Goal: Task Accomplishment & Management: Manage account settings

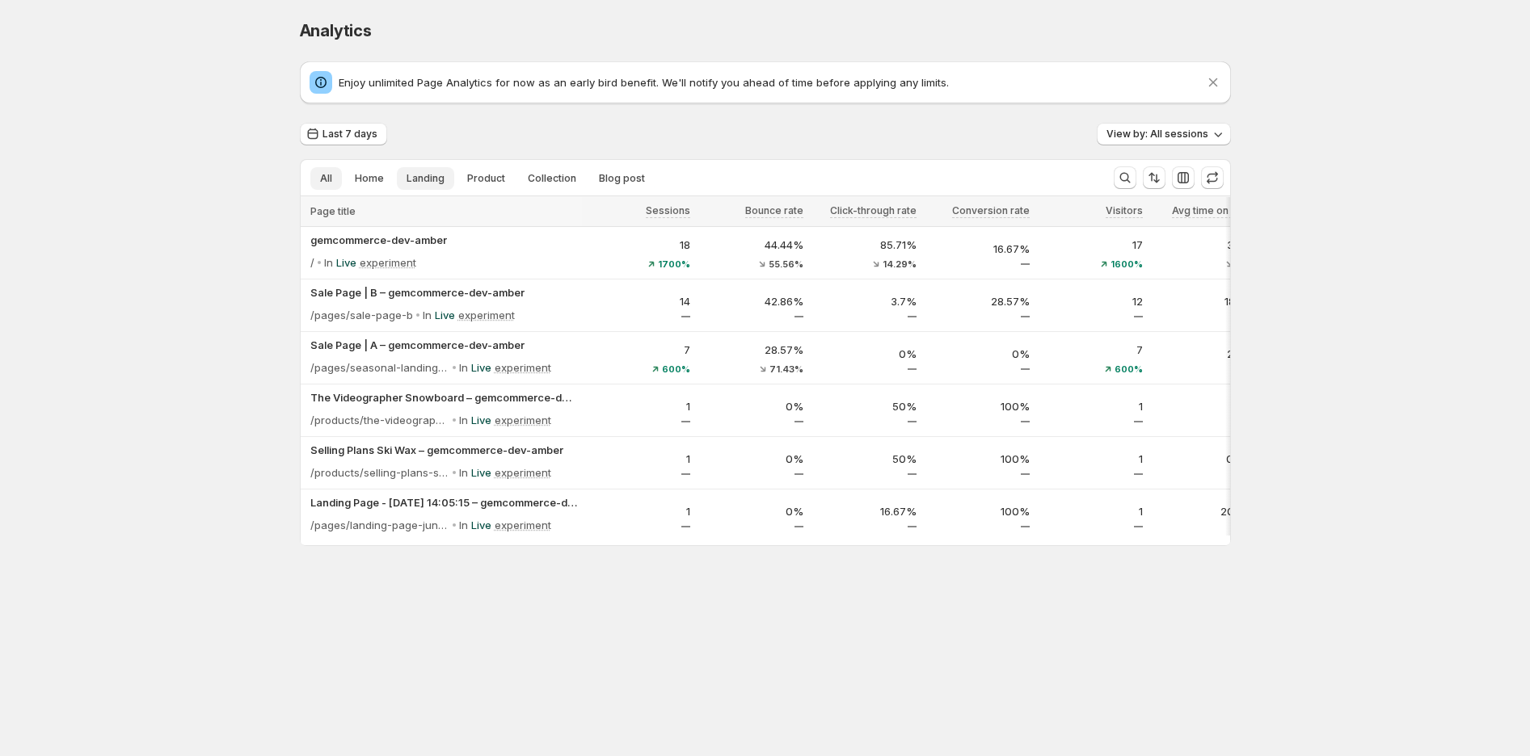
click at [419, 177] on span "Landing" at bounding box center [426, 178] width 38 height 13
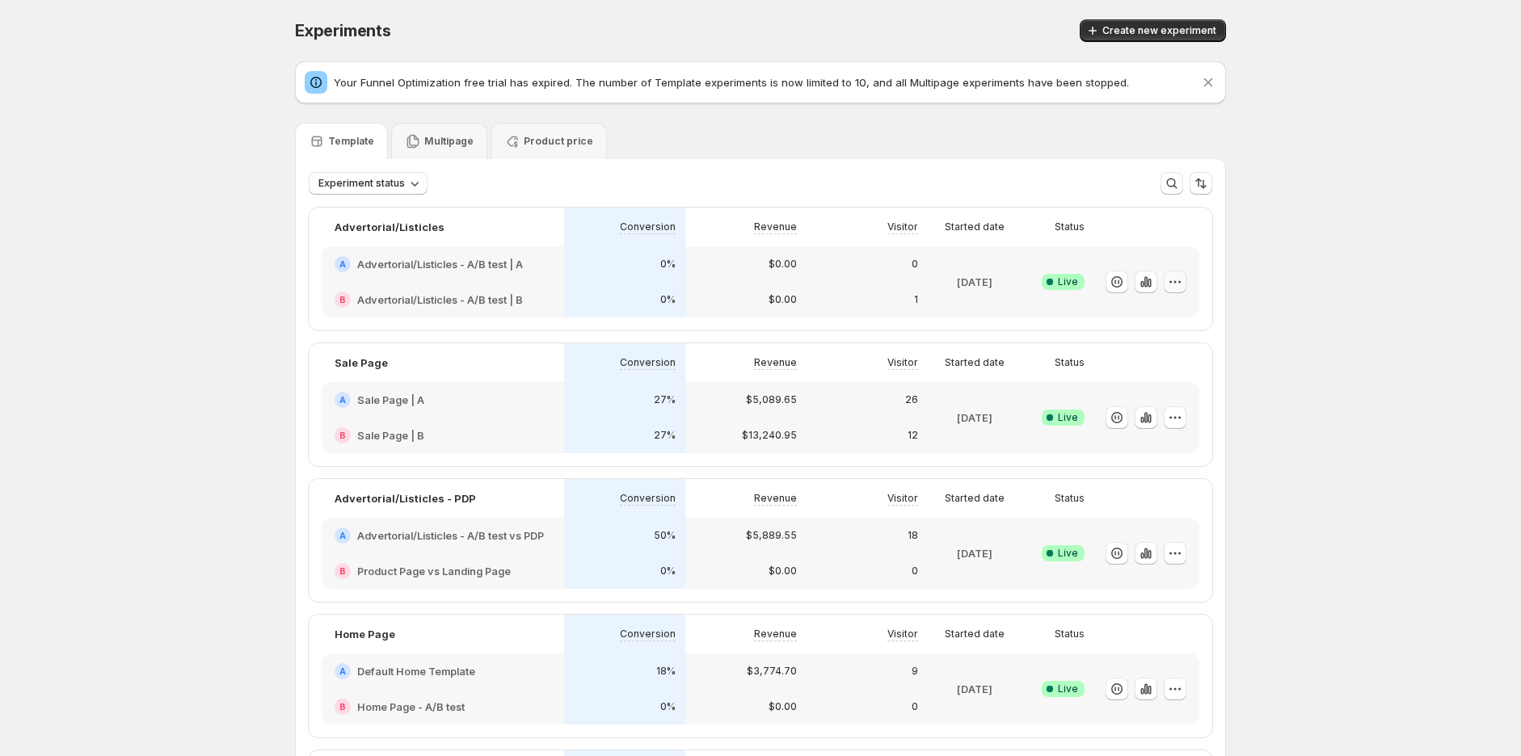
click at [1172, 281] on icon "button" at bounding box center [1170, 281] width 2 height 2
click at [1161, 322] on span "Edit" at bounding box center [1194, 316] width 169 height 16
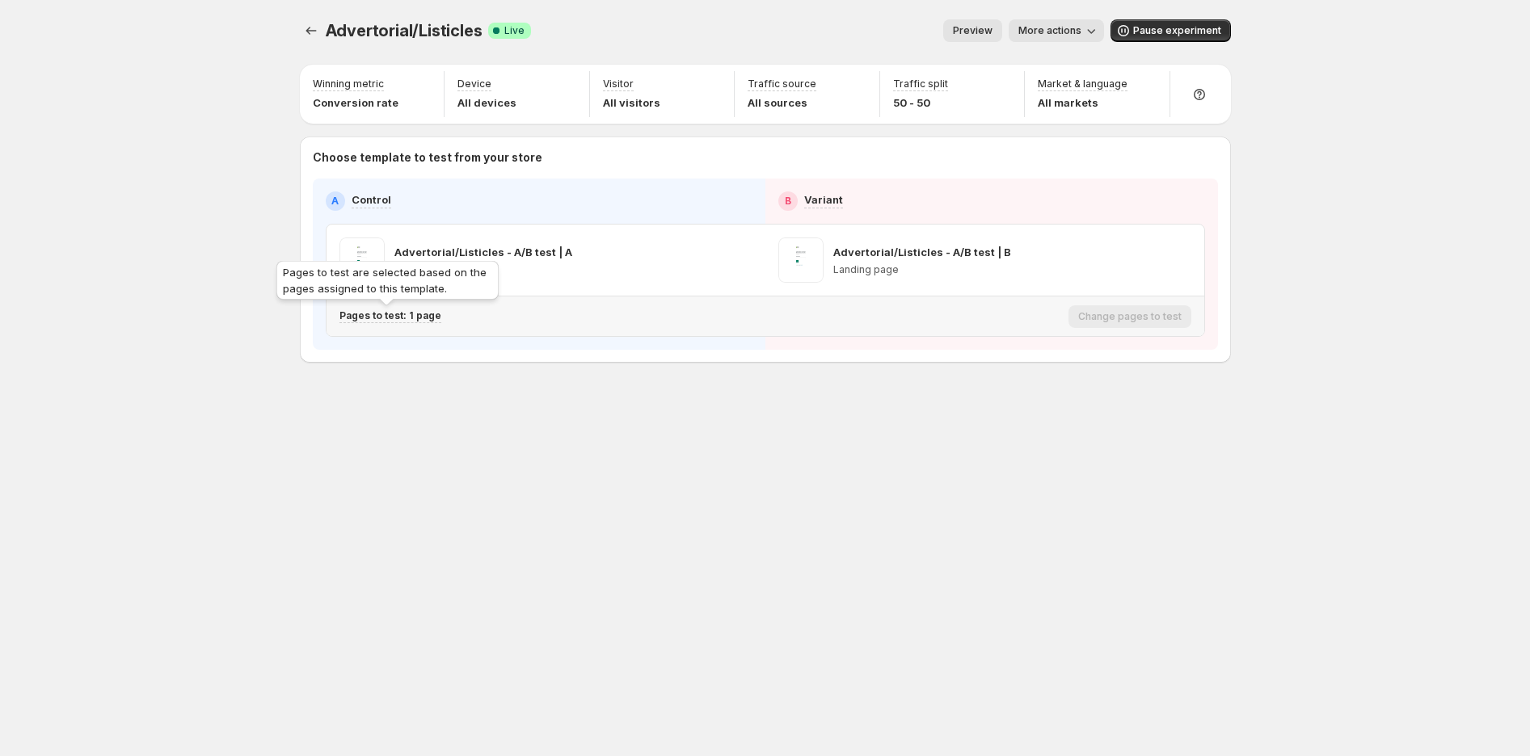
click at [416, 318] on p "Pages to test: 1 page" at bounding box center [390, 316] width 102 height 13
click at [506, 404] on p "Advertorial/Listicles - A/B test | A" at bounding box center [494, 400] width 213 height 16
click at [630, 403] on div at bounding box center [641, 400] width 23 height 16
click at [637, 394] on icon "button" at bounding box center [642, 400] width 16 height 16
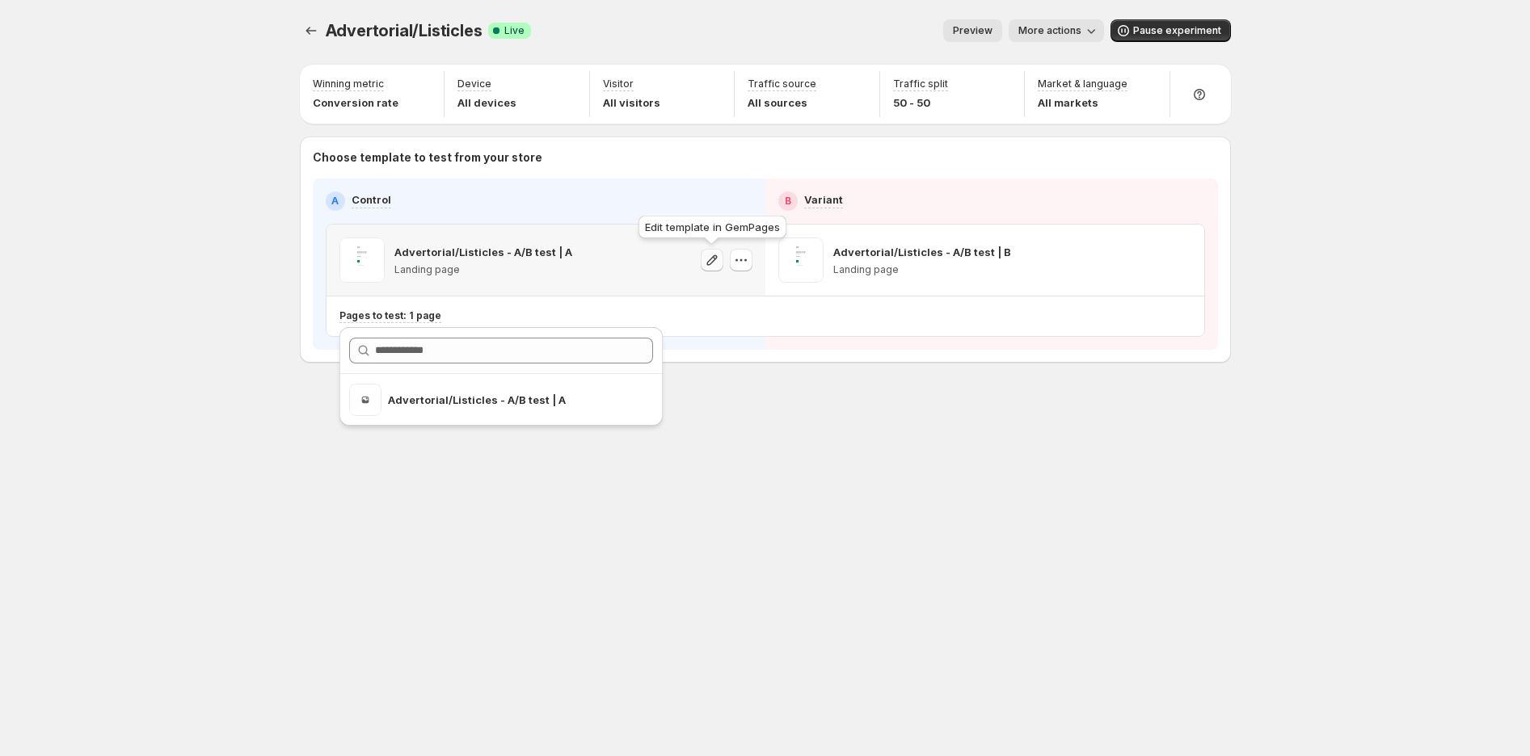
click at [716, 263] on icon "button" at bounding box center [712, 260] width 16 height 16
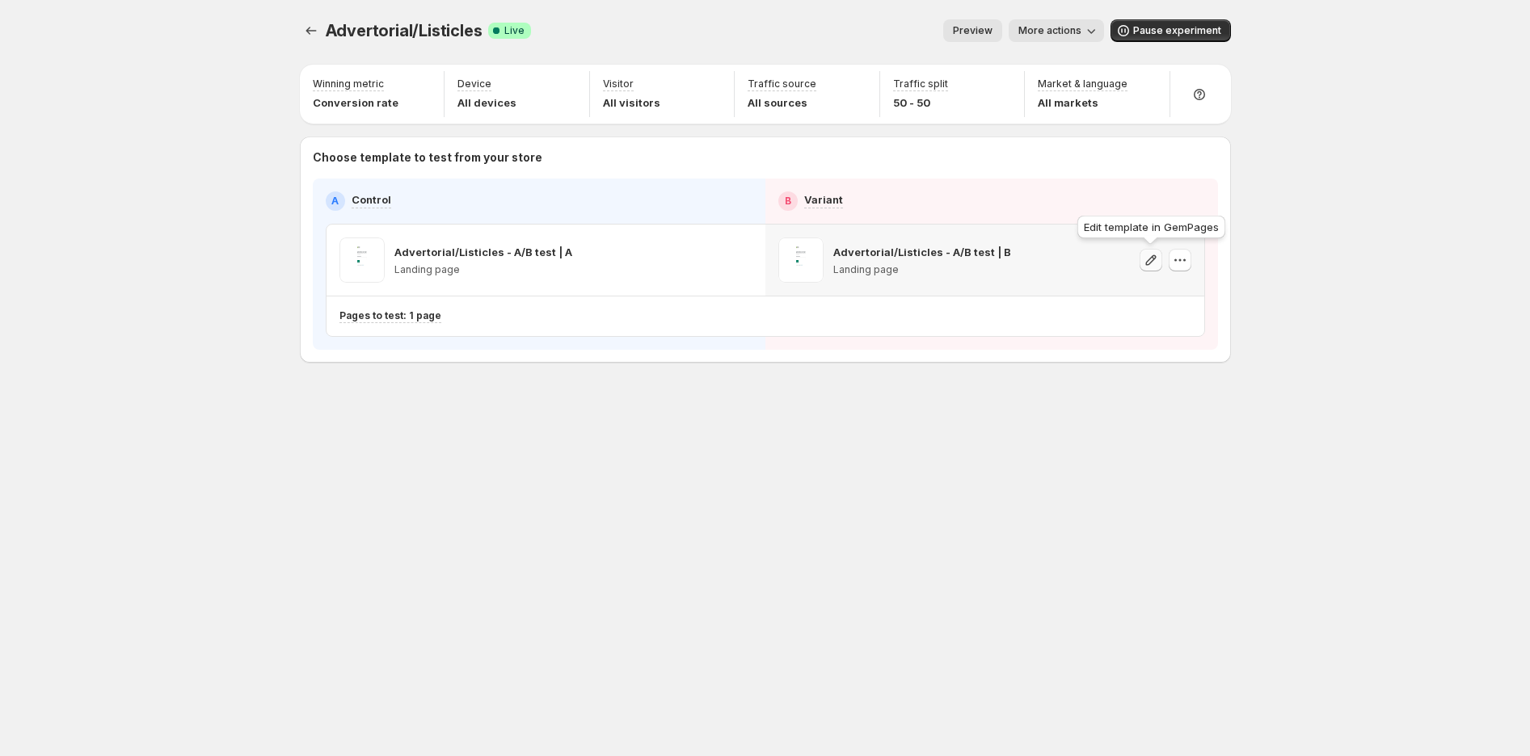
click at [1151, 265] on icon "button" at bounding box center [1151, 260] width 16 height 16
click at [1337, 293] on div "Advertorial/Listicles. This page is ready Advertorial/Listicles Success Complet…" at bounding box center [765, 378] width 1530 height 756
click at [1057, 25] on span "More actions" at bounding box center [1049, 30] width 63 height 13
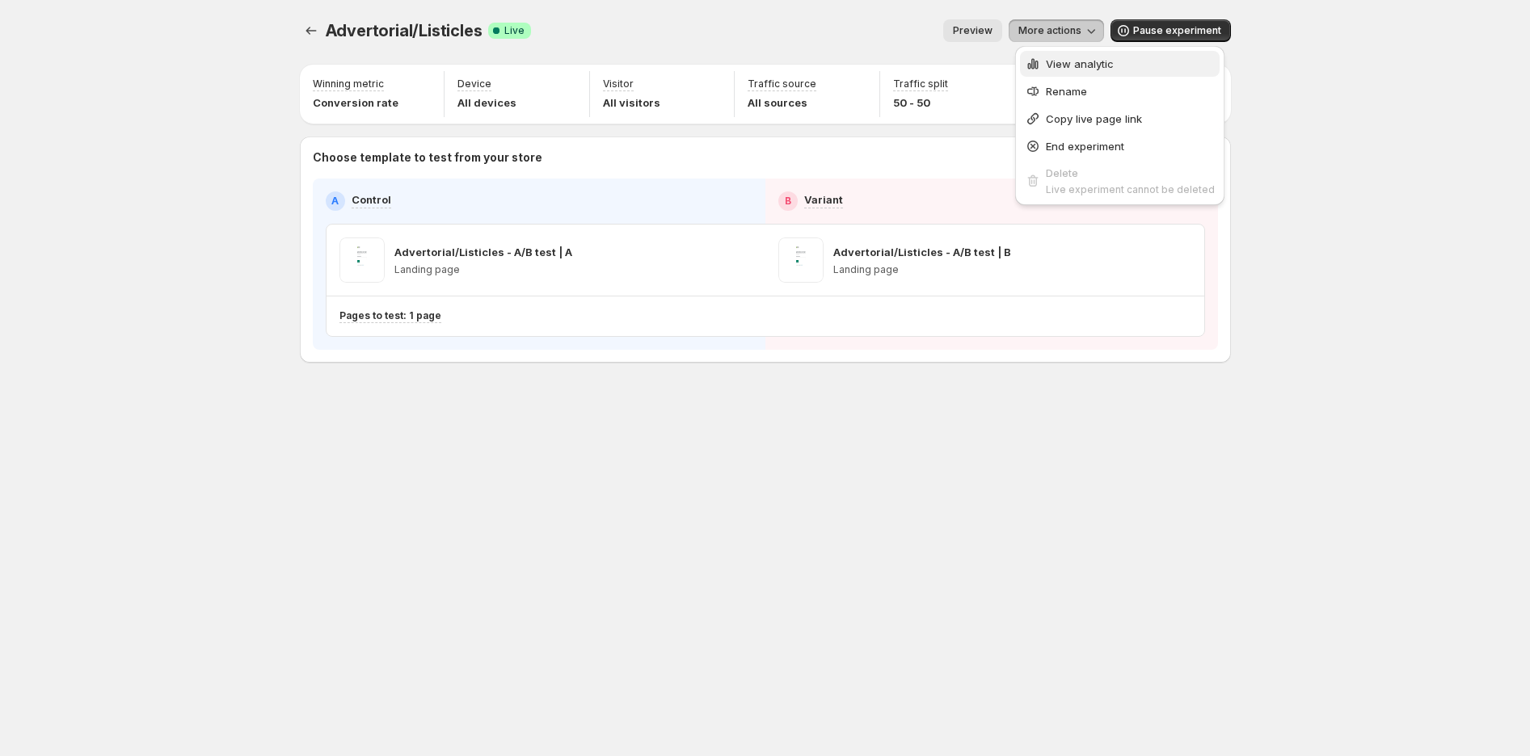
click at [1100, 64] on span "View analytic" at bounding box center [1080, 63] width 68 height 13
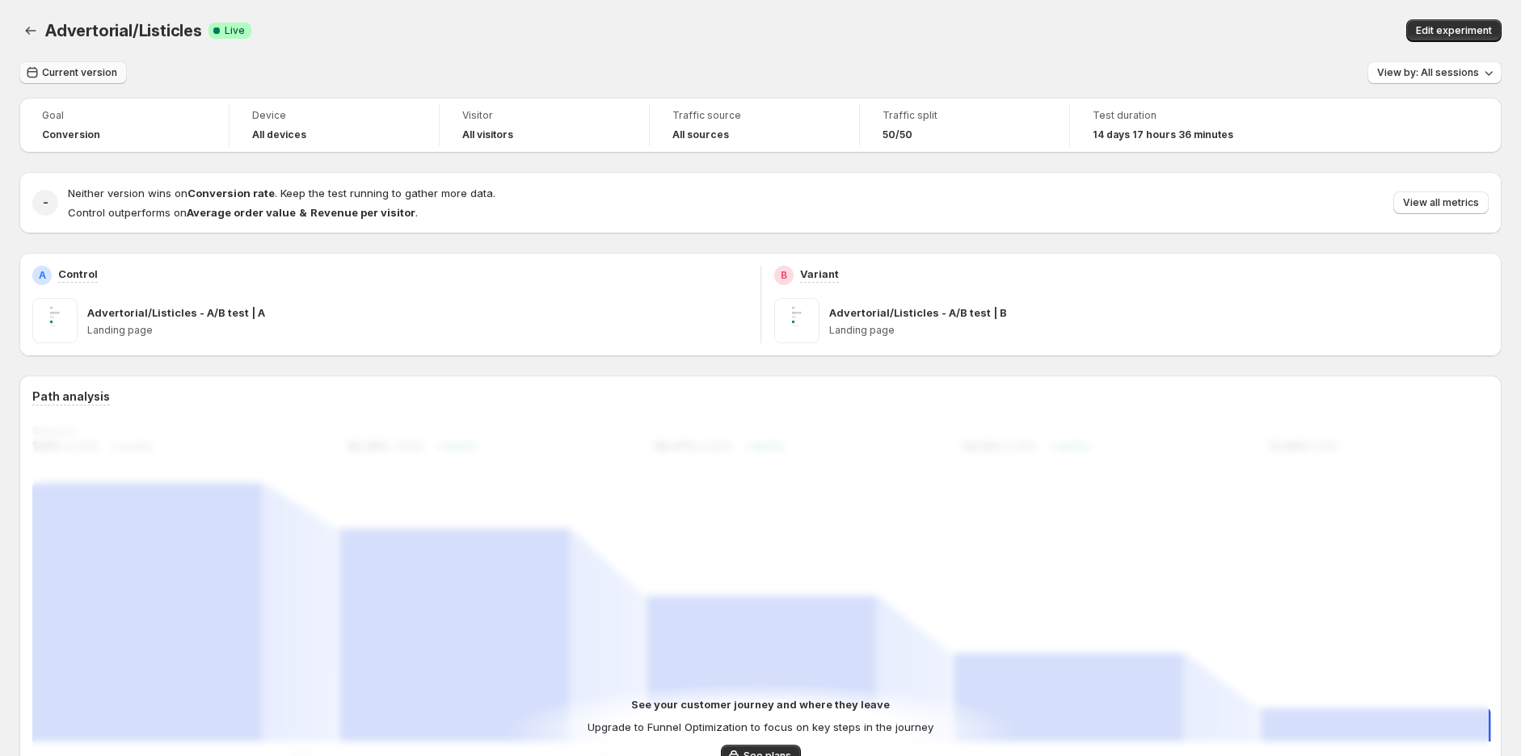
click at [65, 78] on span "Current version" at bounding box center [79, 72] width 75 height 13
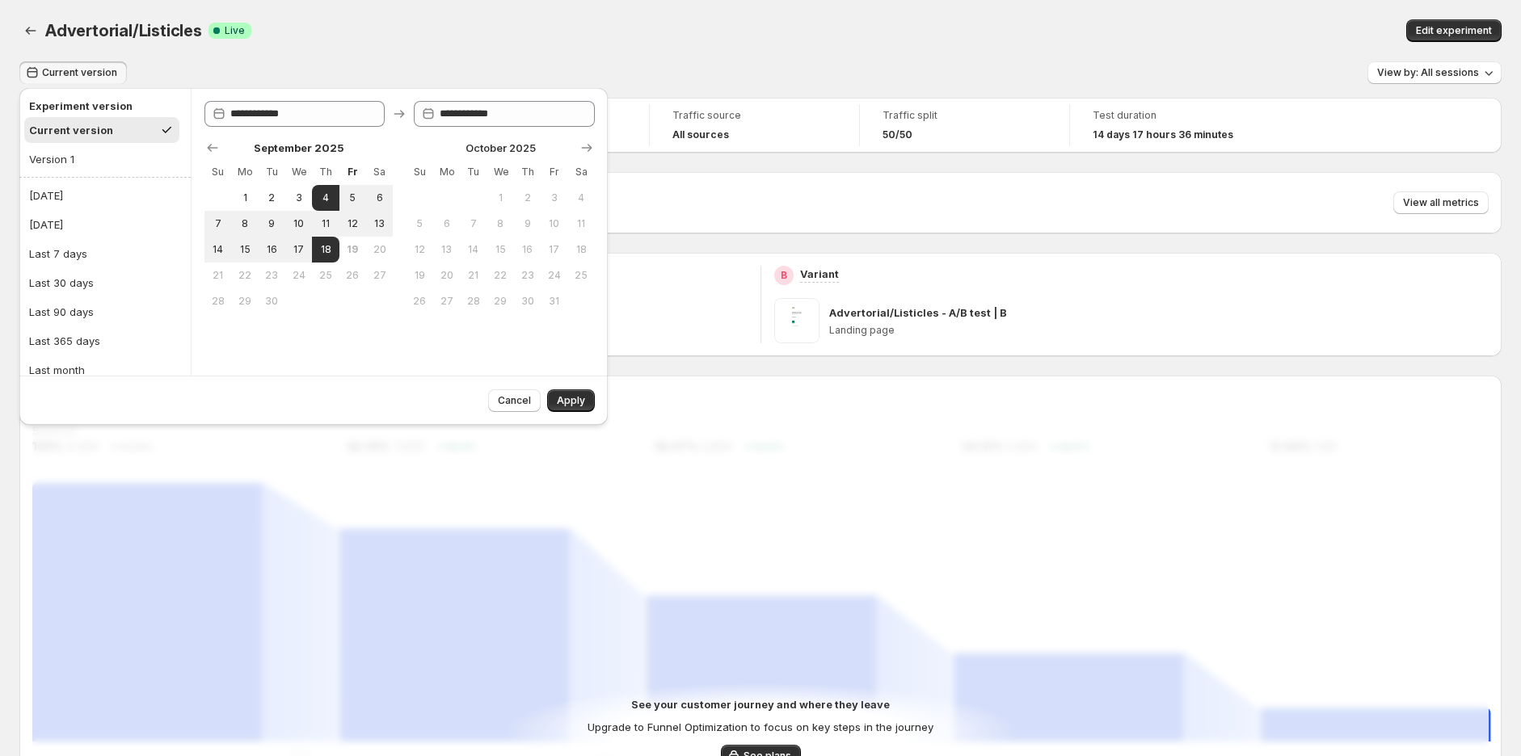
click at [83, 129] on div "Current version" at bounding box center [71, 130] width 84 height 16
click at [77, 153] on button "Version 1" at bounding box center [101, 159] width 155 height 26
type input "**********"
click at [90, 137] on div "Current version" at bounding box center [68, 130] width 79 height 16
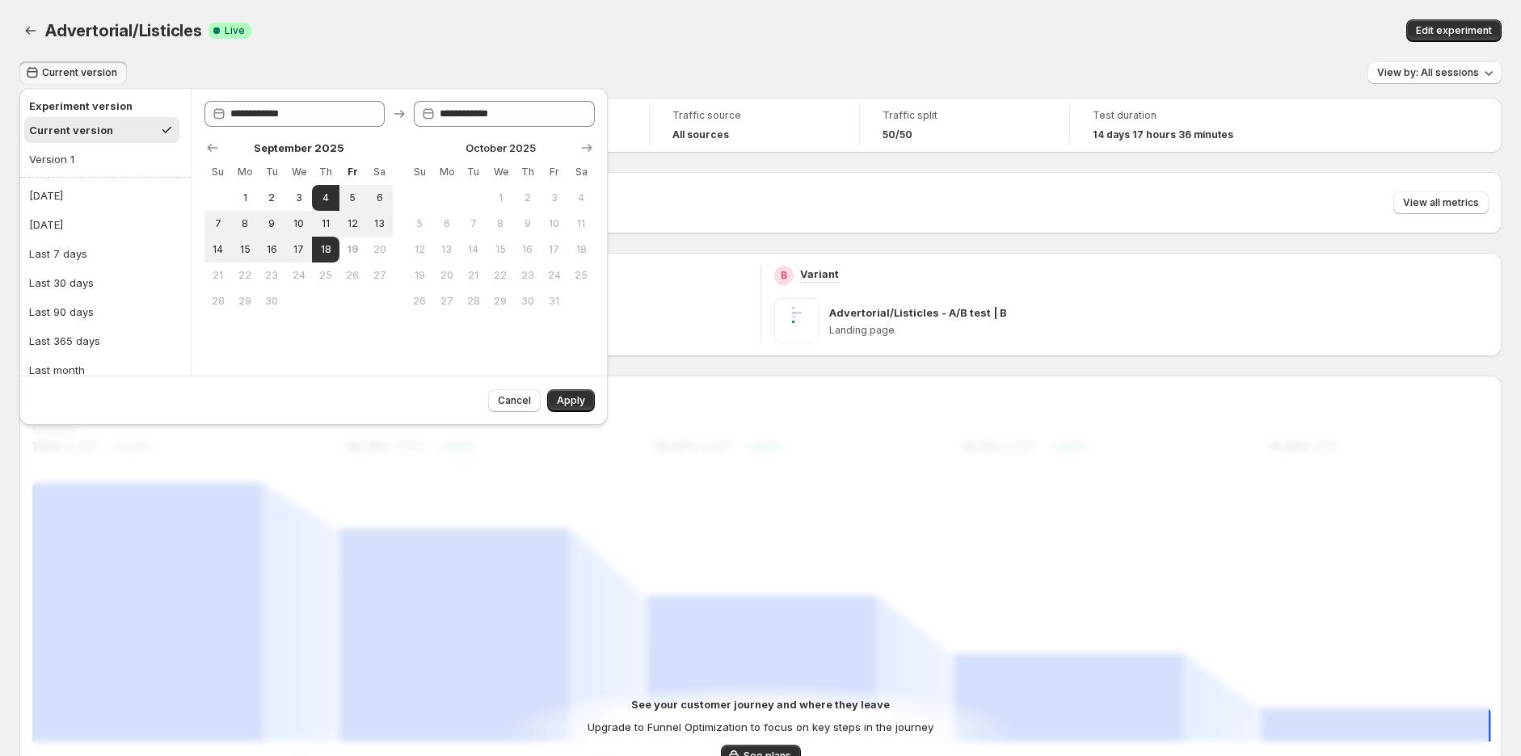
type input "**********"
click at [522, 400] on span "Cancel" at bounding box center [514, 400] width 33 height 13
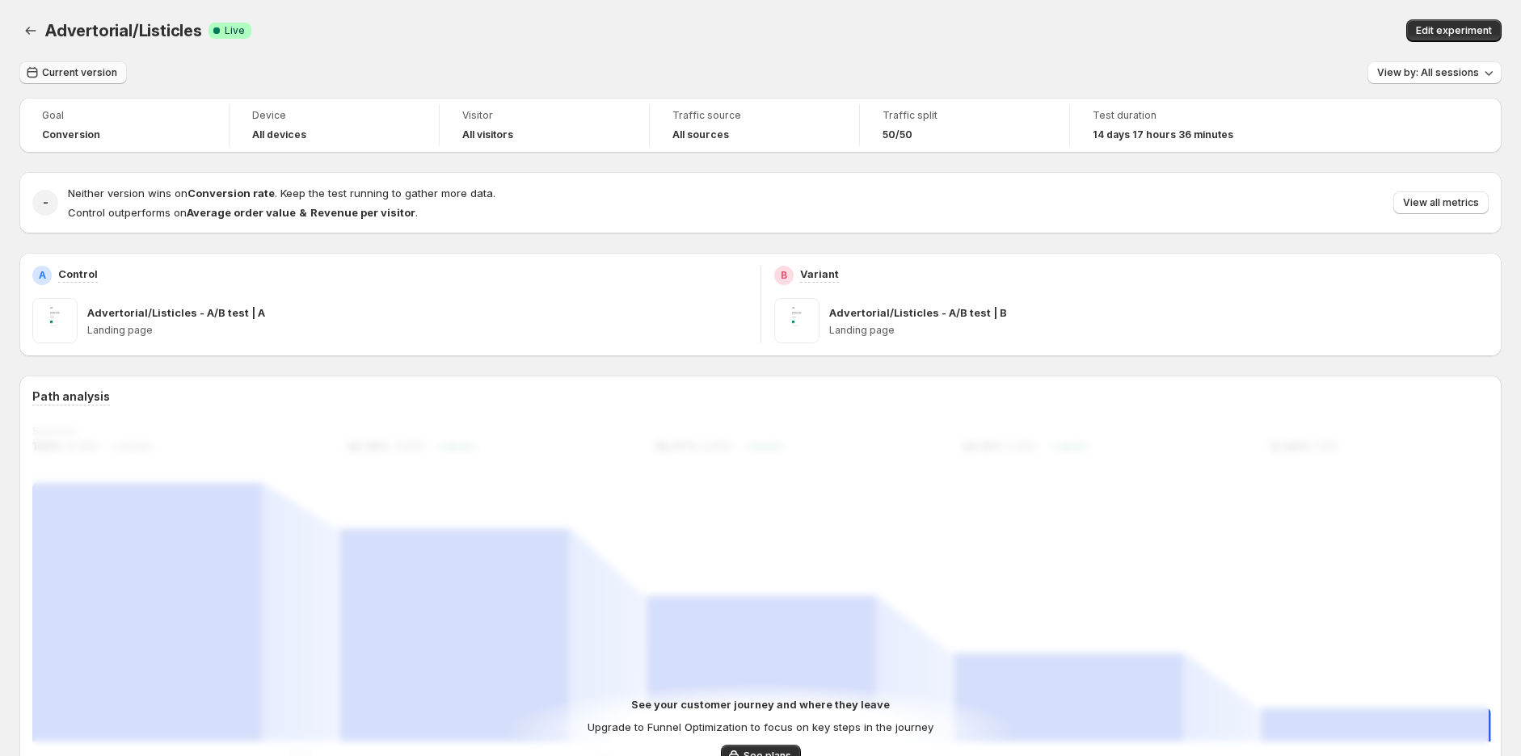
click at [78, 79] on button "Current version" at bounding box center [72, 72] width 107 height 23
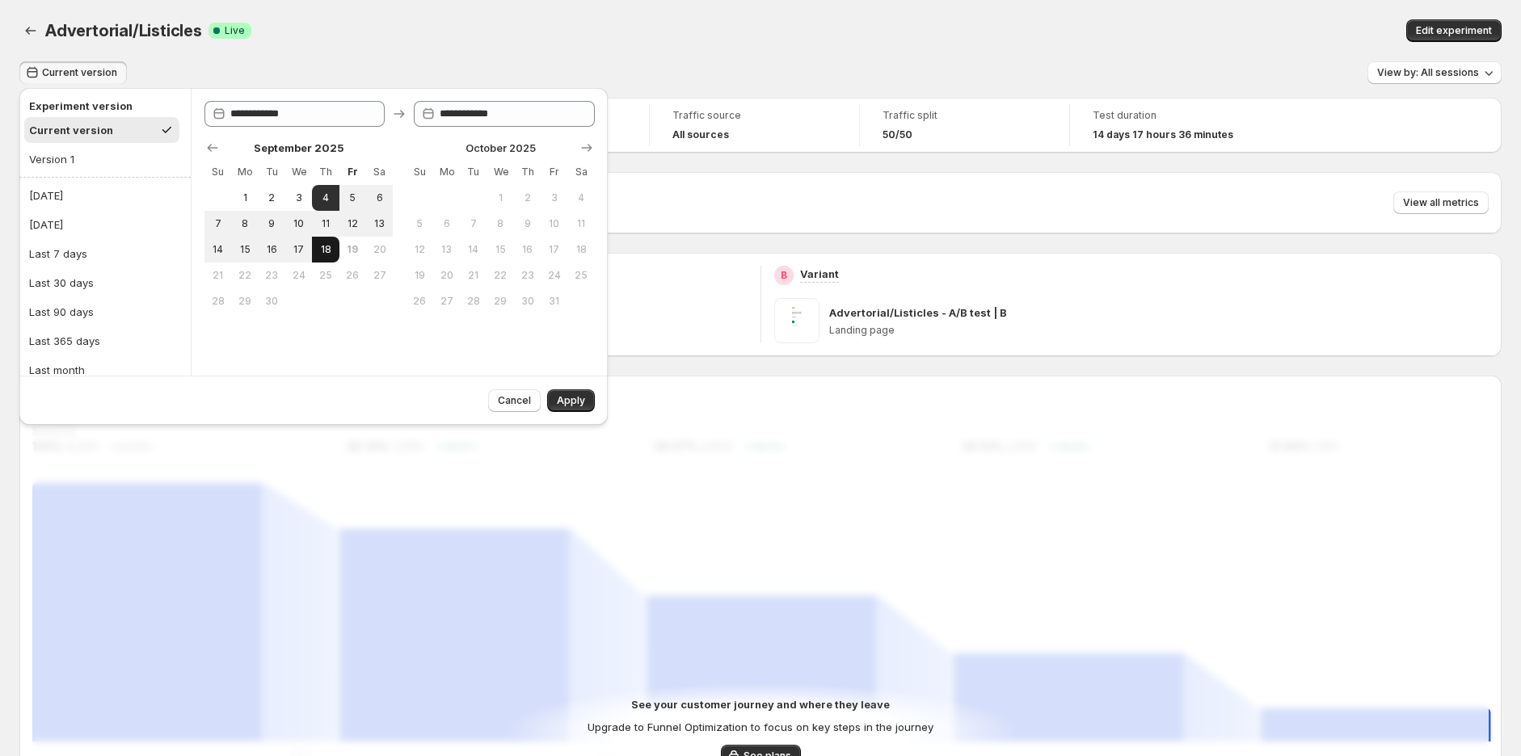
click at [327, 254] on span "18" at bounding box center [325, 249] width 14 height 13
type input "**********"
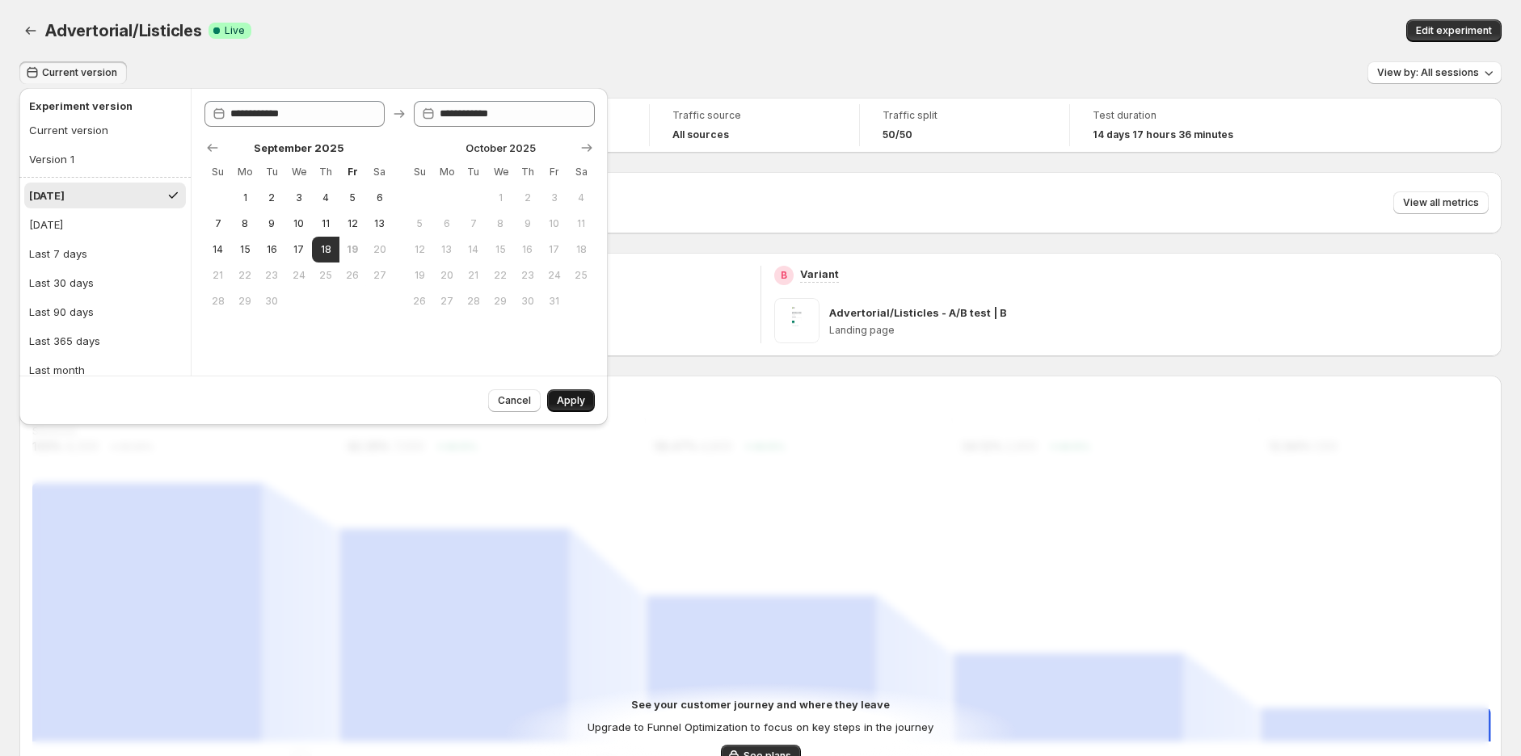
click at [572, 407] on span "Apply" at bounding box center [571, 400] width 28 height 13
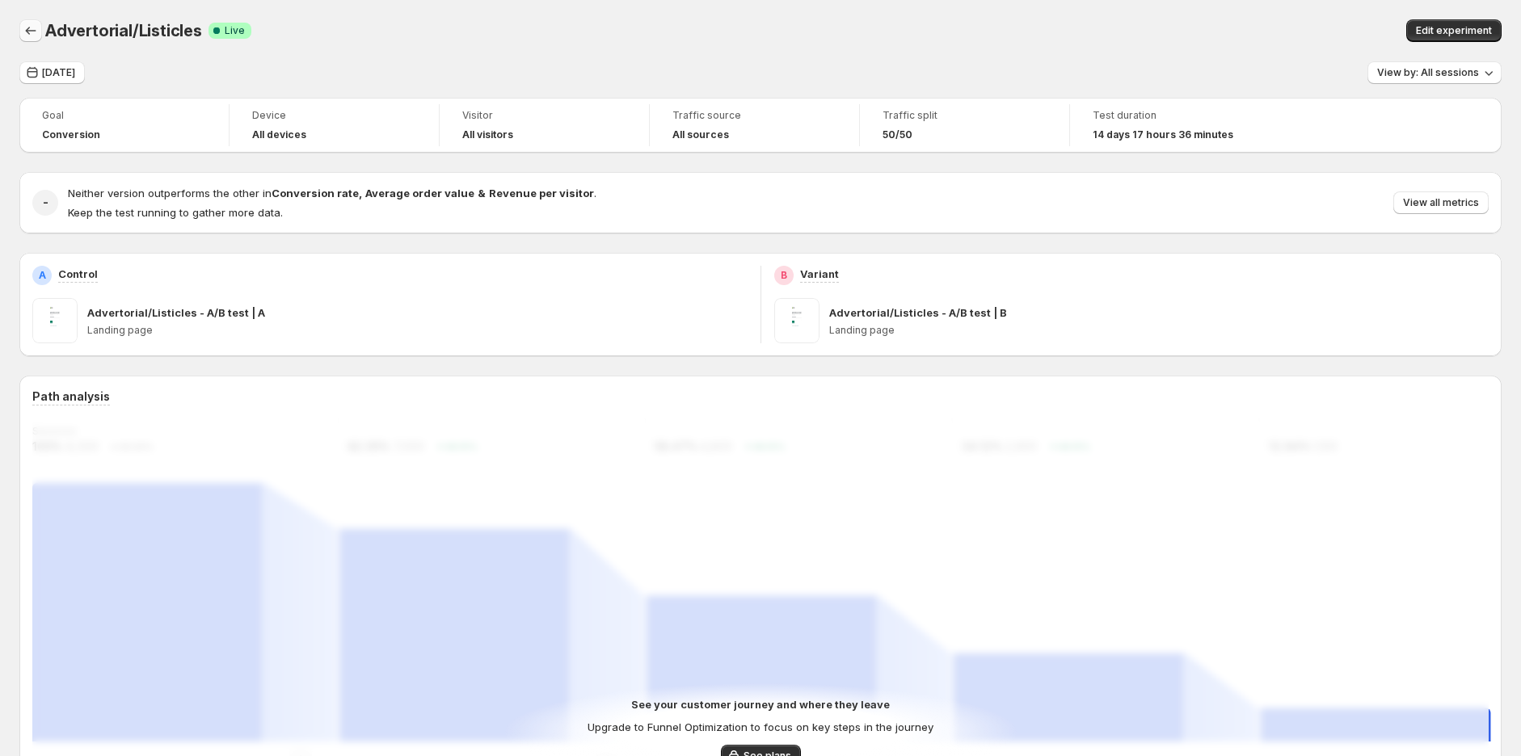
click at [47, 78] on span "Today" at bounding box center [58, 72] width 33 height 13
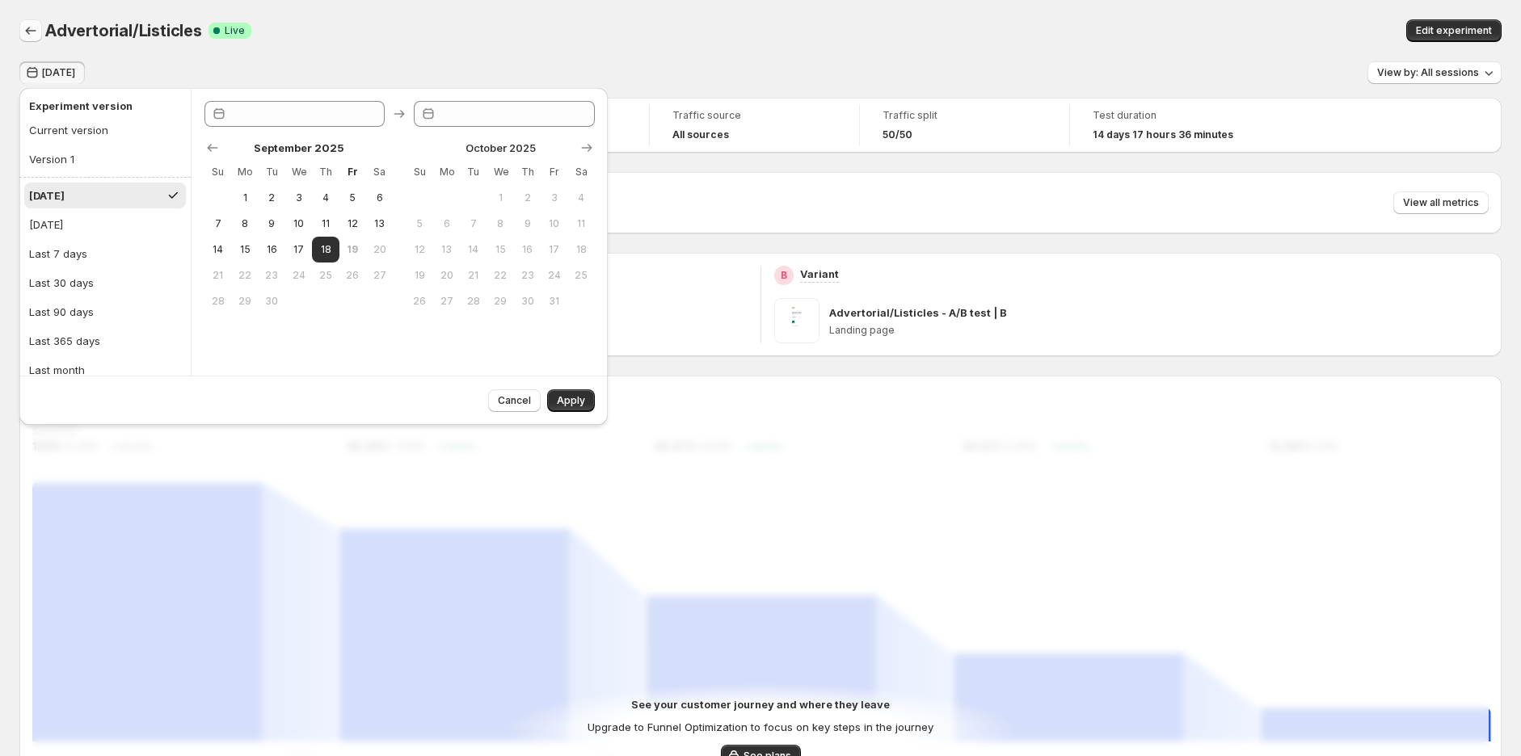
type input "**********"
click at [55, 196] on div "Today" at bounding box center [47, 196] width 36 height 16
click at [546, 394] on div "Cancel Apply" at bounding box center [538, 397] width 113 height 29
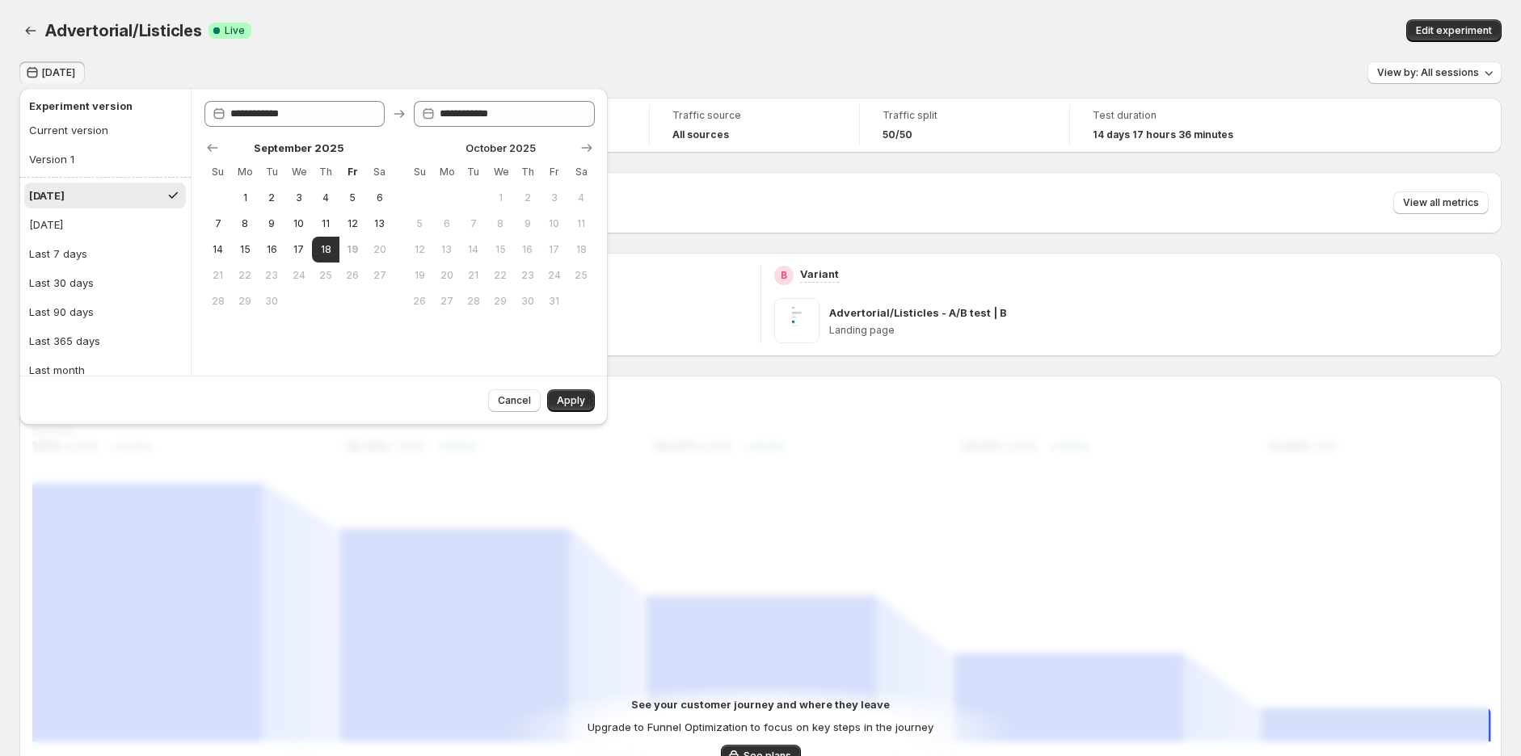
click at [545, 398] on div "Cancel Apply" at bounding box center [538, 397] width 113 height 29
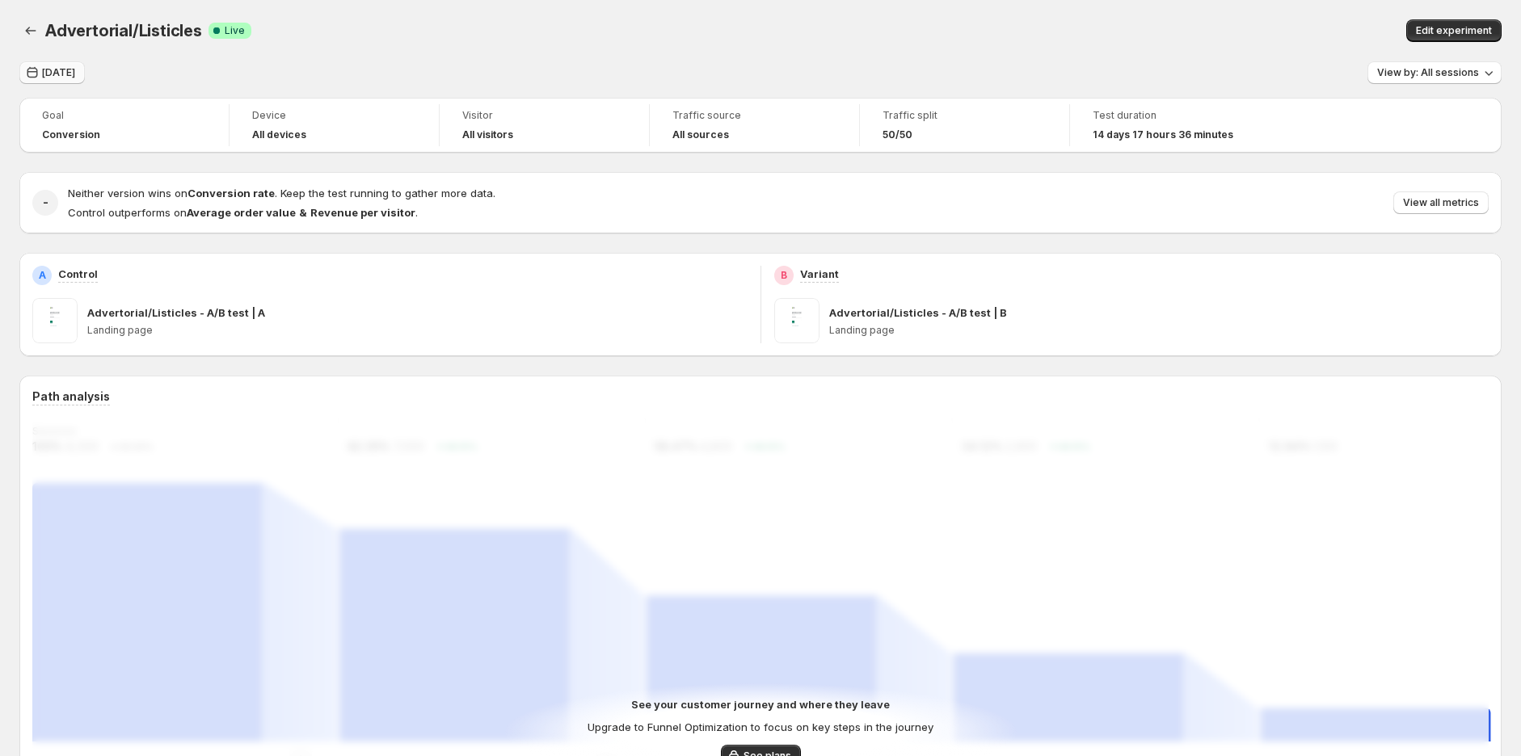
click at [50, 68] on span "[DATE]" at bounding box center [58, 72] width 33 height 13
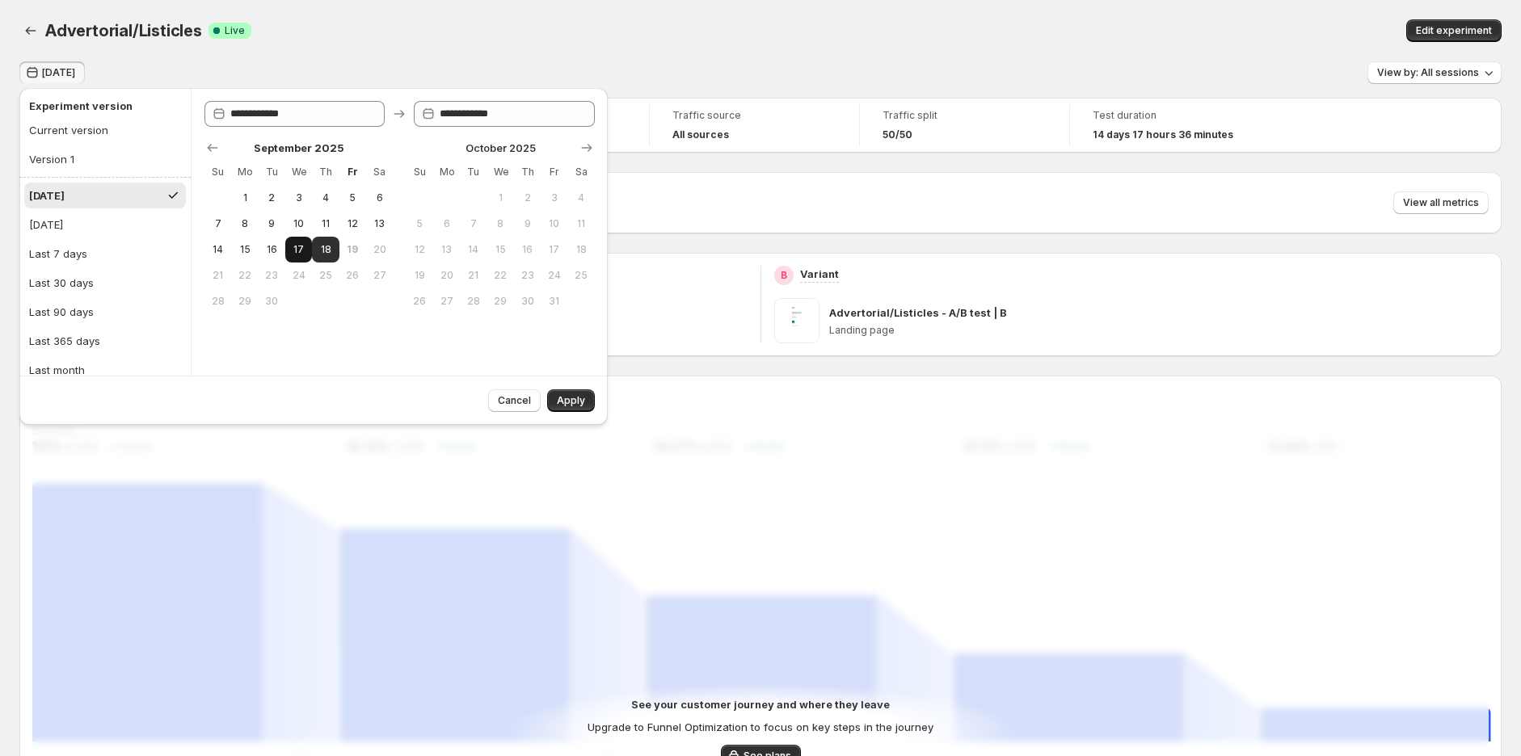
click at [295, 253] on span "17" at bounding box center [299, 249] width 14 height 13
type input "**********"
click at [335, 253] on button "18" at bounding box center [325, 250] width 27 height 26
type input "**********"
click at [574, 403] on span "Apply" at bounding box center [571, 400] width 28 height 13
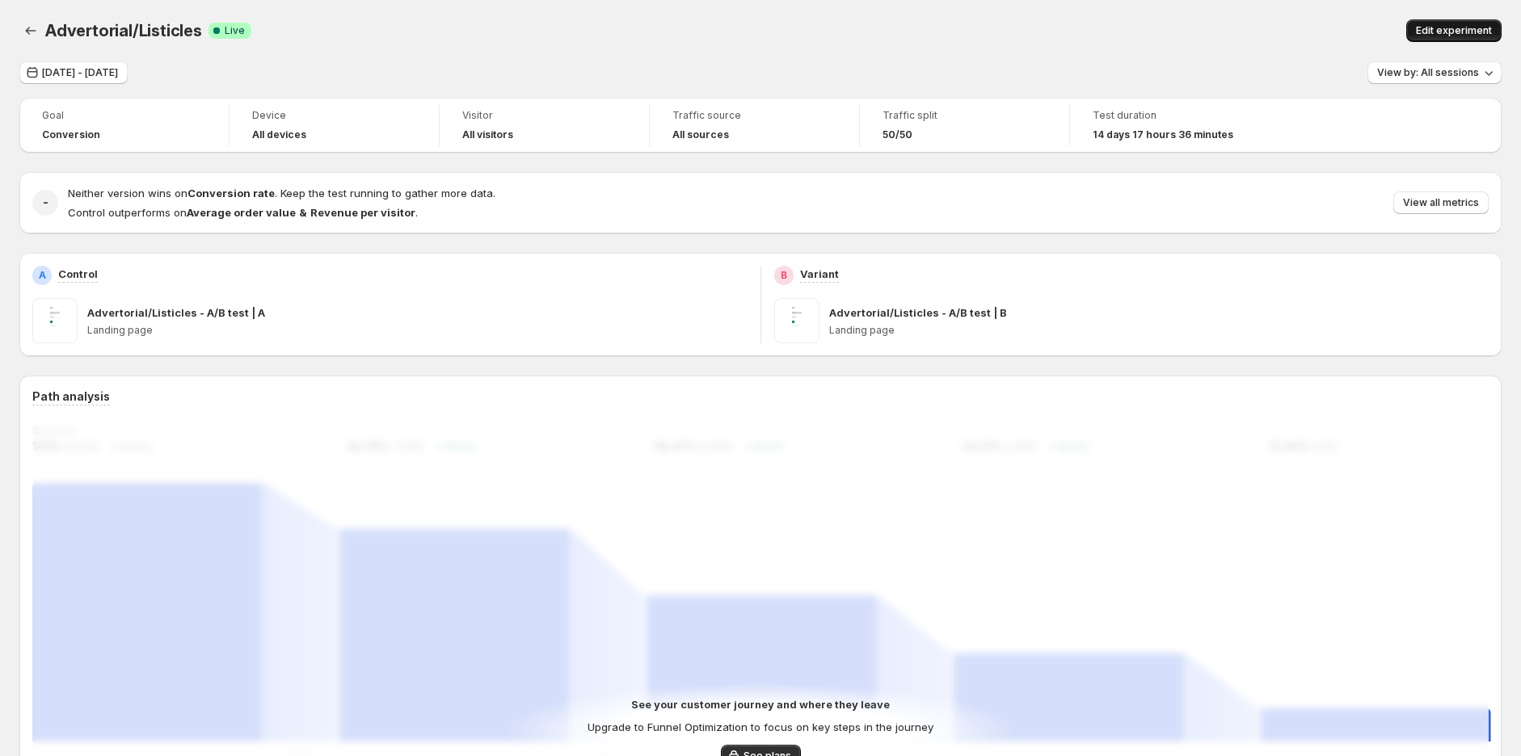
drag, startPoint x: 1471, startPoint y: 19, endPoint x: 1457, endPoint y: 28, distance: 16.4
click at [1471, 19] on button "Edit experiment" at bounding box center [1453, 30] width 95 height 23
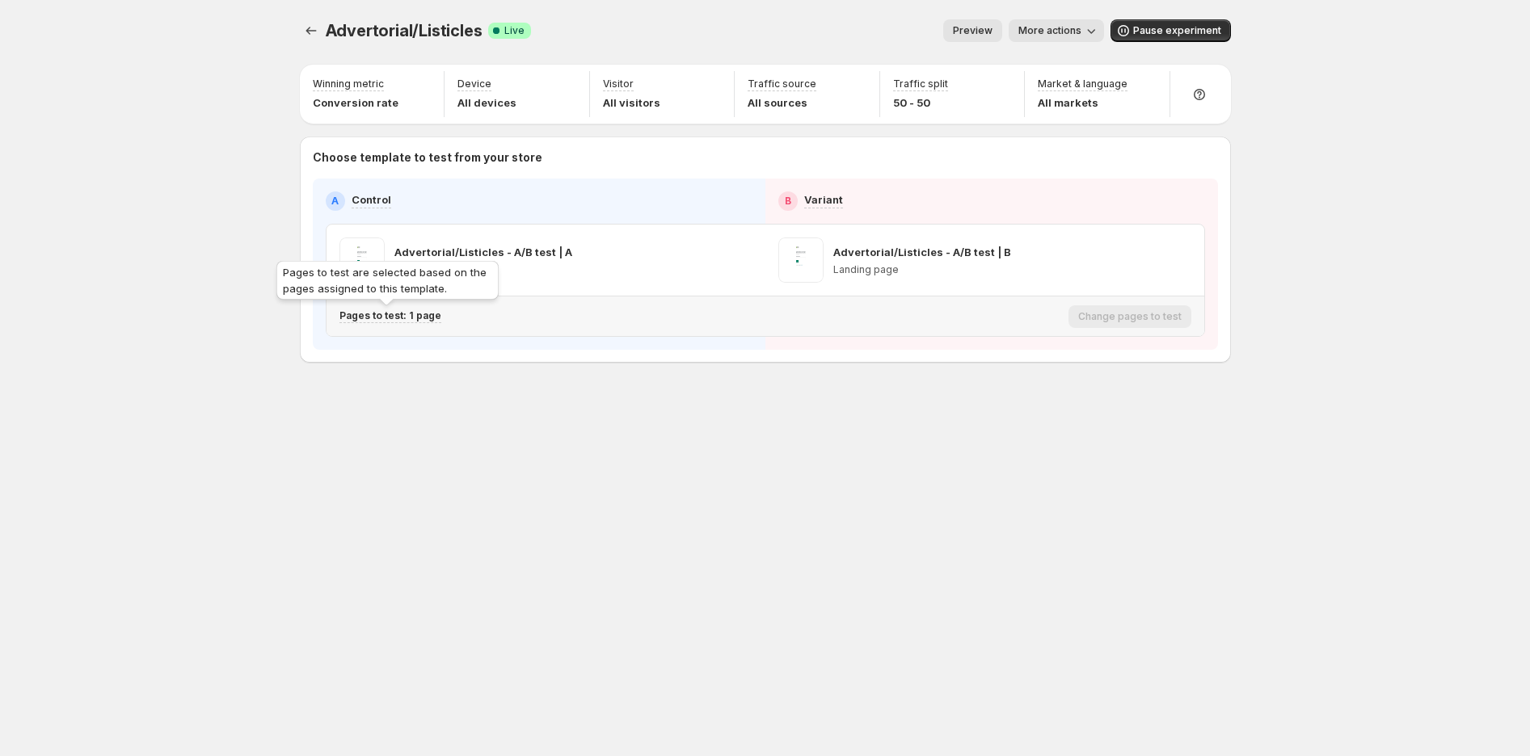
click at [393, 316] on p "Pages to test: 1 page" at bounding box center [390, 316] width 102 height 13
click at [620, 398] on icon "button" at bounding box center [619, 400] width 5 height 5
click at [636, 406] on icon "button" at bounding box center [642, 400] width 16 height 16
click at [637, 407] on icon "button" at bounding box center [642, 400] width 16 height 16
click at [638, 396] on icon "button" at bounding box center [642, 400] width 16 height 16
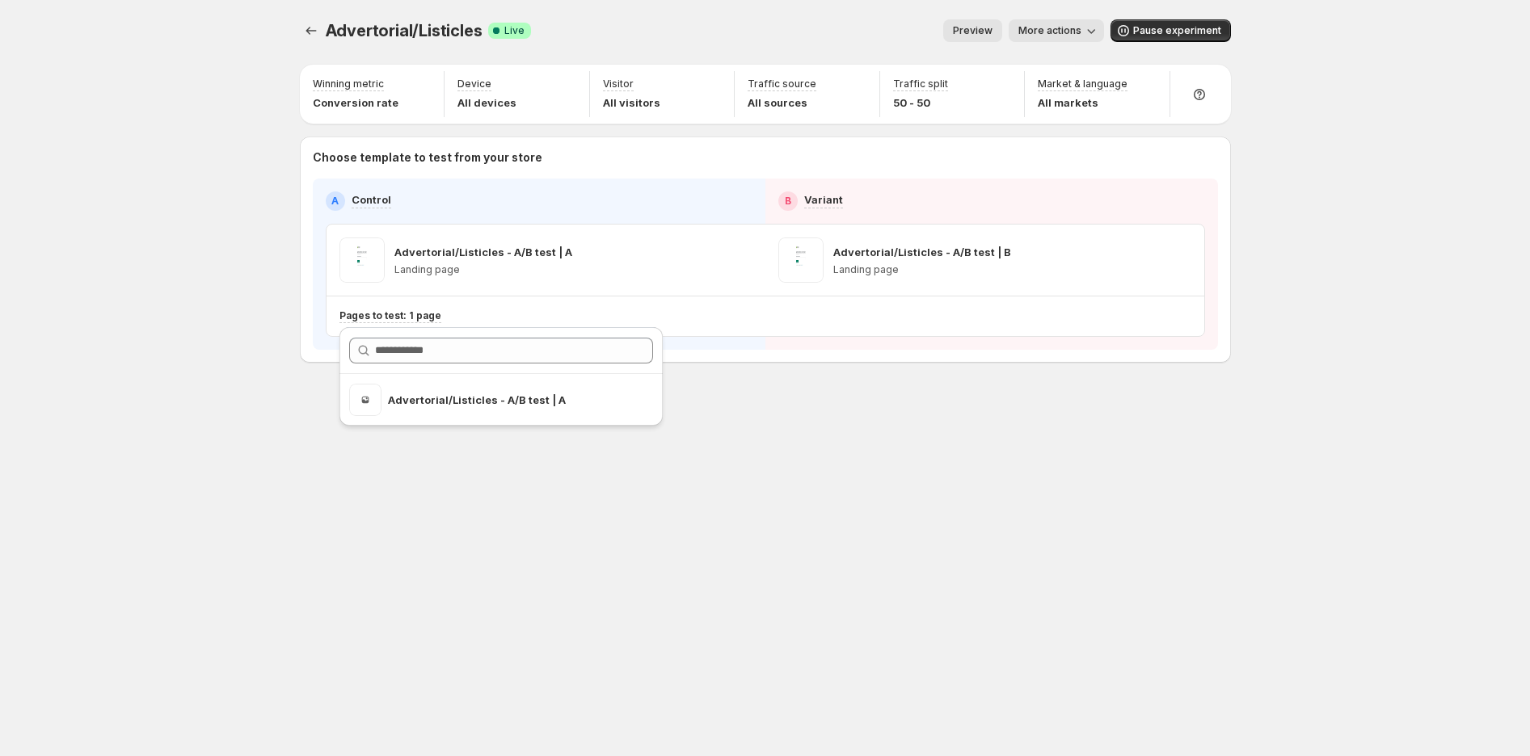
click at [1098, 34] on icon "button" at bounding box center [1091, 31] width 16 height 16
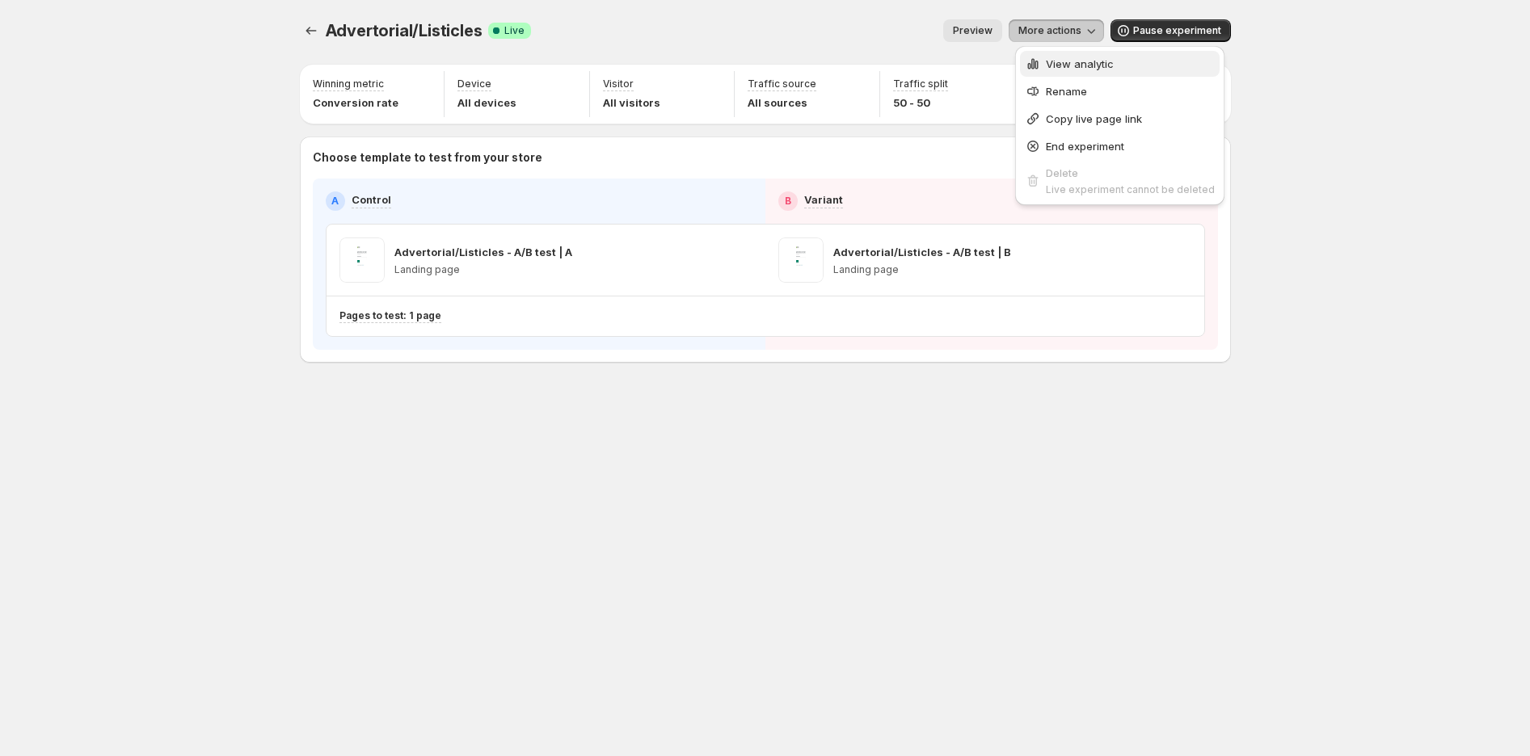
click at [1086, 61] on span "View analytic" at bounding box center [1080, 63] width 68 height 13
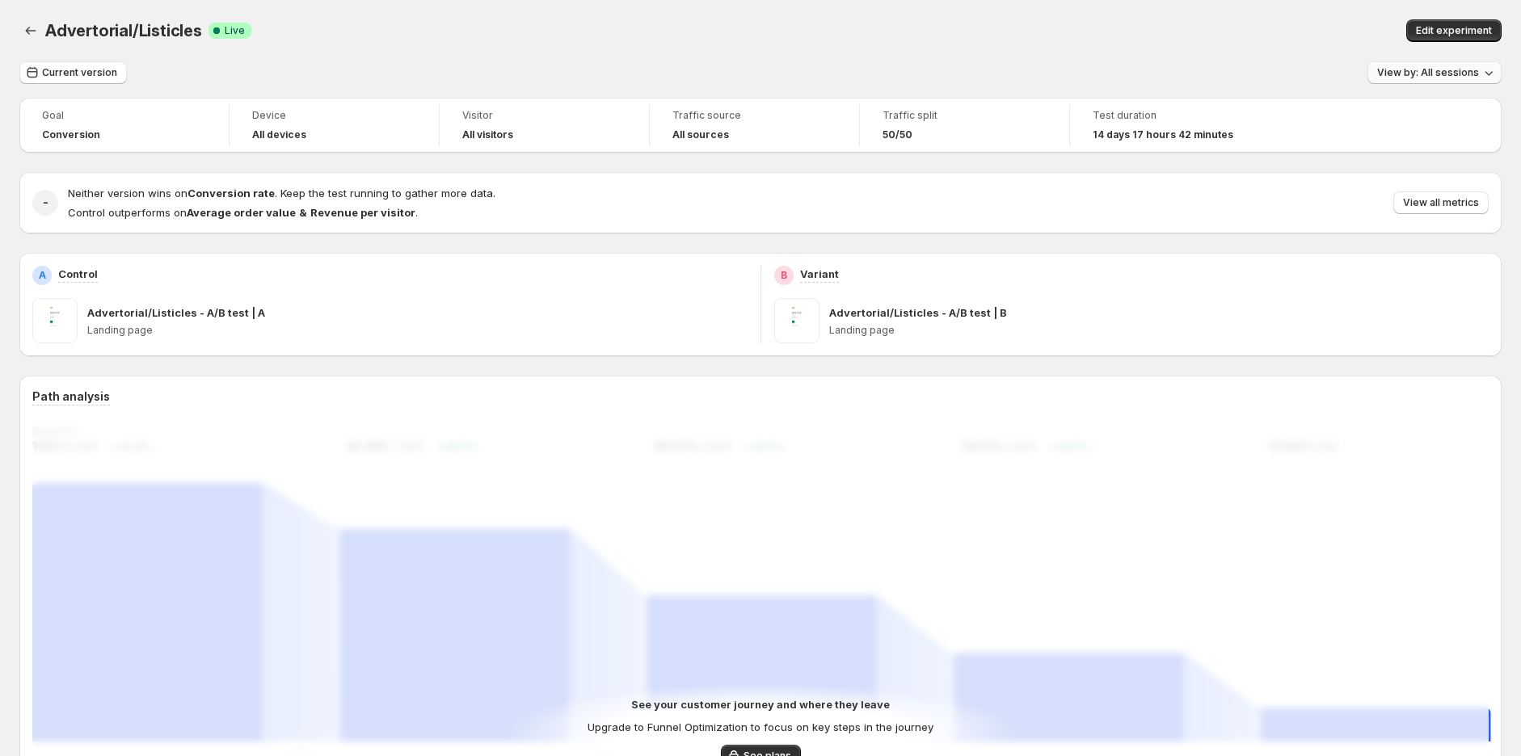
click at [1418, 74] on span "View by: All sessions" at bounding box center [1428, 72] width 102 height 13
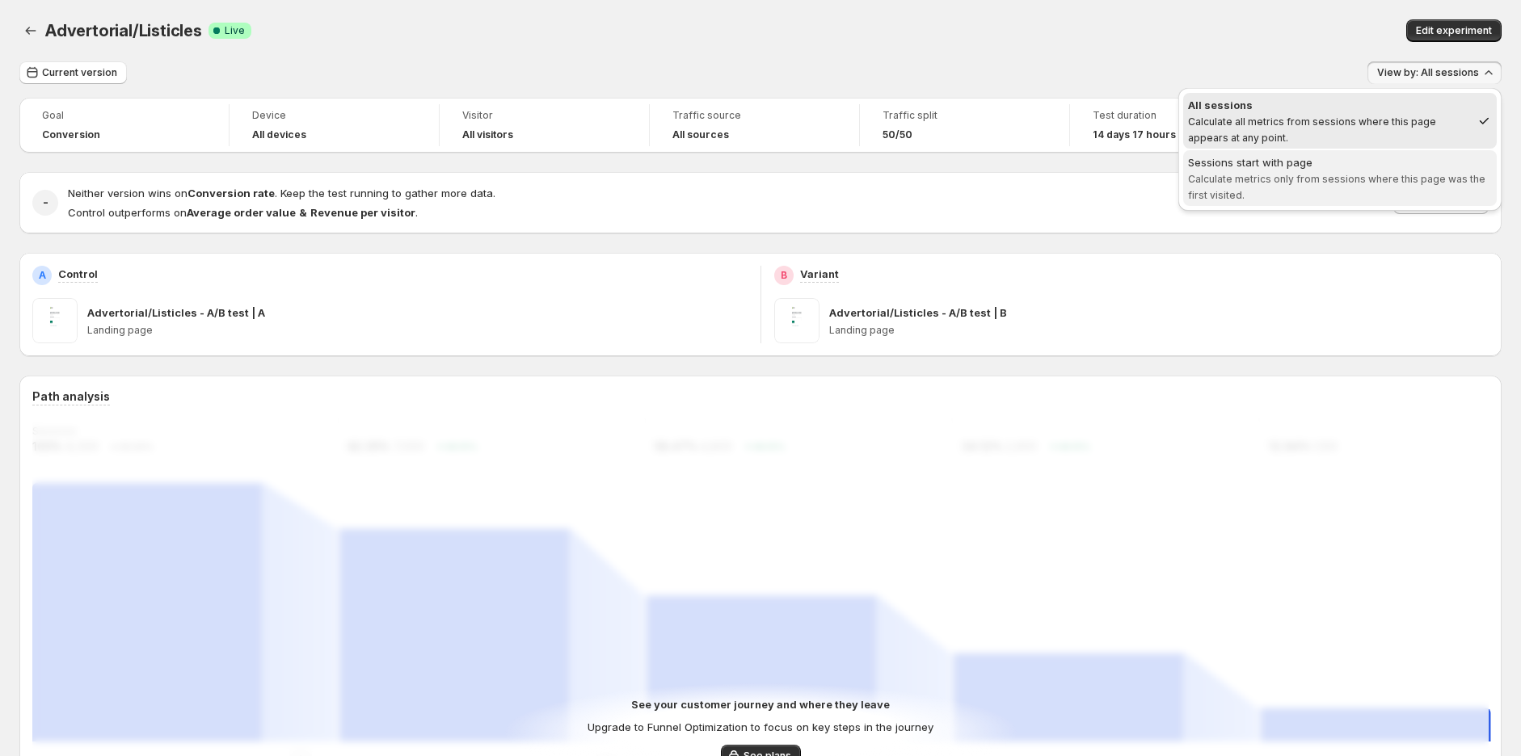
click at [1405, 171] on span "Sessions start with page Calculate metrics only from sessions where this page w…" at bounding box center [1340, 178] width 304 height 48
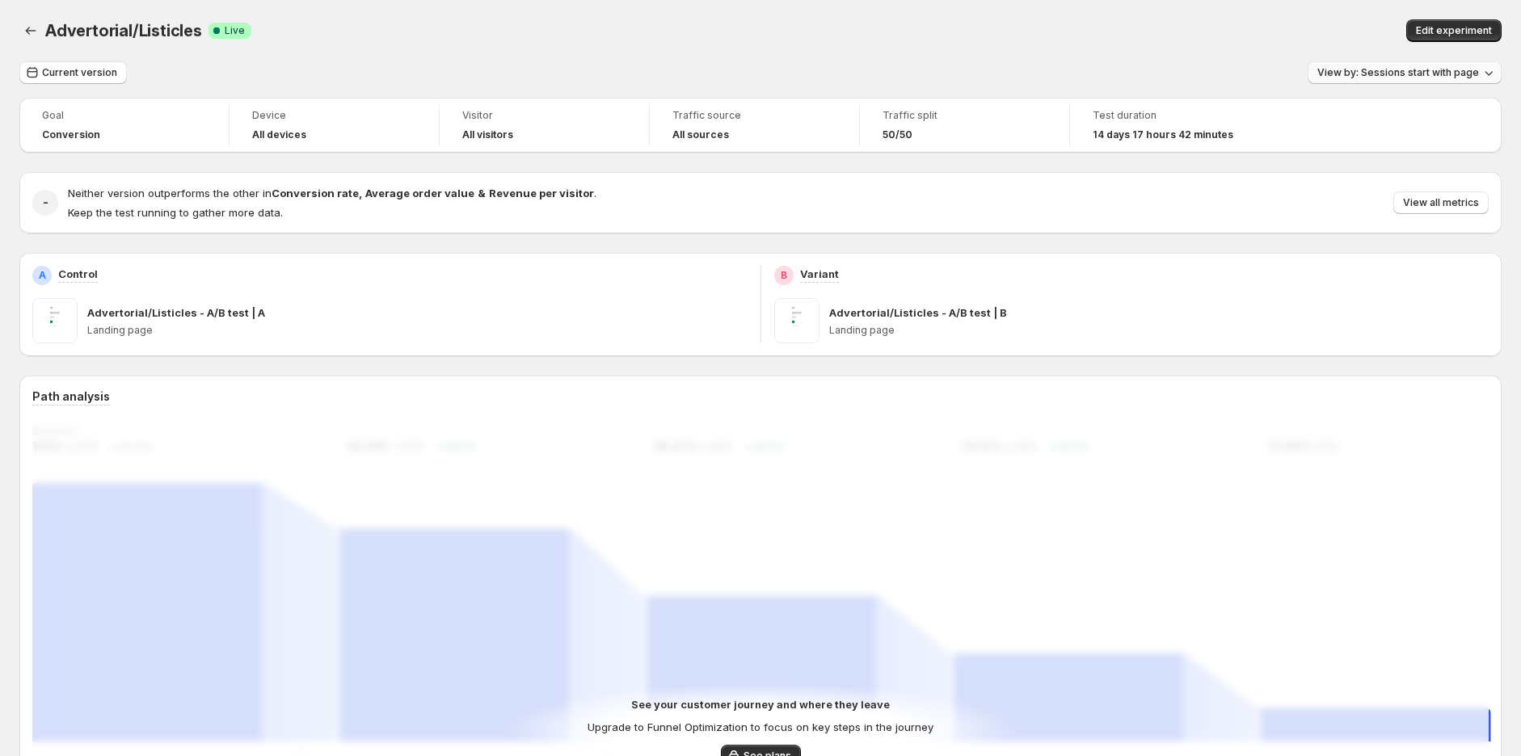
click at [1372, 80] on button "View by: Sessions start with page" at bounding box center [1405, 72] width 194 height 23
click at [1081, 23] on div "Edit experiment" at bounding box center [1167, 30] width 670 height 23
click at [71, 67] on span "Current version" at bounding box center [79, 72] width 75 height 13
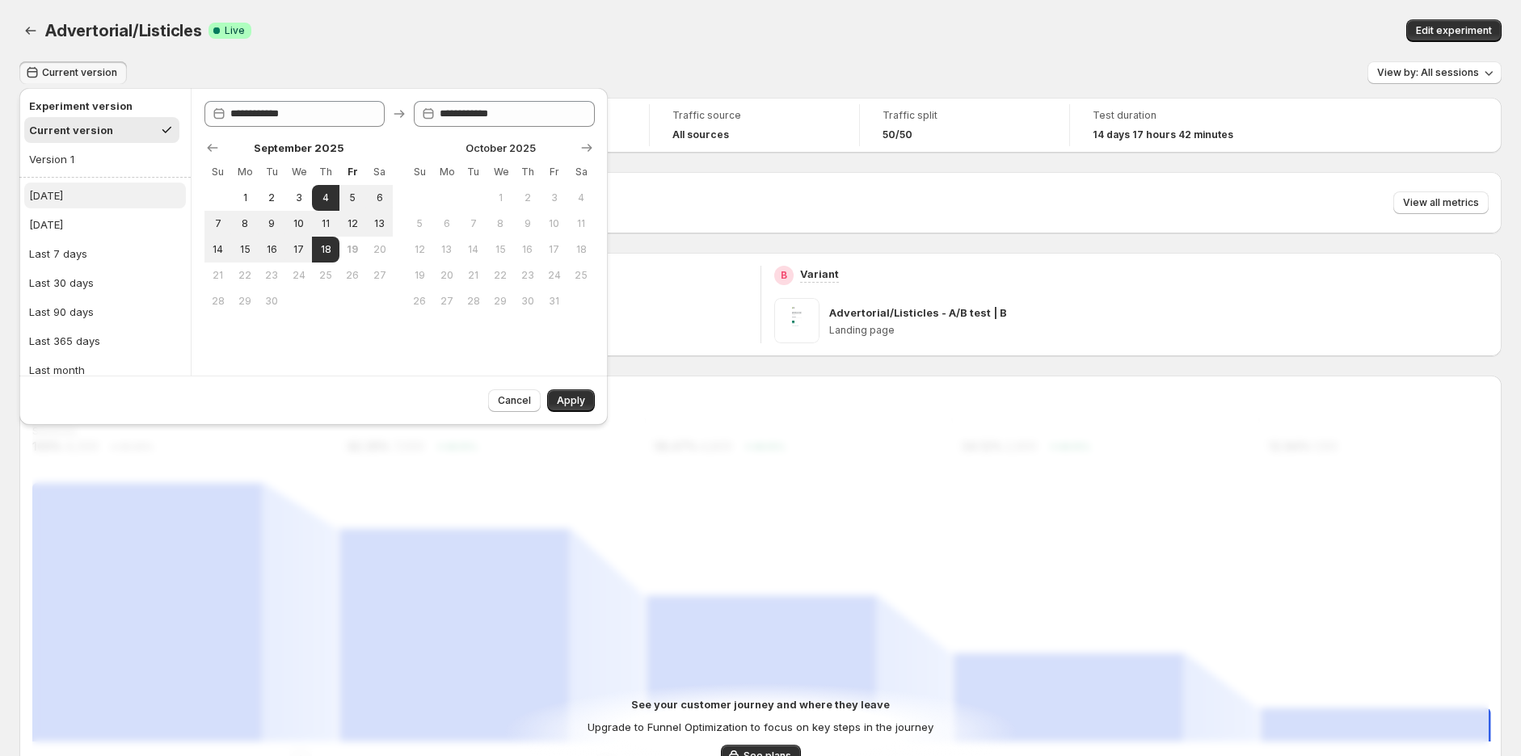
click at [70, 204] on button "Today" at bounding box center [105, 196] width 162 height 26
type input "**********"
click at [562, 398] on span "Apply" at bounding box center [571, 400] width 28 height 13
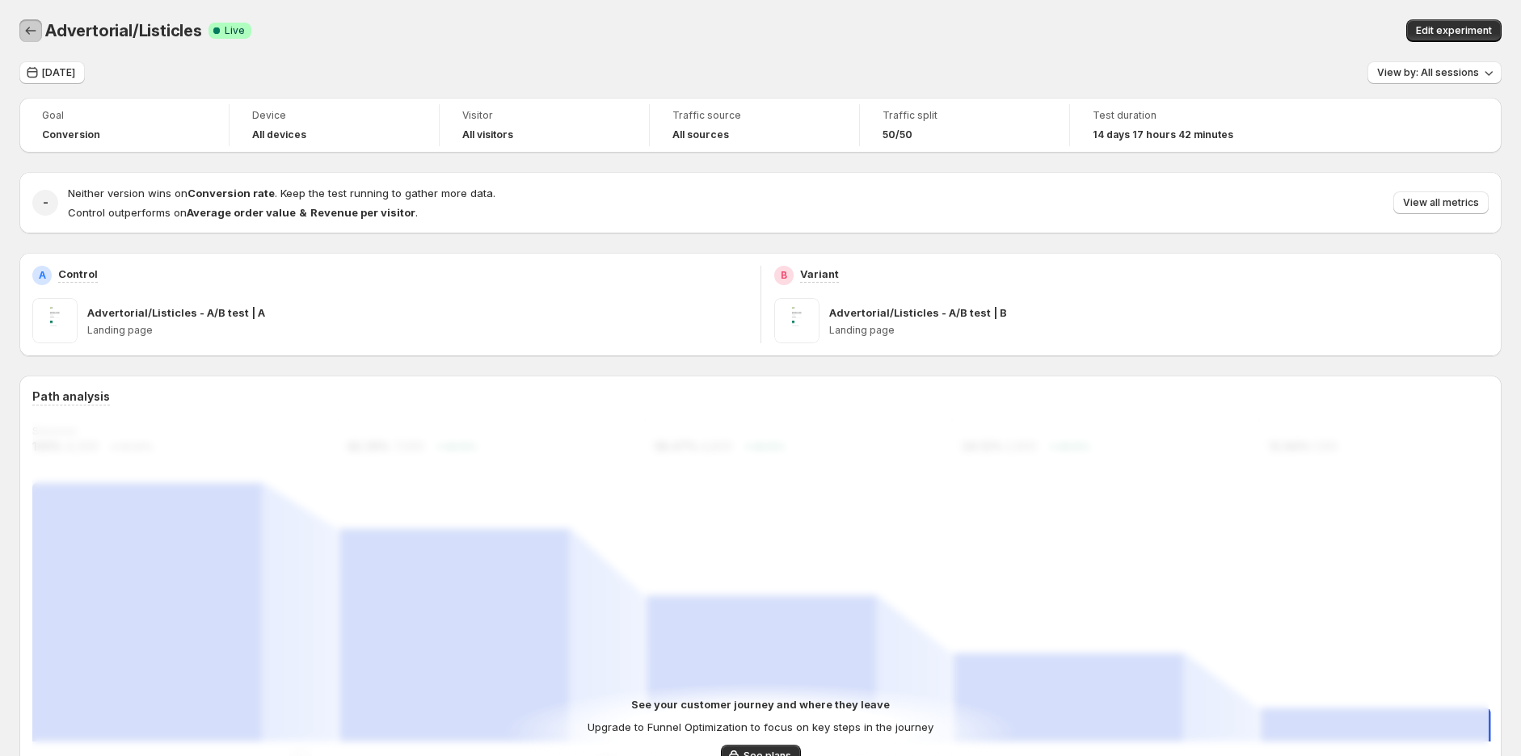
click at [40, 29] on button "Back" at bounding box center [30, 30] width 23 height 23
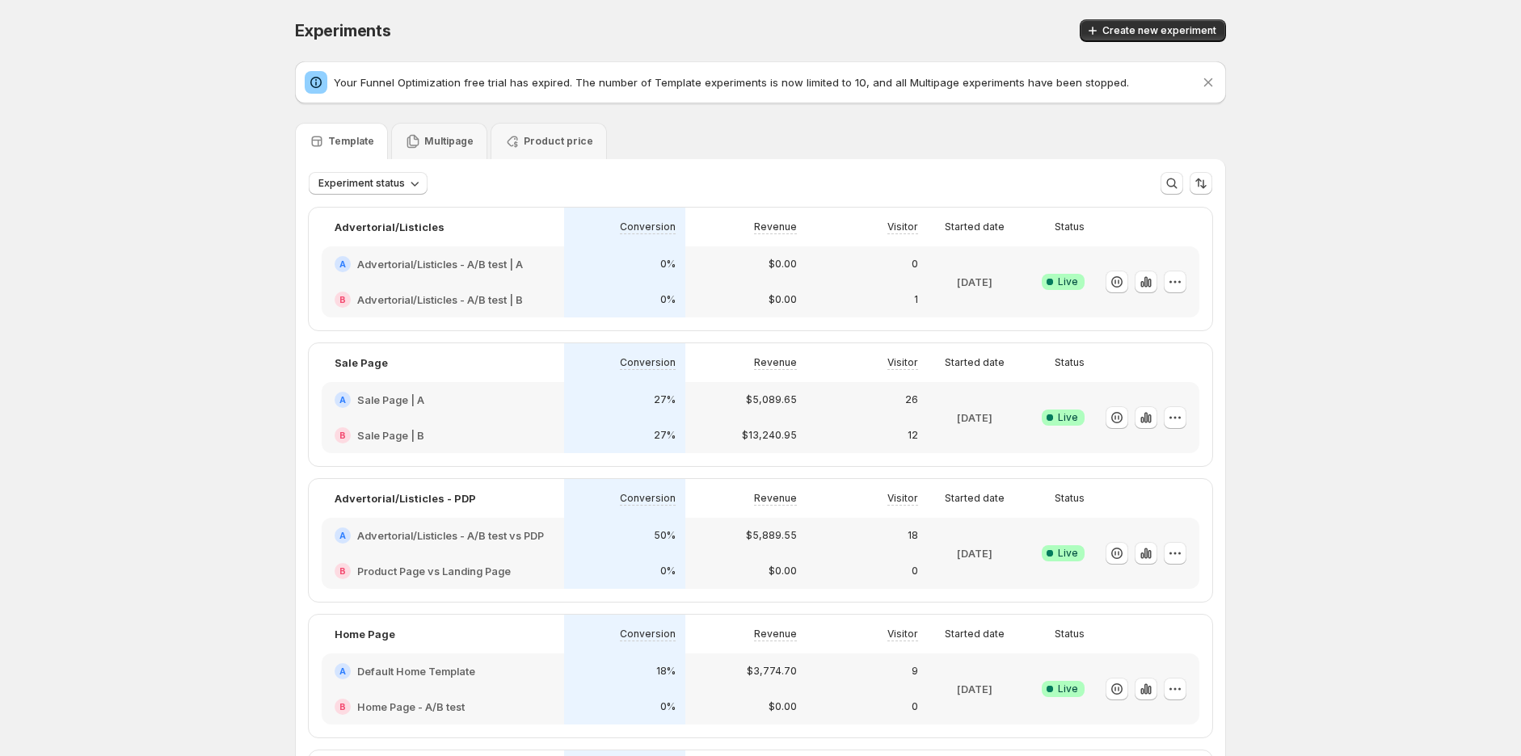
click at [507, 269] on h2 "Advertorial/Listicles - A/B test | A" at bounding box center [440, 264] width 166 height 16
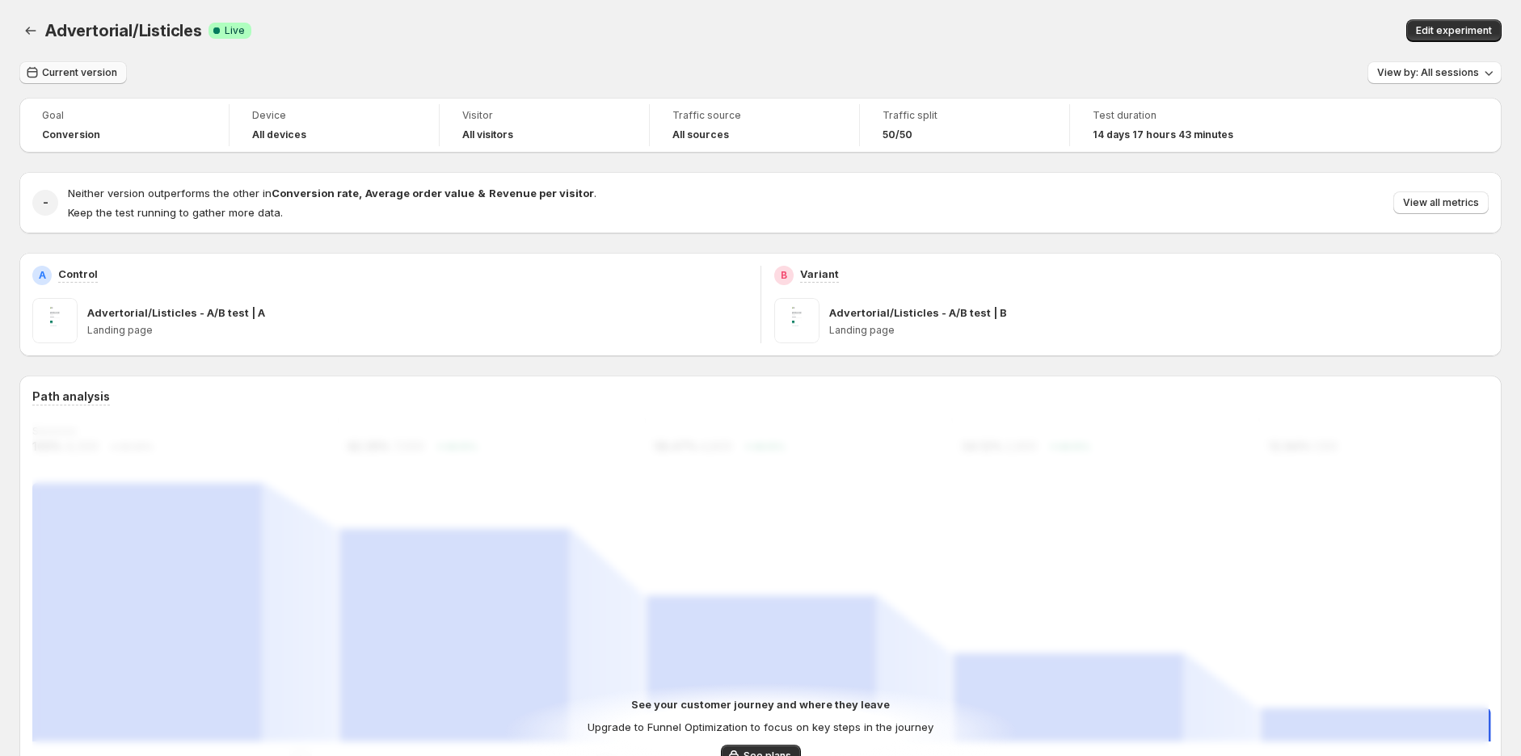
click at [70, 71] on span "Current version" at bounding box center [79, 72] width 75 height 13
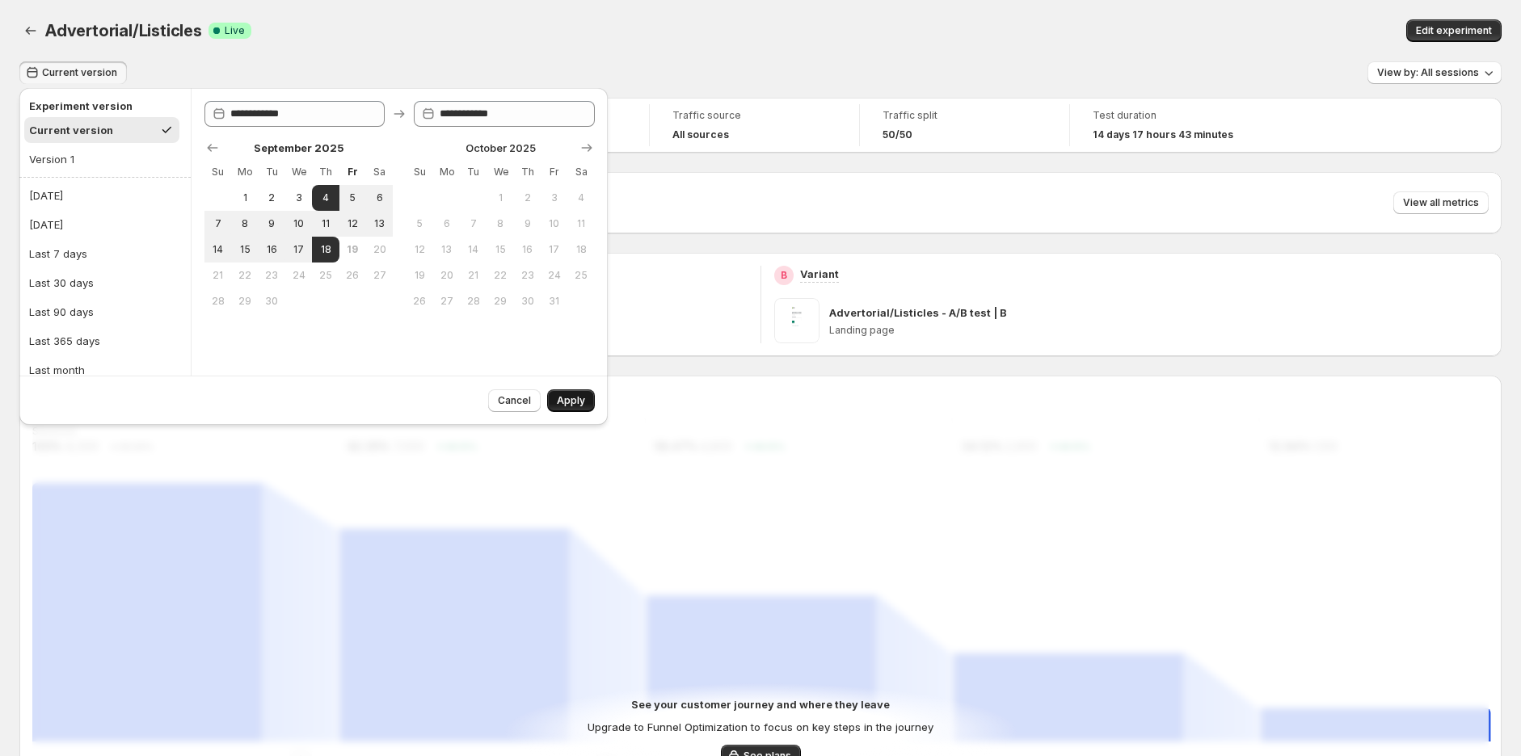
click at [579, 400] on span "Apply" at bounding box center [571, 400] width 28 height 13
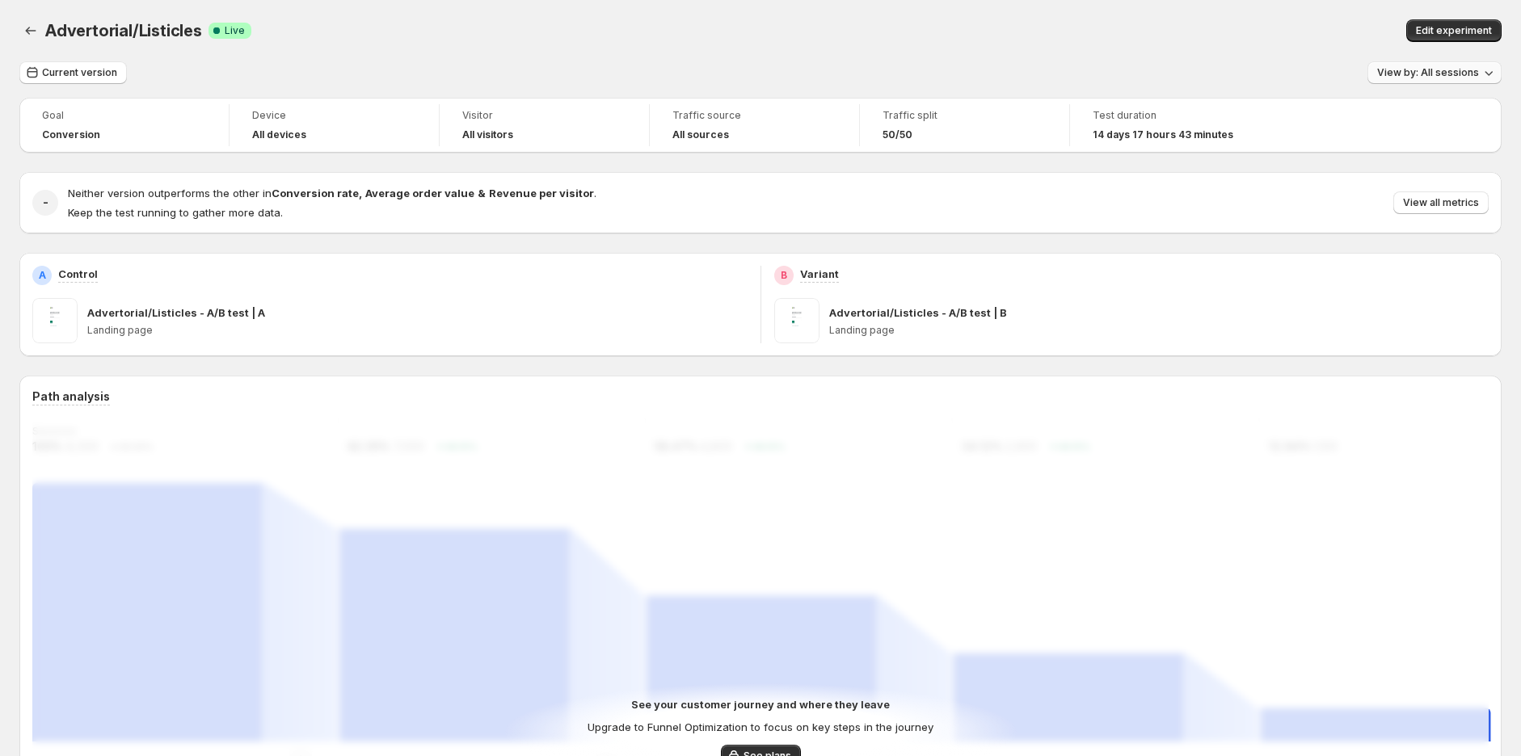
click at [1433, 75] on span "View by: All sessions" at bounding box center [1428, 72] width 102 height 13
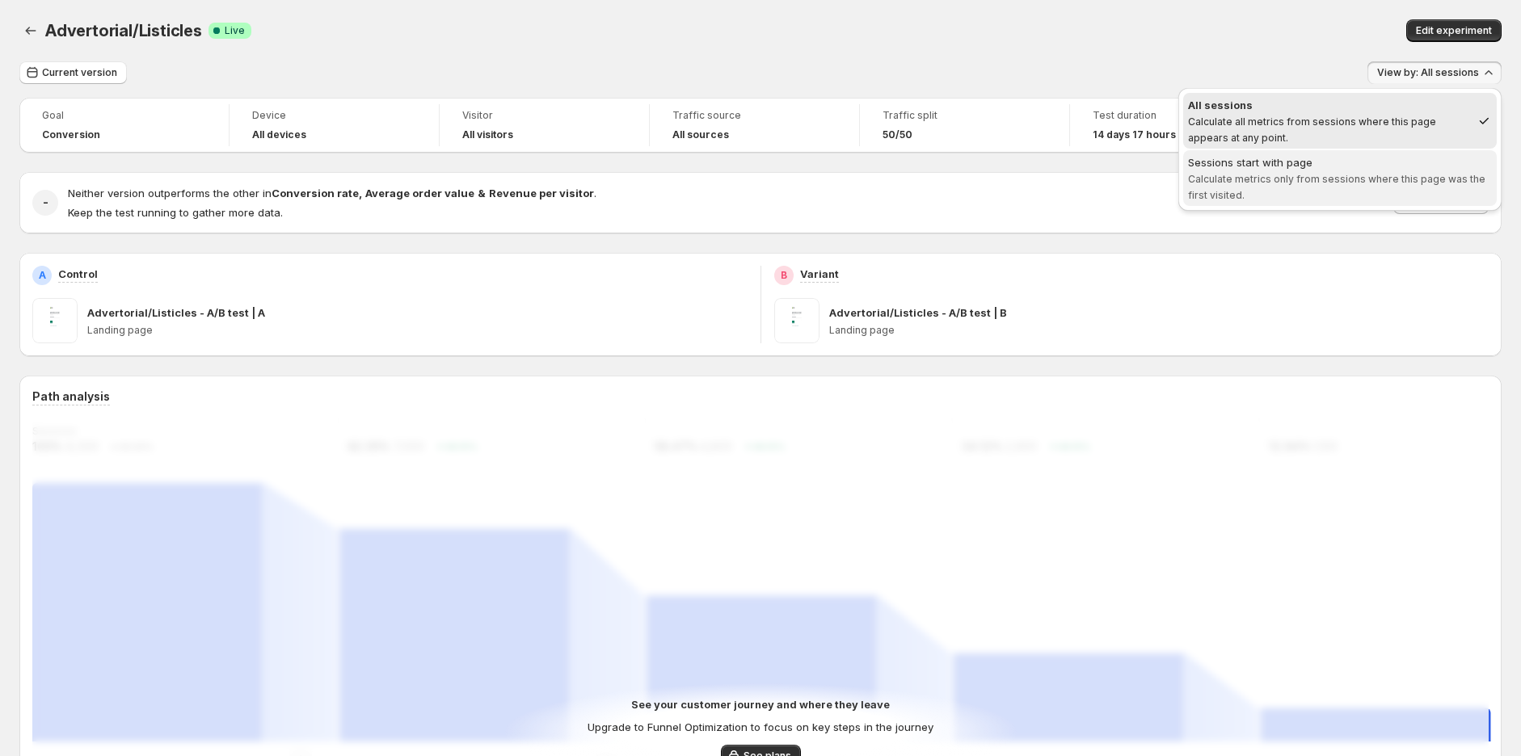
click at [1393, 178] on span "Calculate metrics only from sessions where this page was the first visited." at bounding box center [1336, 187] width 297 height 28
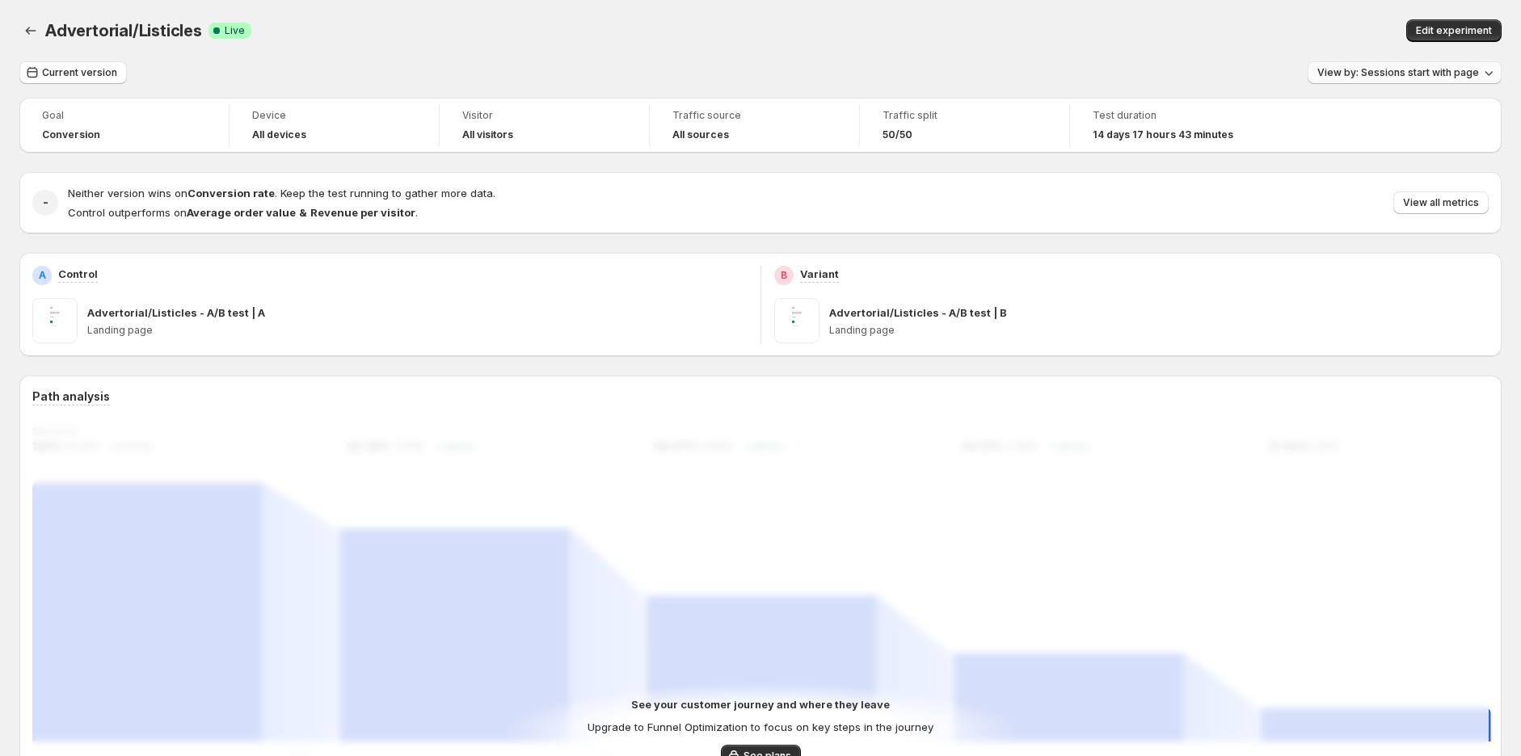
click at [1422, 72] on span "View by: Sessions start with page" at bounding box center [1398, 72] width 162 height 13
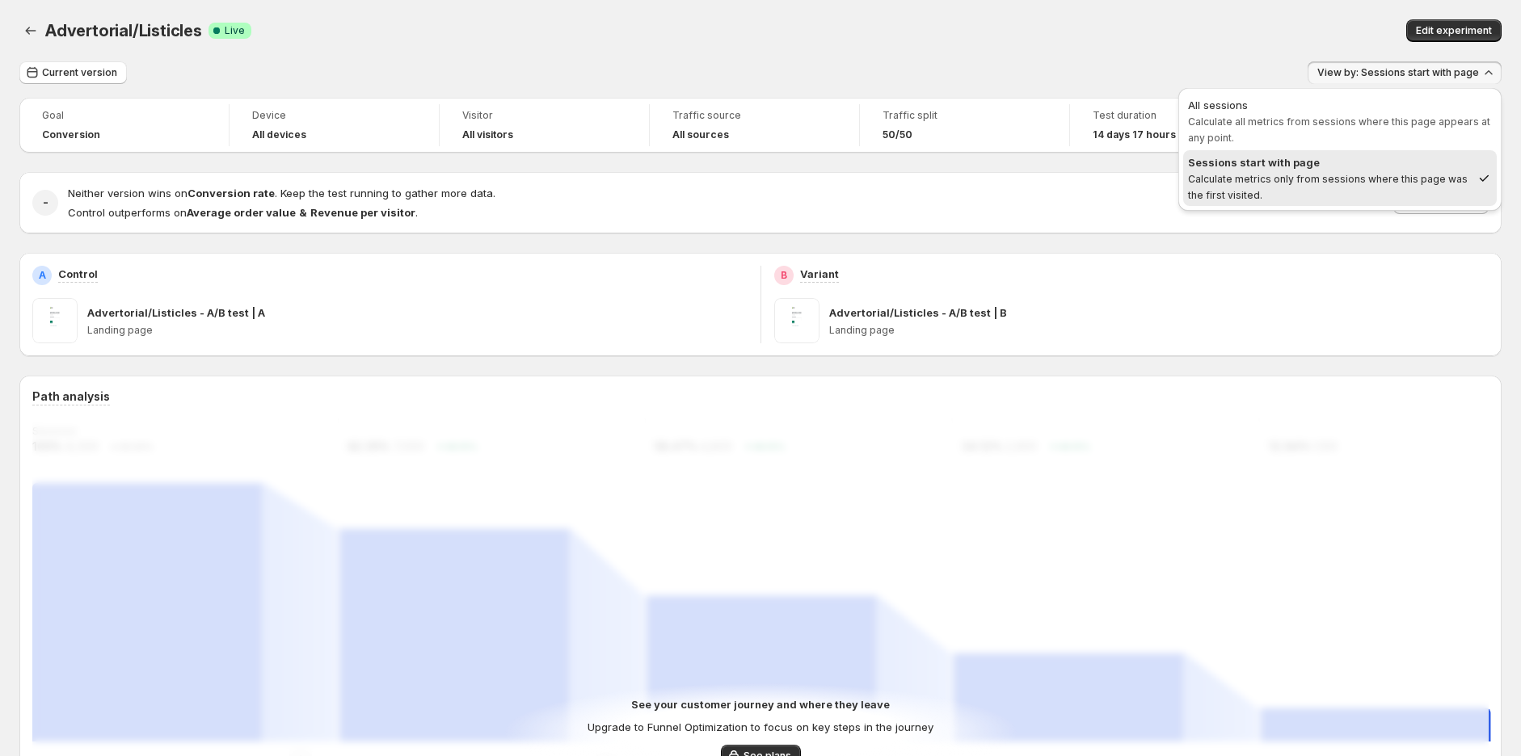
click at [1408, 126] on span "Calculate all metrics from sessions where this page appears at any point." at bounding box center [1339, 130] width 302 height 28
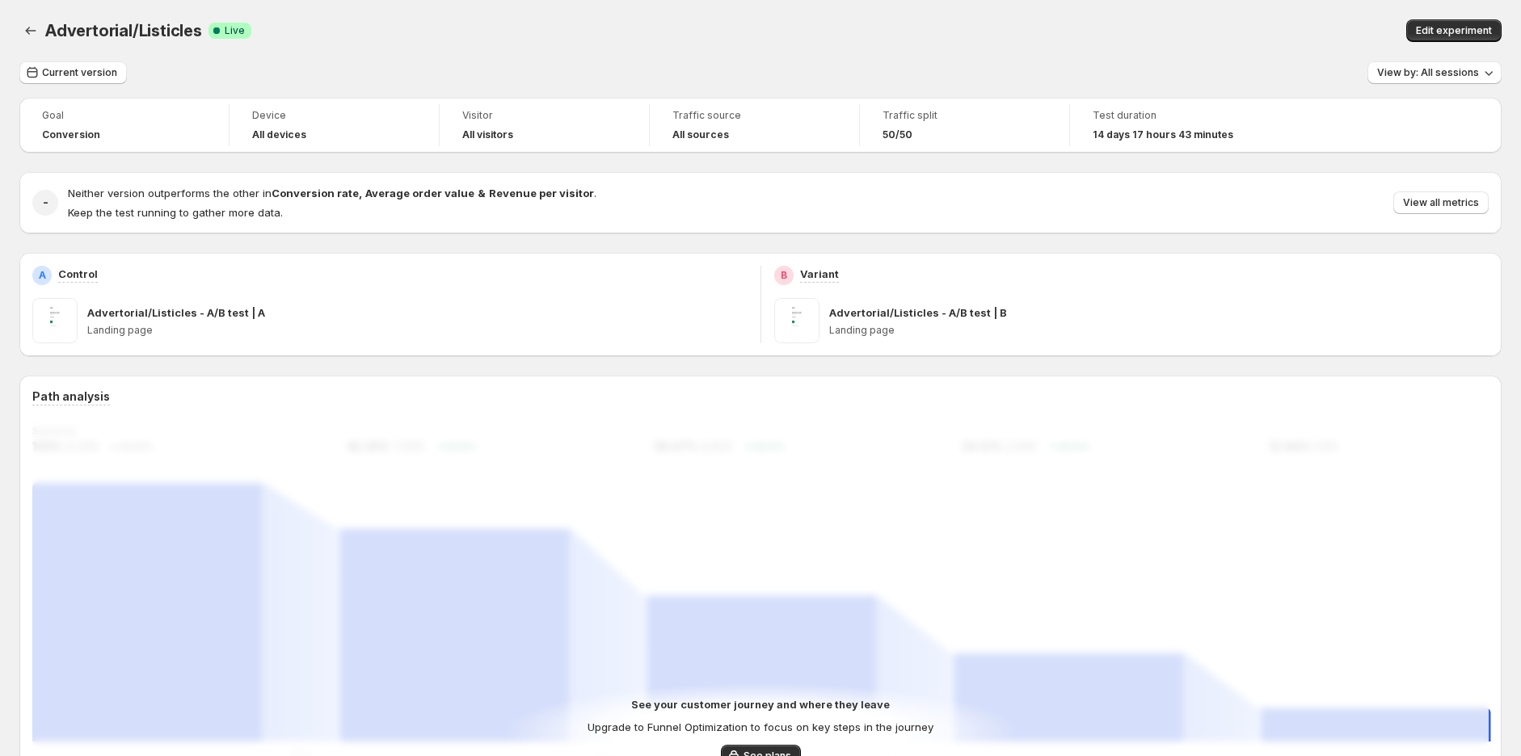
click at [1158, 48] on div "Advertorial/Listicles. This page is ready Advertorial/Listicles Success Complet…" at bounding box center [760, 30] width 1482 height 61
click at [51, 71] on span "Current version" at bounding box center [79, 72] width 75 height 13
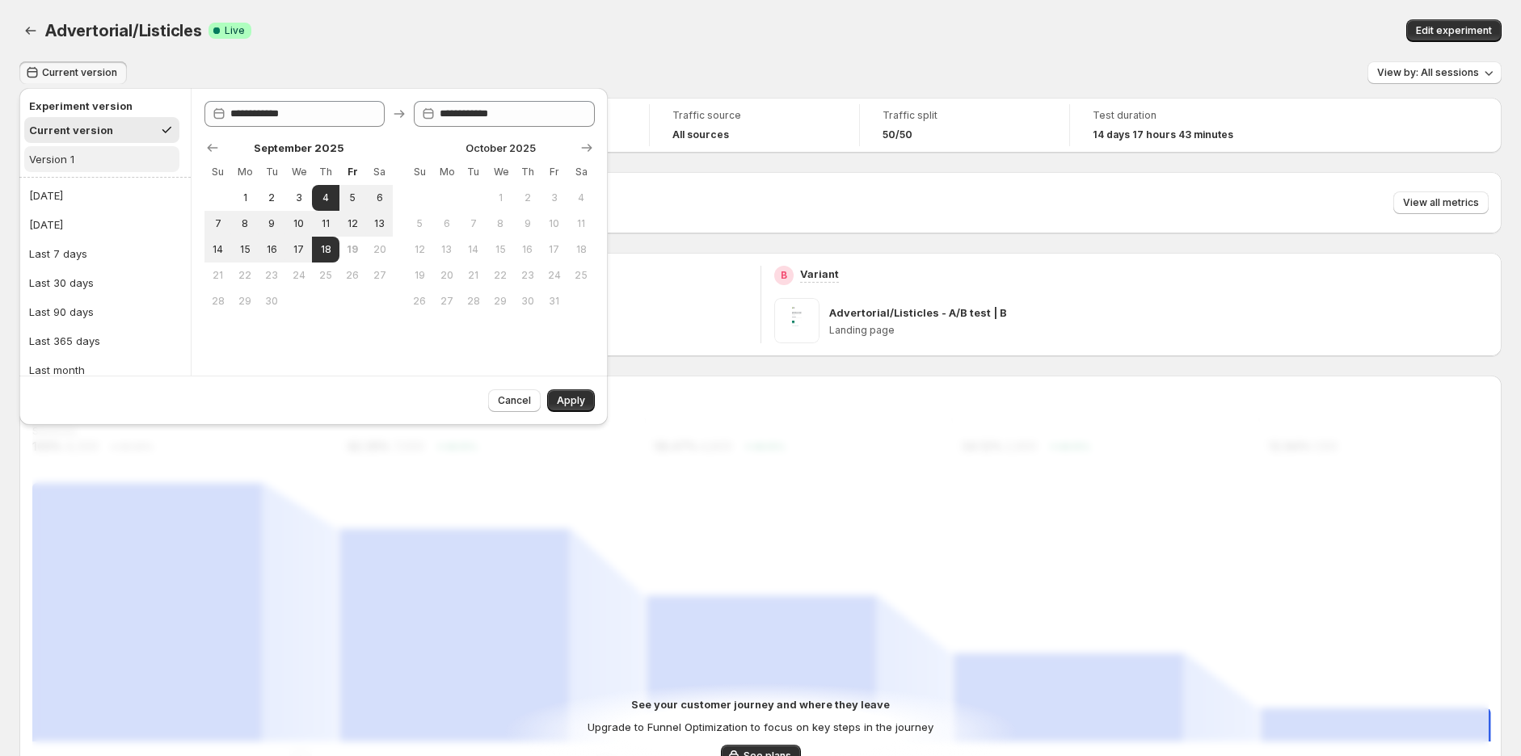
click at [90, 170] on button "Version 1" at bounding box center [101, 159] width 155 height 26
type input "**********"
click at [97, 133] on div "Current version" at bounding box center [68, 130] width 79 height 16
type input "**********"
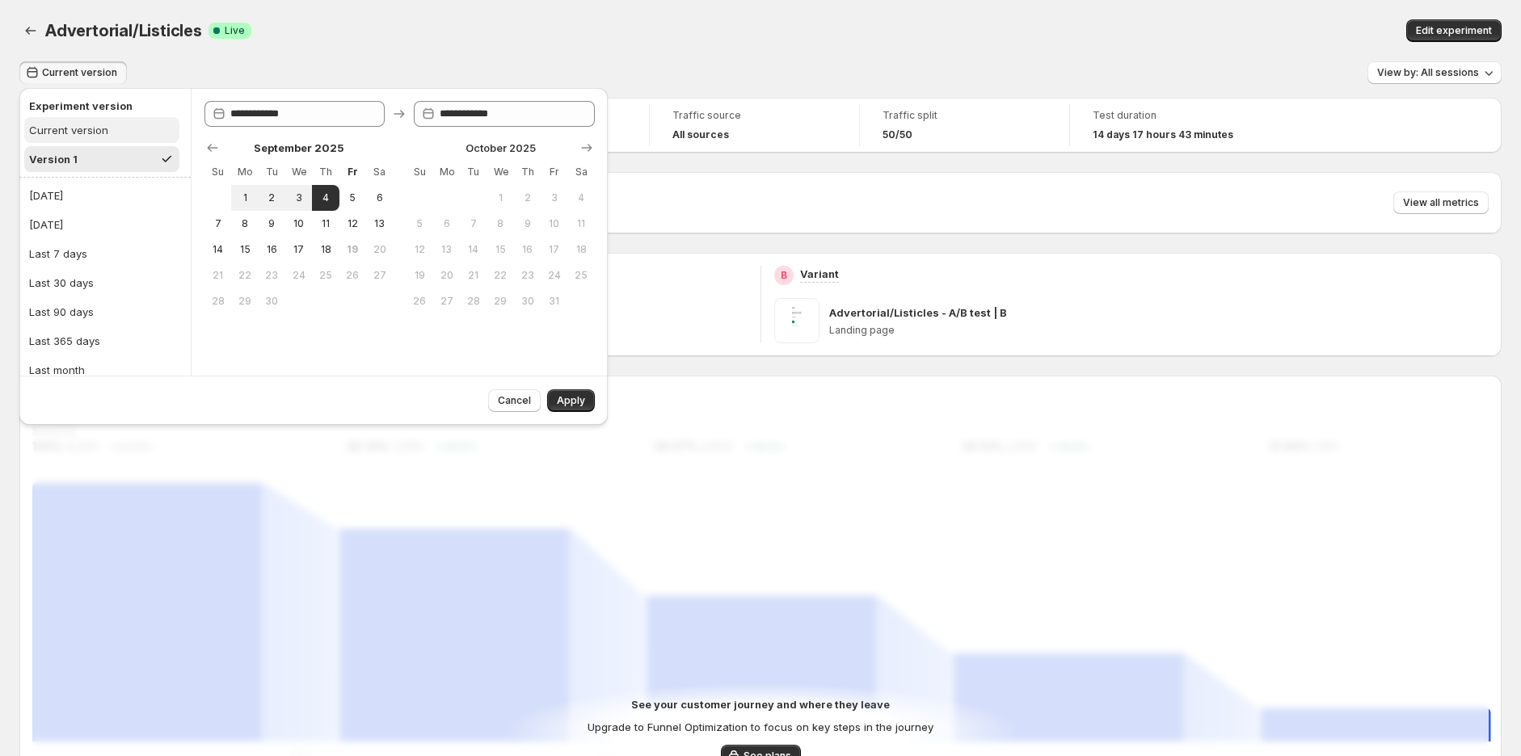
type input "**********"
click at [582, 398] on span "Apply" at bounding box center [571, 400] width 28 height 13
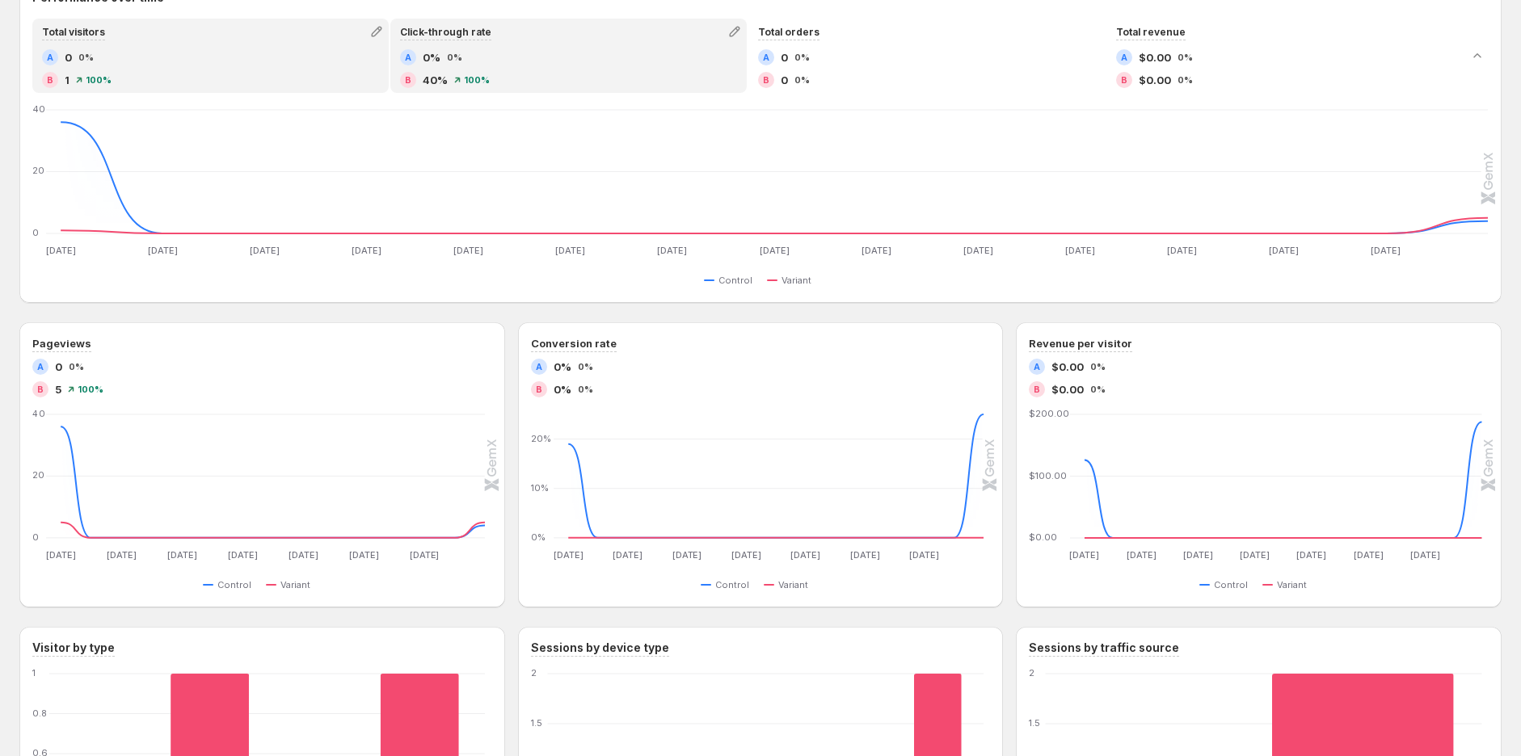
scroll to position [898, 0]
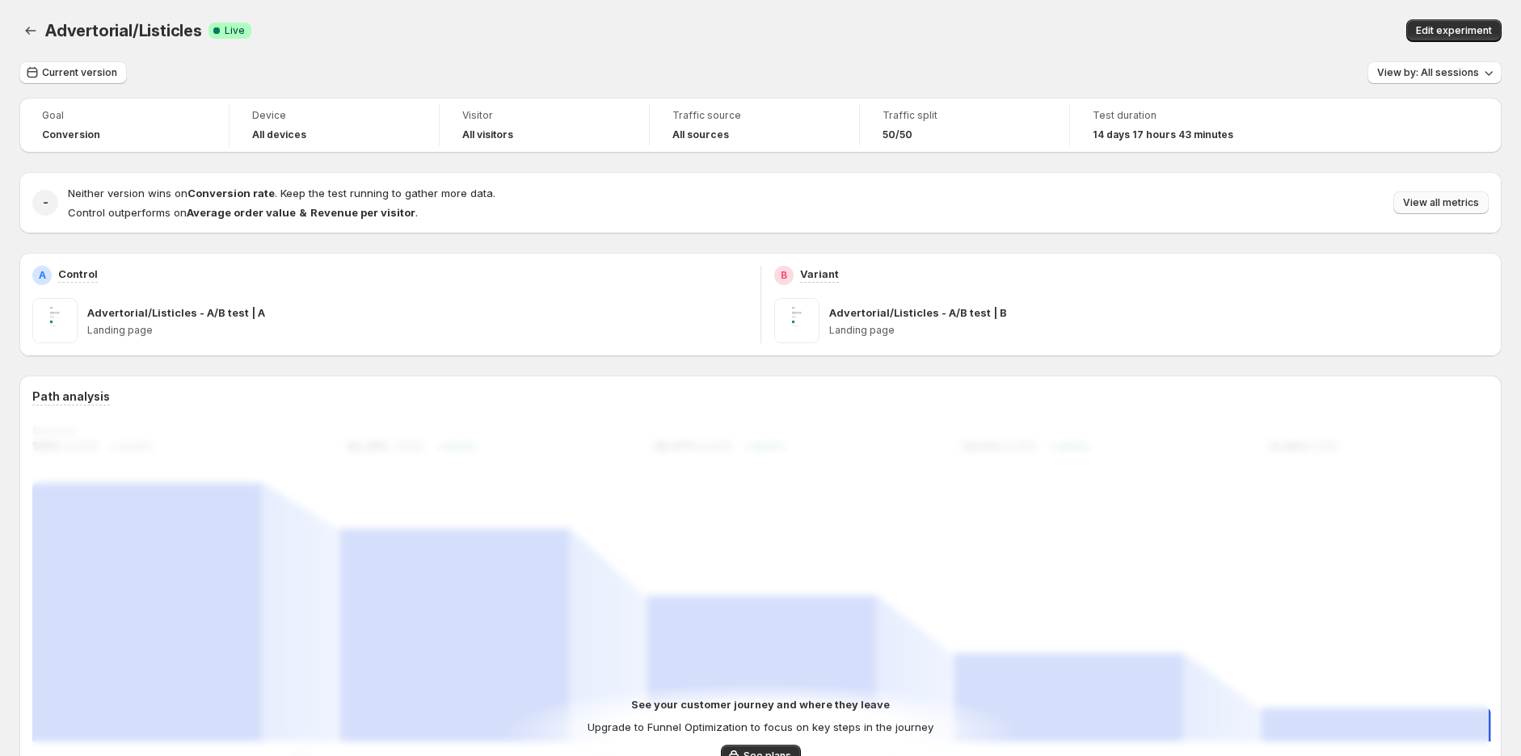
click at [1455, 207] on span "View all metrics" at bounding box center [1441, 202] width 76 height 13
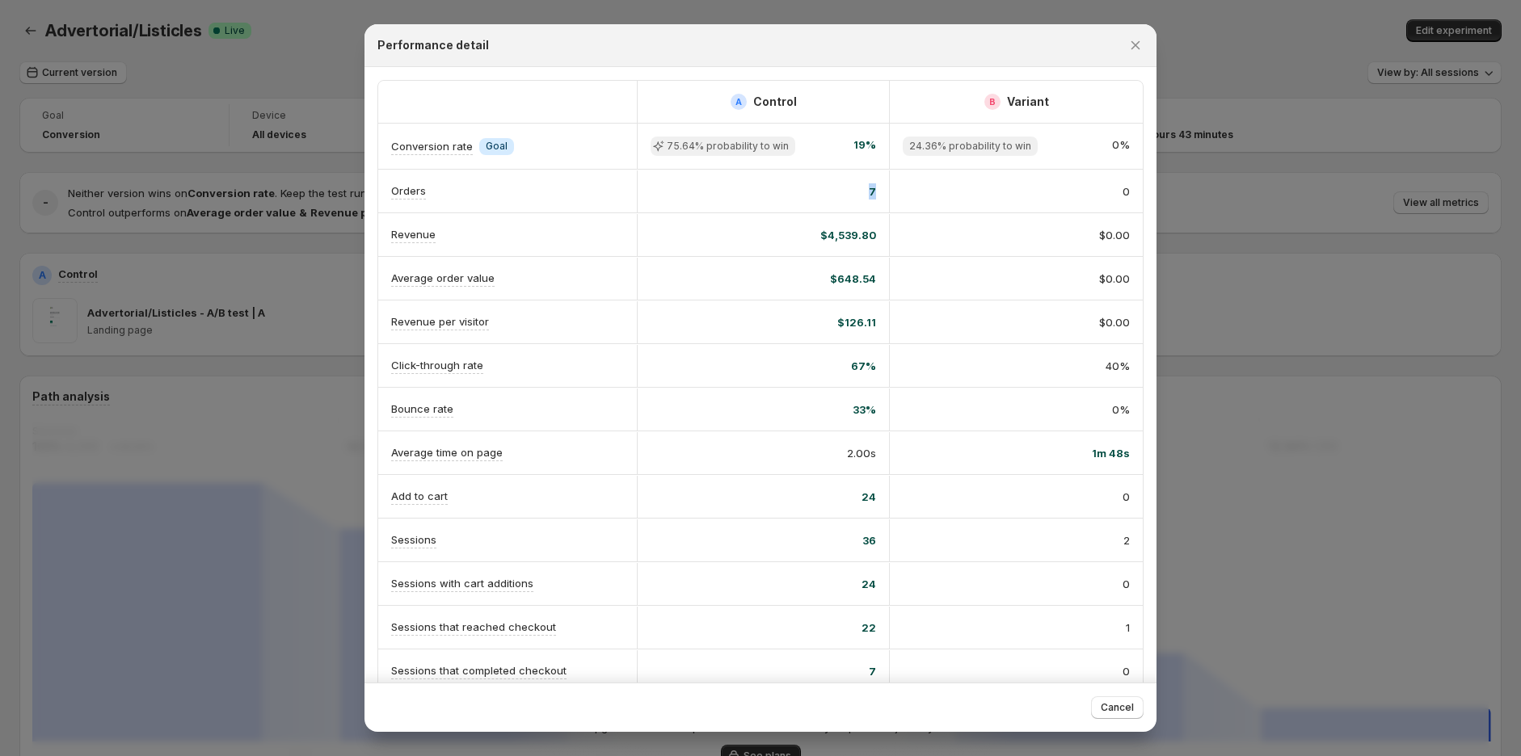
drag, startPoint x: 973, startPoint y: 204, endPoint x: 1012, endPoint y: 204, distance: 38.8
click at [1012, 204] on div "Orders 7 0" at bounding box center [760, 191] width 765 height 43
drag, startPoint x: 1039, startPoint y: 281, endPoint x: 1043, endPoint y: 403, distance: 122.1
click at [1039, 300] on div "$0.00" at bounding box center [1016, 279] width 253 height 42
drag, startPoint x: 790, startPoint y: 260, endPoint x: 1062, endPoint y: 403, distance: 307.6
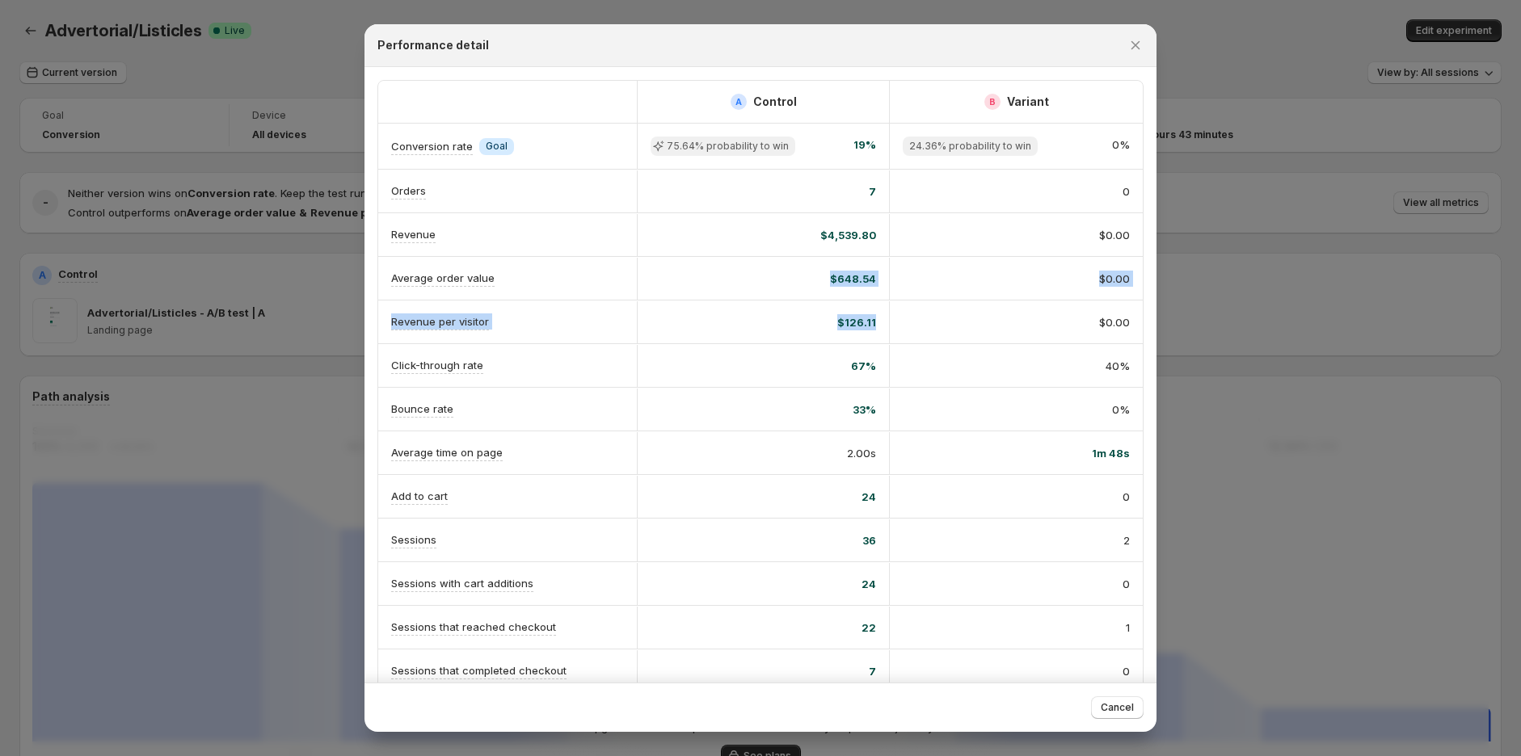
click at [971, 329] on div "A Control B Variant Conversion rate Info Goal 75.64% probability to win 19% 24.…" at bounding box center [760, 430] width 765 height 699
drag, startPoint x: 1065, startPoint y: 407, endPoint x: 1081, endPoint y: 315, distance: 93.5
click at [1065, 407] on div "0%" at bounding box center [1016, 410] width 227 height 16
click at [1133, 40] on icon "Close" at bounding box center [1135, 45] width 16 height 16
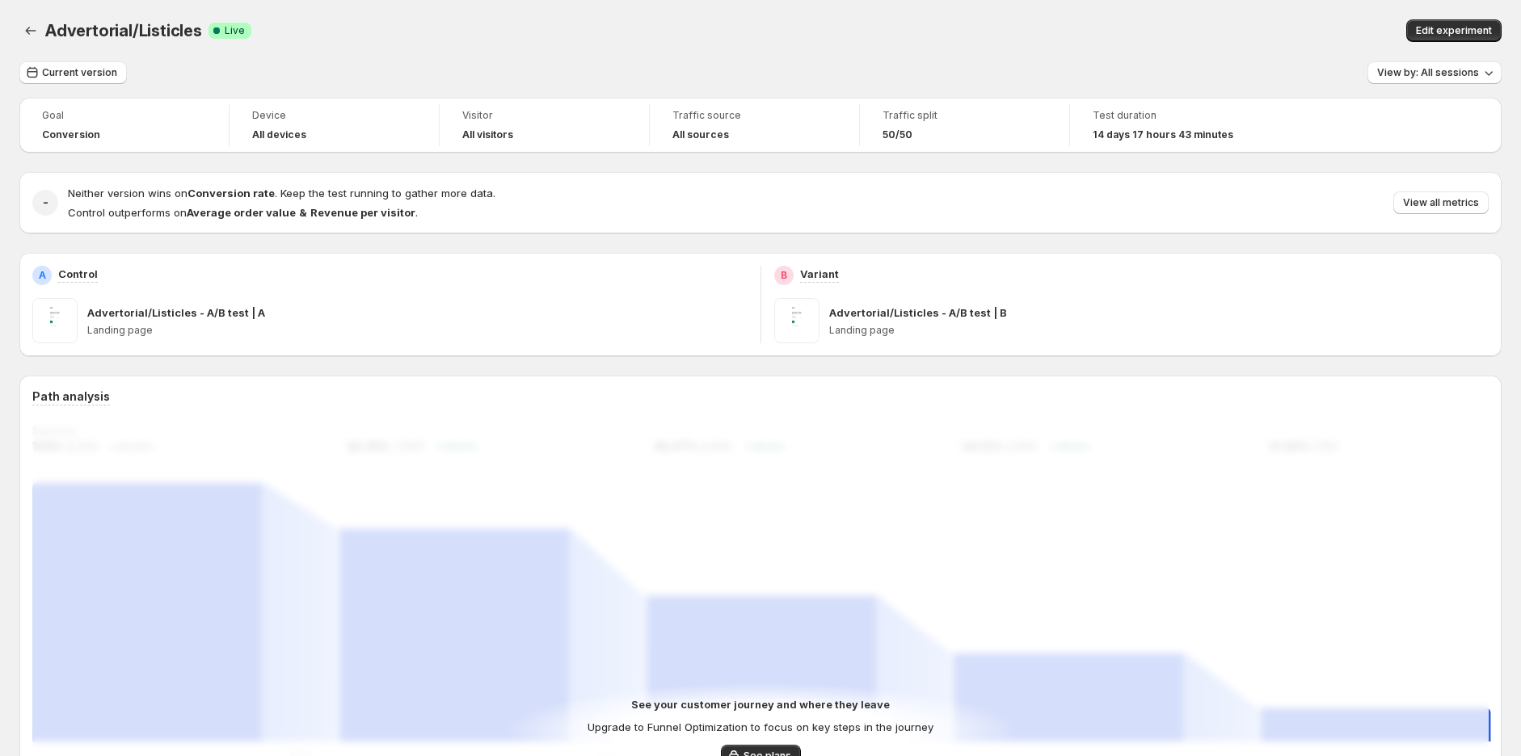
click at [423, 57] on div "Advertorial/Listicles. This page is ready Advertorial/Listicles Success Complet…" at bounding box center [760, 30] width 1482 height 61
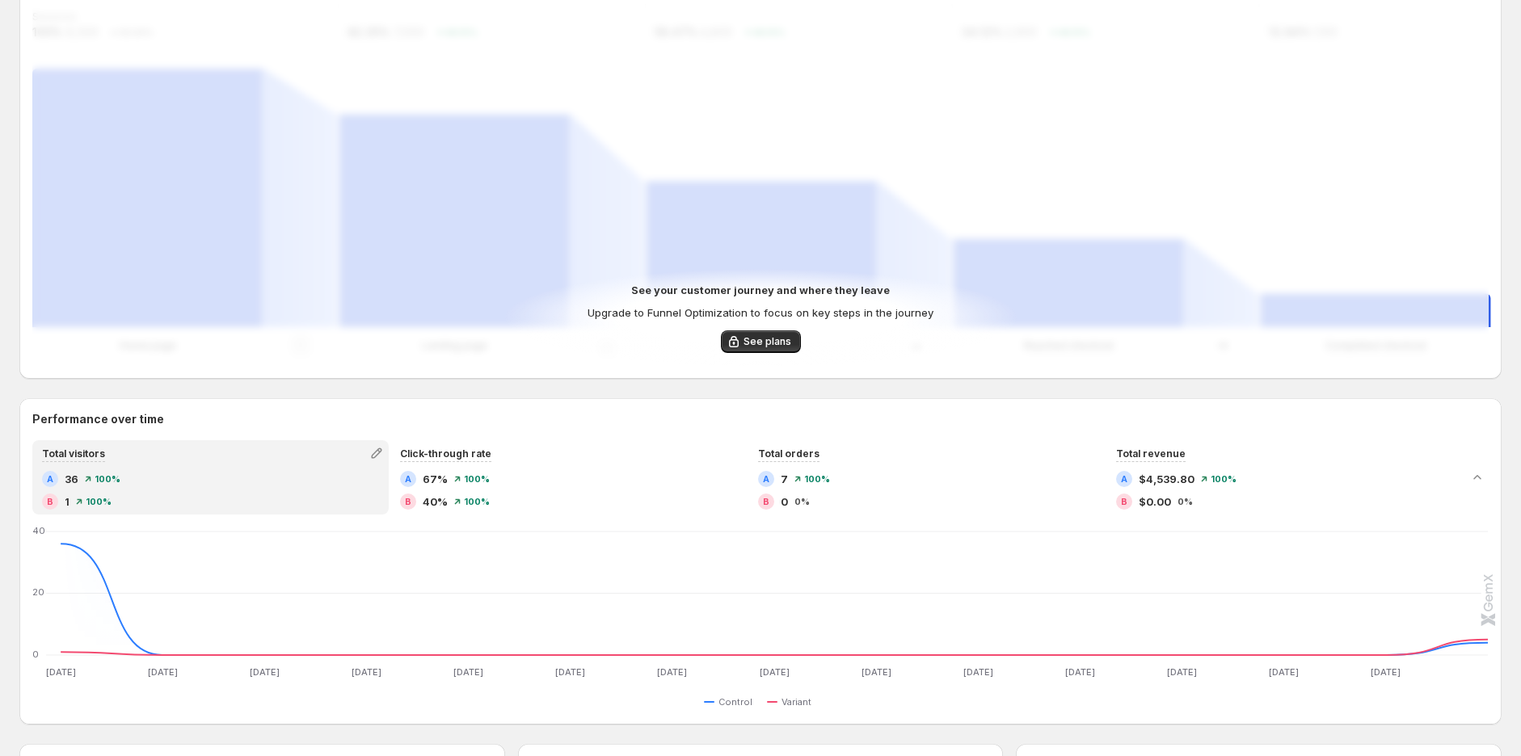
scroll to position [628, 0]
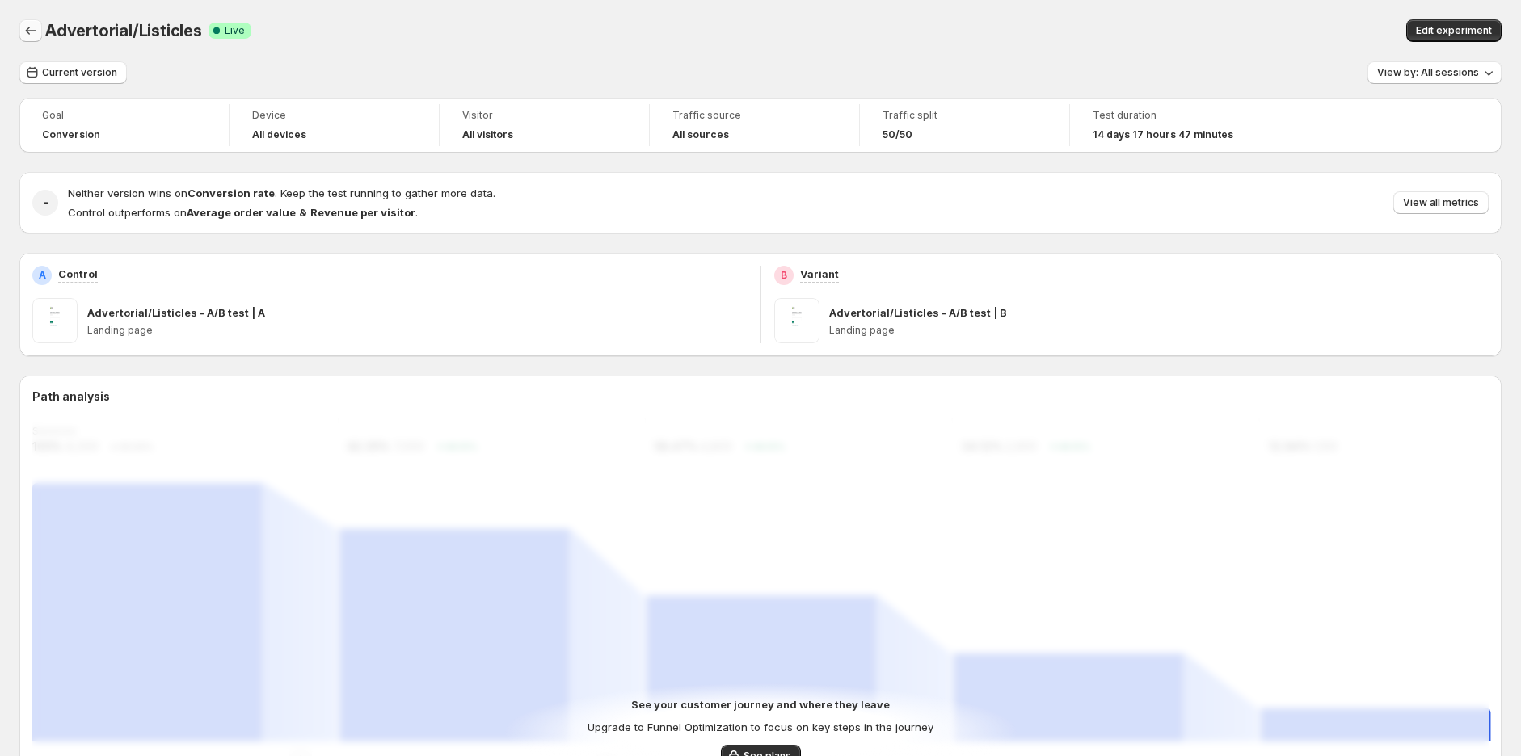
click at [35, 26] on icon "Back" at bounding box center [31, 31] width 16 height 16
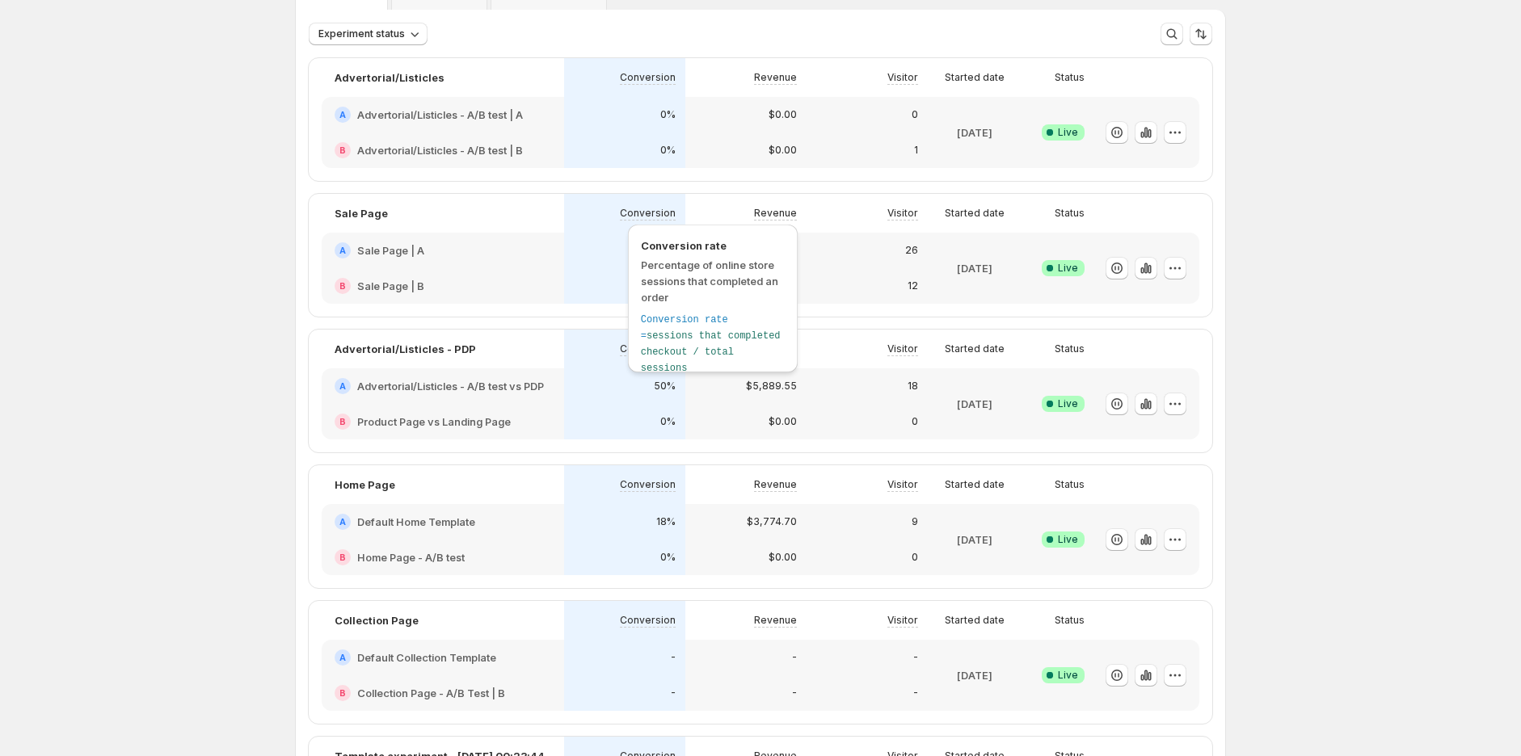
scroll to position [179, 0]
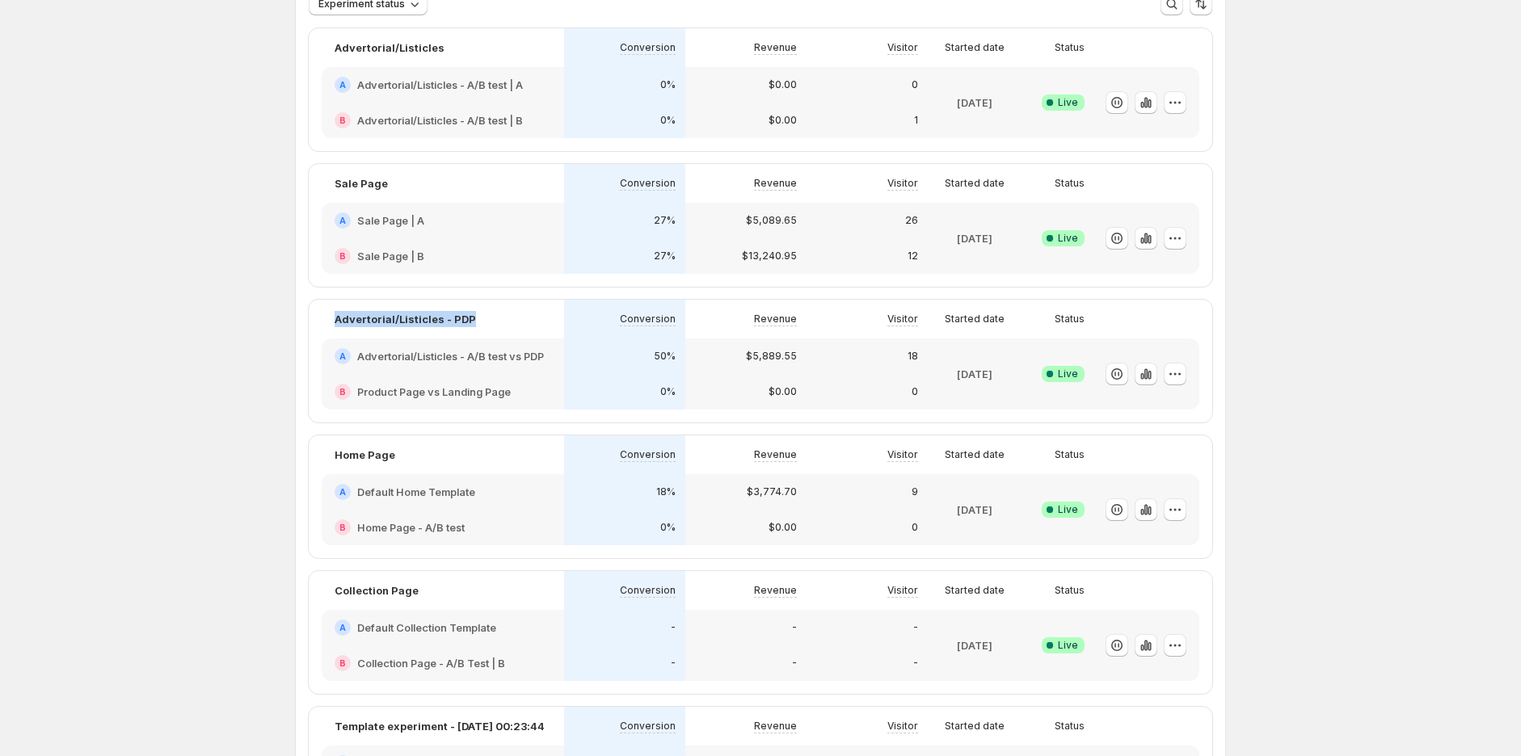
drag, startPoint x: 328, startPoint y: 327, endPoint x: 517, endPoint y: 317, distance: 189.4
click at [517, 317] on div "Advertorial/Listicles - PDP" at bounding box center [443, 319] width 242 height 39
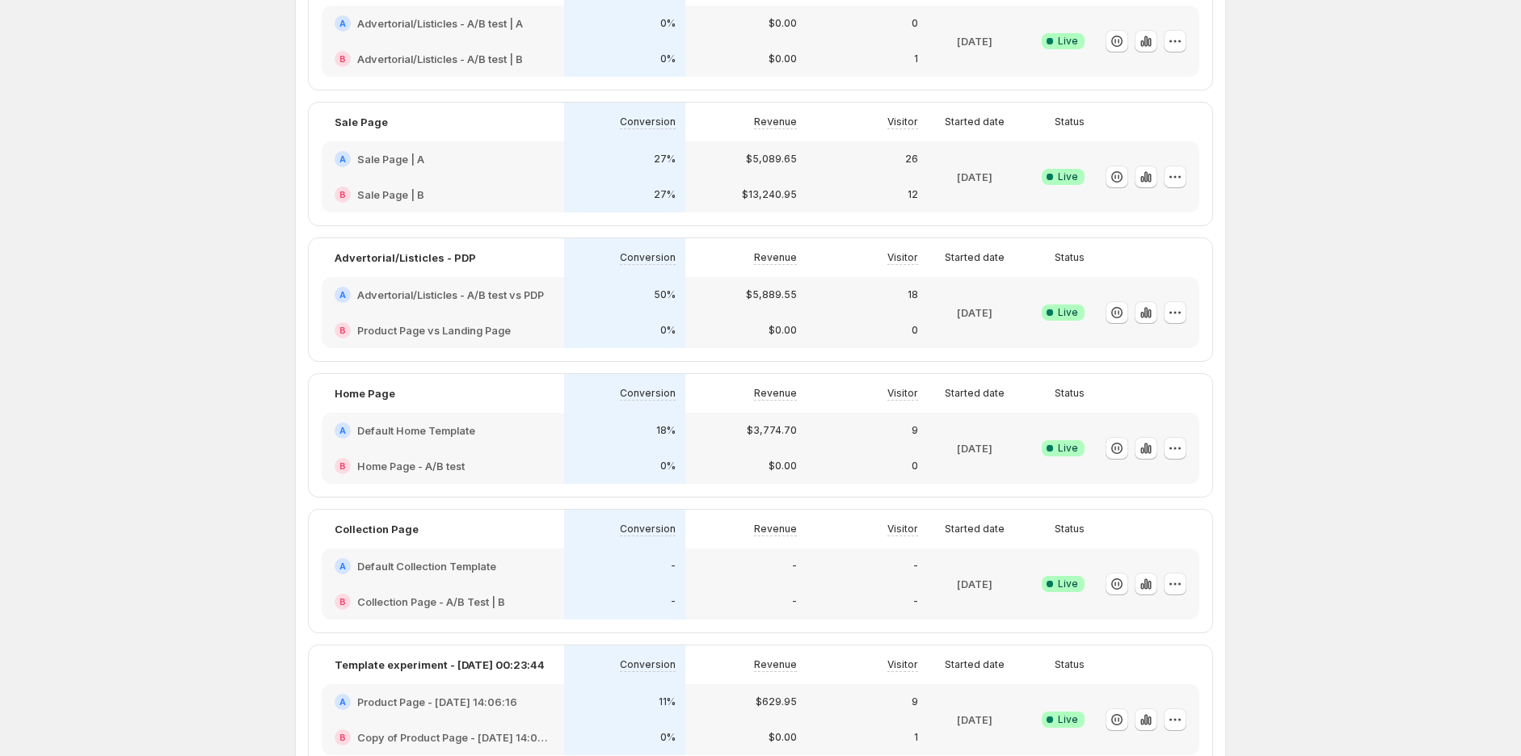
scroll to position [269, 0]
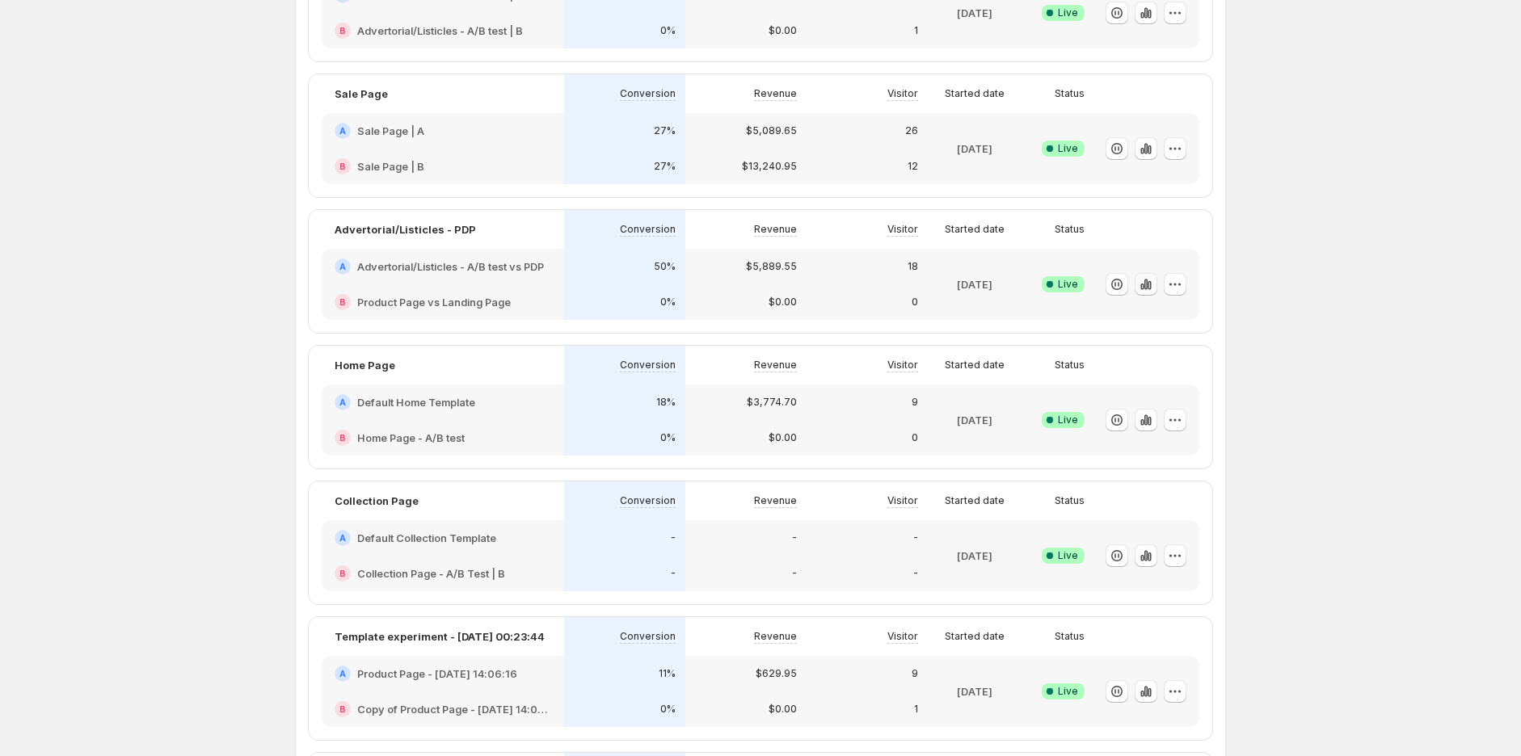
click at [1148, 281] on icon "button" at bounding box center [1145, 284] width 3 height 11
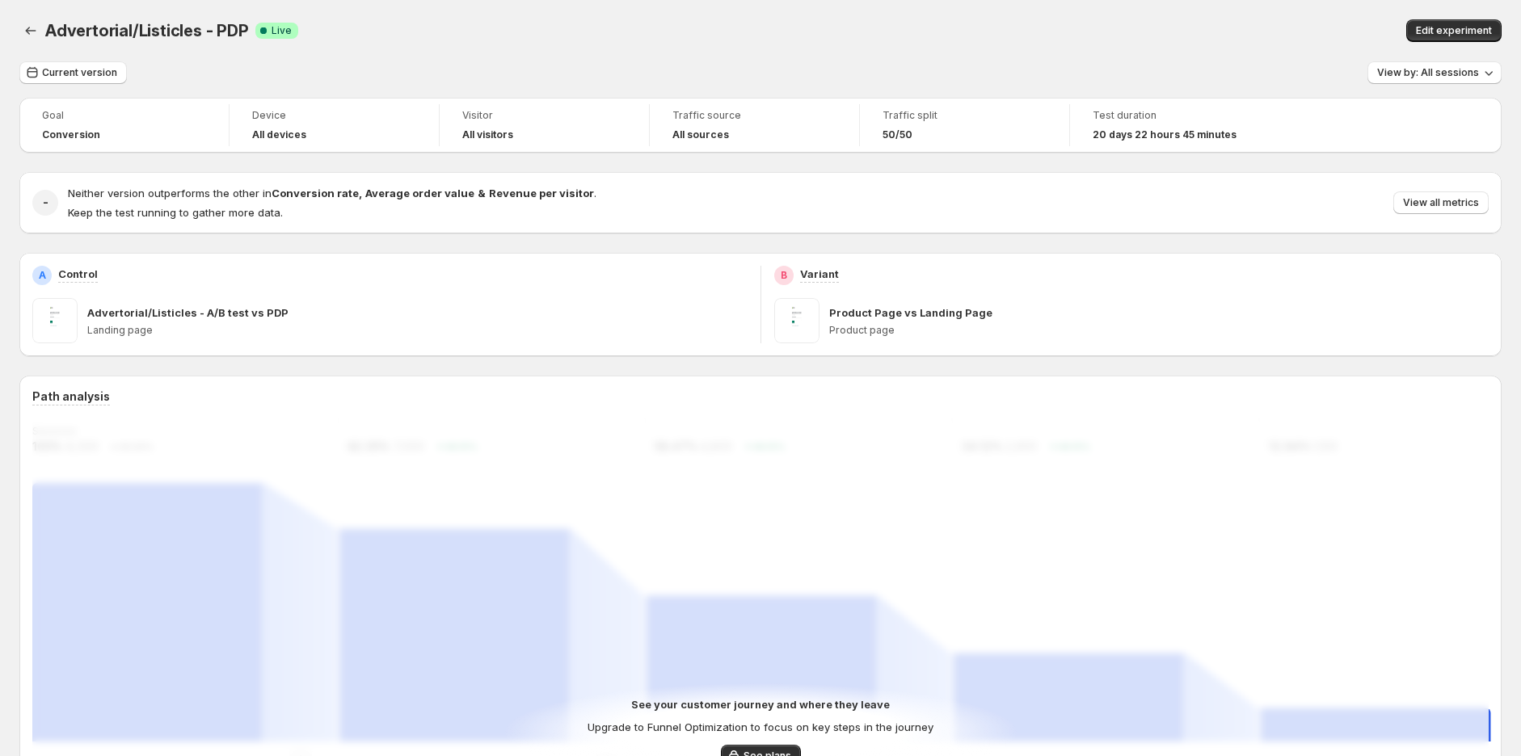
click at [32, 24] on icon "Back" at bounding box center [31, 31] width 16 height 16
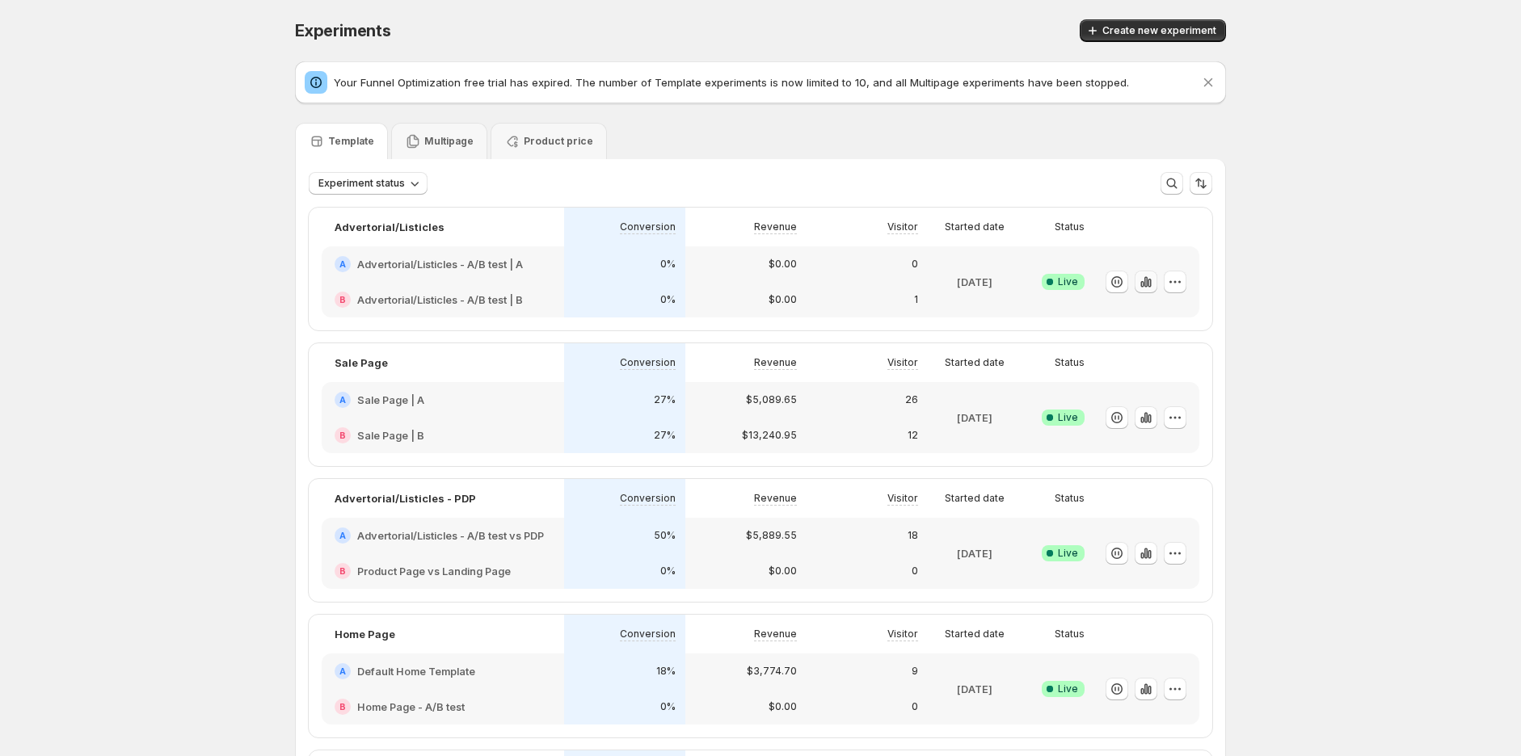
click at [1154, 278] on icon "button" at bounding box center [1146, 282] width 16 height 16
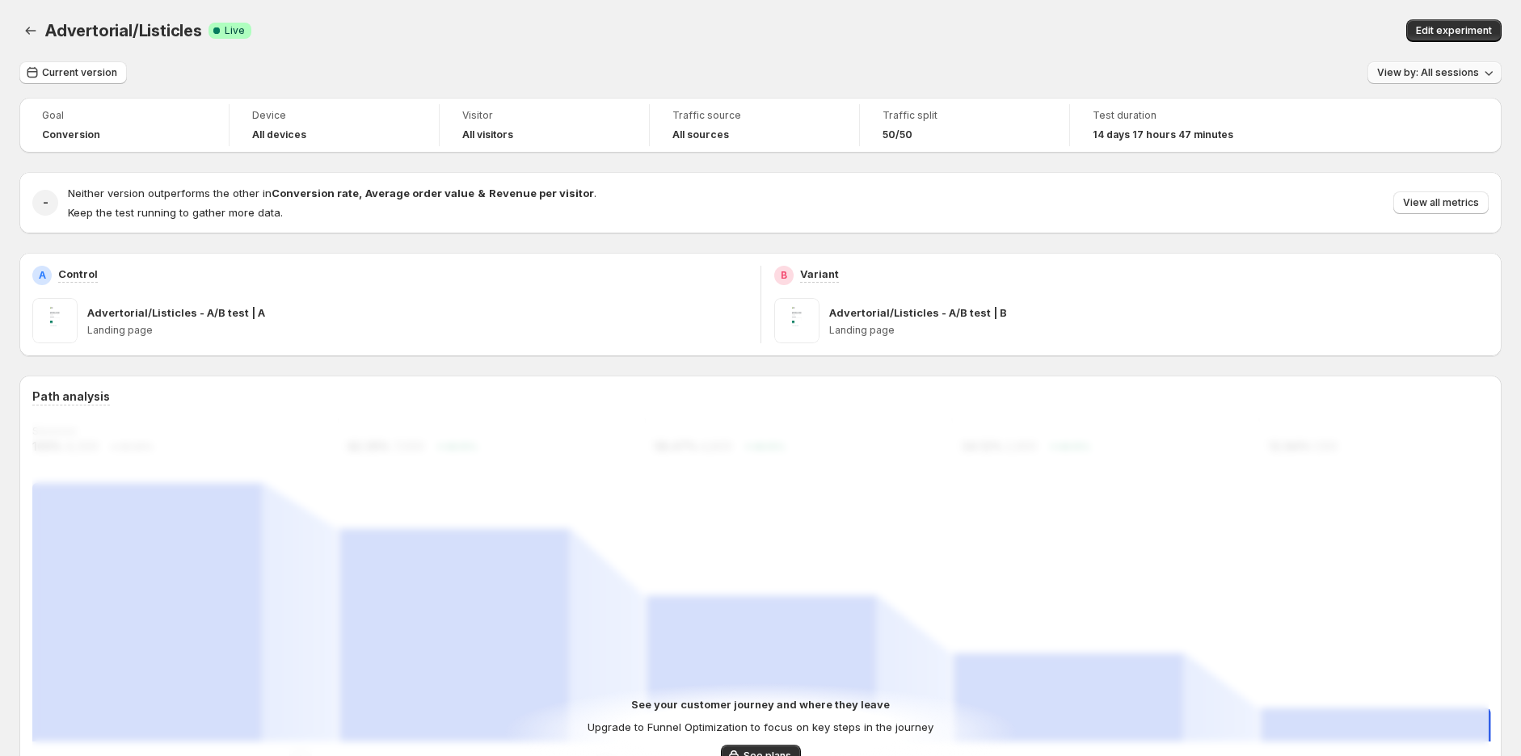
click at [1406, 75] on span "View by: All sessions" at bounding box center [1428, 72] width 102 height 13
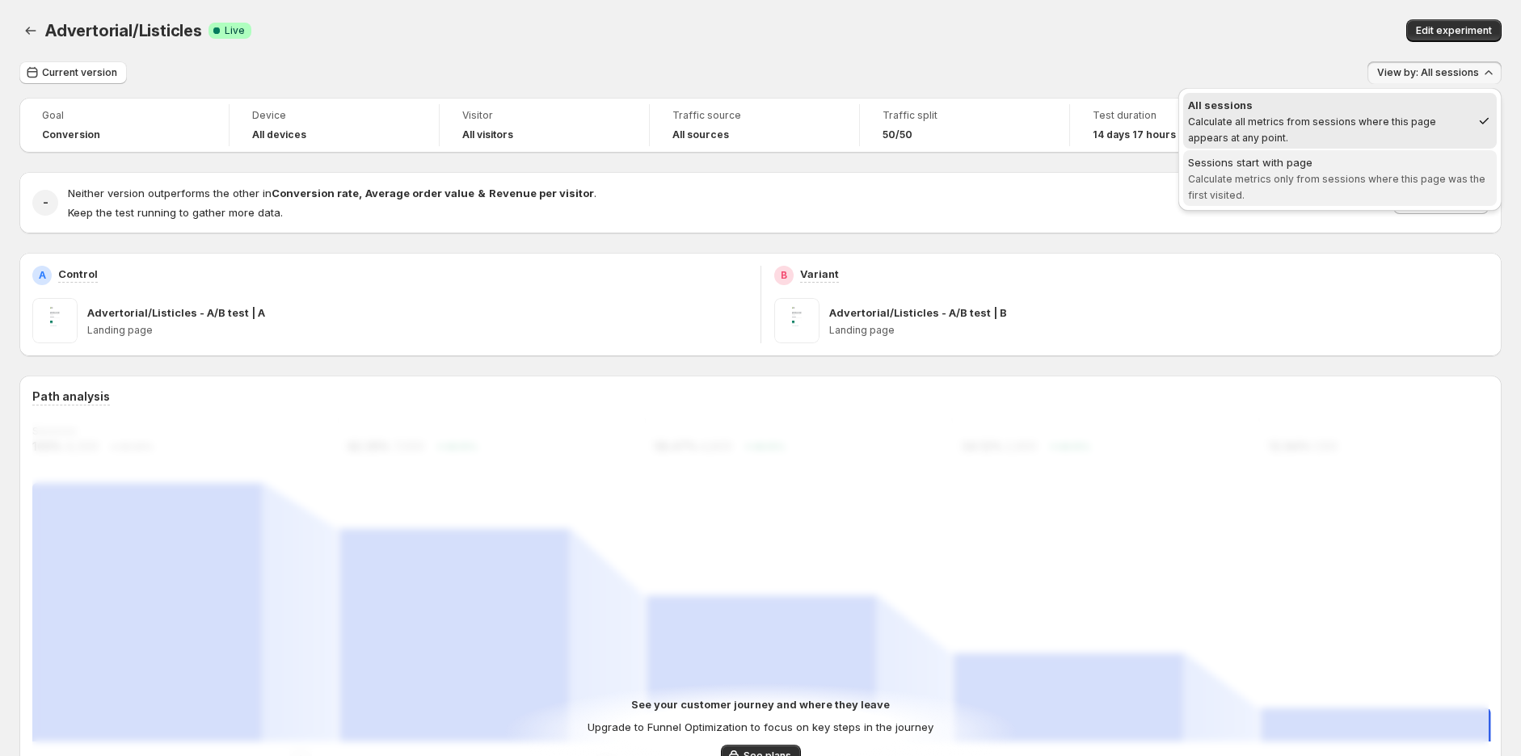
click at [1342, 166] on div "Sessions start with page" at bounding box center [1340, 162] width 304 height 16
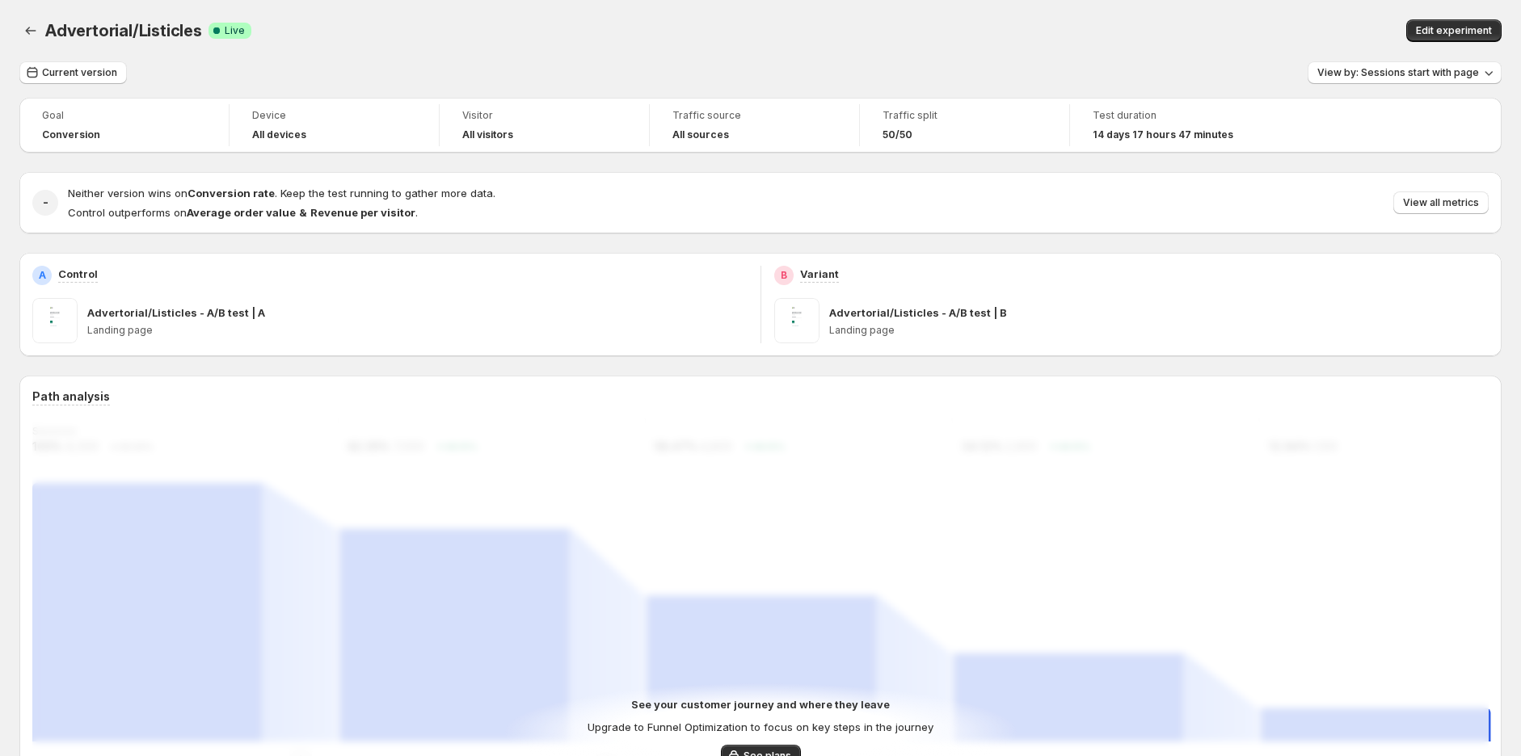
click at [1199, 58] on div "Advertorial/Listicles. This page is ready Advertorial/Listicles Success Complet…" at bounding box center [760, 30] width 1482 height 61
click at [1447, 71] on span "View by: Sessions start with page" at bounding box center [1398, 72] width 162 height 13
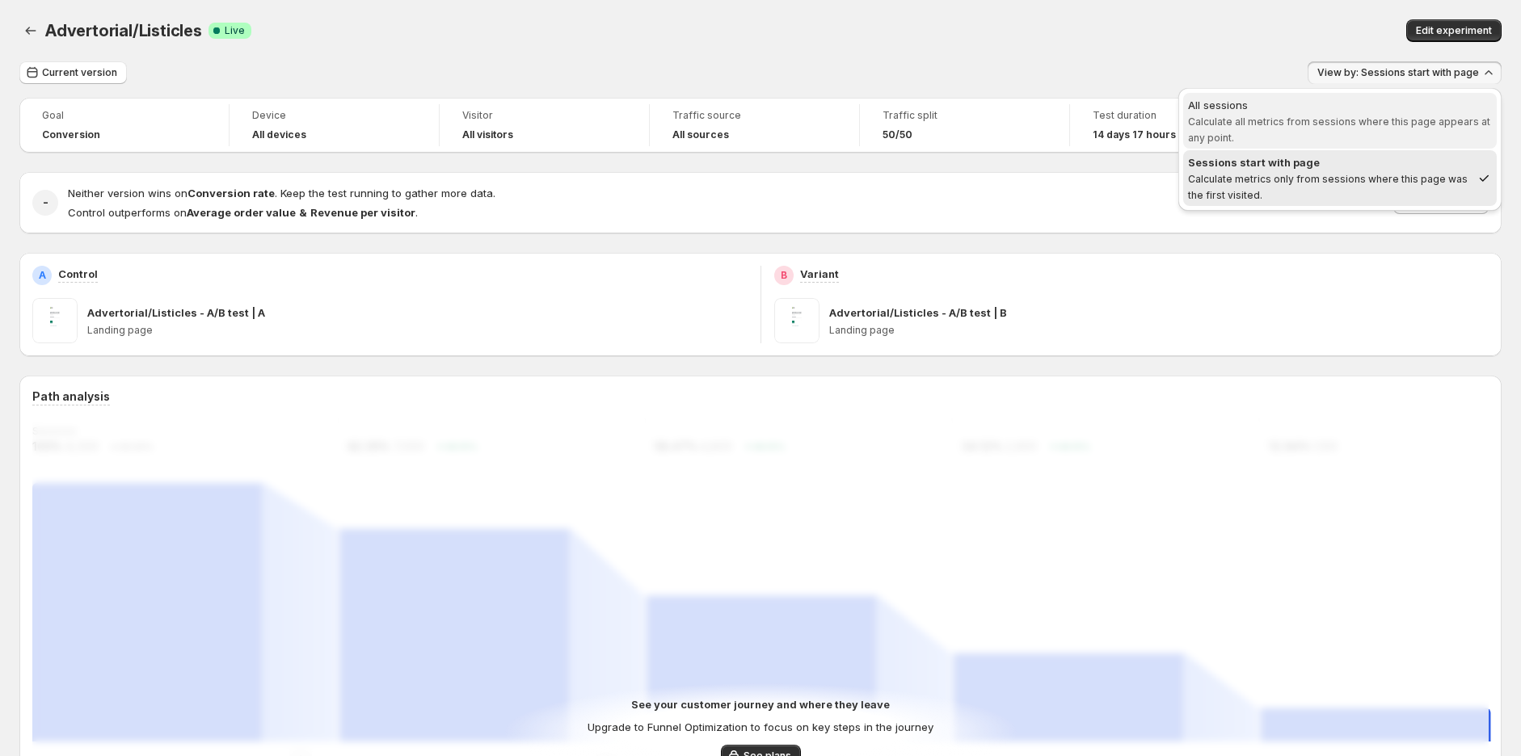
click at [1404, 103] on div "All sessions" at bounding box center [1340, 105] width 304 height 16
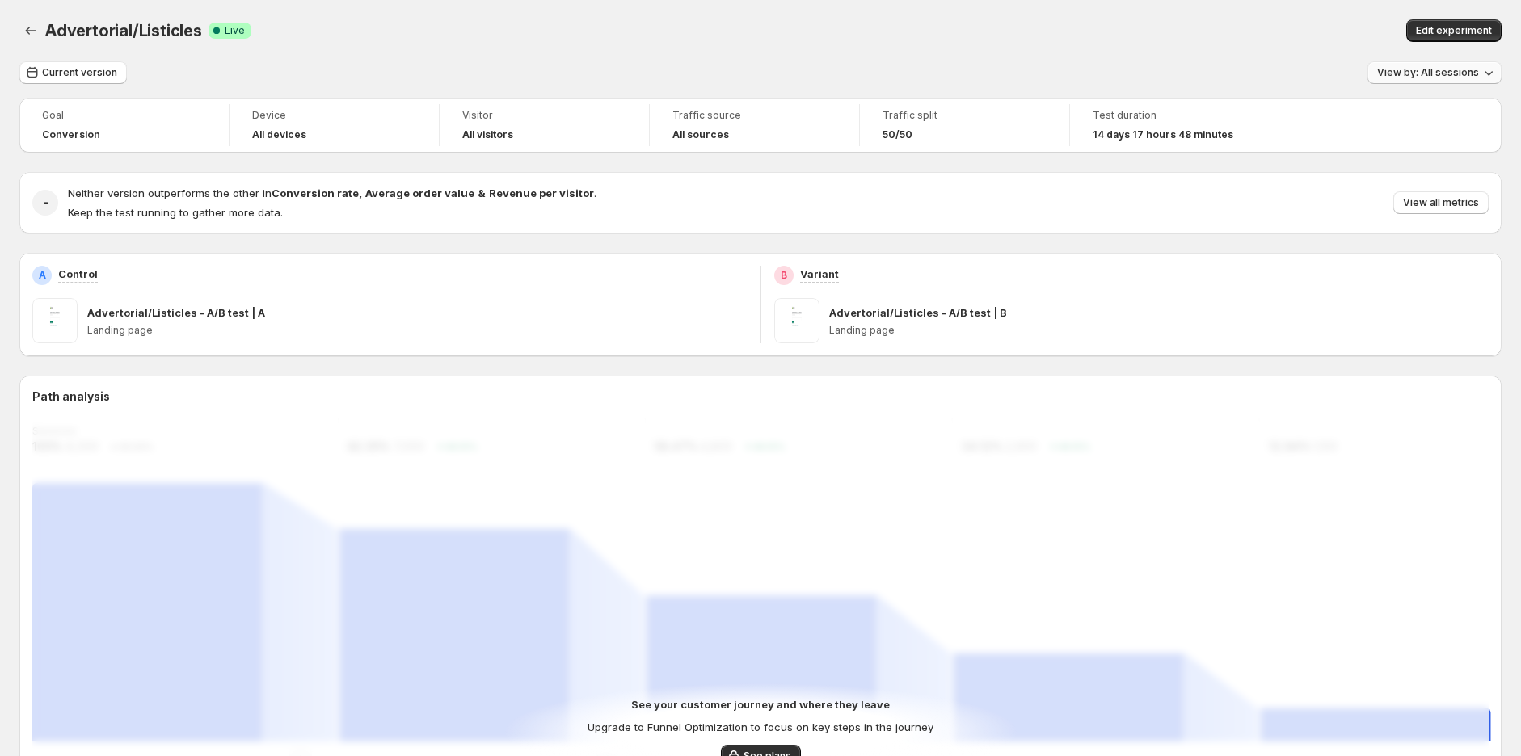
click at [1439, 61] on button "View by: All sessions" at bounding box center [1434, 72] width 134 height 23
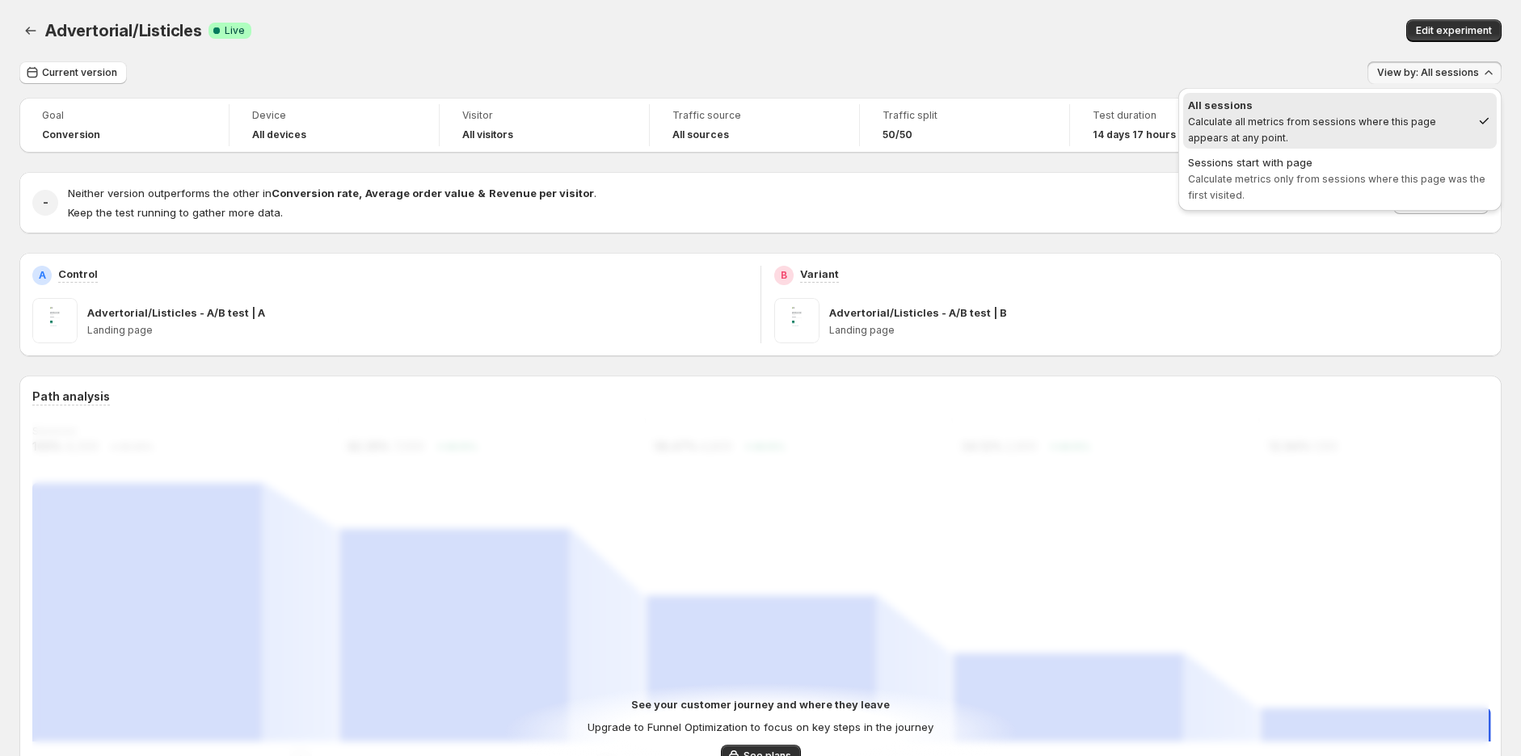
click at [1393, 118] on span "Calculate all metrics from sessions where this page appears at any point." at bounding box center [1312, 130] width 248 height 28
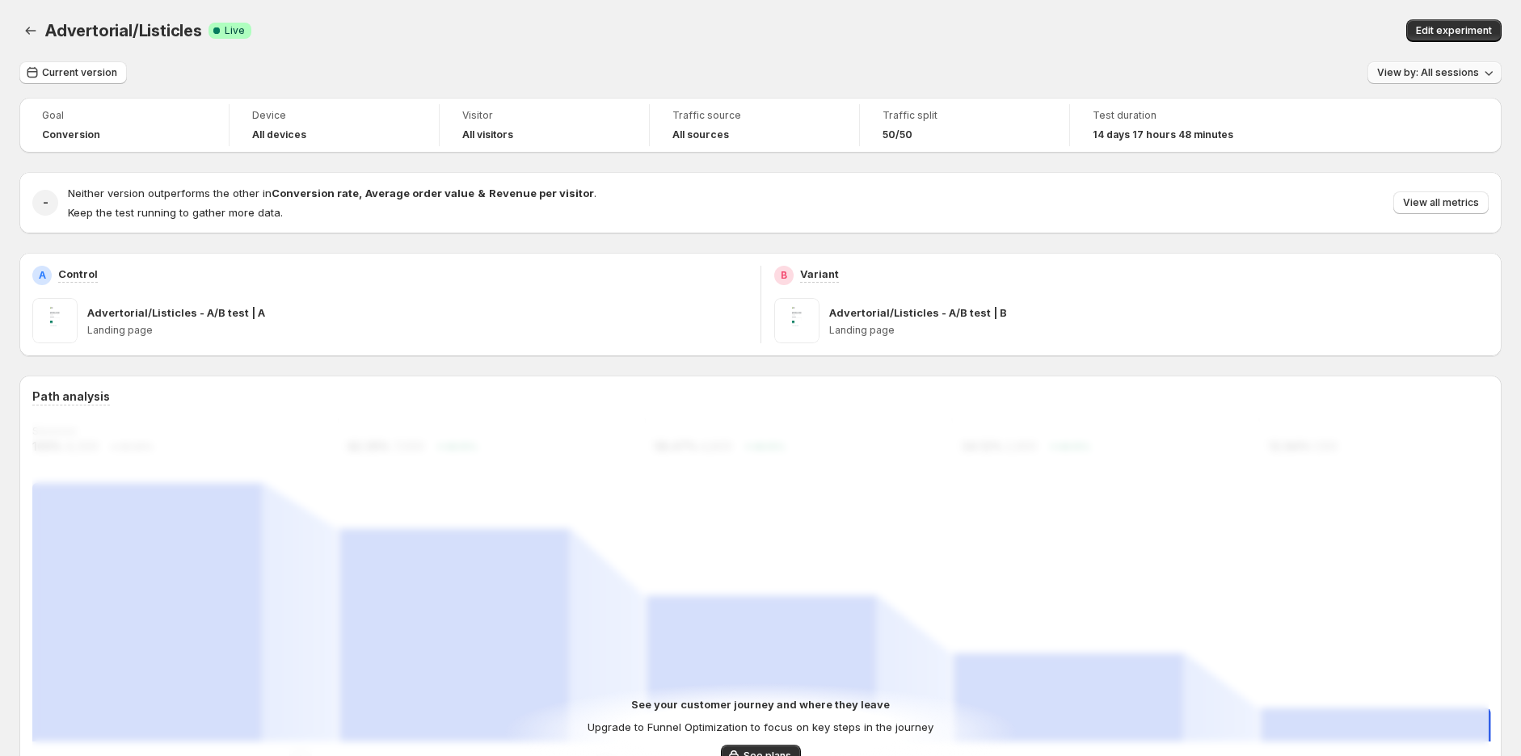
click at [1441, 74] on span "View by: All sessions" at bounding box center [1428, 72] width 102 height 13
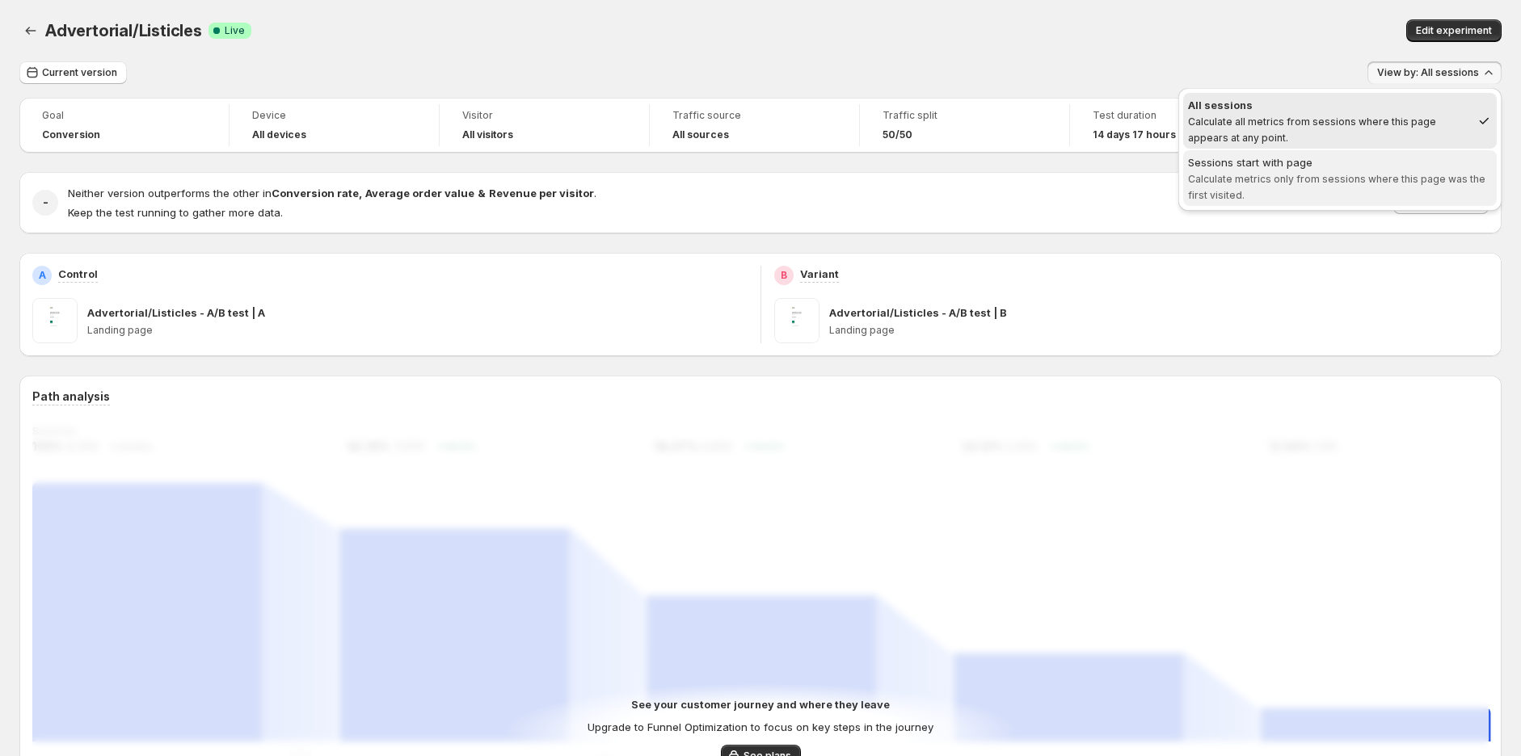
click at [1379, 191] on span "Sessions start with page Calculate metrics only from sessions where this page w…" at bounding box center [1340, 178] width 304 height 48
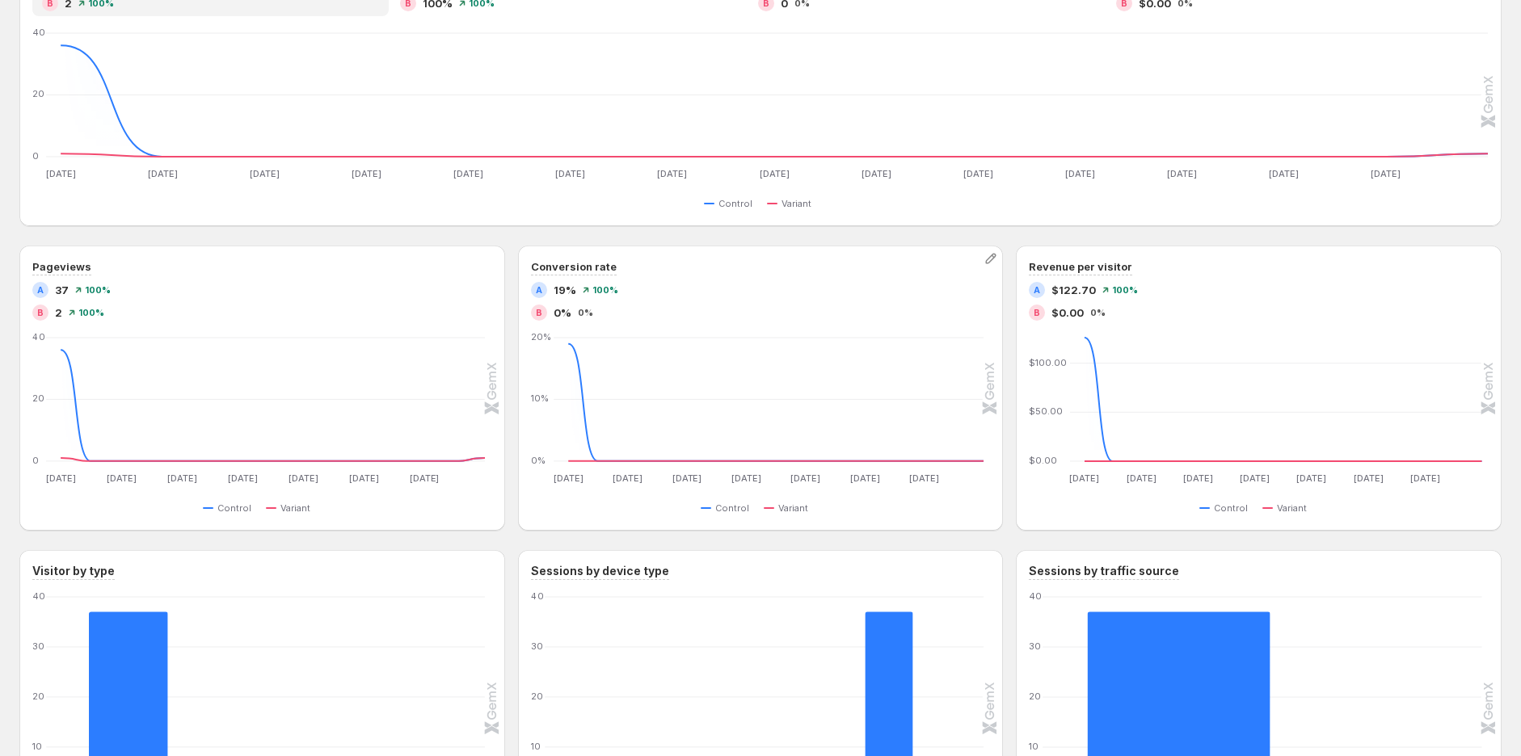
scroll to position [752, 0]
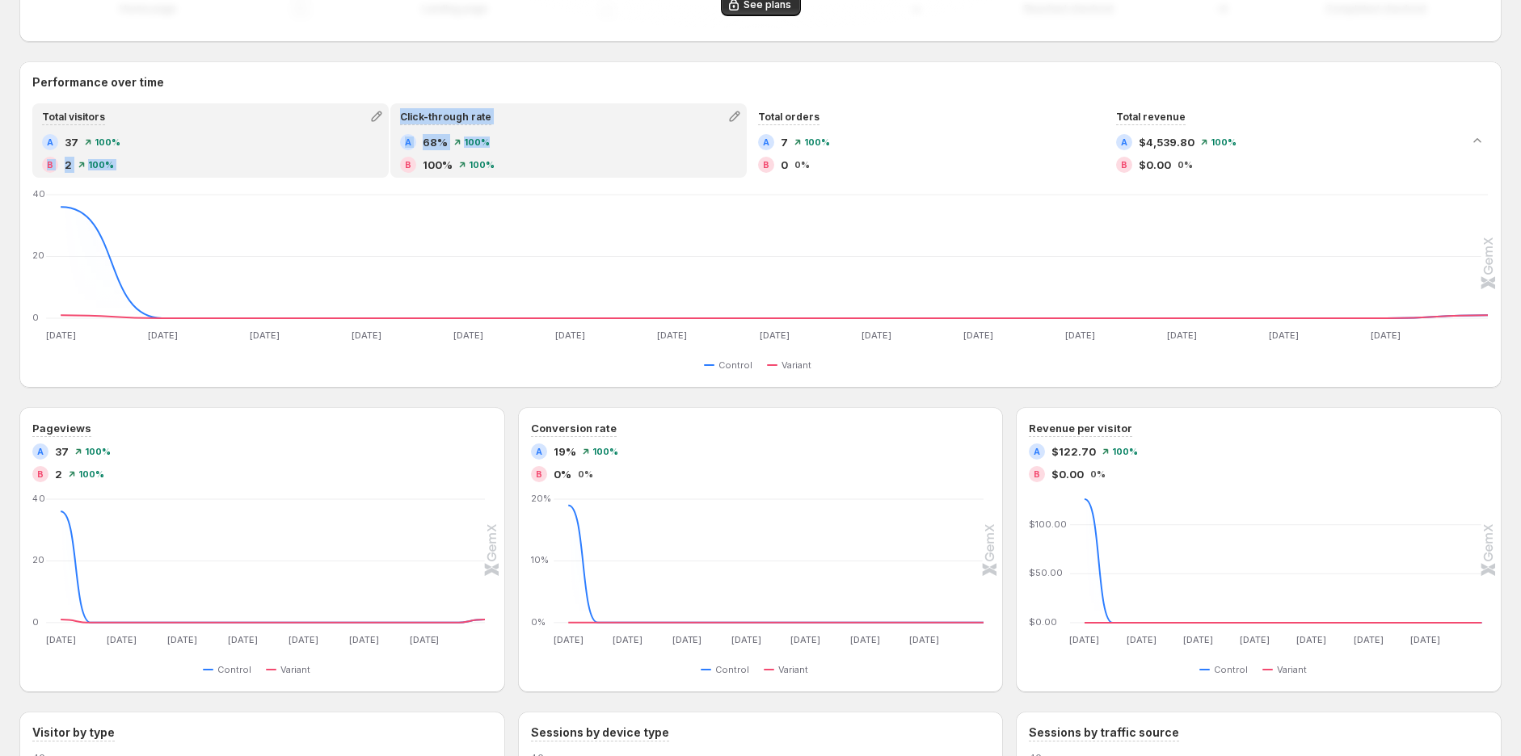
drag, startPoint x: 445, startPoint y: 143, endPoint x: 575, endPoint y: 149, distance: 130.2
click at [554, 145] on div "Total visitors A 37 100% B 2 100% Click-through rate A 68% 100% B 100% 100% Tot…" at bounding box center [747, 140] width 1431 height 74
click at [711, 155] on div "A 68% 100% B 100% 100%" at bounding box center [568, 153] width 337 height 39
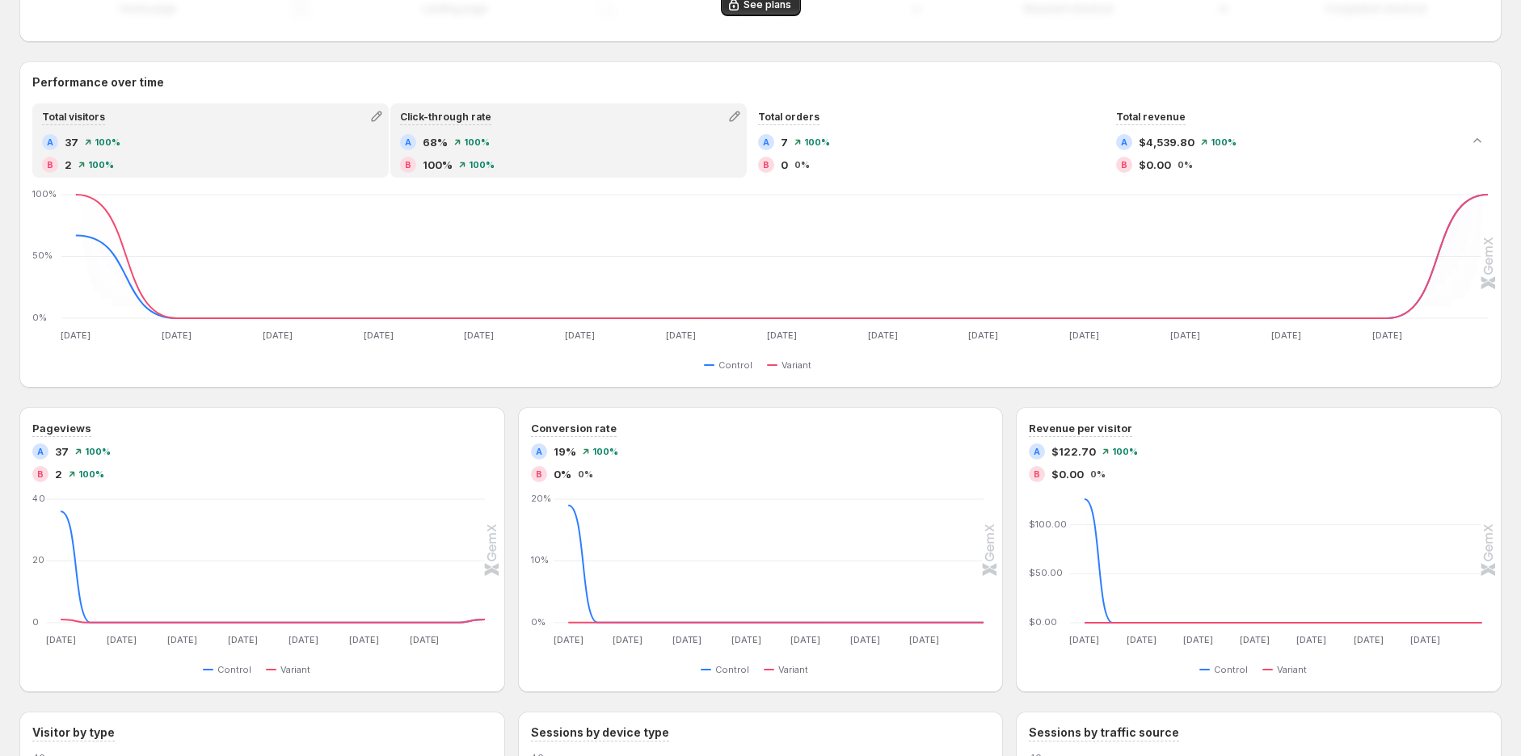
click at [308, 145] on div "A 37 100%" at bounding box center [210, 142] width 337 height 16
click at [622, 145] on div "A 68% 100%" at bounding box center [568, 142] width 337 height 16
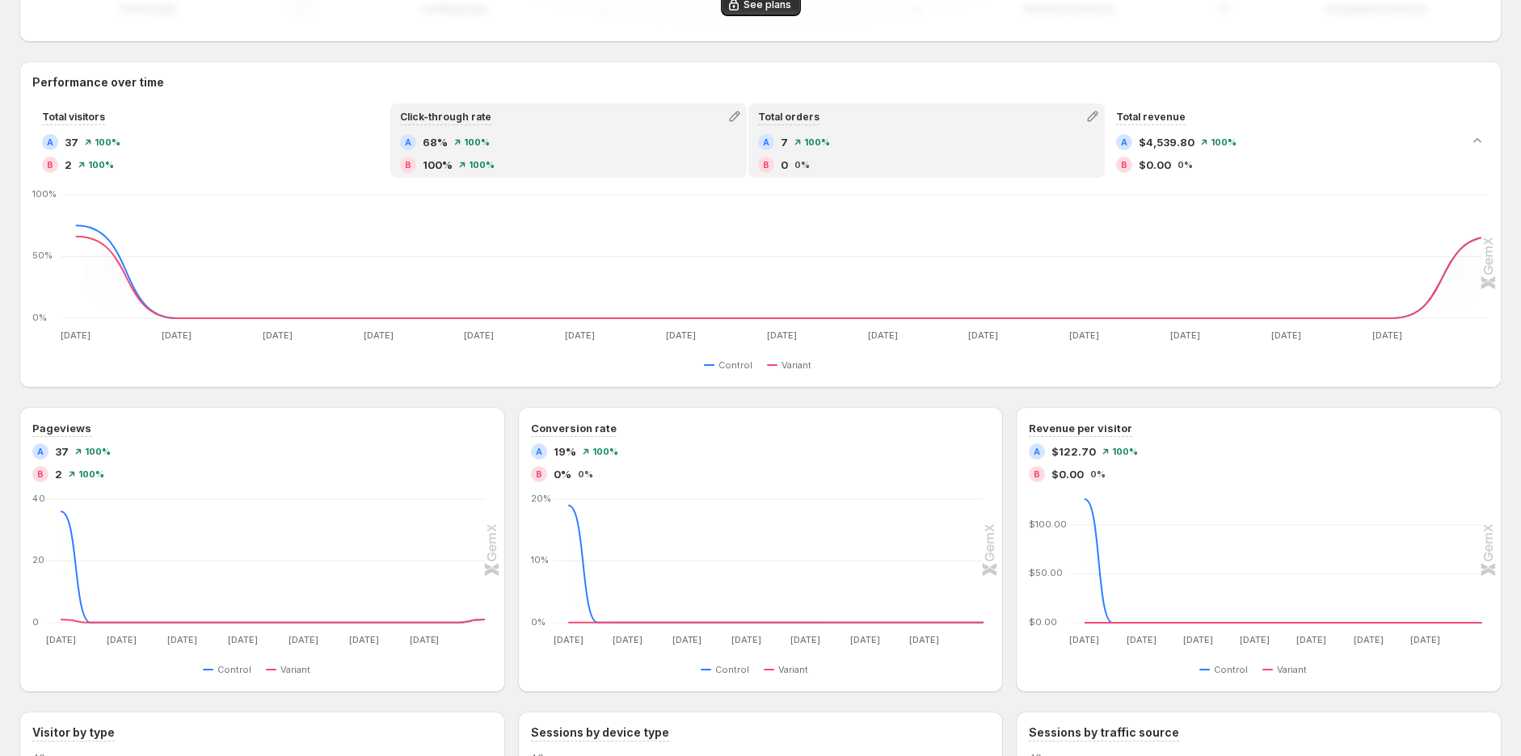
click at [903, 141] on div "A 7 100%" at bounding box center [926, 142] width 337 height 16
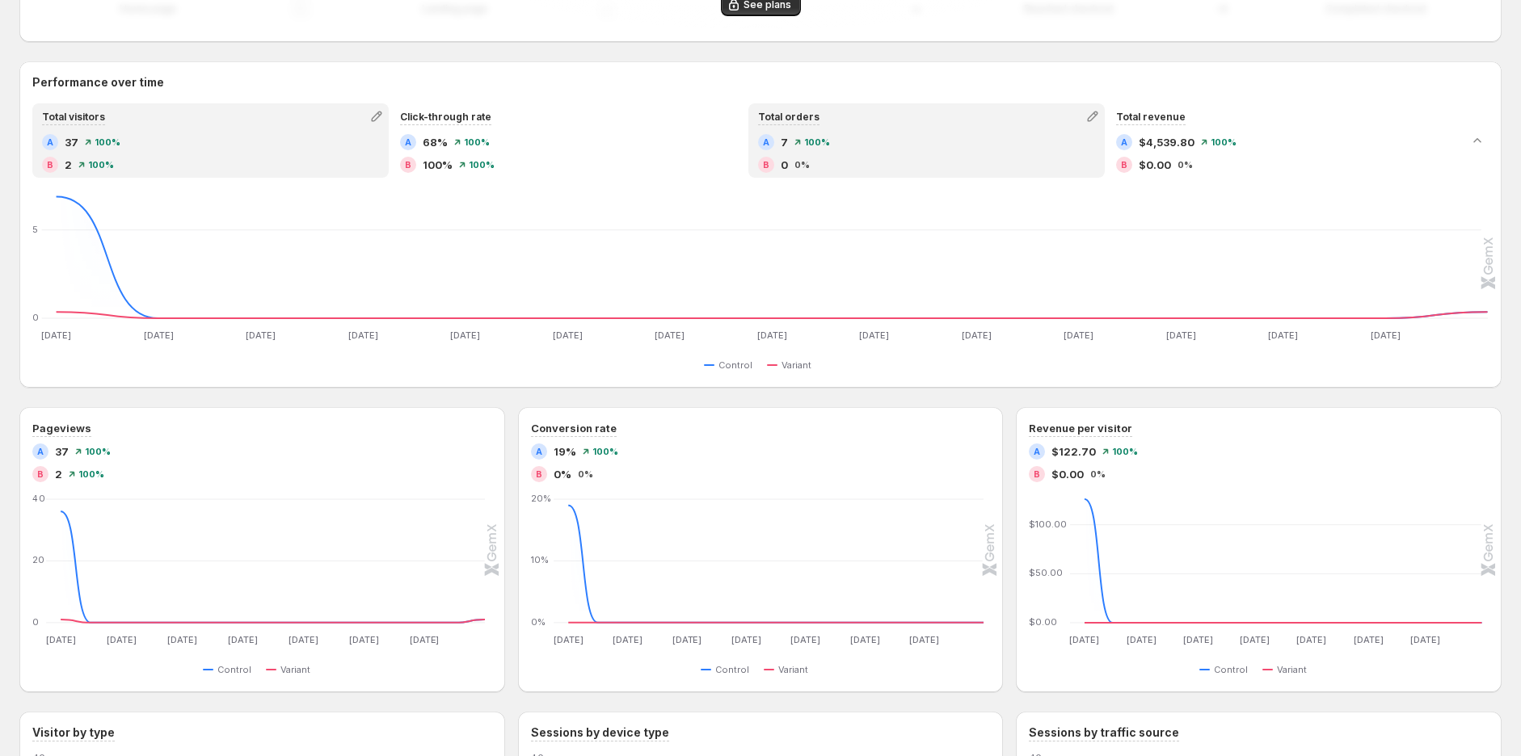
click at [207, 116] on div "Total visitors" at bounding box center [210, 116] width 353 height 23
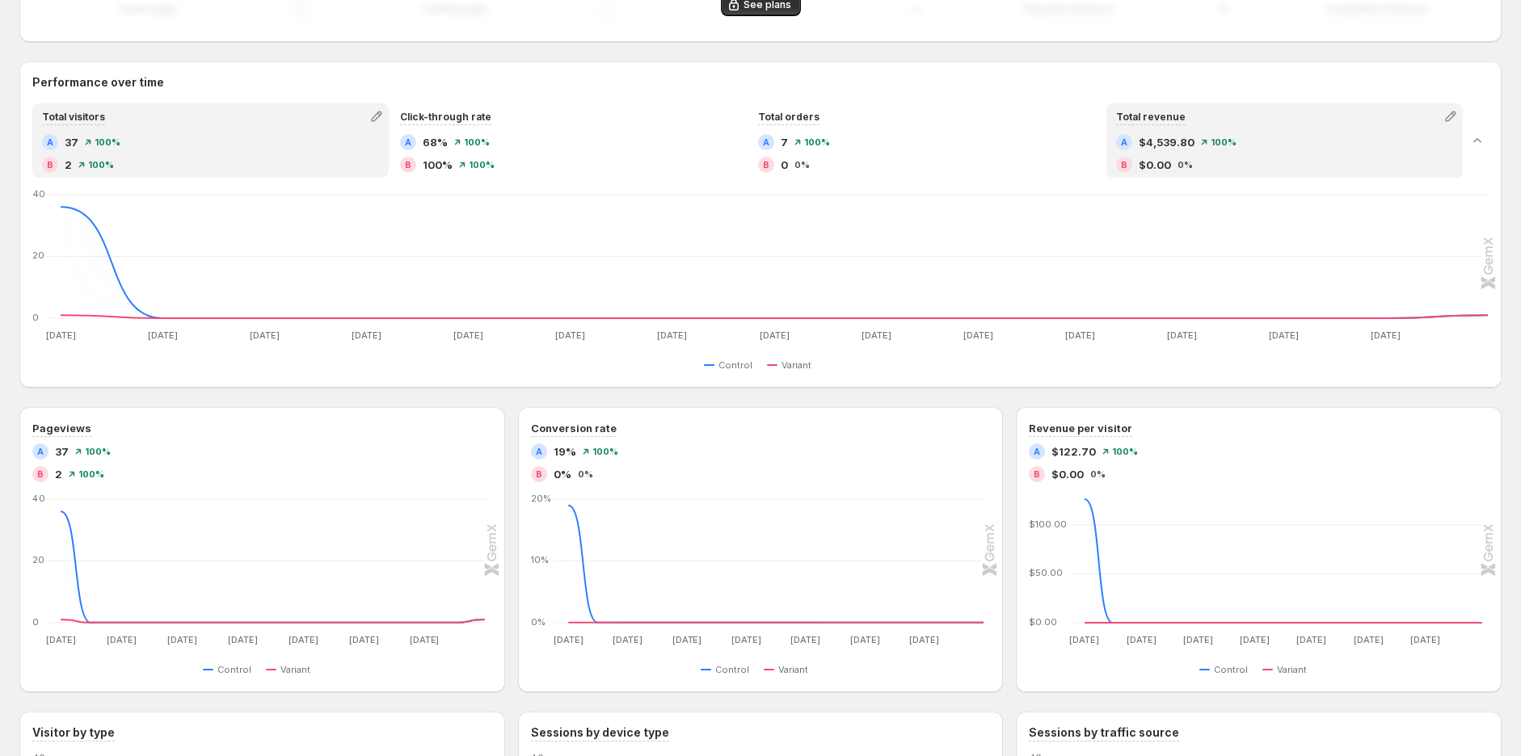
click at [1132, 134] on div "A" at bounding box center [1124, 142] width 16 height 16
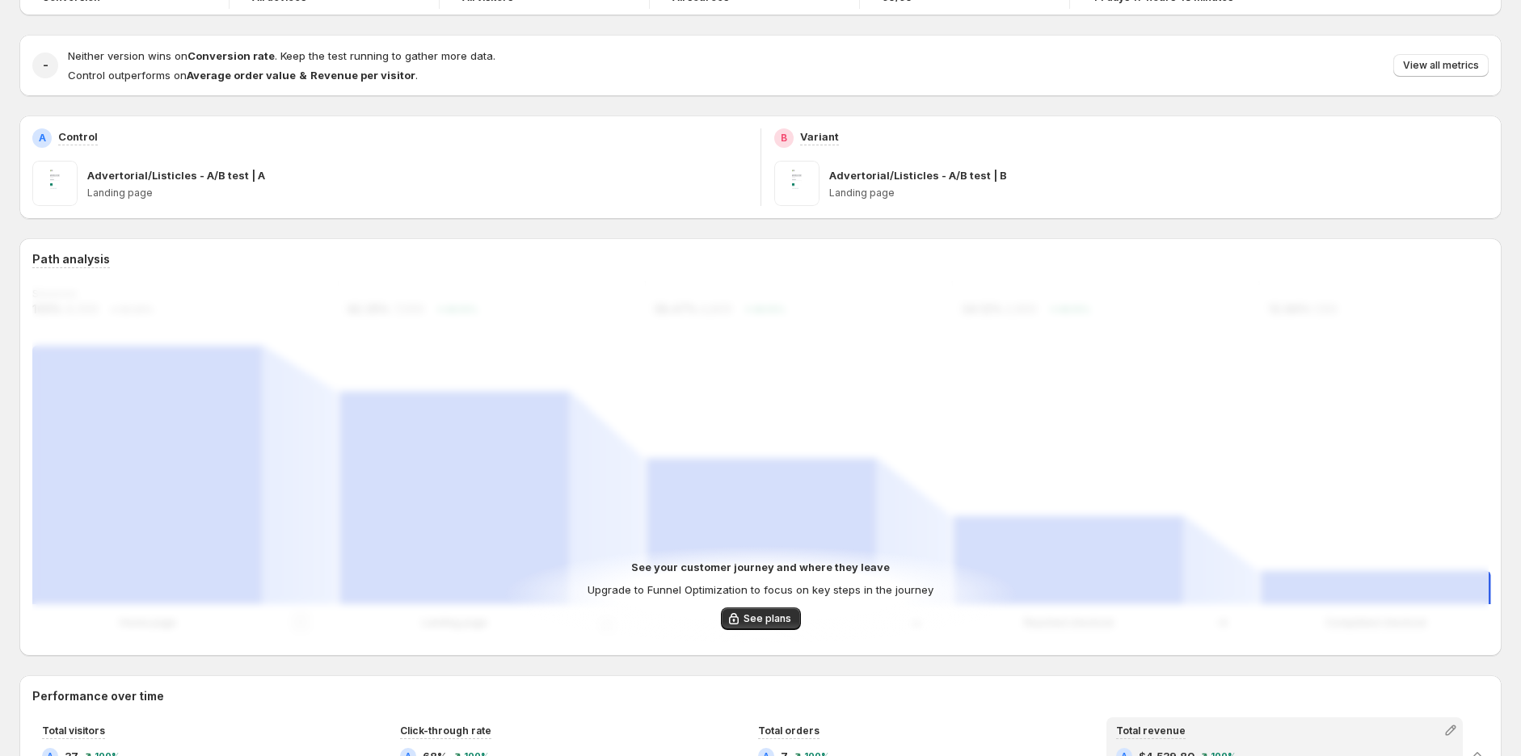
scroll to position [0, 0]
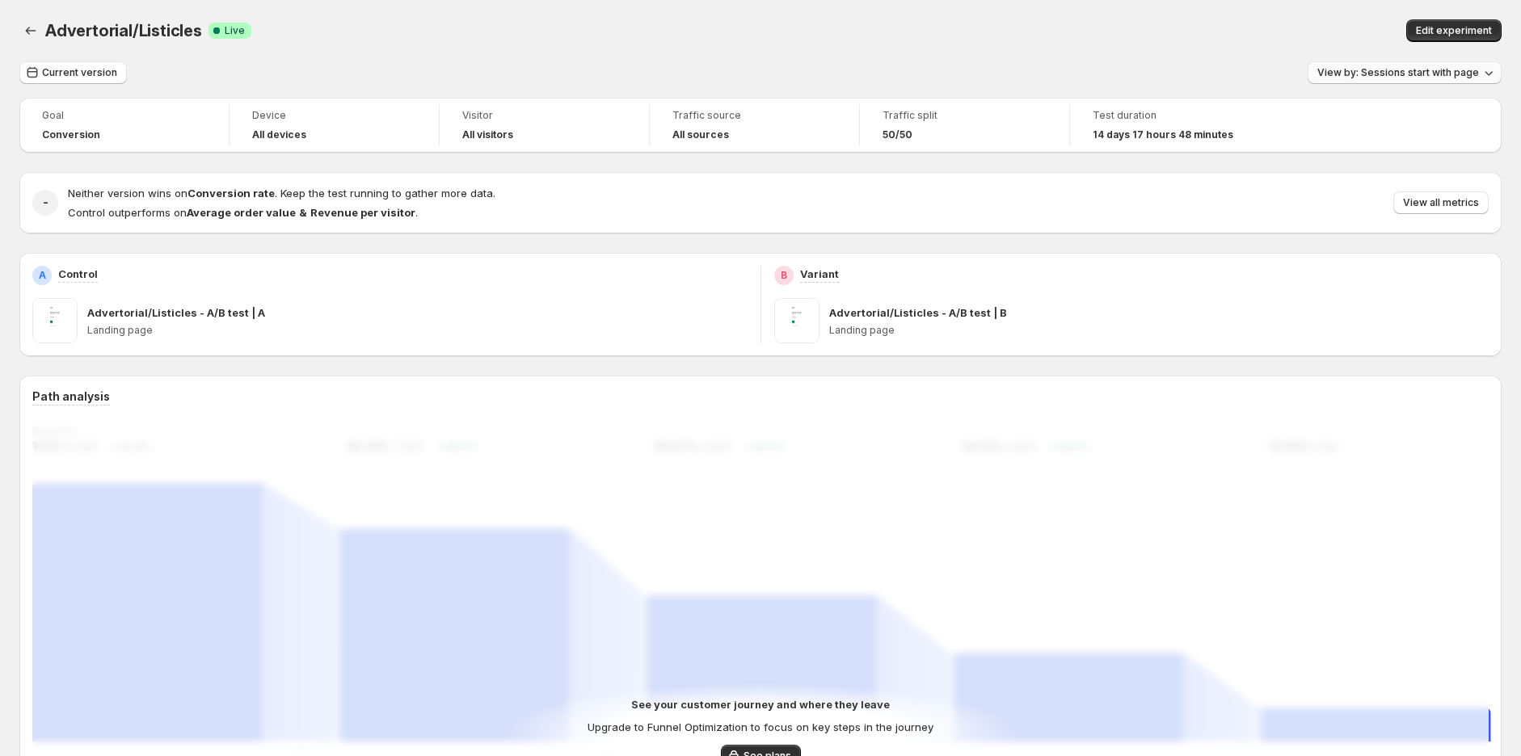
click at [1428, 71] on span "View by: Sessions start with page" at bounding box center [1398, 72] width 162 height 13
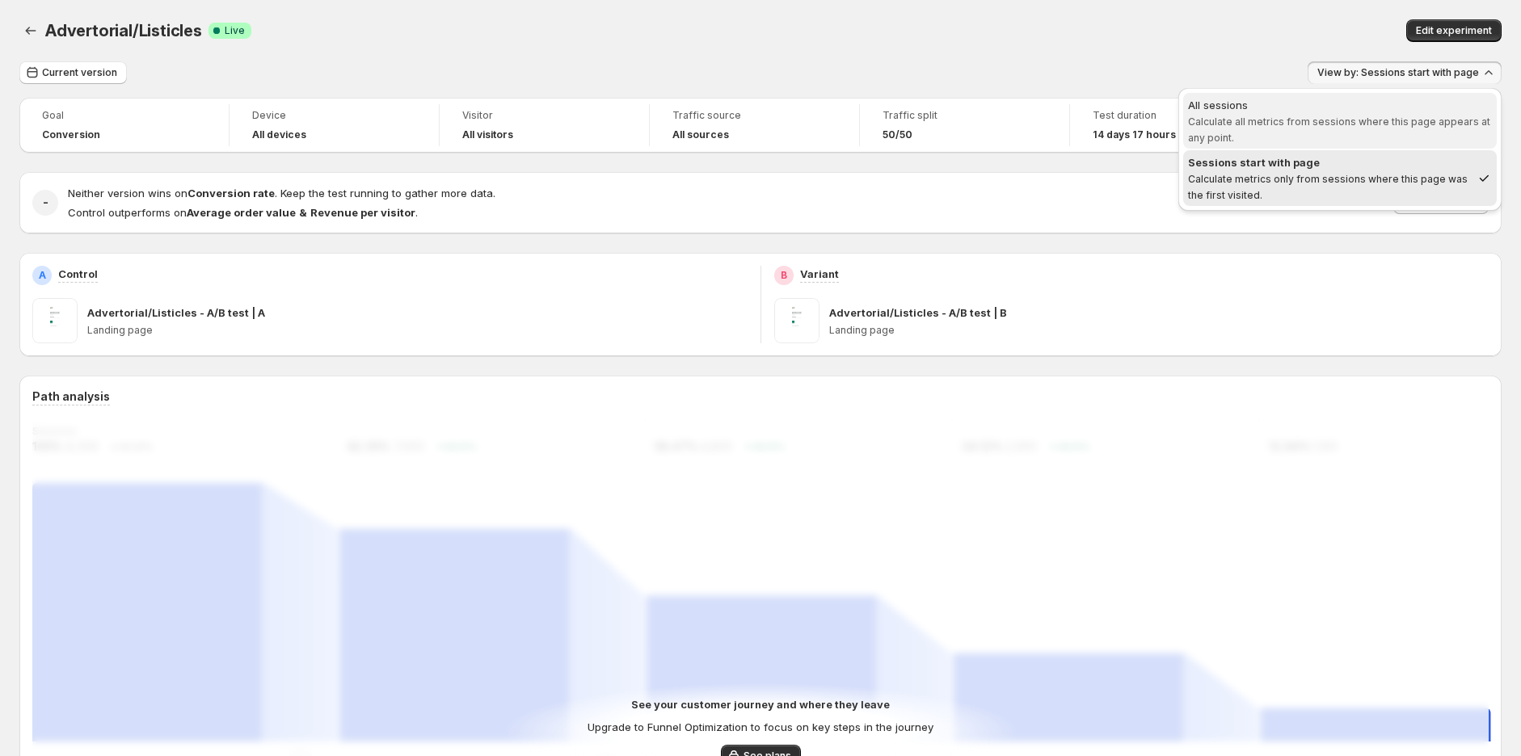
click at [1414, 141] on span "All sessions Calculate all metrics from sessions where this page appears at any…" at bounding box center [1340, 121] width 304 height 48
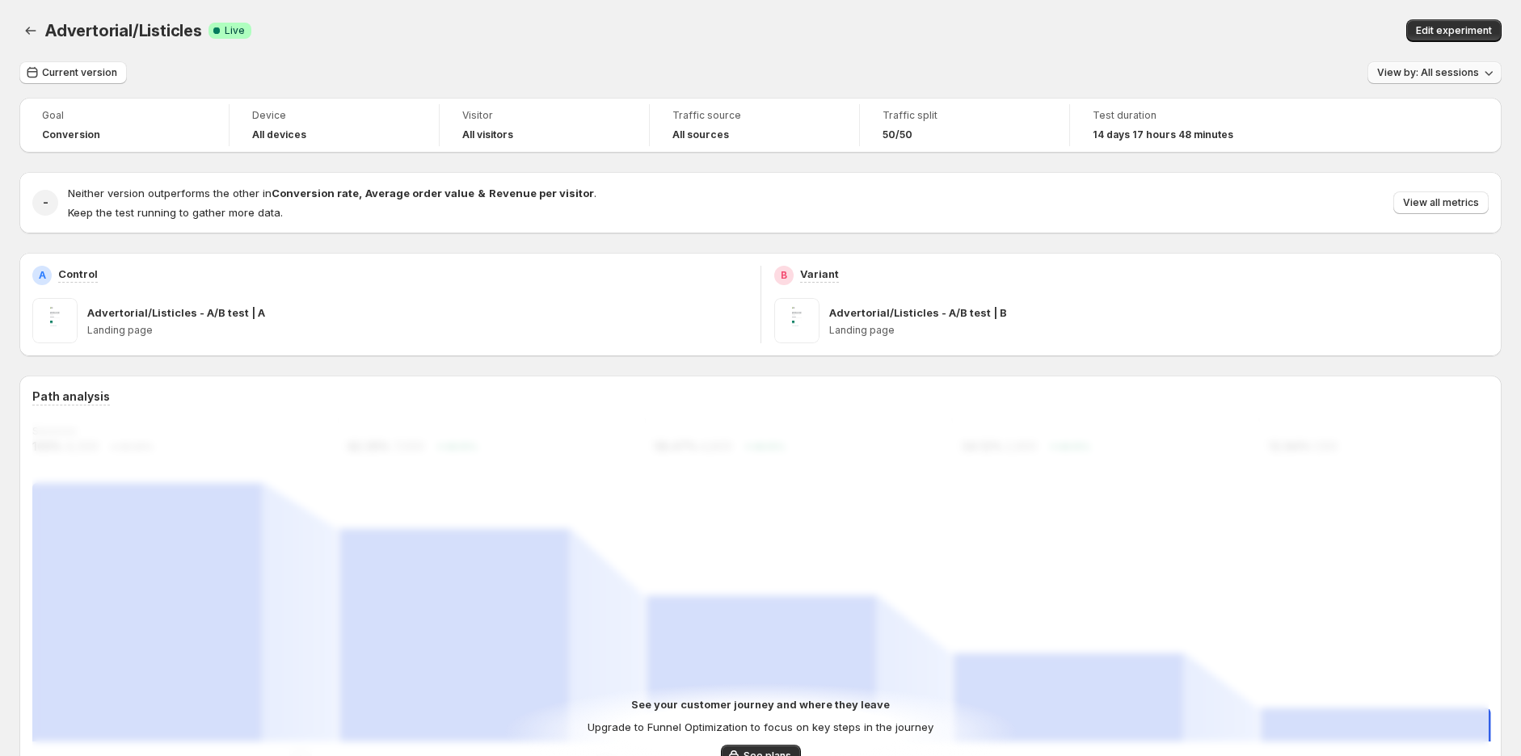
click at [1411, 70] on span "View by: All sessions" at bounding box center [1428, 72] width 102 height 13
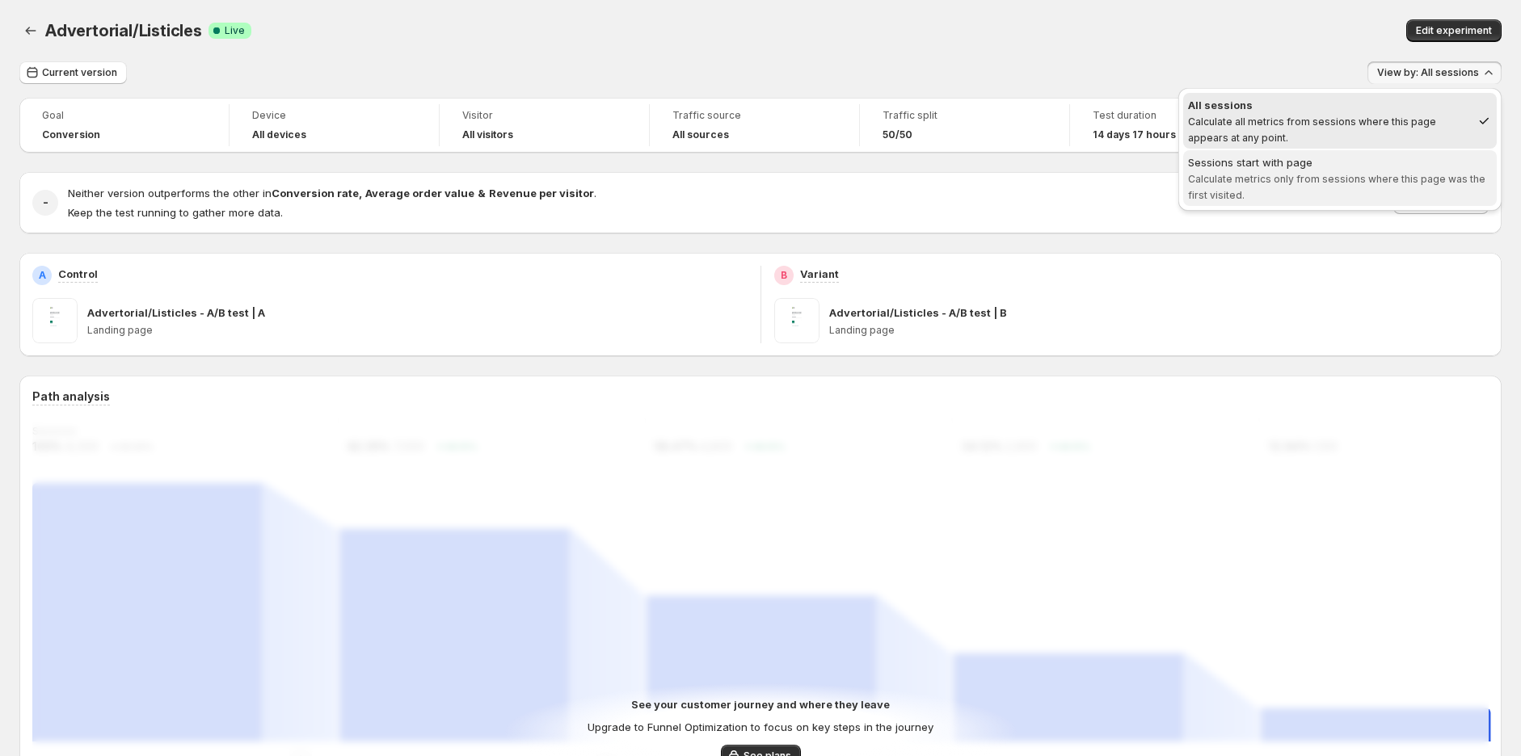
click at [1388, 170] on span "Sessions start with page Calculate metrics only from sessions where this page w…" at bounding box center [1340, 178] width 304 height 48
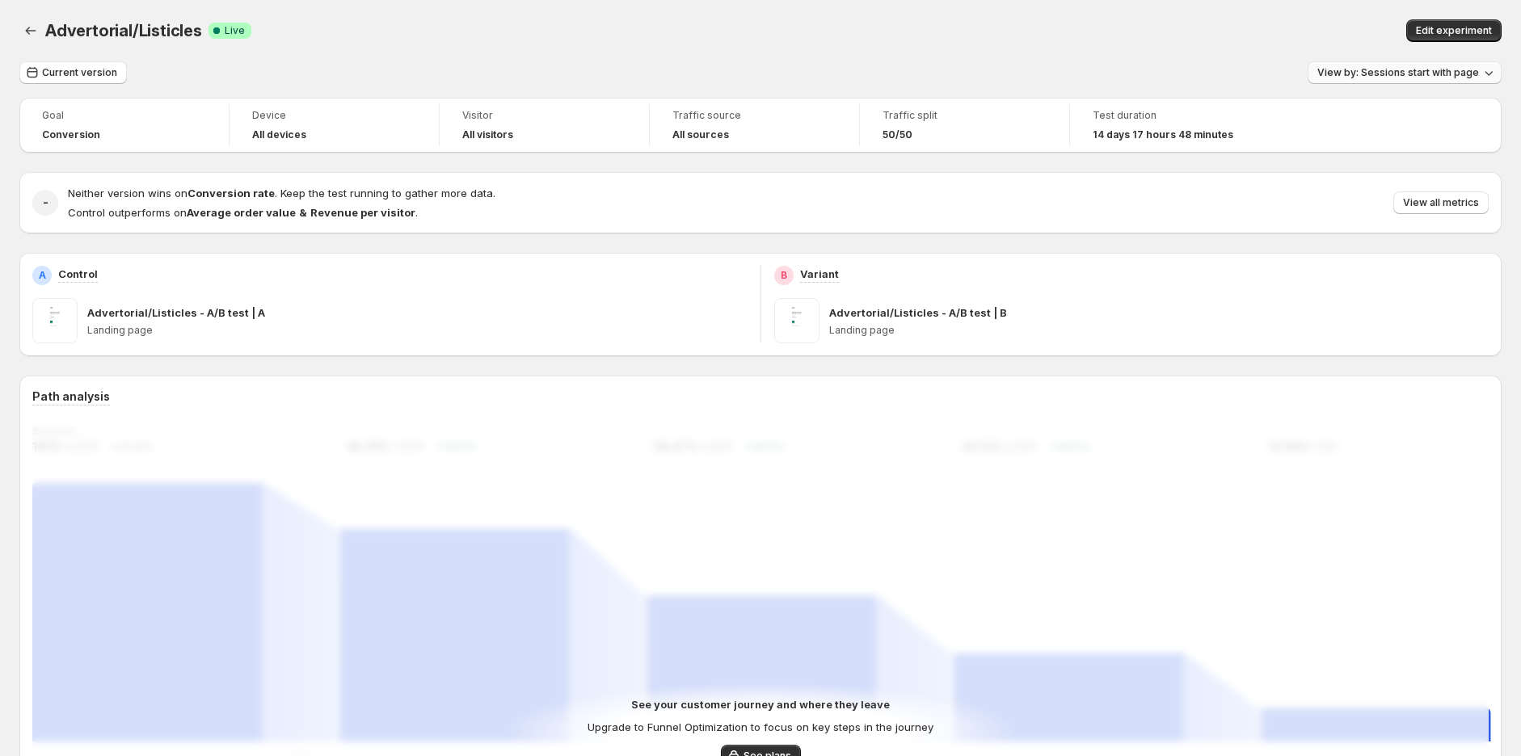
click at [1387, 74] on span "View by: Sessions start with page" at bounding box center [1398, 72] width 162 height 13
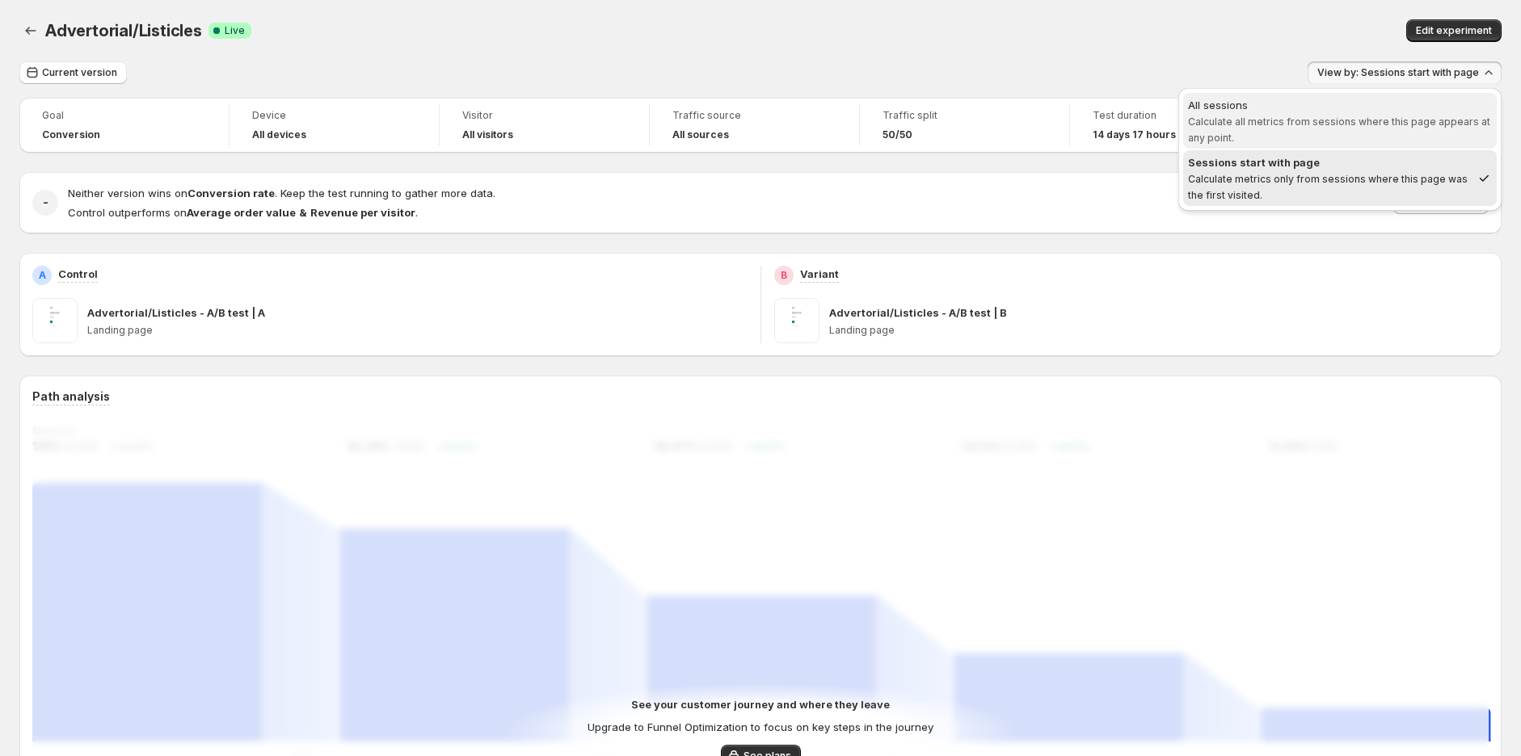
click at [1398, 131] on span "All sessions Calculate all metrics from sessions where this page appears at any…" at bounding box center [1340, 121] width 304 height 48
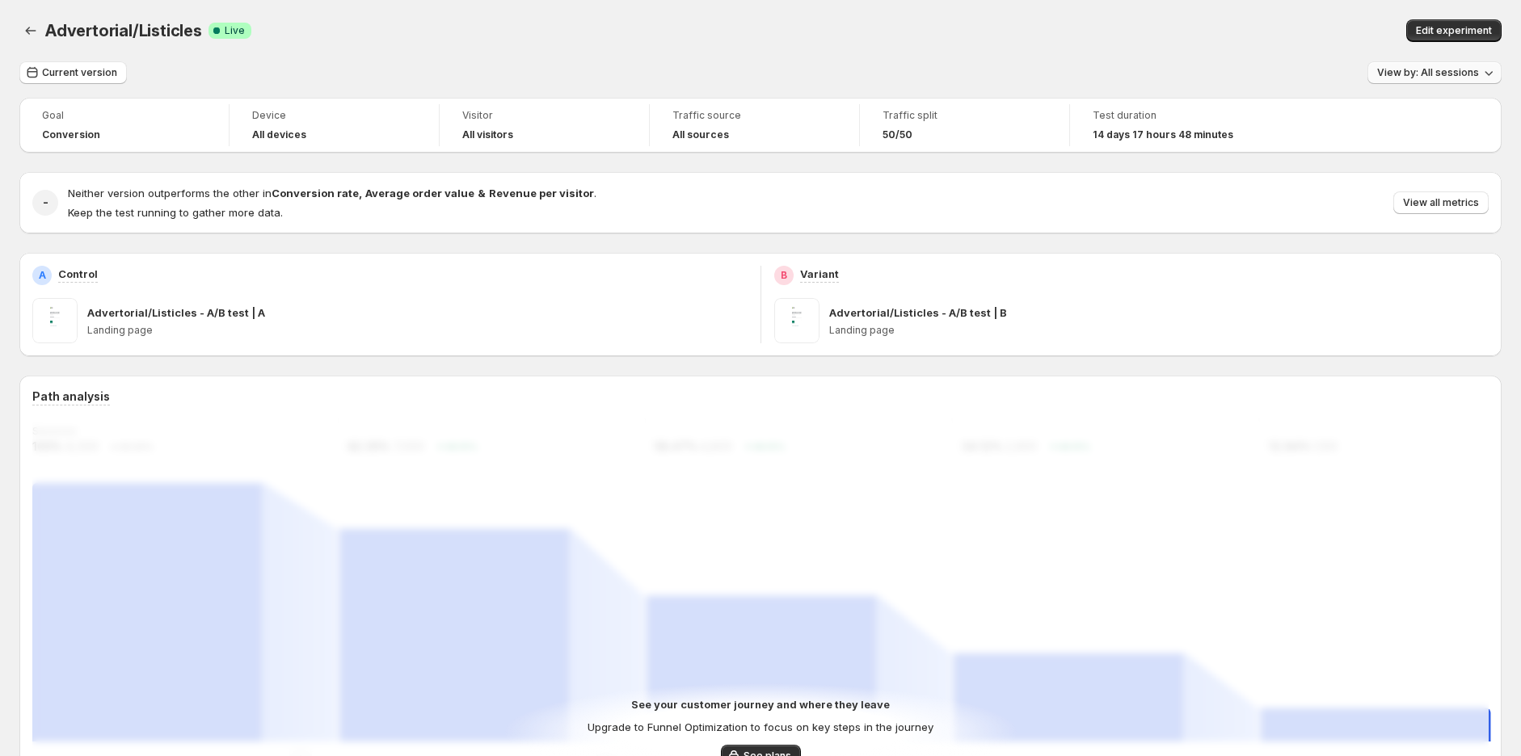
click at [1428, 70] on span "View by: All sessions" at bounding box center [1428, 72] width 102 height 13
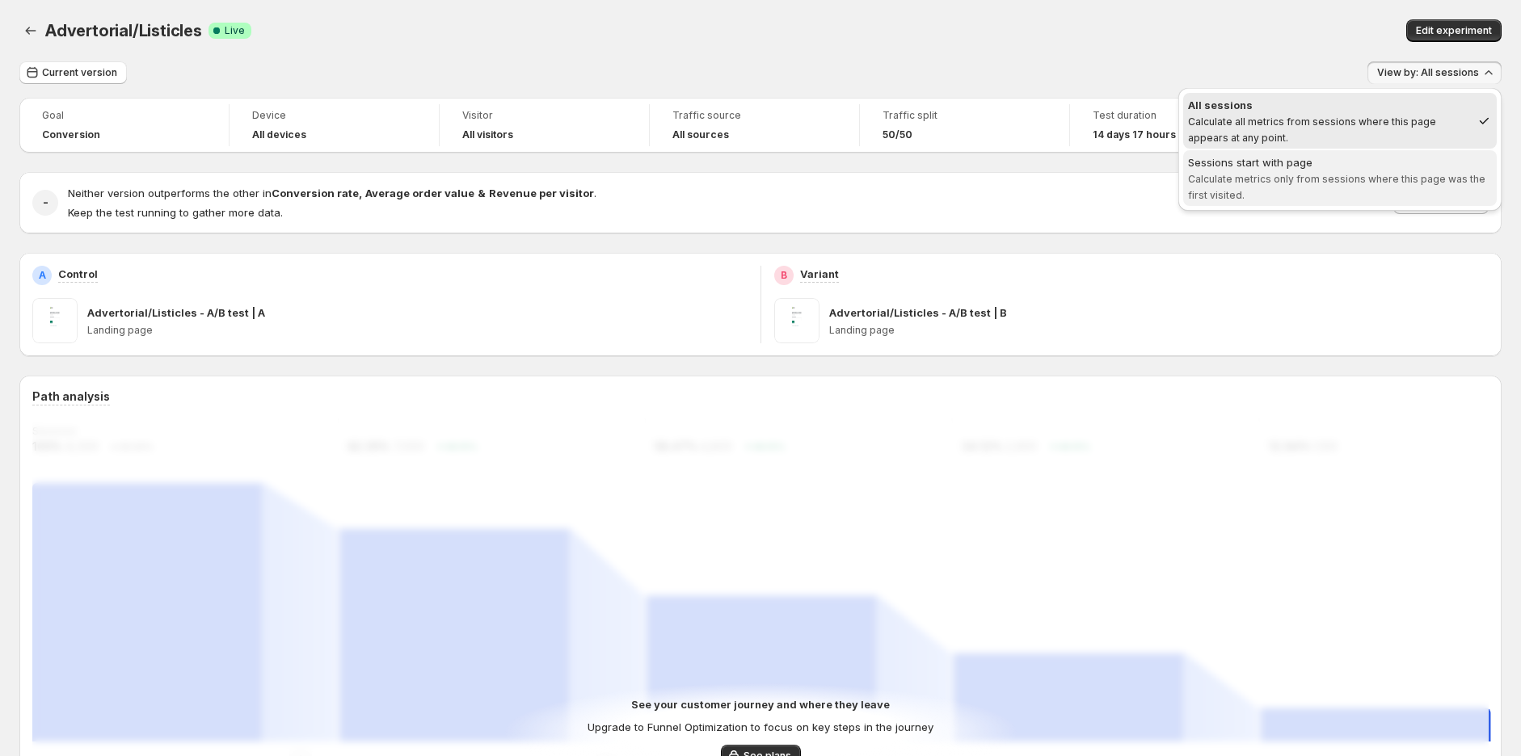
click at [1350, 180] on span "Calculate metrics only from sessions where this page was the first visited." at bounding box center [1336, 187] width 297 height 28
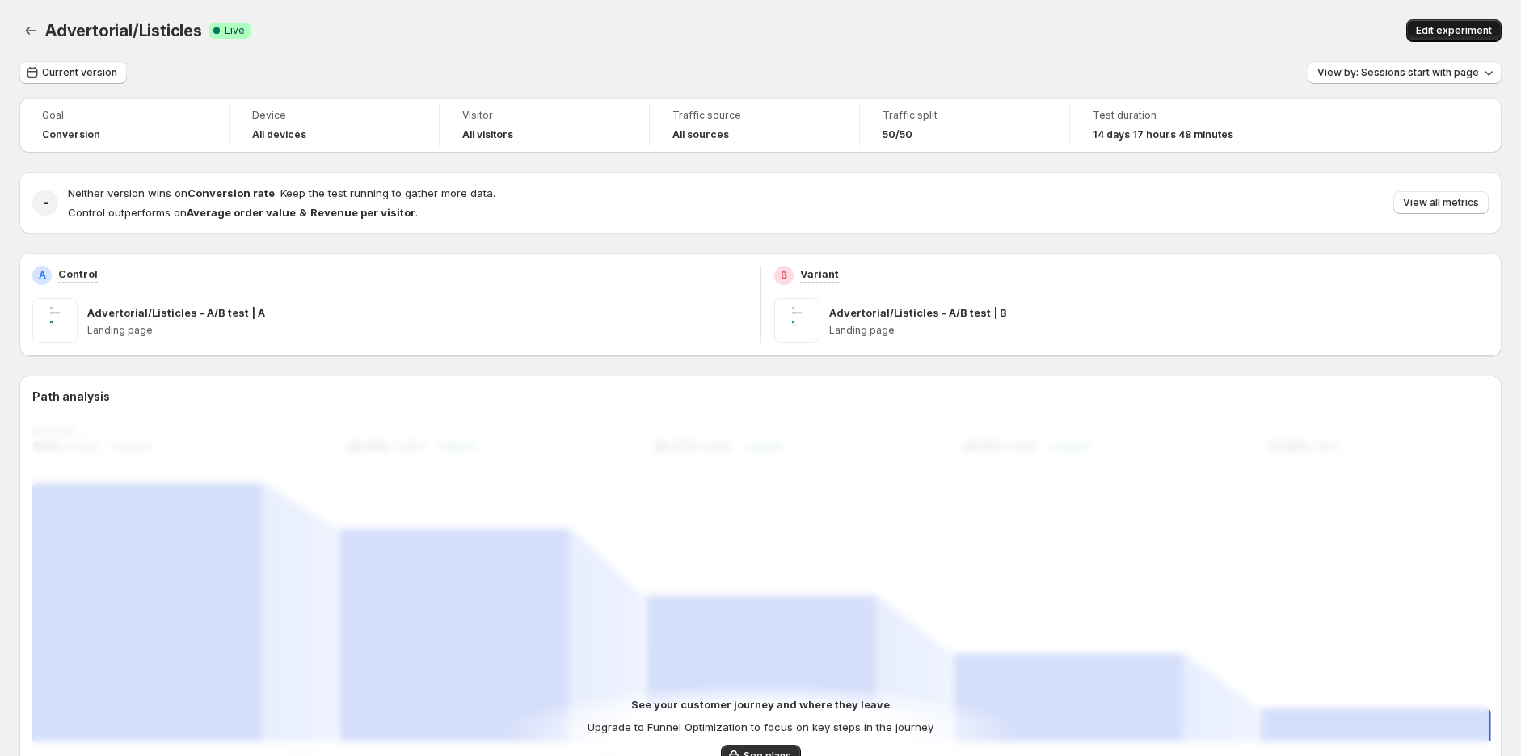
click at [1472, 23] on button "Edit experiment" at bounding box center [1453, 30] width 95 height 23
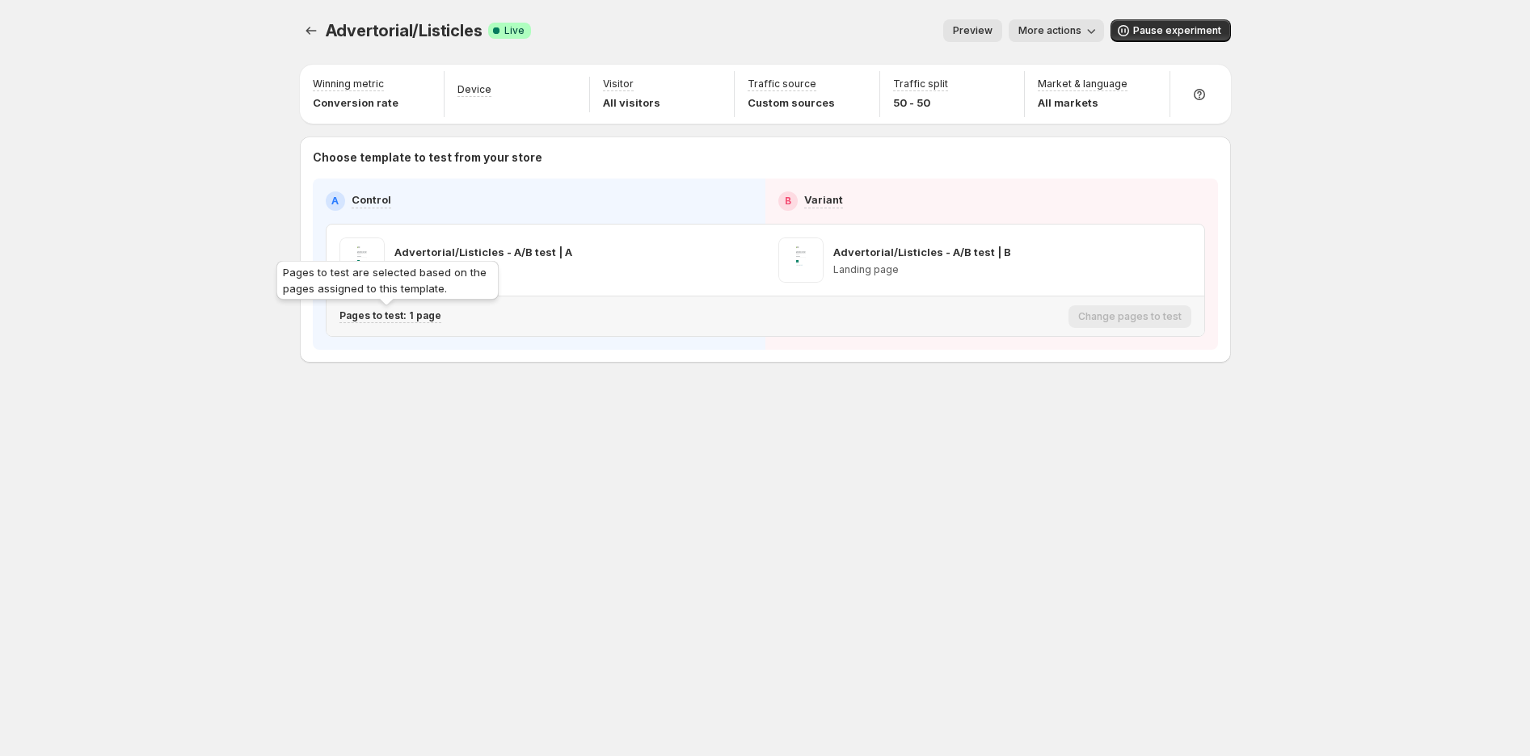
click at [401, 311] on p "Pages to test: 1 page" at bounding box center [390, 316] width 102 height 13
click at [645, 400] on icon "button" at bounding box center [642, 400] width 16 height 16
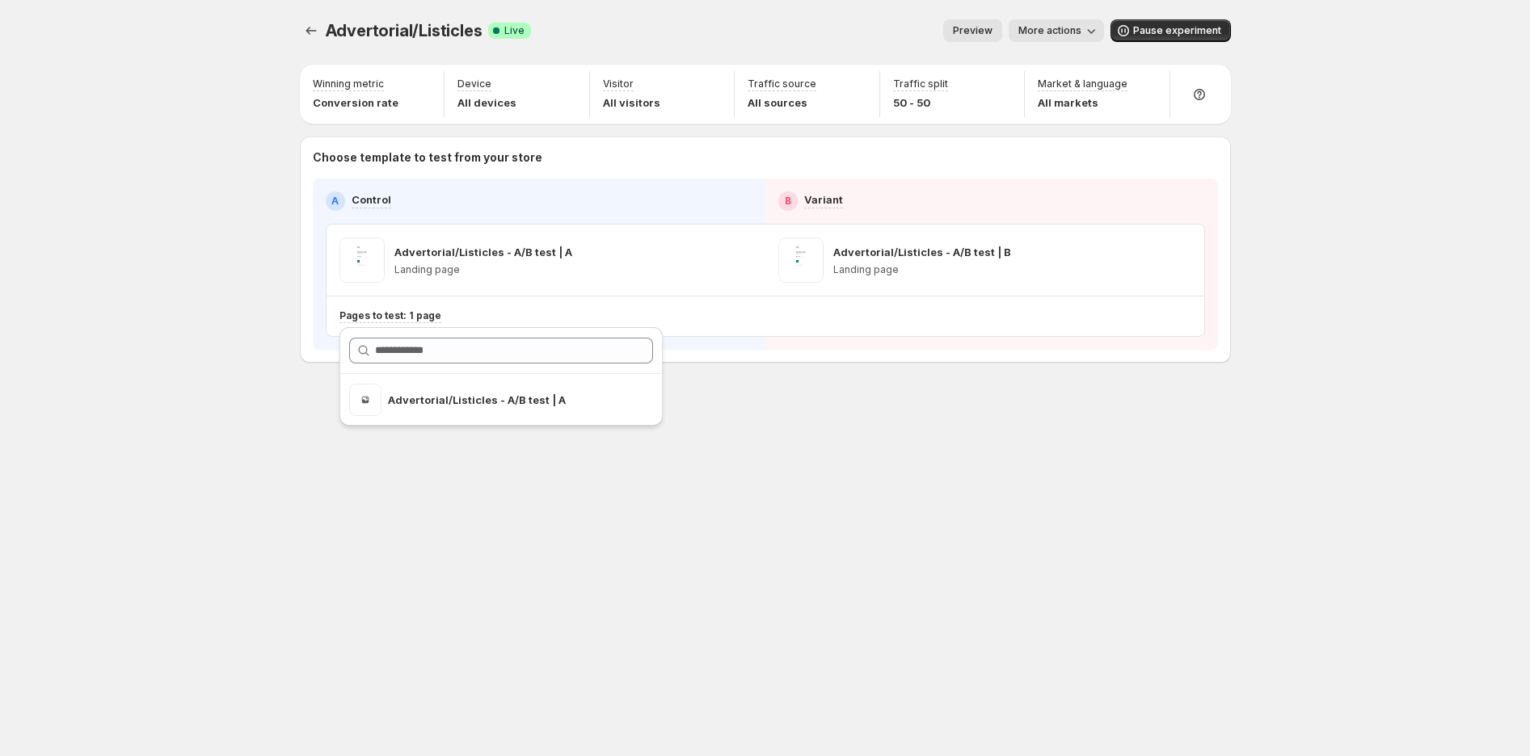
click at [849, 407] on div "Advertorial/Listicles. This page is ready Advertorial/Listicles Success Complet…" at bounding box center [765, 225] width 970 height 450
click at [1071, 31] on span "More actions" at bounding box center [1049, 30] width 63 height 13
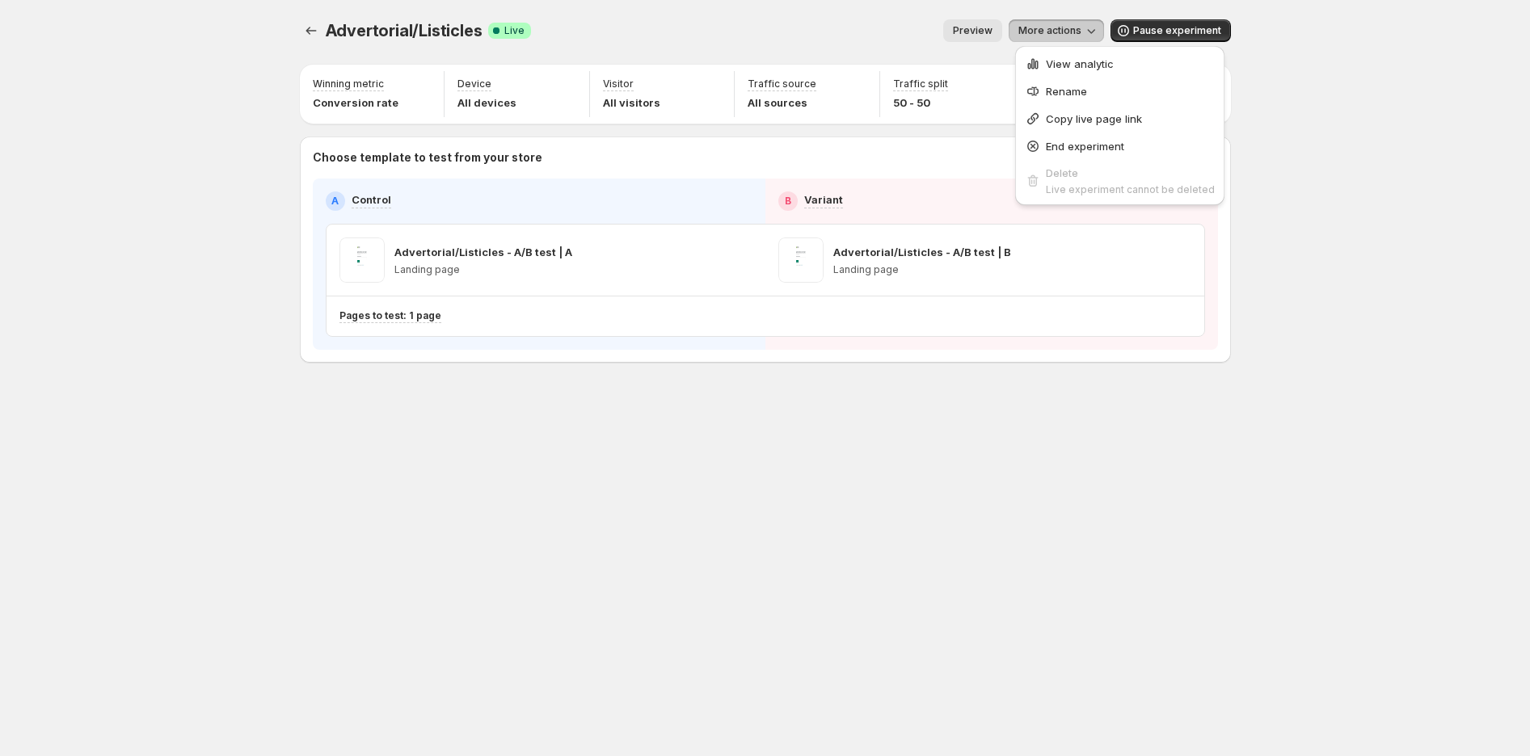
click at [1061, 57] on span "View analytic" at bounding box center [1130, 64] width 169 height 16
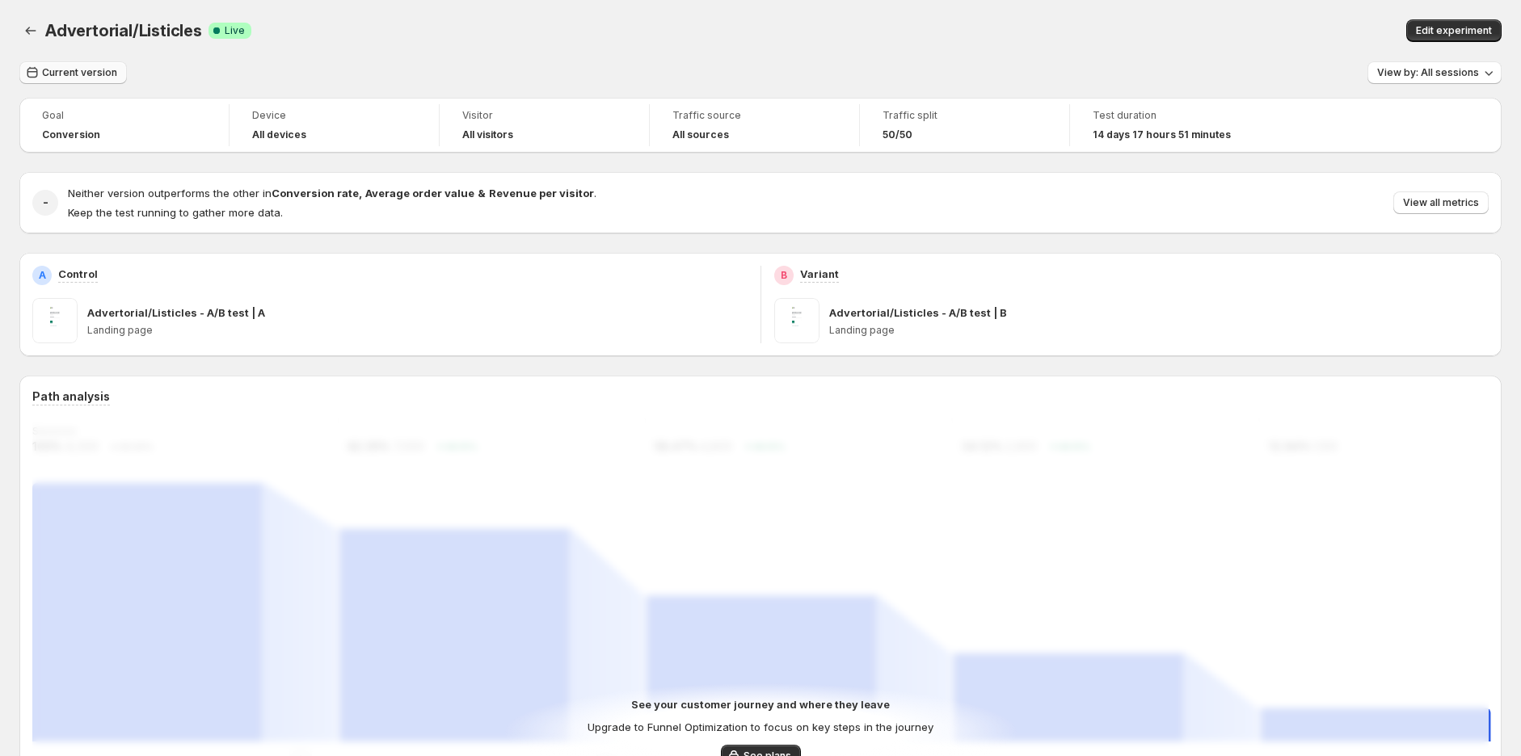
click at [85, 71] on span "Current version" at bounding box center [79, 72] width 75 height 13
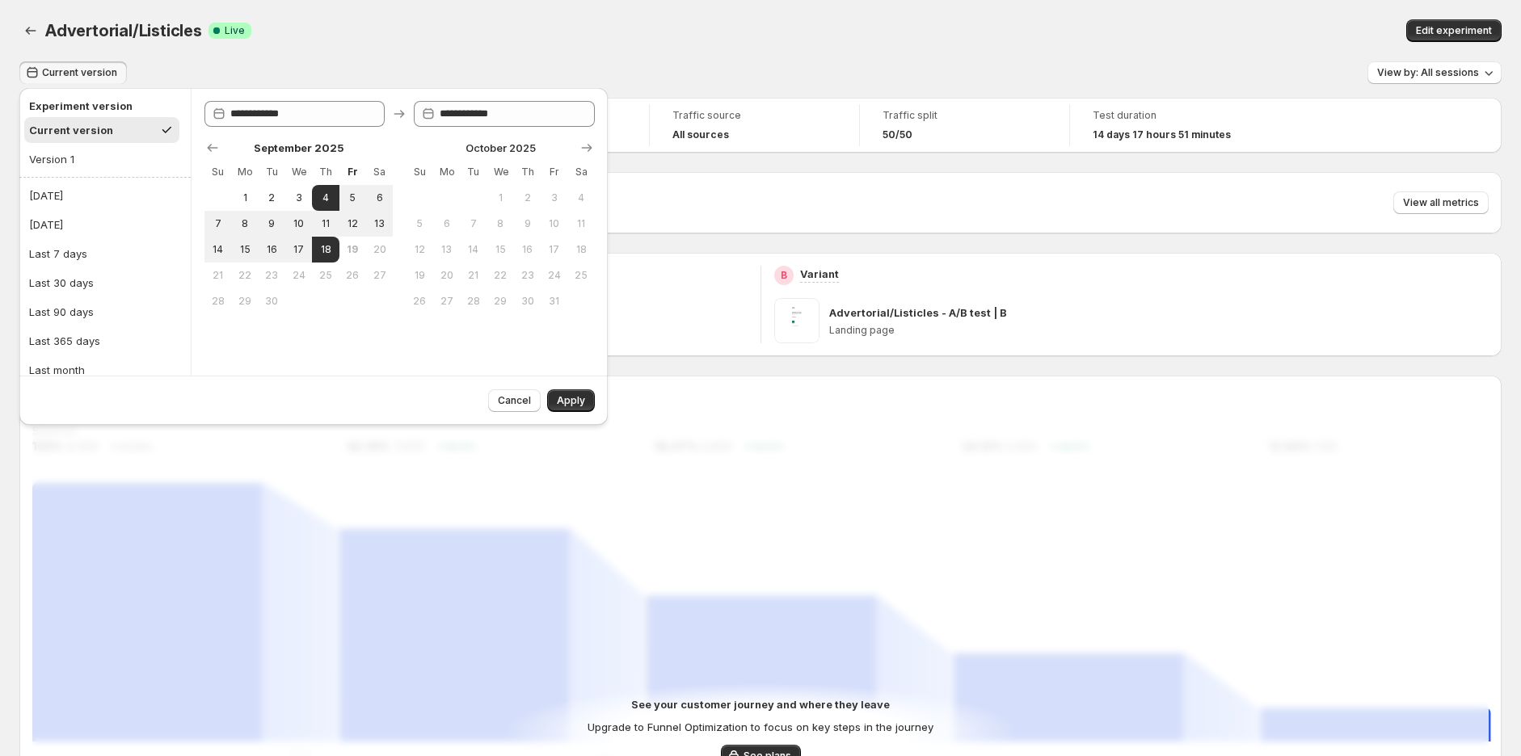
click at [475, 79] on div "Current version View by: All sessions" at bounding box center [760, 72] width 1482 height 23
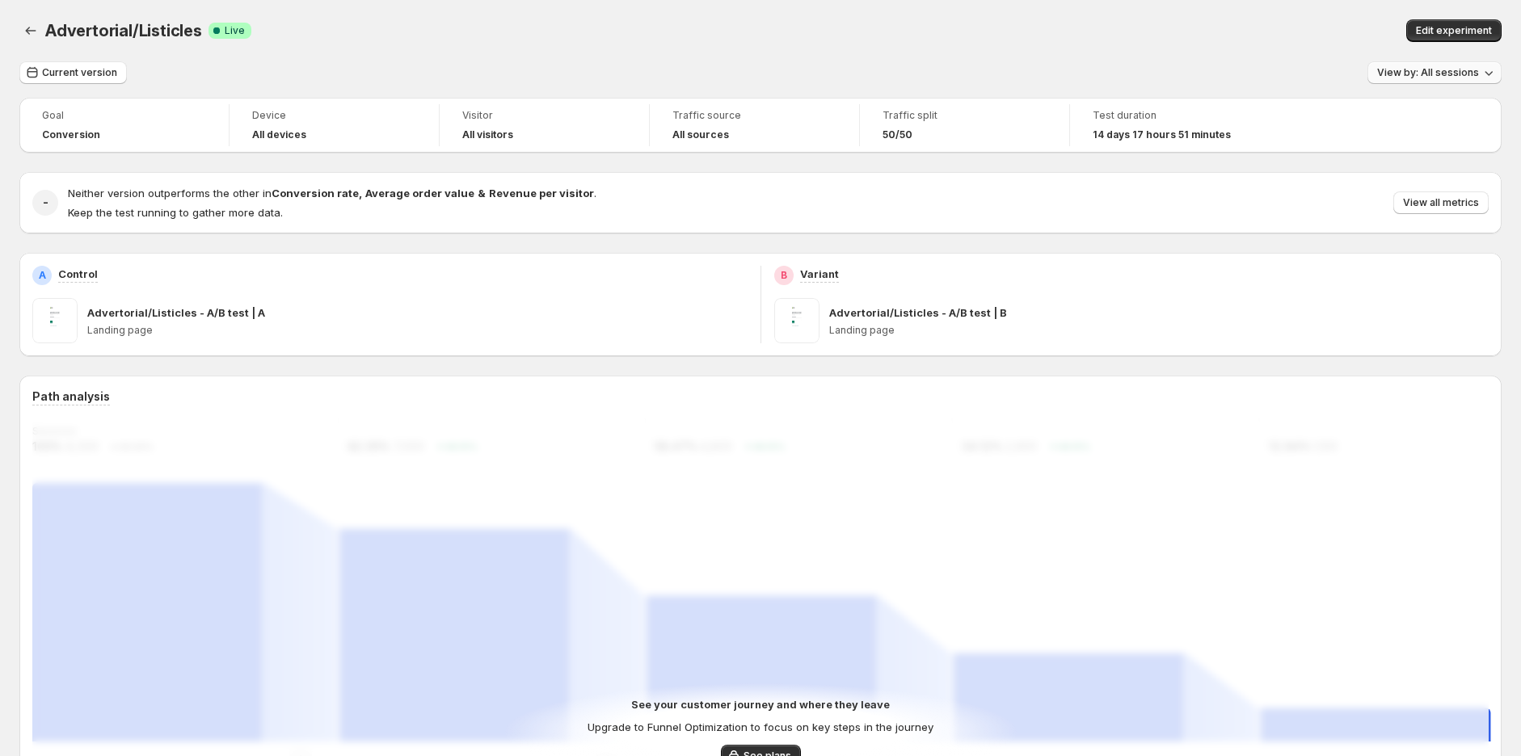
click at [1463, 65] on button "View by: All sessions" at bounding box center [1434, 72] width 134 height 23
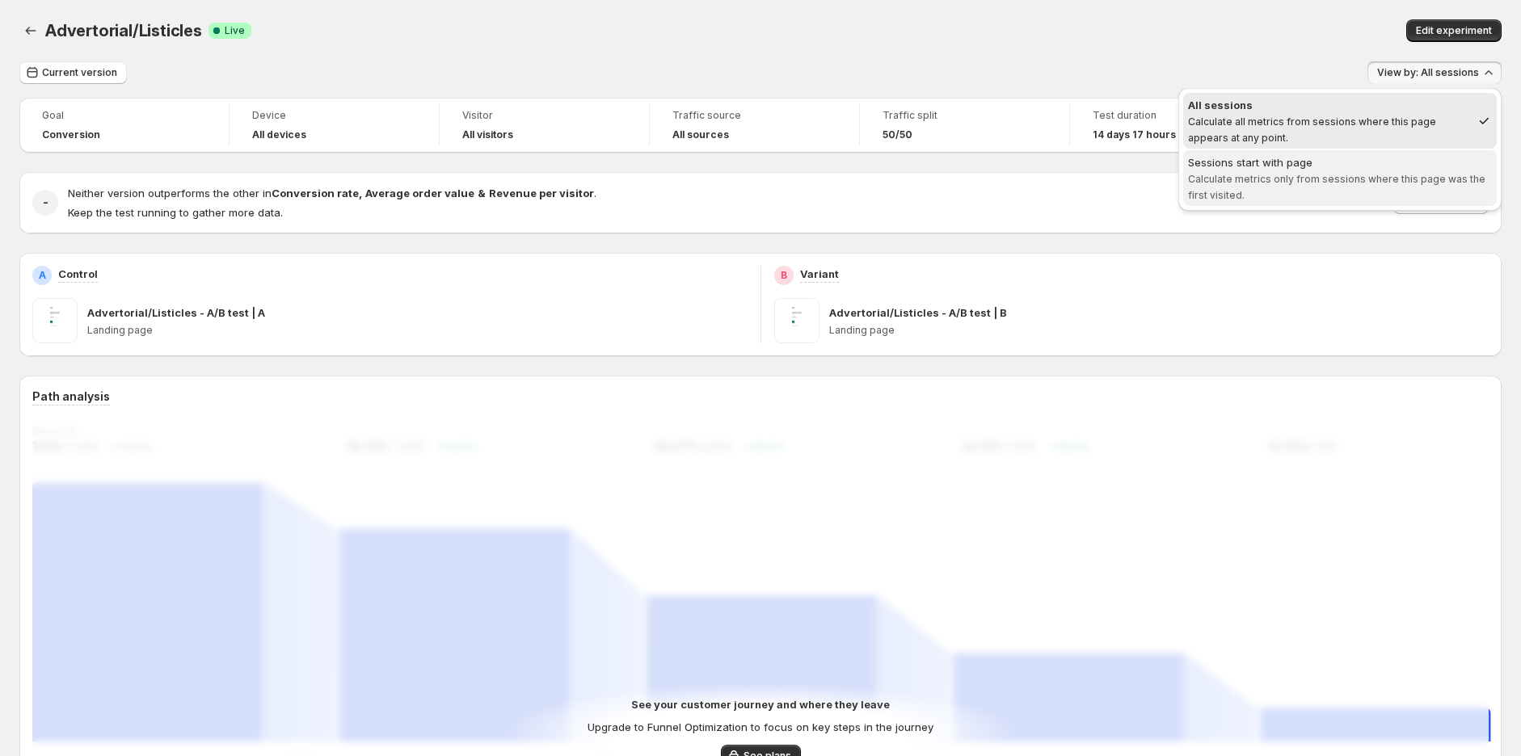
click at [1279, 171] on span "Sessions start with page Calculate metrics only from sessions where this page w…" at bounding box center [1340, 177] width 304 height 47
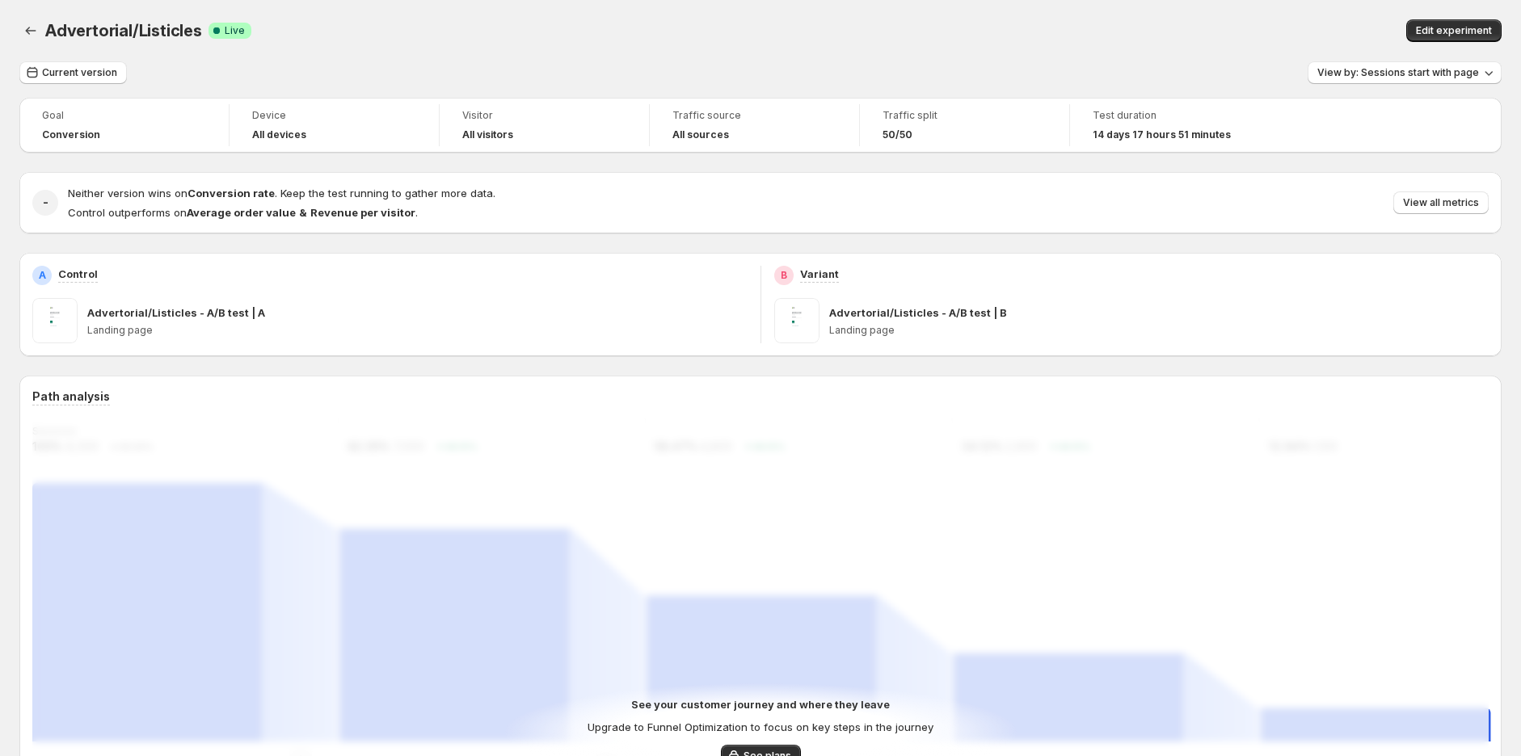
click at [959, 50] on div "Advertorial/Listicles. This page is ready Advertorial/Listicles Success Complet…" at bounding box center [760, 30] width 1482 height 61
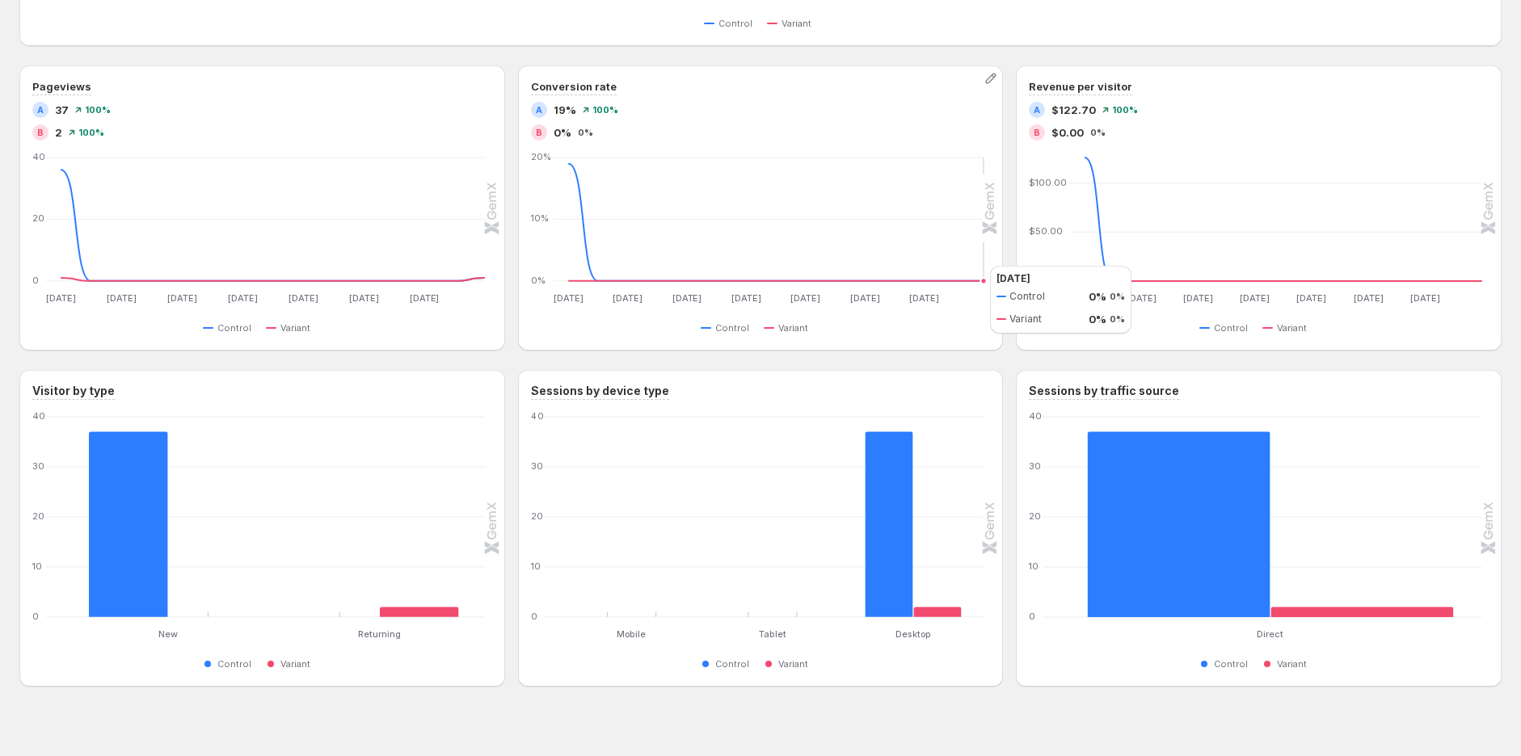
scroll to position [1110, 0]
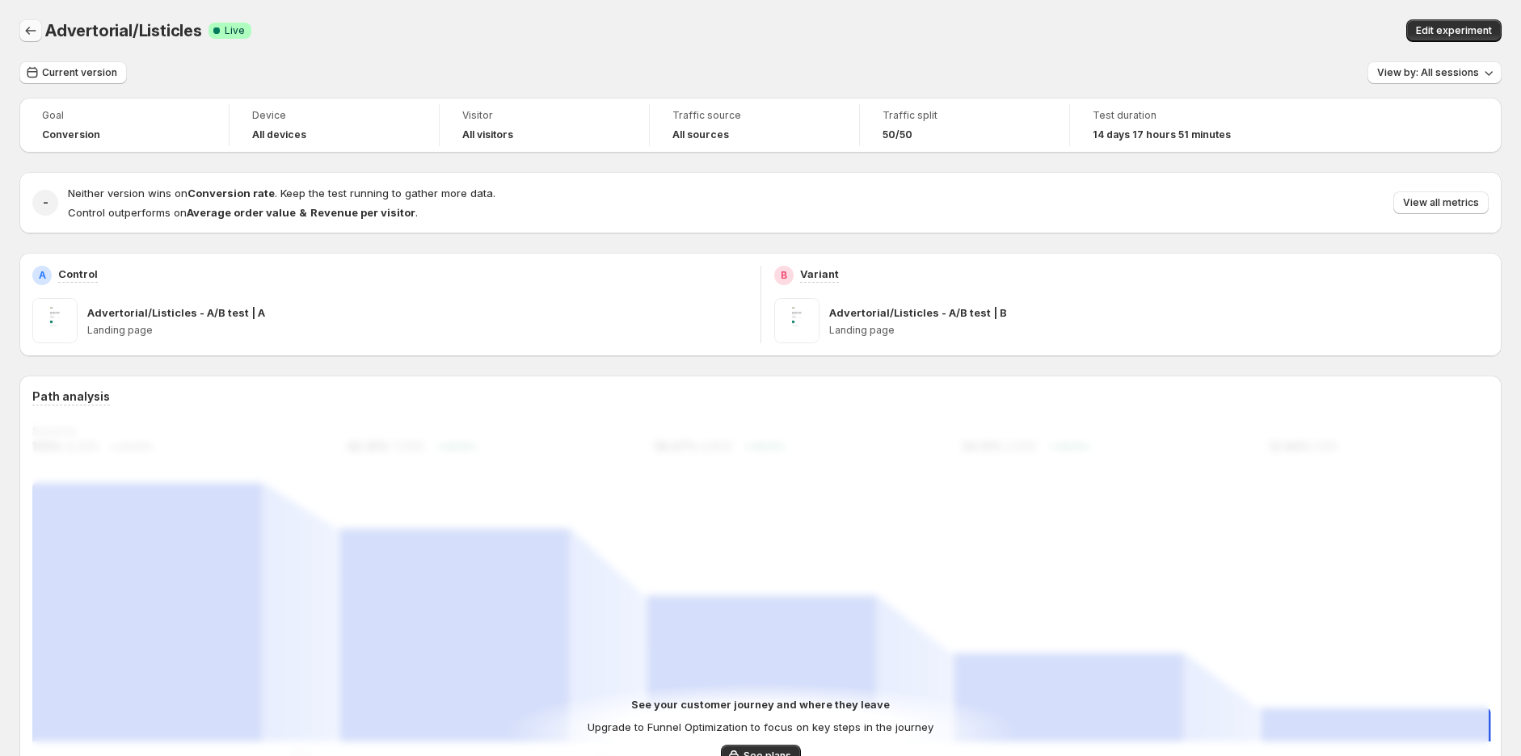
click at [31, 33] on icon "Back" at bounding box center [31, 31] width 16 height 16
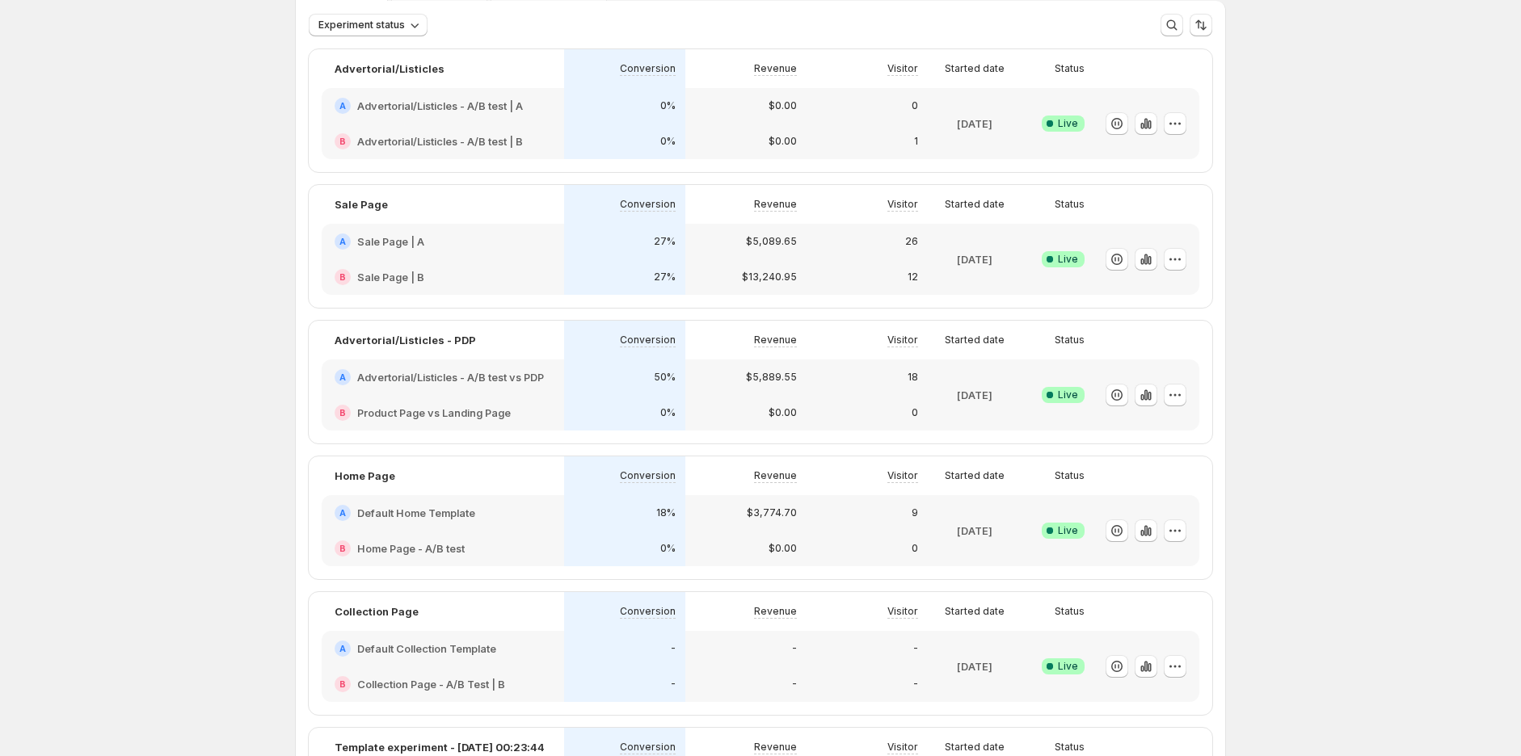
scroll to position [179, 0]
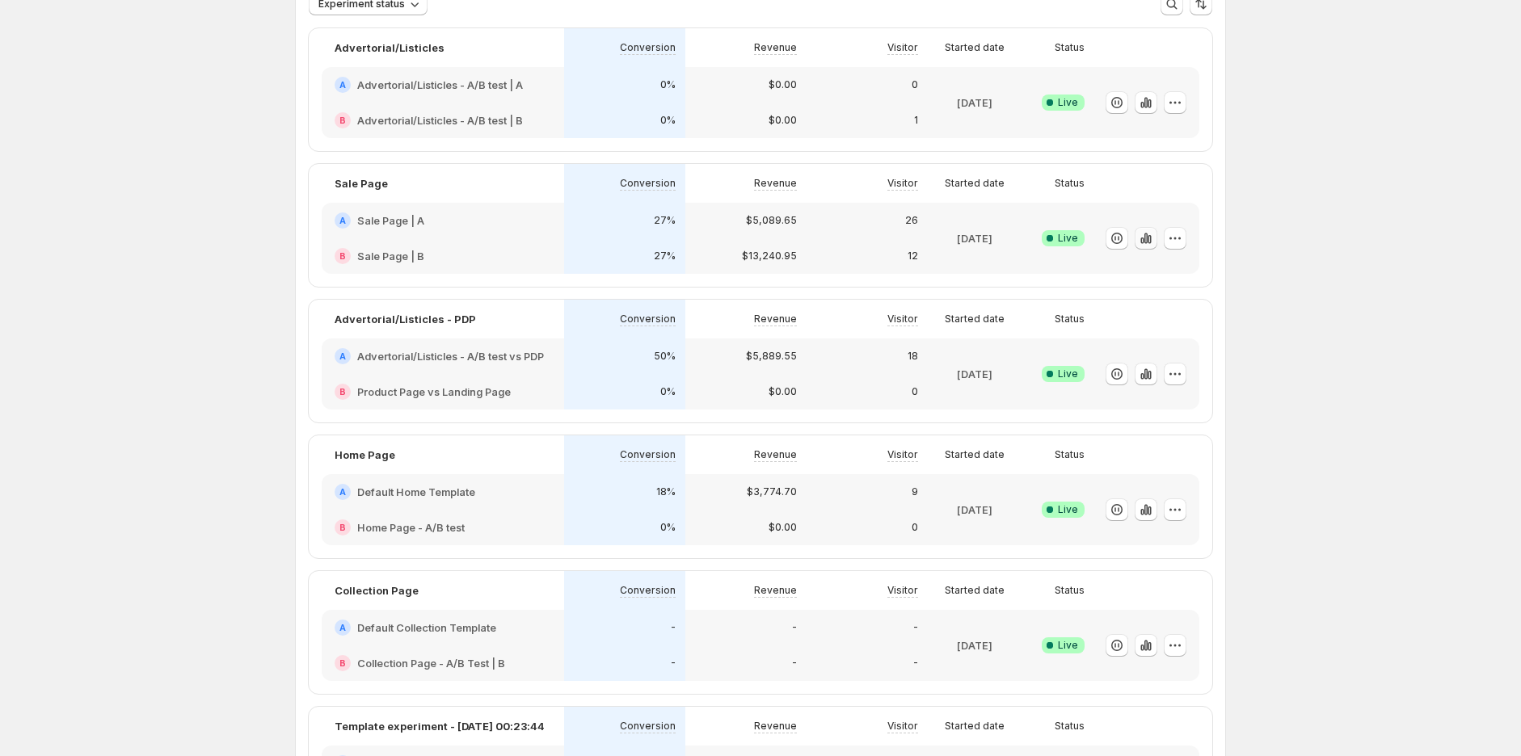
click at [1157, 242] on button "button" at bounding box center [1146, 238] width 23 height 23
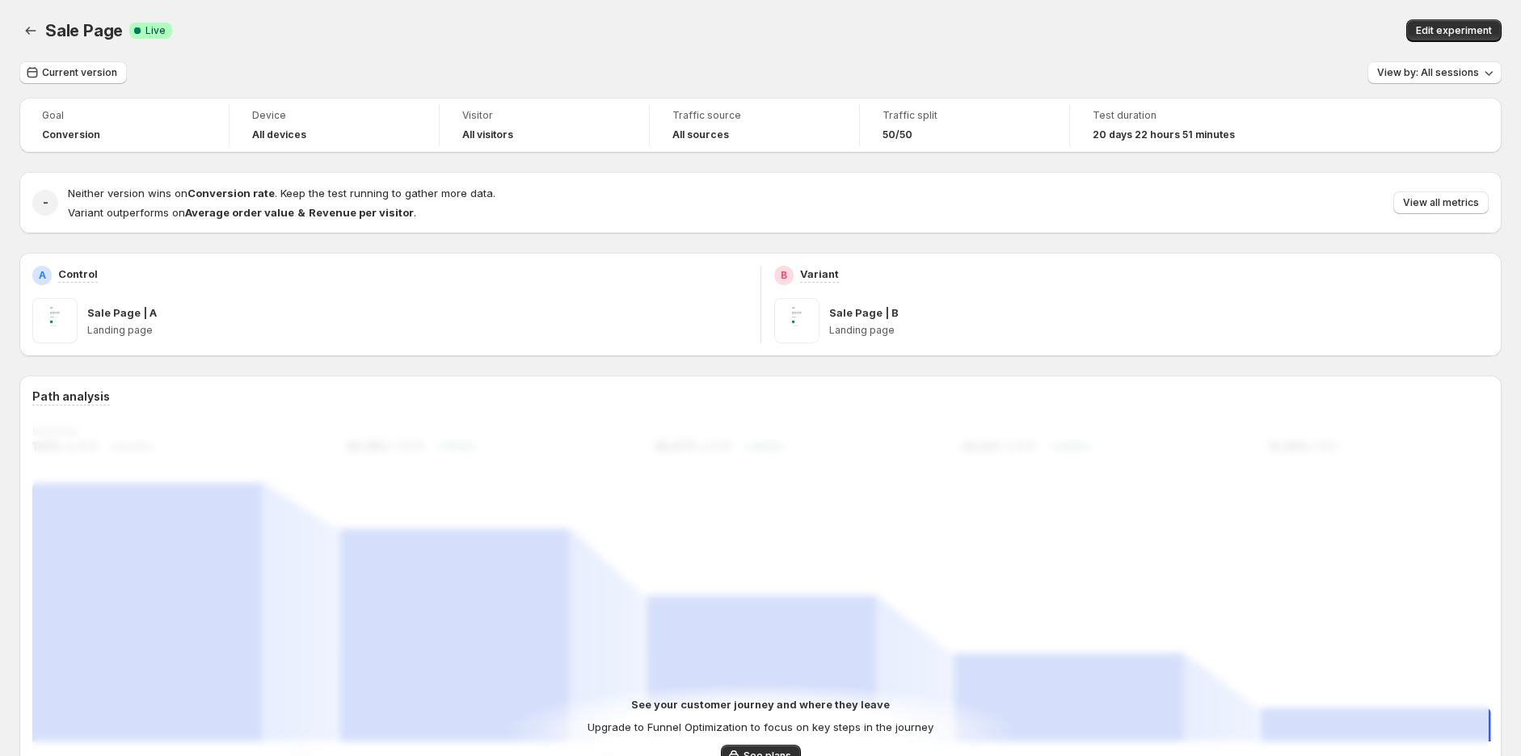
click at [86, 76] on span "Current version" at bounding box center [79, 72] width 75 height 13
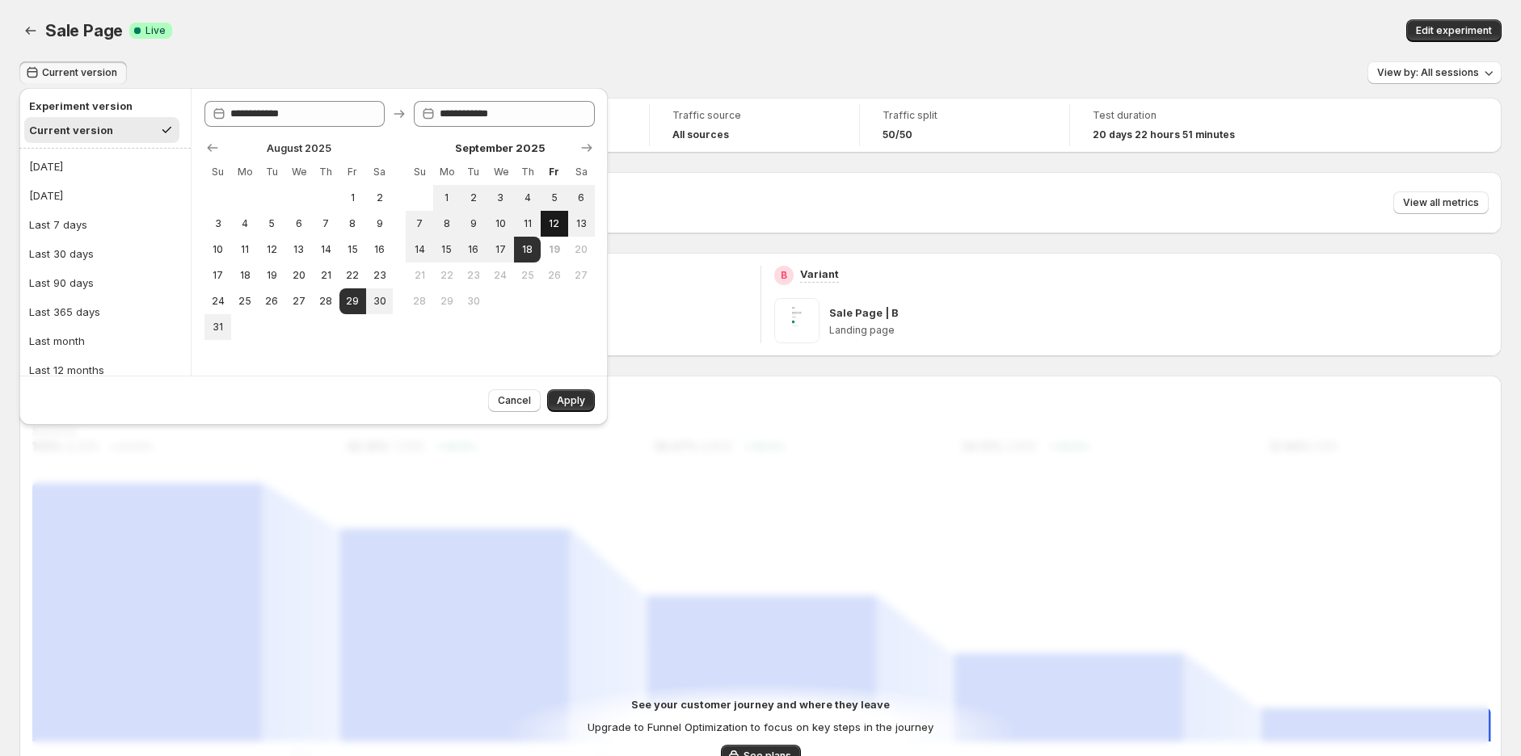
click at [547, 223] on span "12" at bounding box center [554, 223] width 14 height 13
type input "**********"
click at [522, 244] on span "18" at bounding box center [527, 249] width 14 height 13
type input "**********"
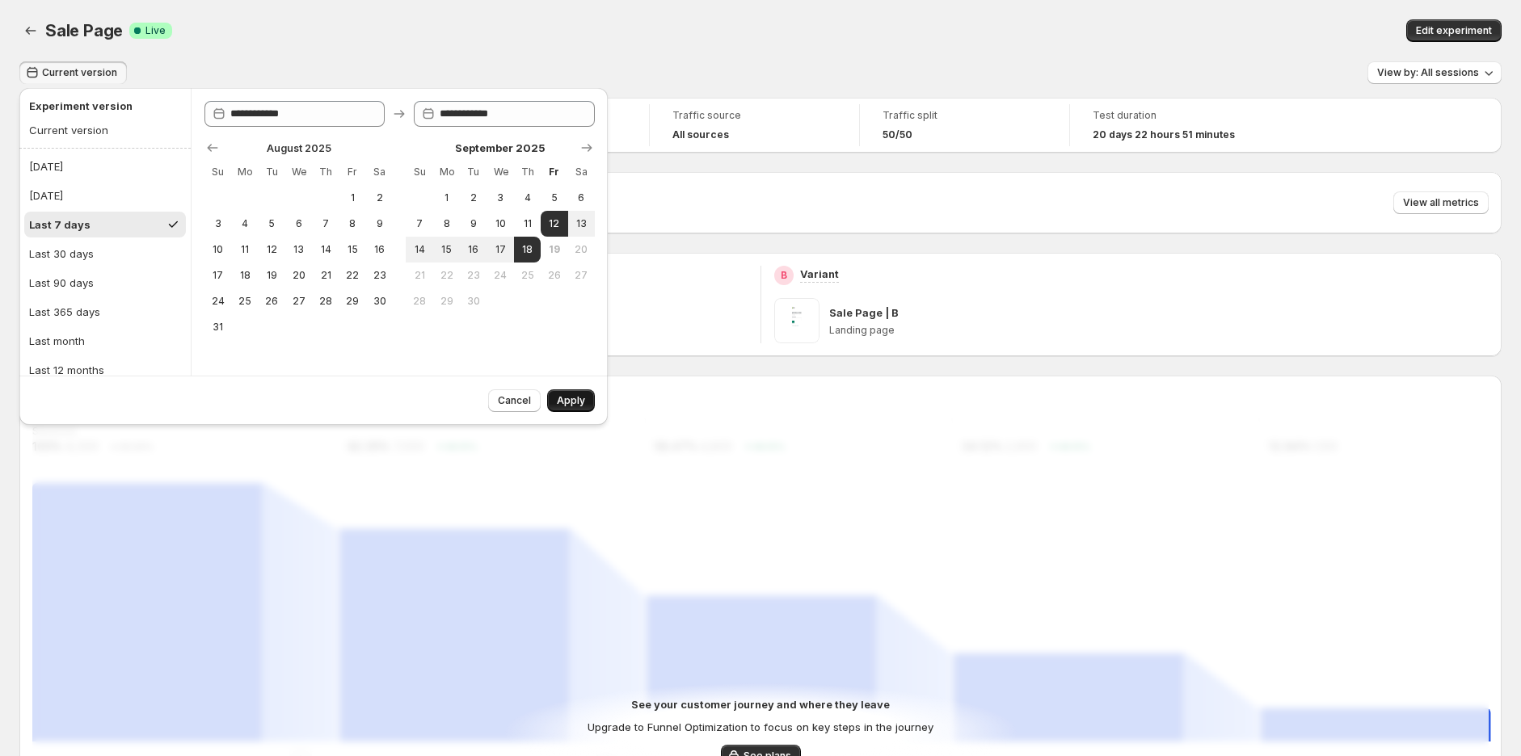
click at [556, 401] on button "Apply" at bounding box center [571, 401] width 48 height 23
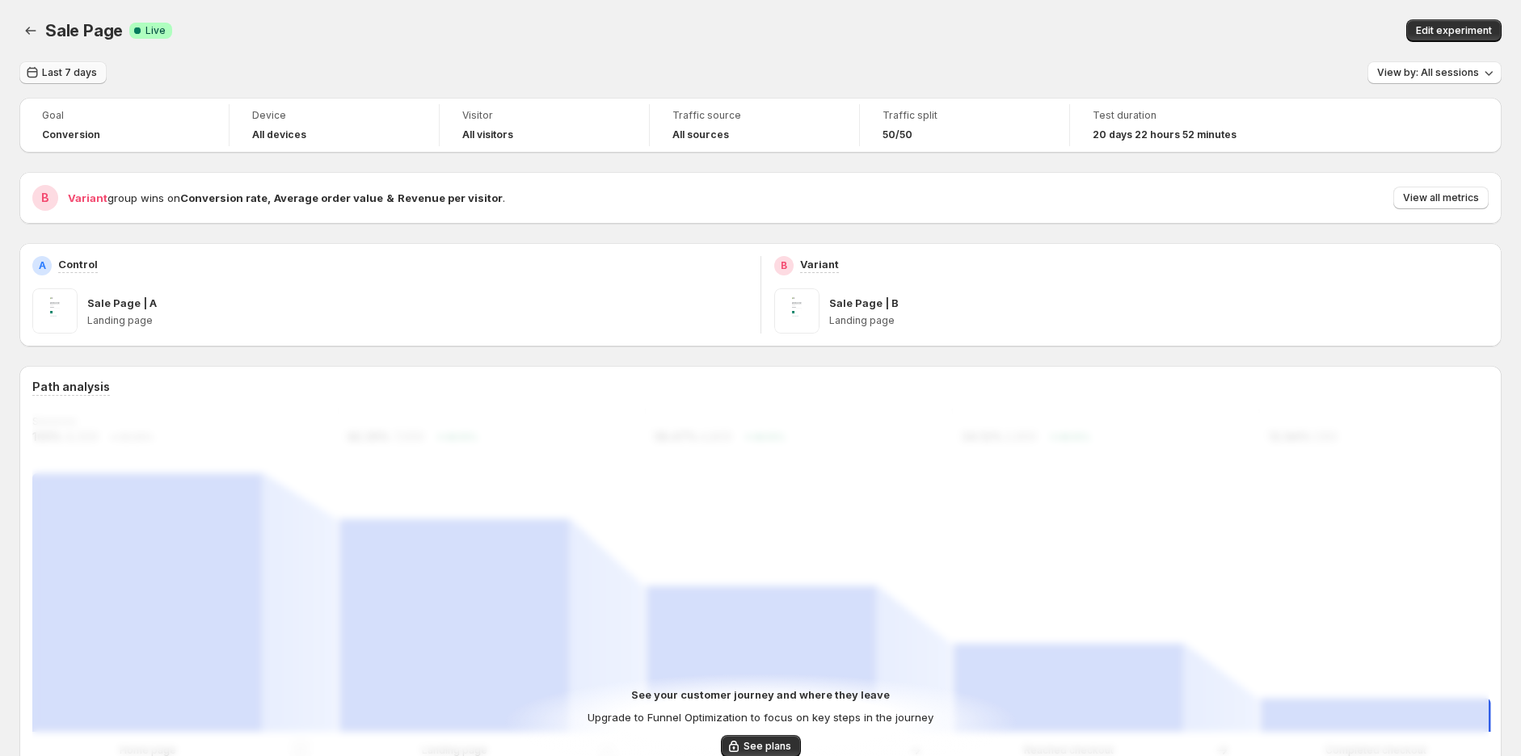
click at [70, 74] on span "Last 7 days" at bounding box center [69, 72] width 55 height 13
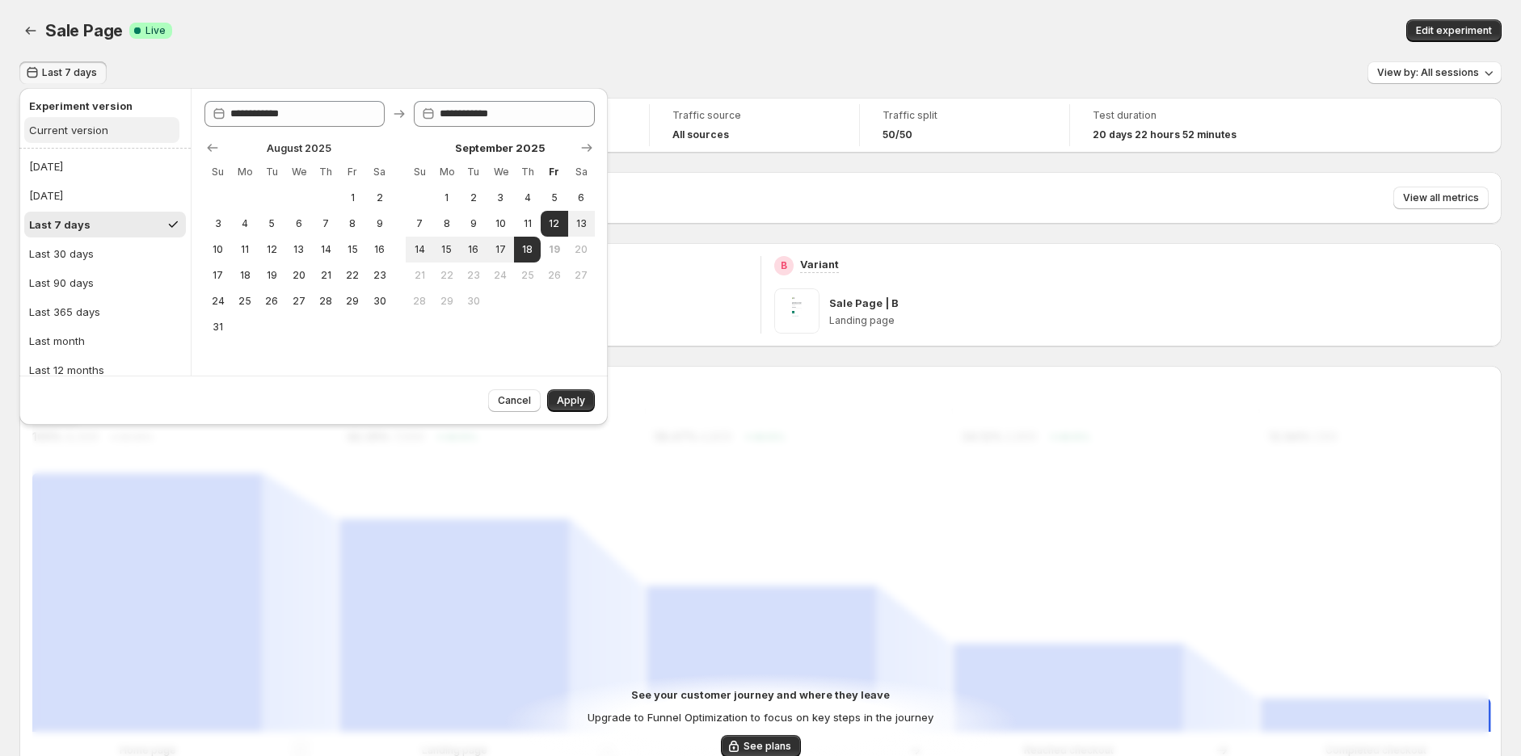
click at [70, 122] on div "Current version" at bounding box center [68, 130] width 79 height 16
type input "**********"
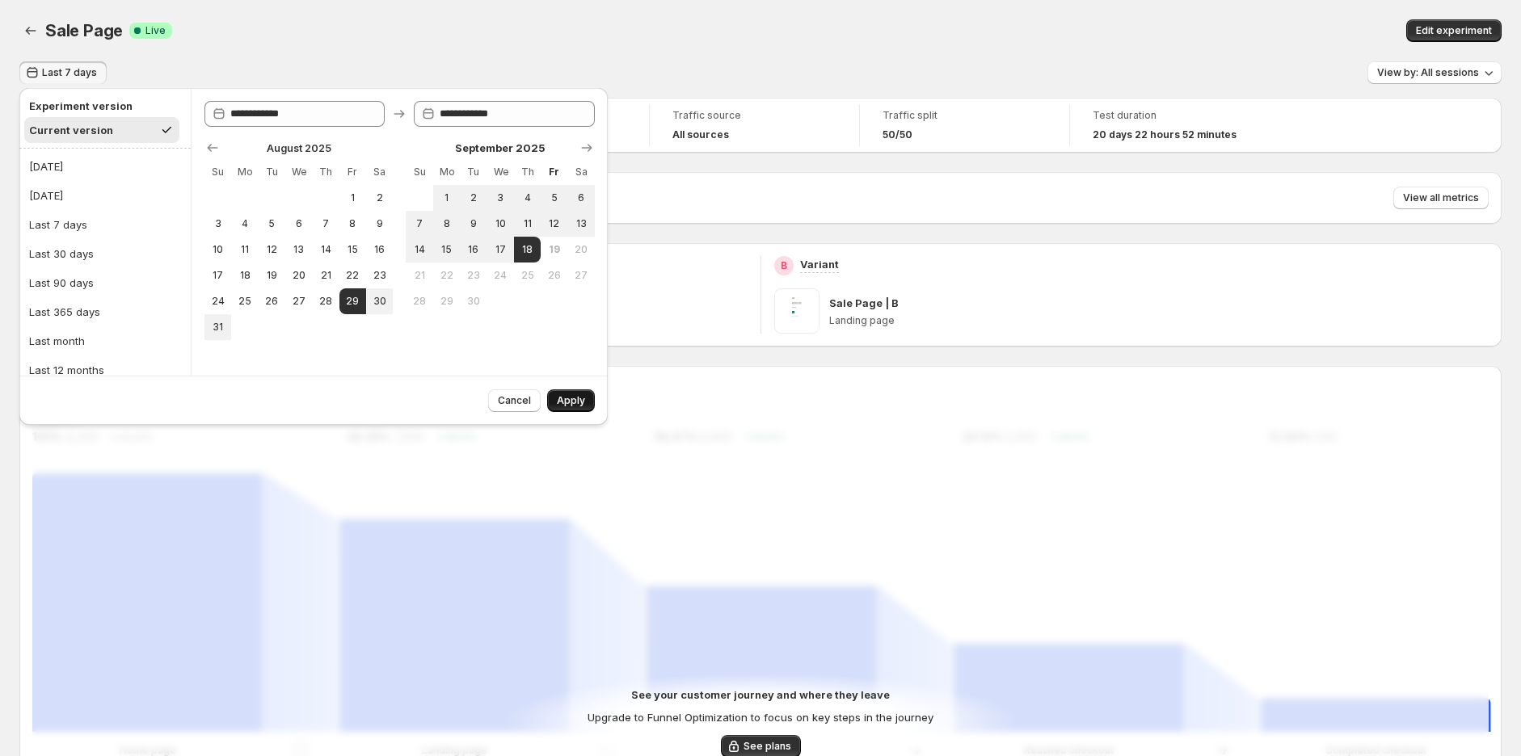
click at [560, 399] on span "Apply" at bounding box center [571, 400] width 28 height 13
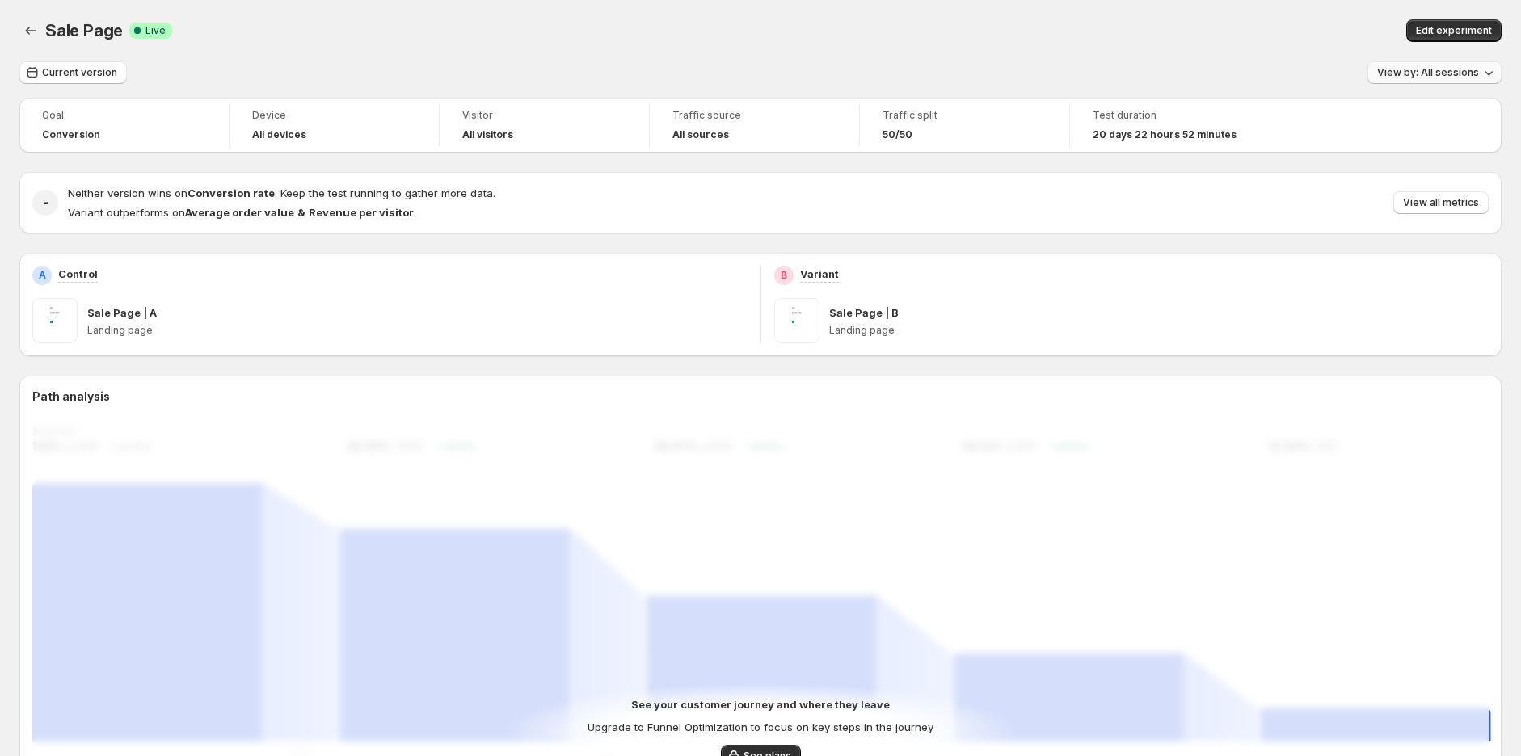
click at [1442, 78] on button "View by: All sessions" at bounding box center [1434, 72] width 134 height 23
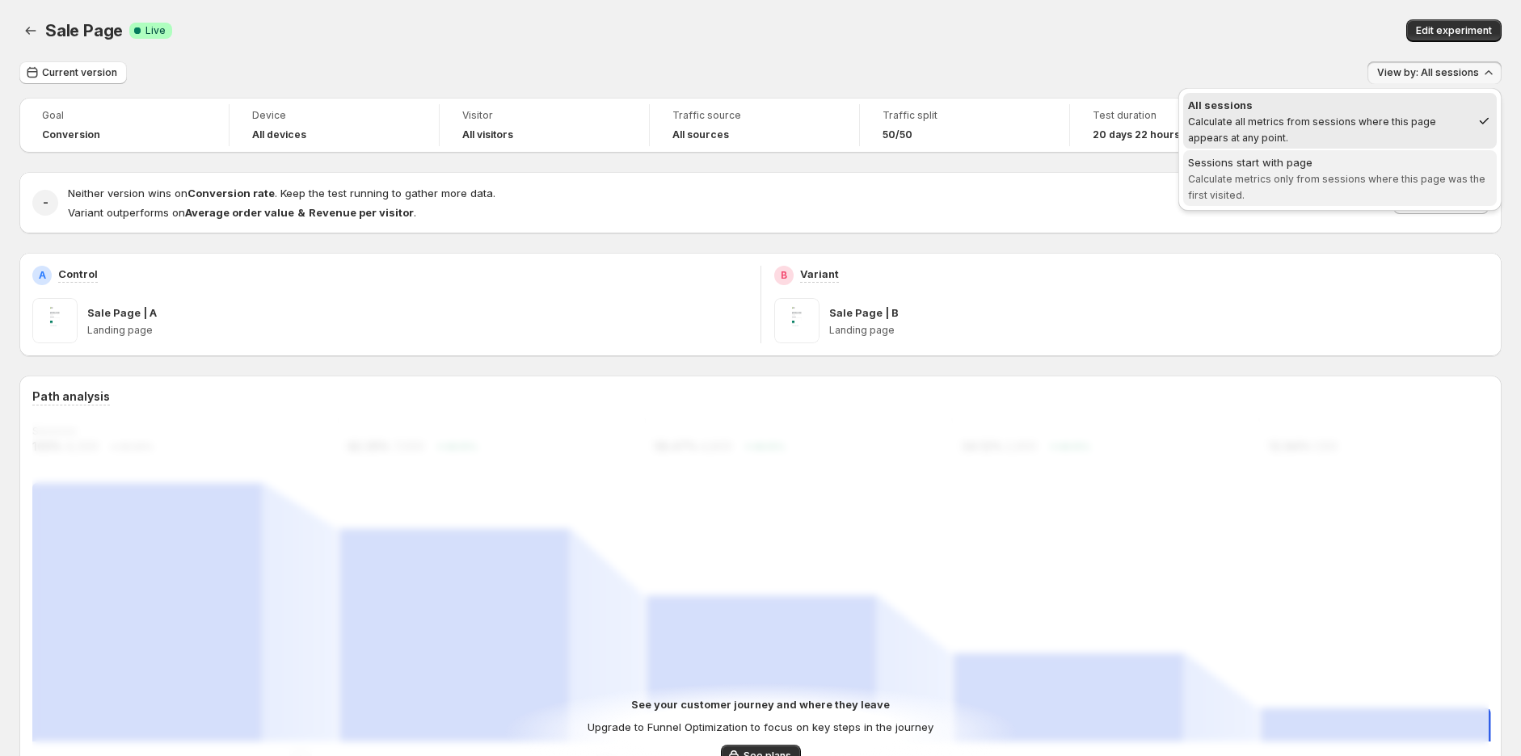
click at [1407, 164] on div "Sessions start with page" at bounding box center [1340, 162] width 304 height 16
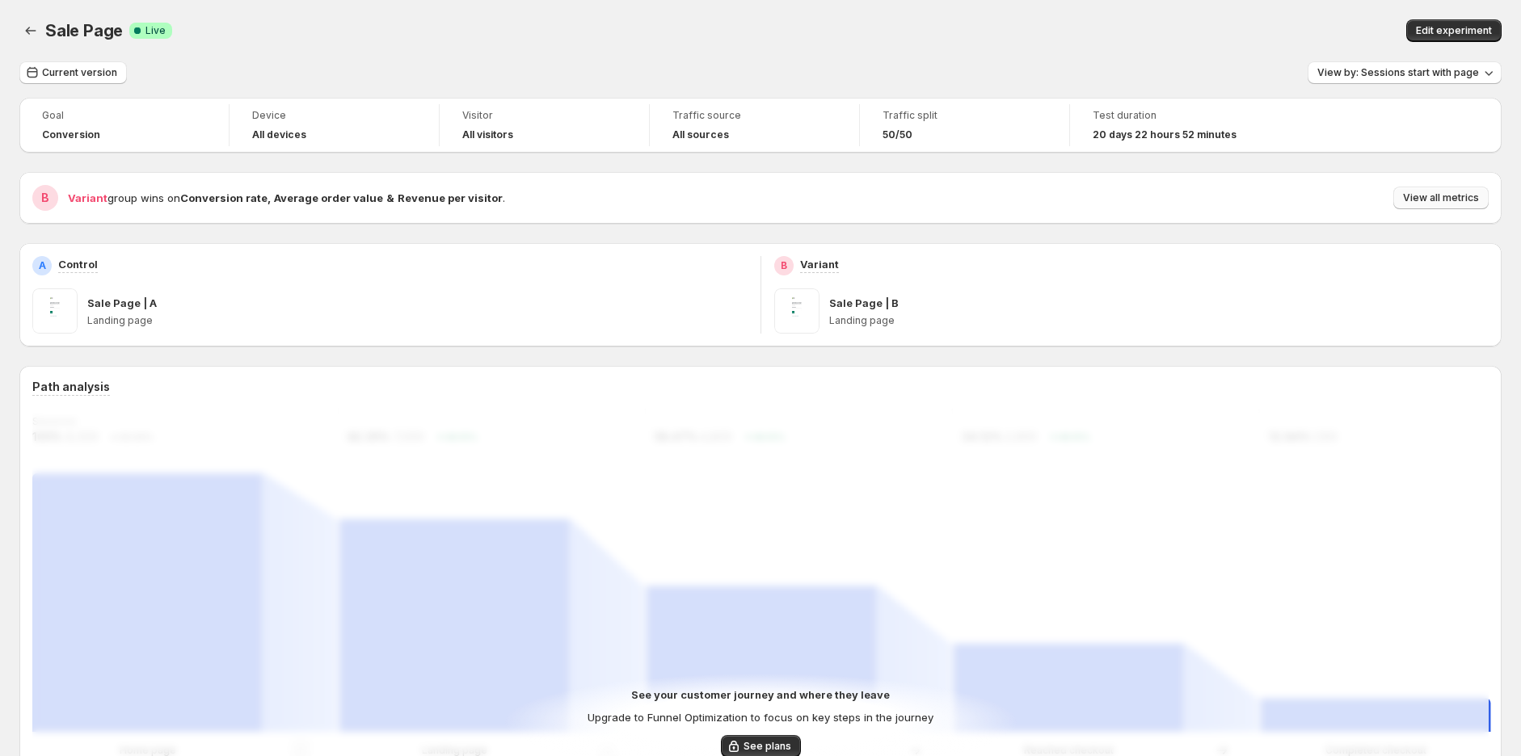
click at [1441, 204] on button "View all metrics" at bounding box center [1440, 198] width 95 height 23
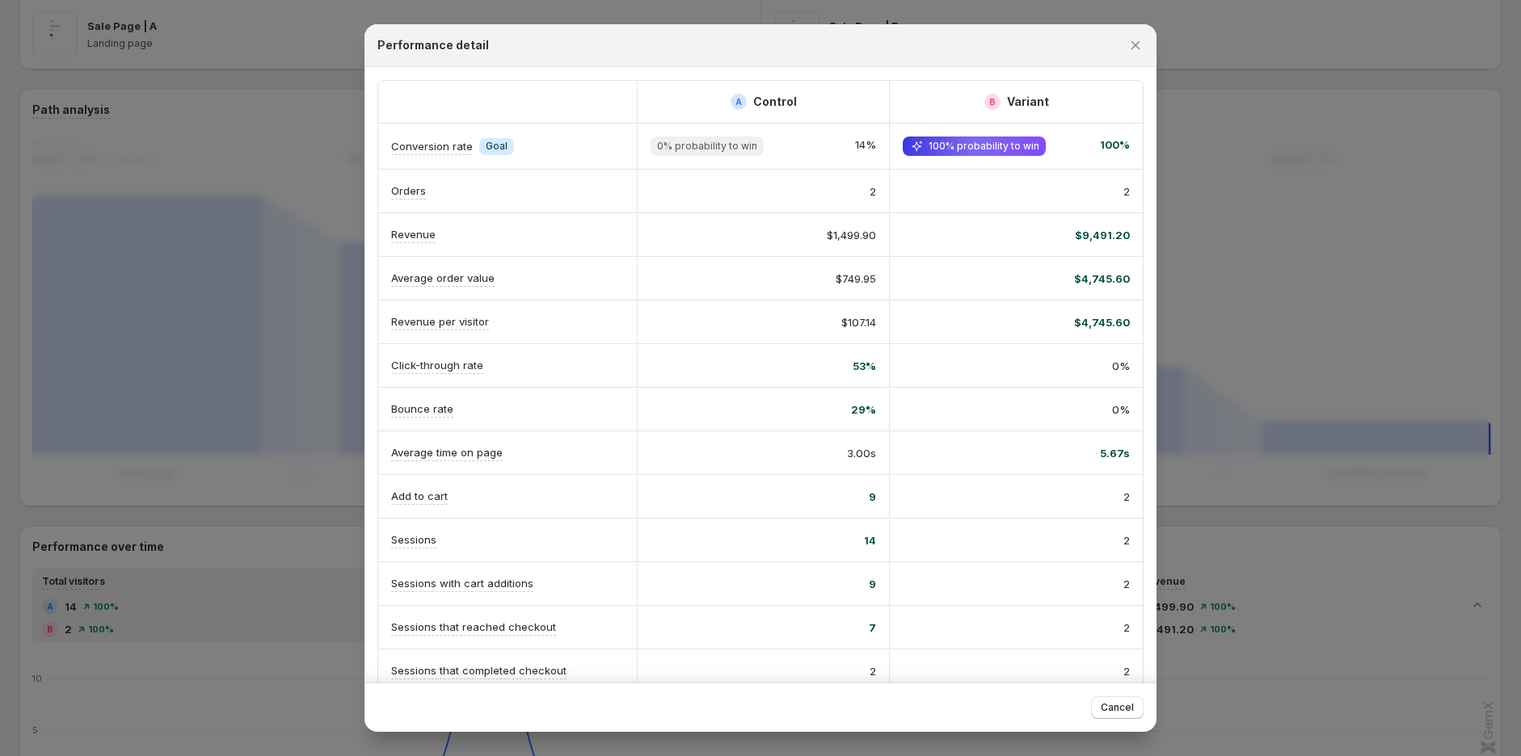
scroll to position [179, 0]
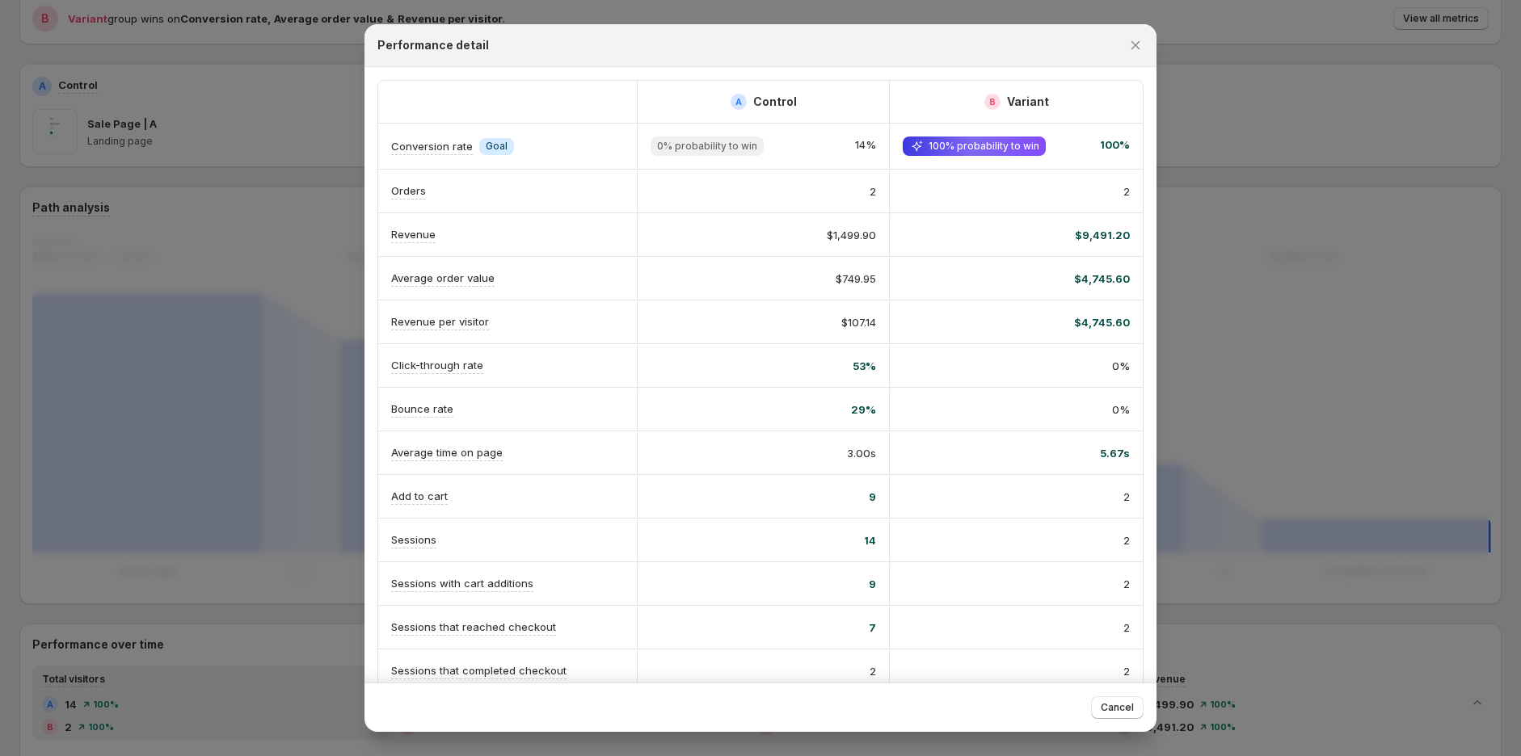
click at [1304, 217] on div at bounding box center [760, 378] width 1521 height 756
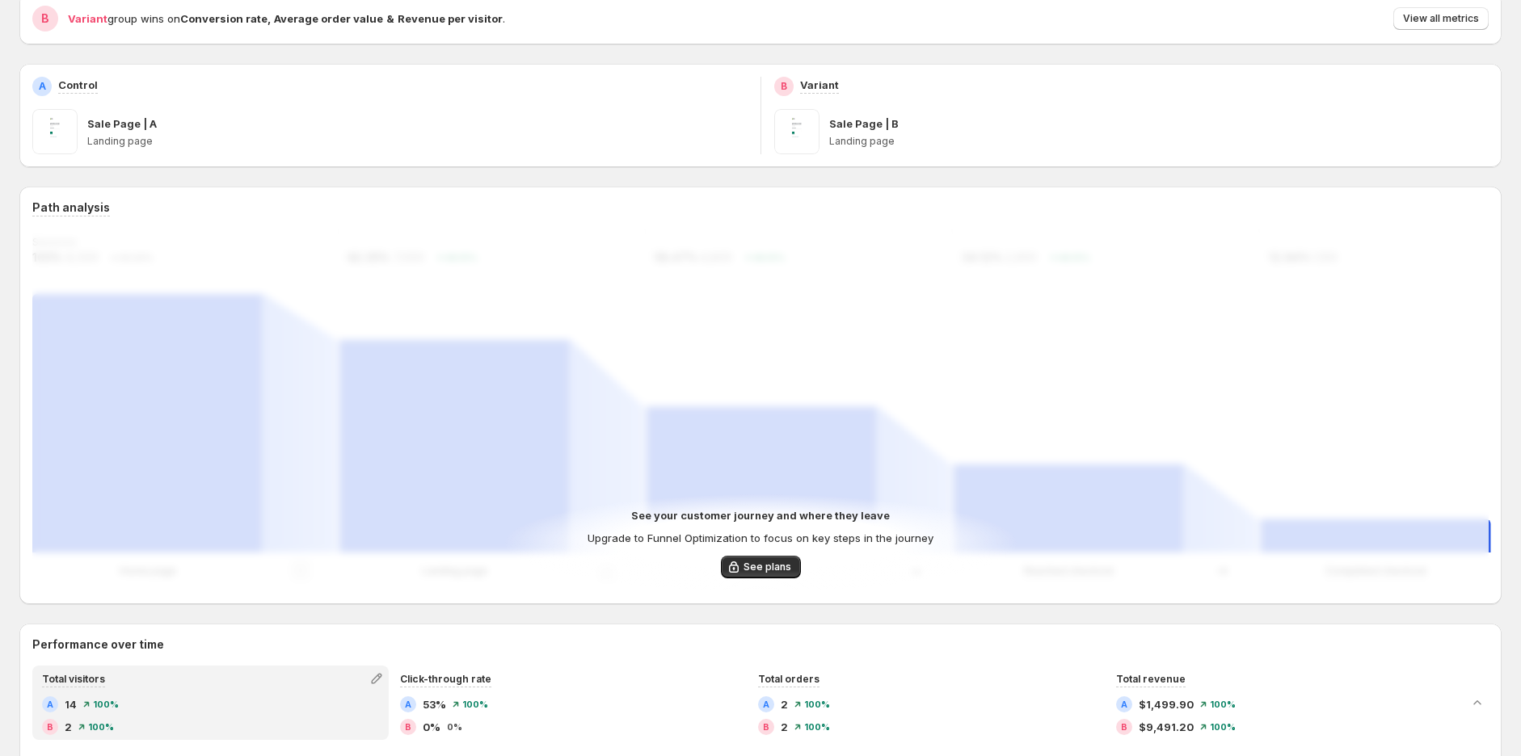
scroll to position [0, 0]
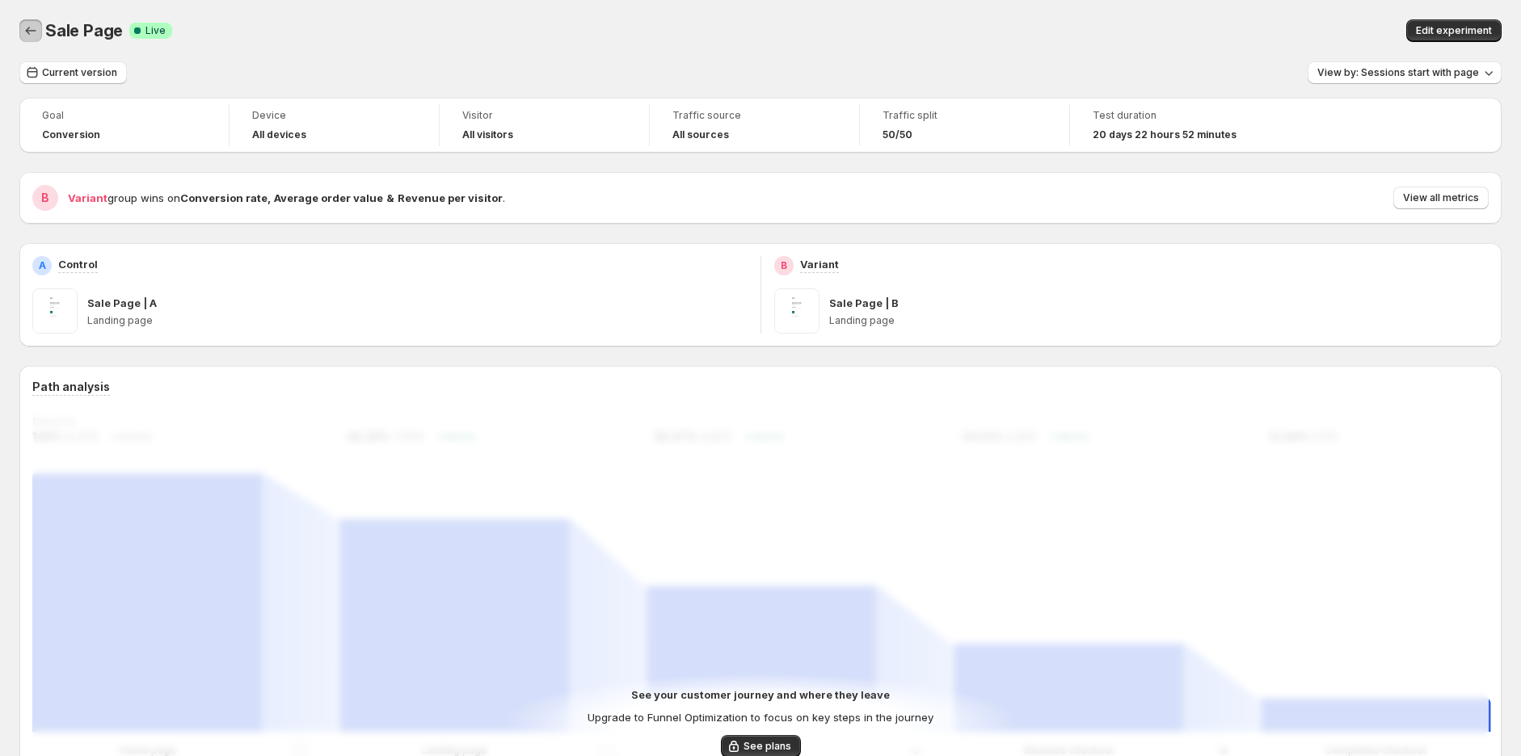
click at [31, 31] on icon "Back" at bounding box center [31, 31] width 16 height 16
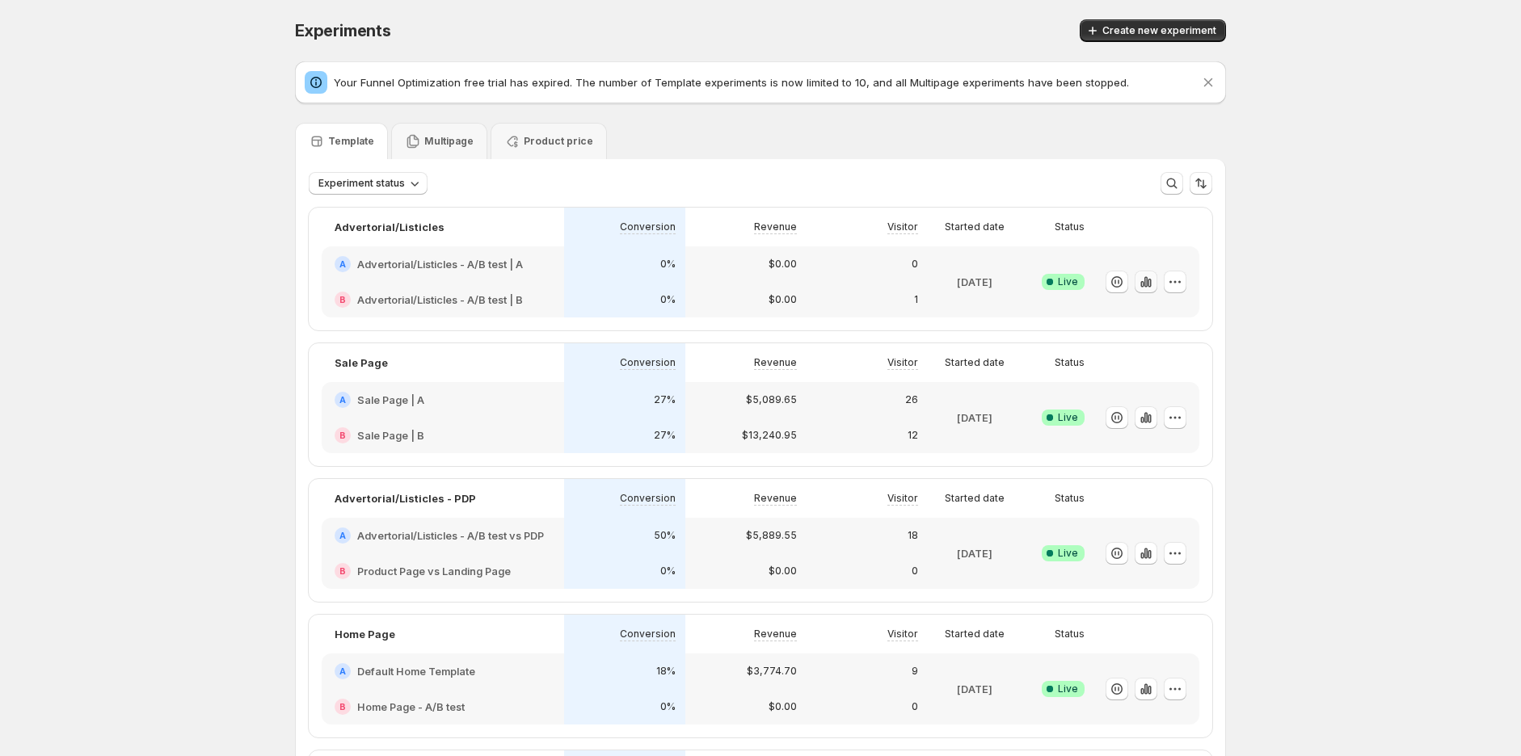
click at [1151, 282] on icon "button" at bounding box center [1149, 283] width 3 height 9
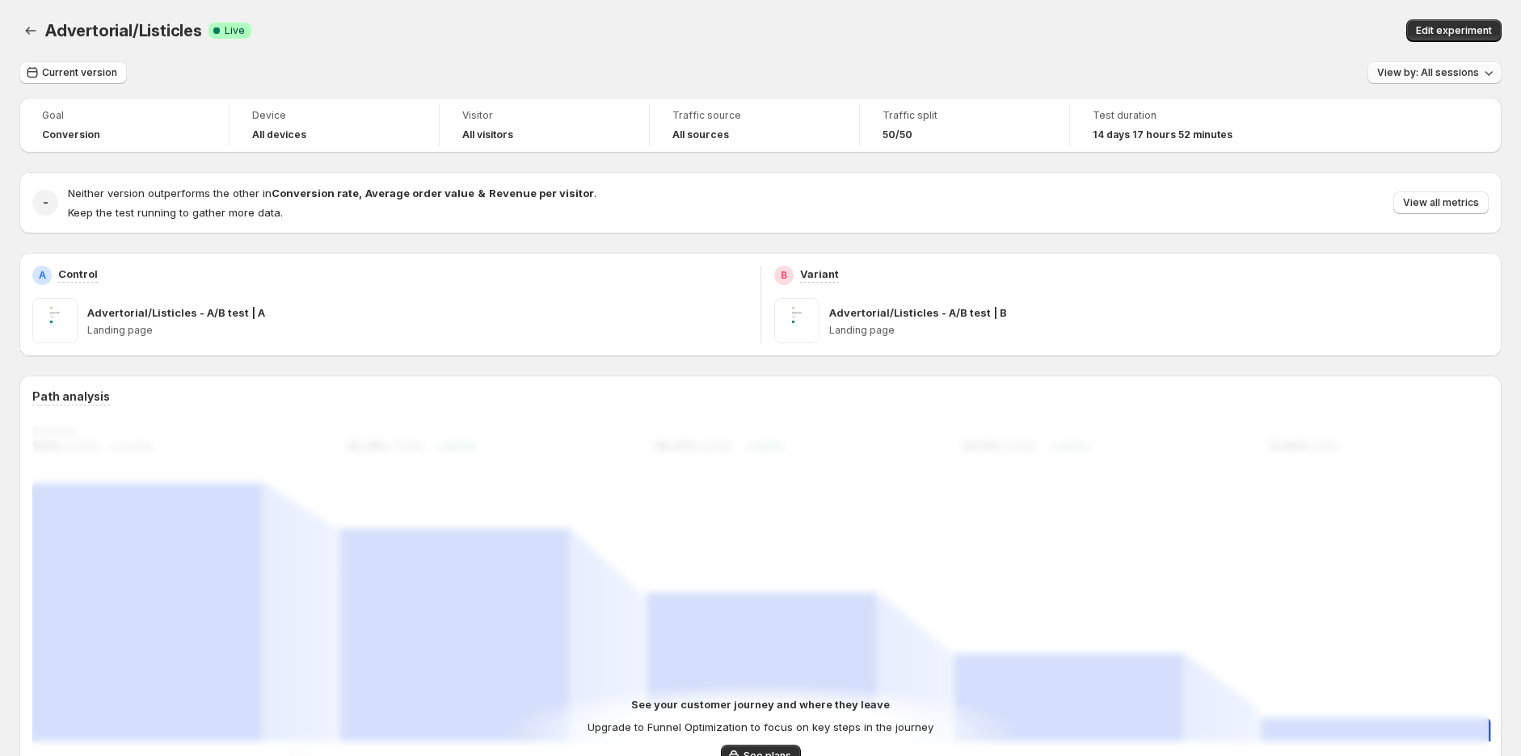
click at [1439, 76] on span "View by: All sessions" at bounding box center [1428, 72] width 102 height 13
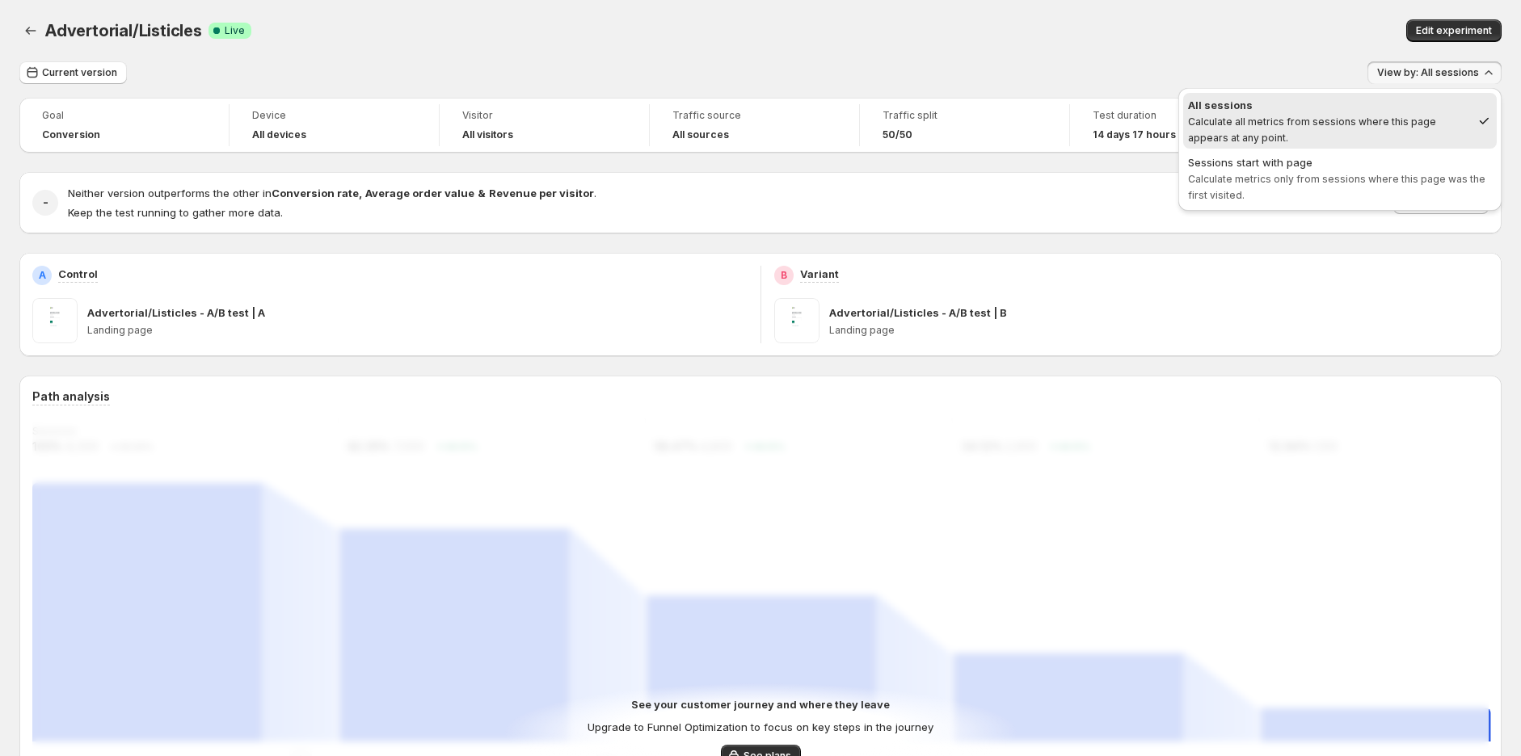
click at [1388, 107] on div "All sessions" at bounding box center [1329, 105] width 283 height 16
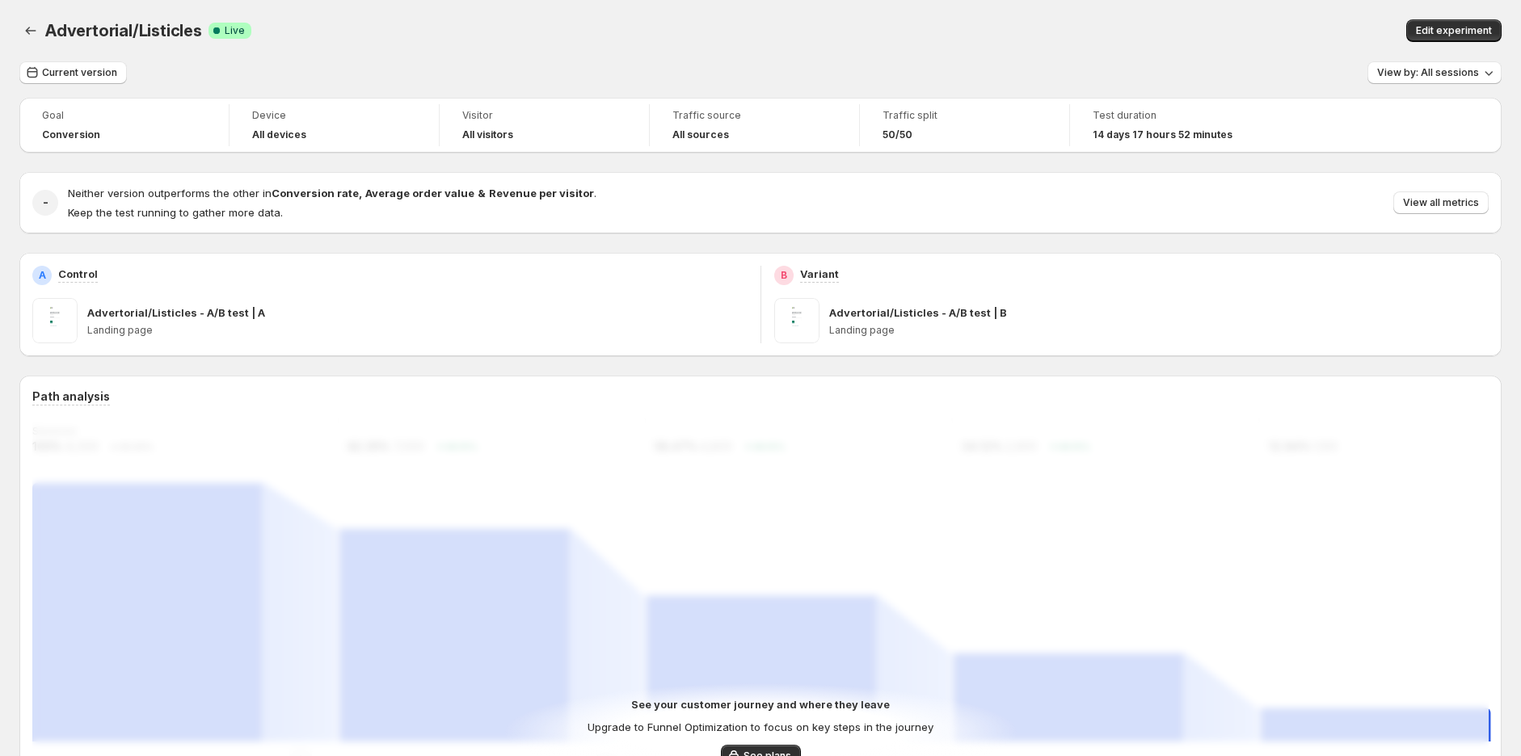
click at [1283, 26] on div "Edit experiment" at bounding box center [1167, 30] width 670 height 23
click at [1415, 74] on span "View by: All sessions" at bounding box center [1428, 72] width 102 height 13
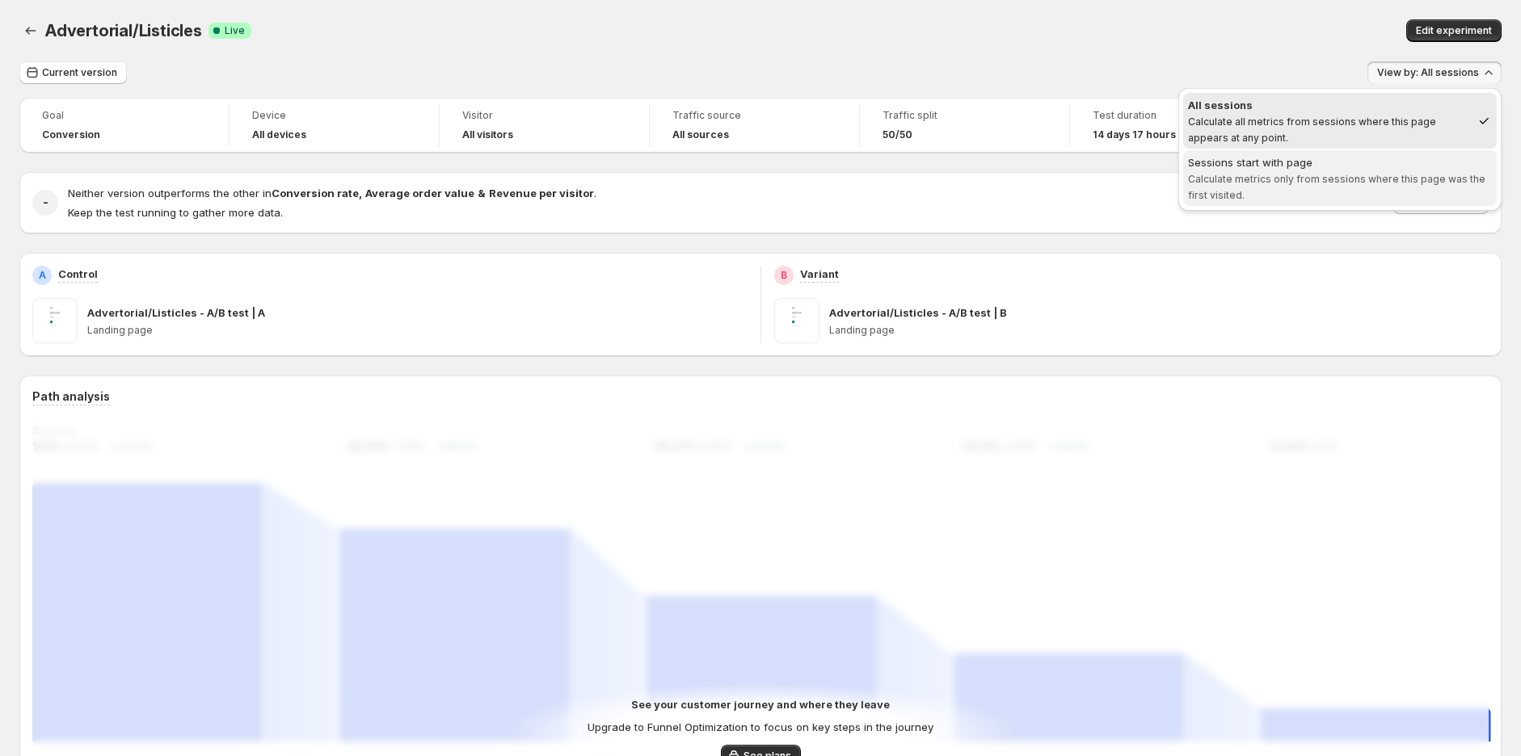
click at [1345, 179] on span "Calculate metrics only from sessions where this page was the first visited." at bounding box center [1336, 187] width 297 height 28
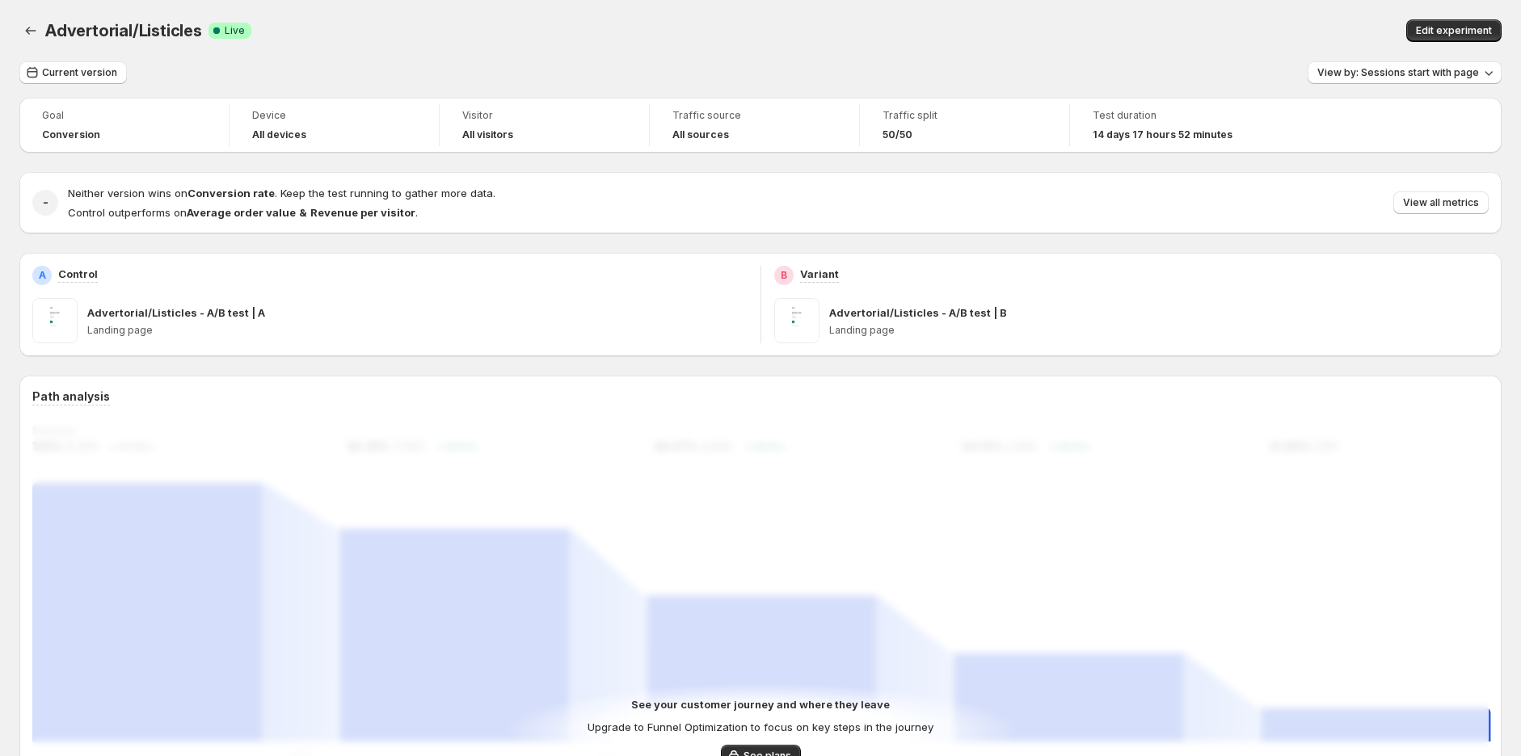
click at [1113, 71] on div "Current version View by: Sessions start with page" at bounding box center [760, 72] width 1482 height 23
click at [29, 33] on icon "Back" at bounding box center [31, 31] width 16 height 16
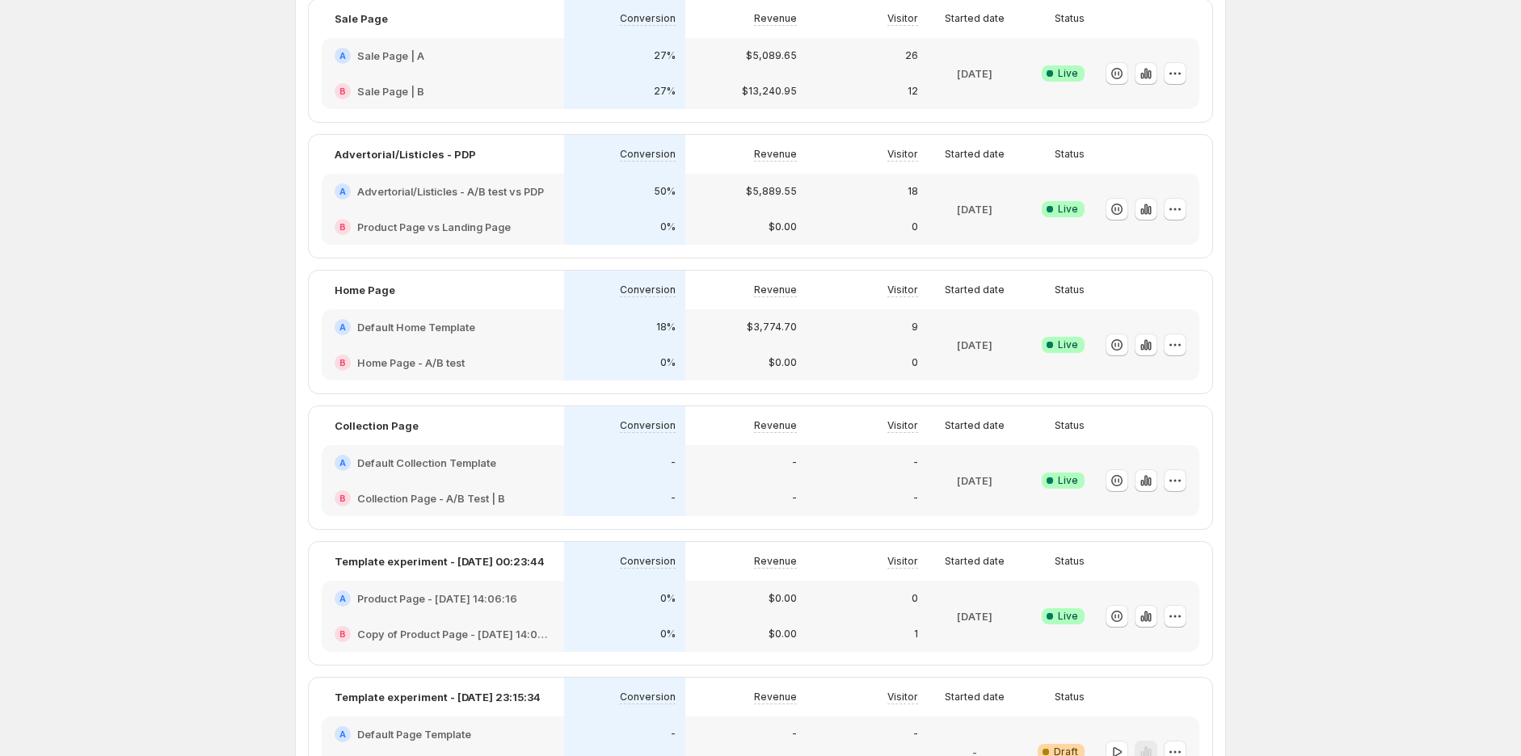
scroll to position [90, 0]
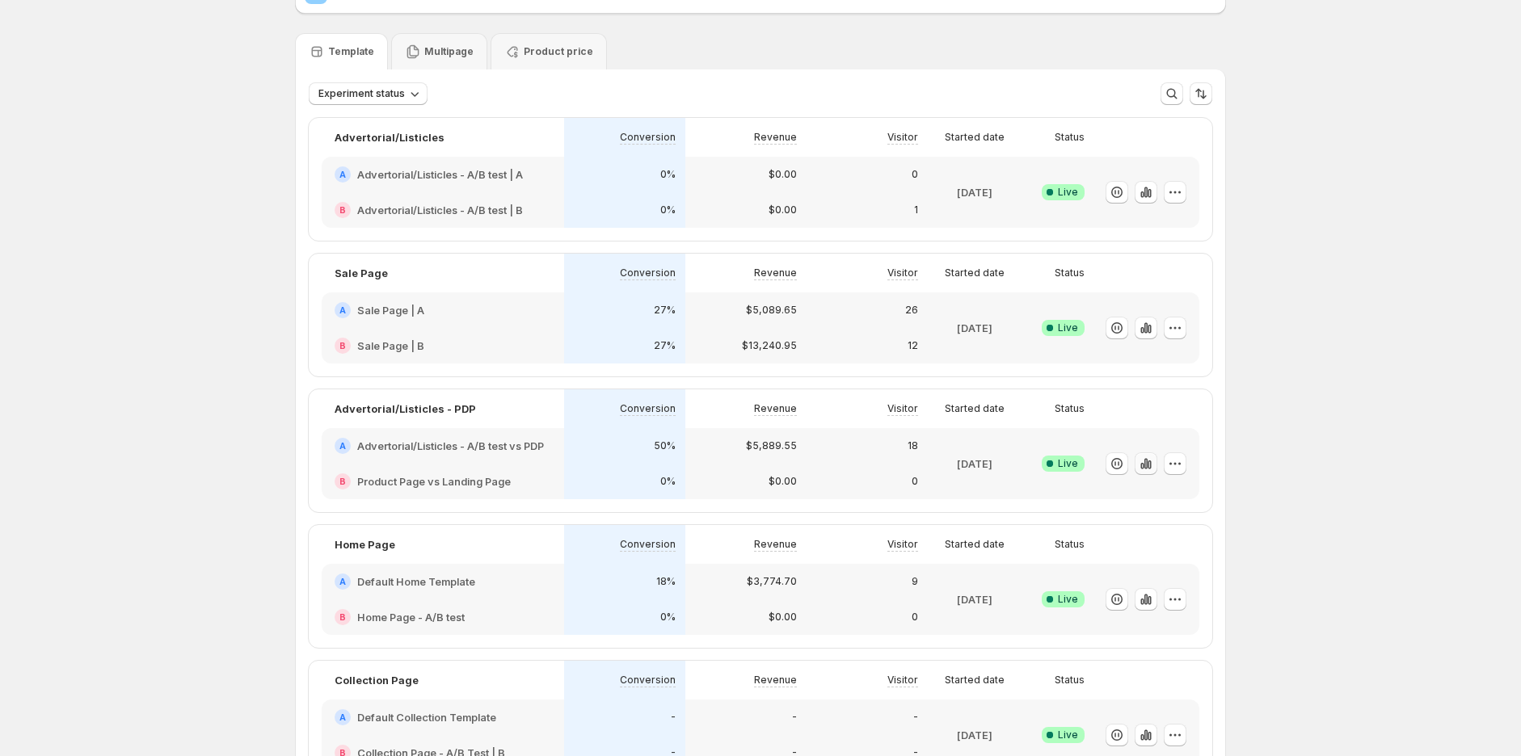
click at [1144, 467] on icon "button" at bounding box center [1141, 466] width 3 height 6
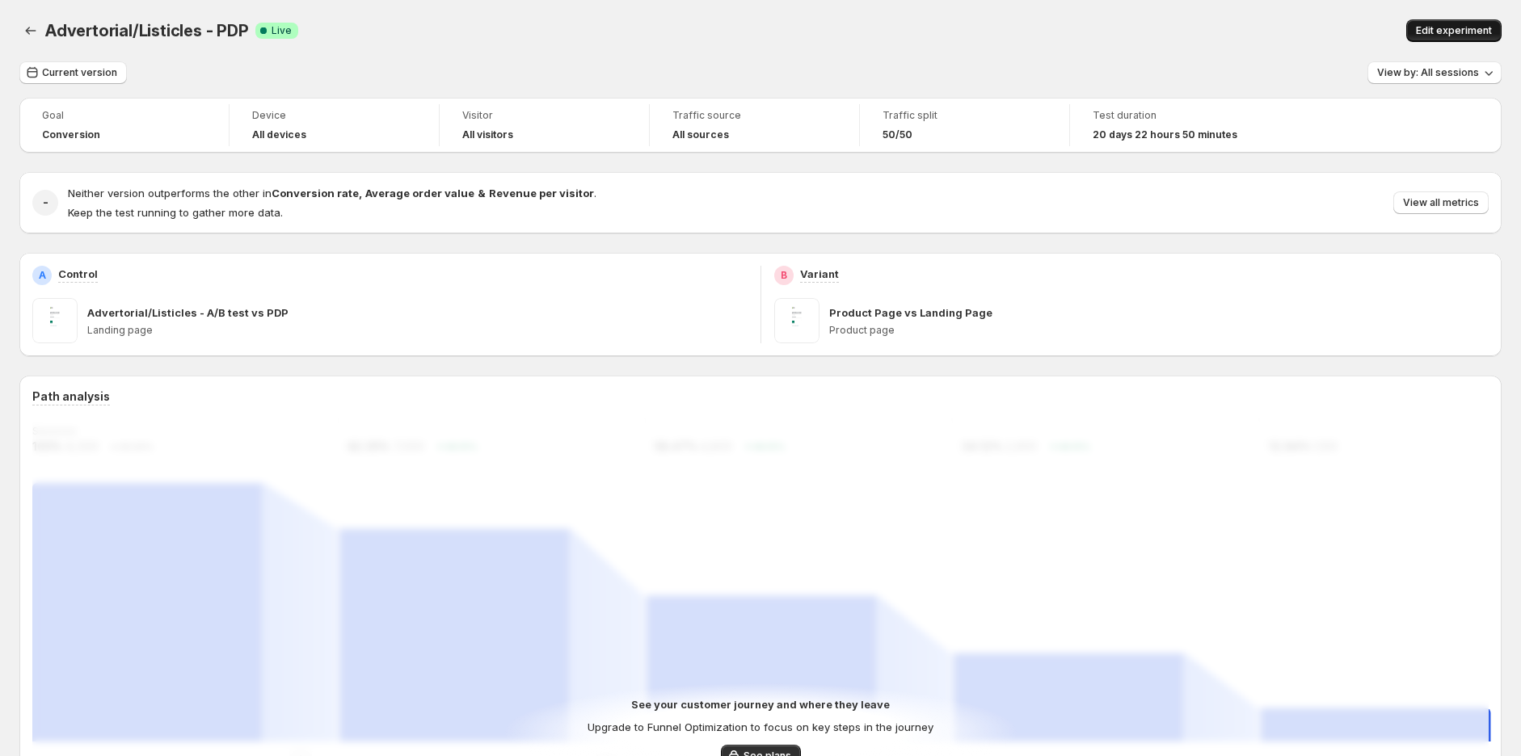
click at [1477, 35] on span "Edit experiment" at bounding box center [1454, 30] width 76 height 13
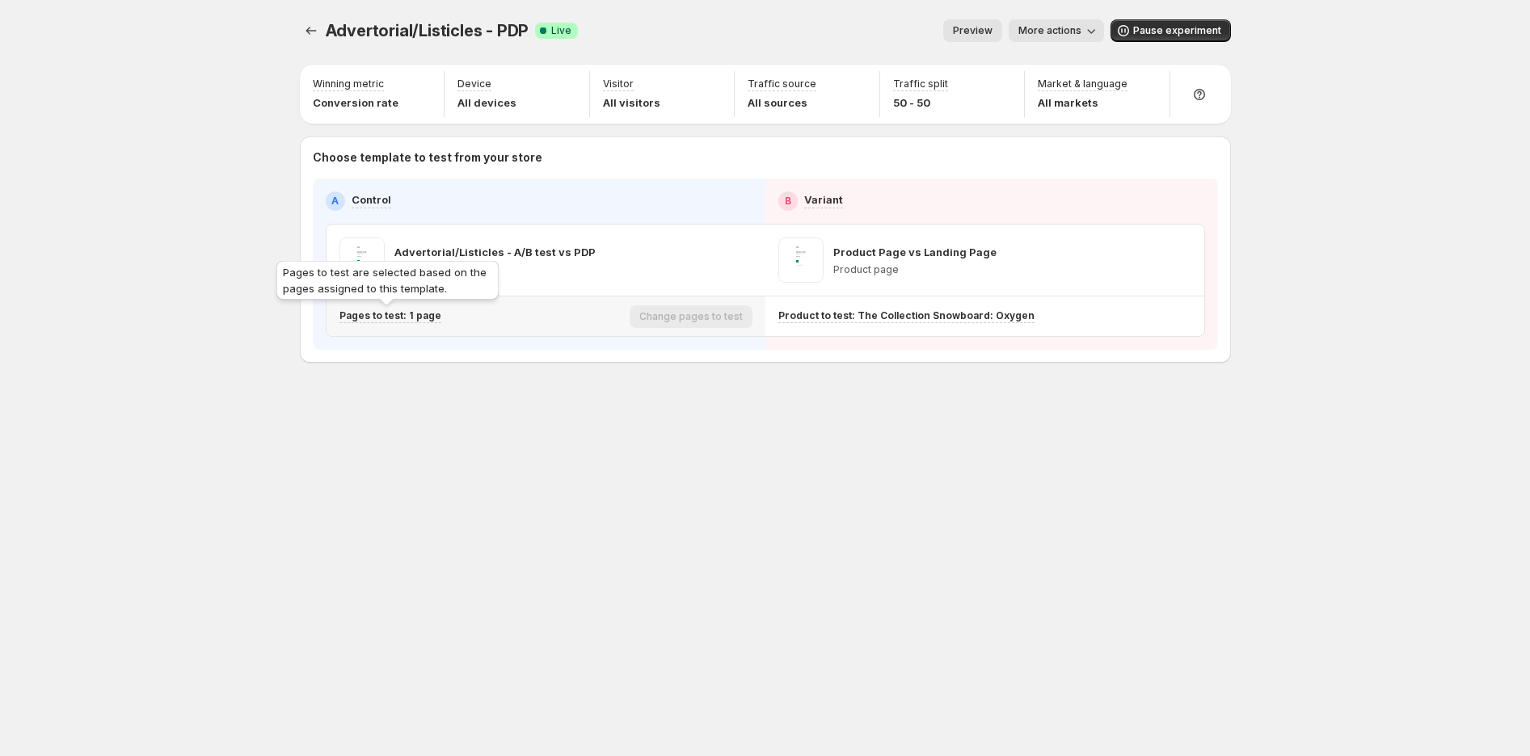
click at [417, 318] on p "Pages to test: 1 page" at bounding box center [390, 316] width 102 height 13
click at [634, 398] on icon "button" at bounding box center [642, 400] width 16 height 16
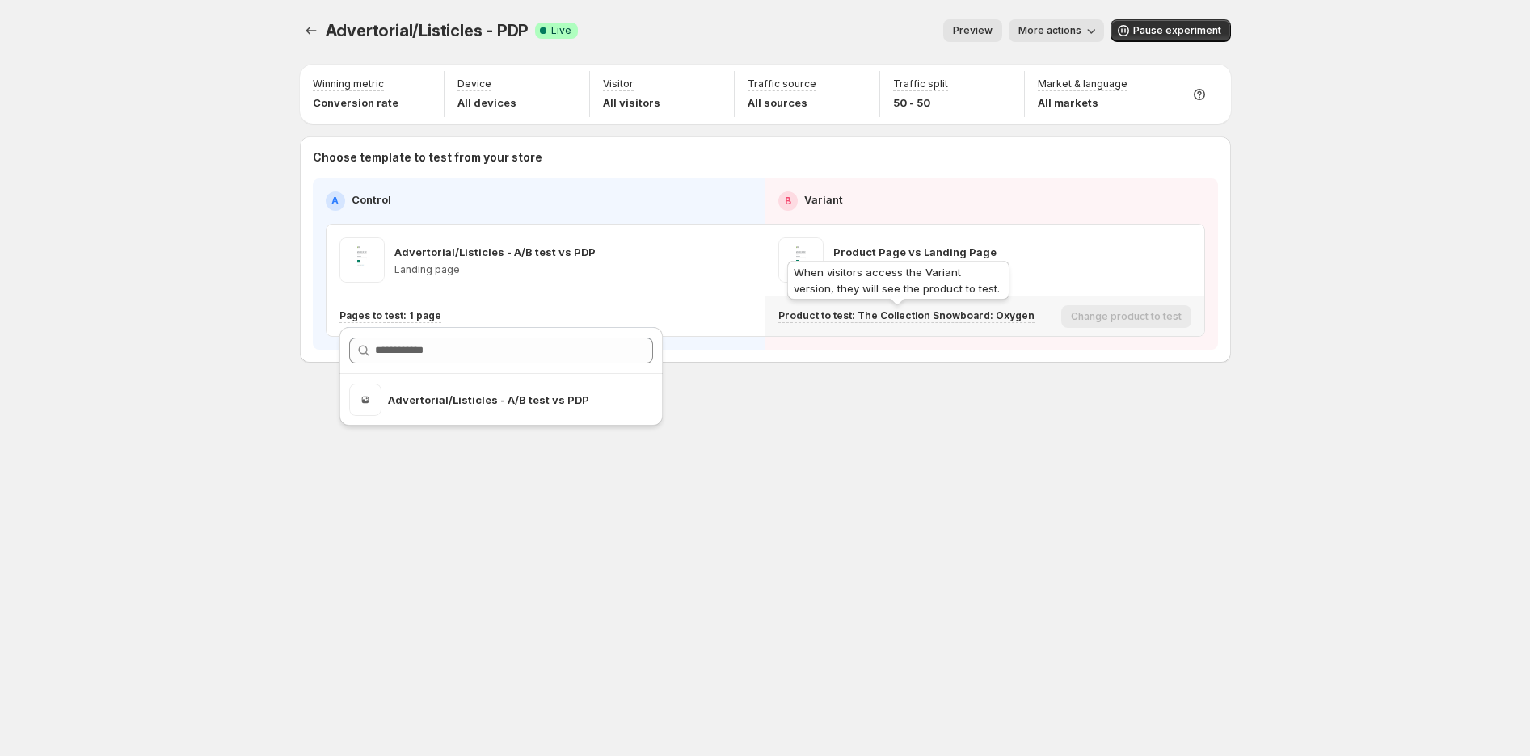
click at [956, 318] on p "Product to test: The Collection Snowboard: Oxygen" at bounding box center [906, 316] width 256 height 13
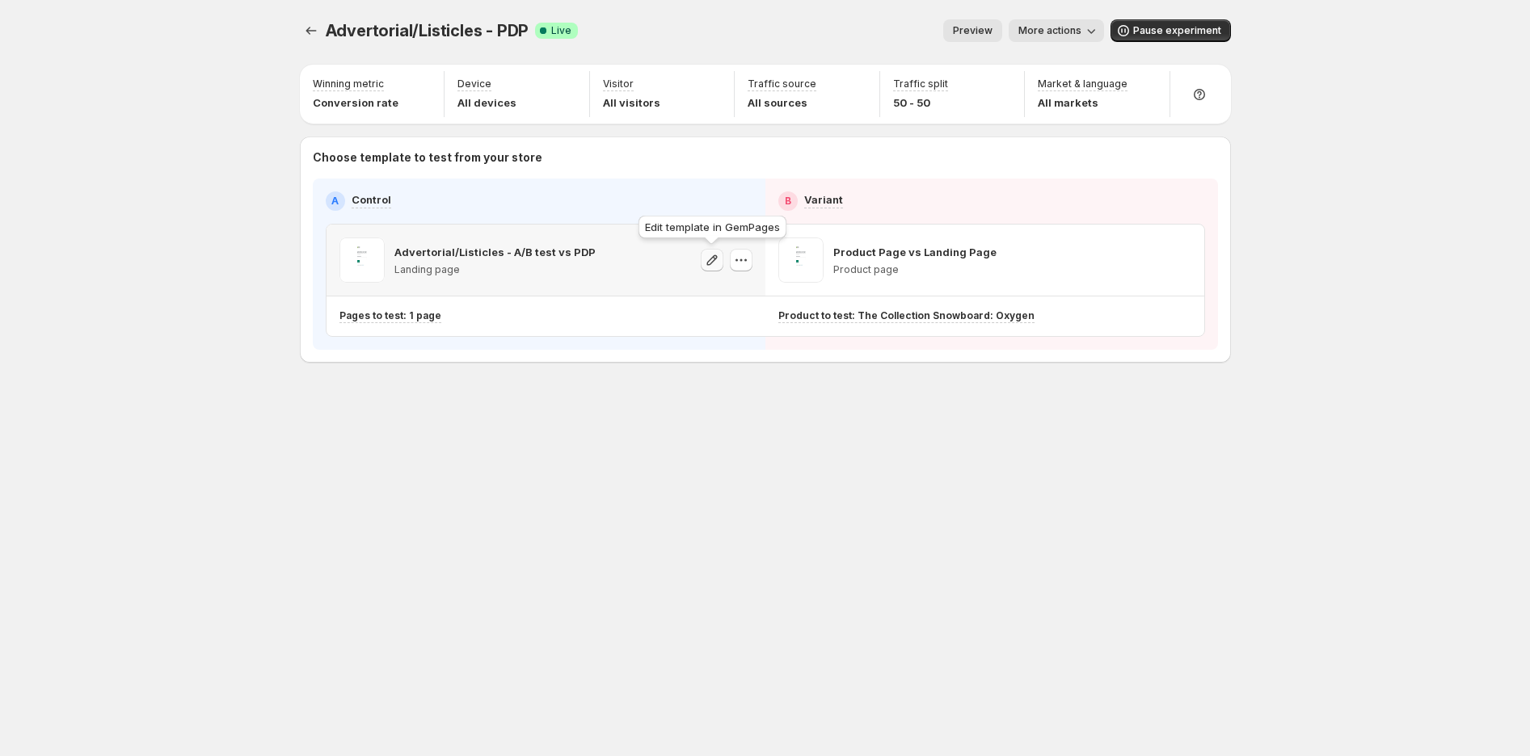
click at [719, 262] on icon "button" at bounding box center [712, 260] width 16 height 16
click at [1094, 40] on button "More actions" at bounding box center [1056, 30] width 95 height 23
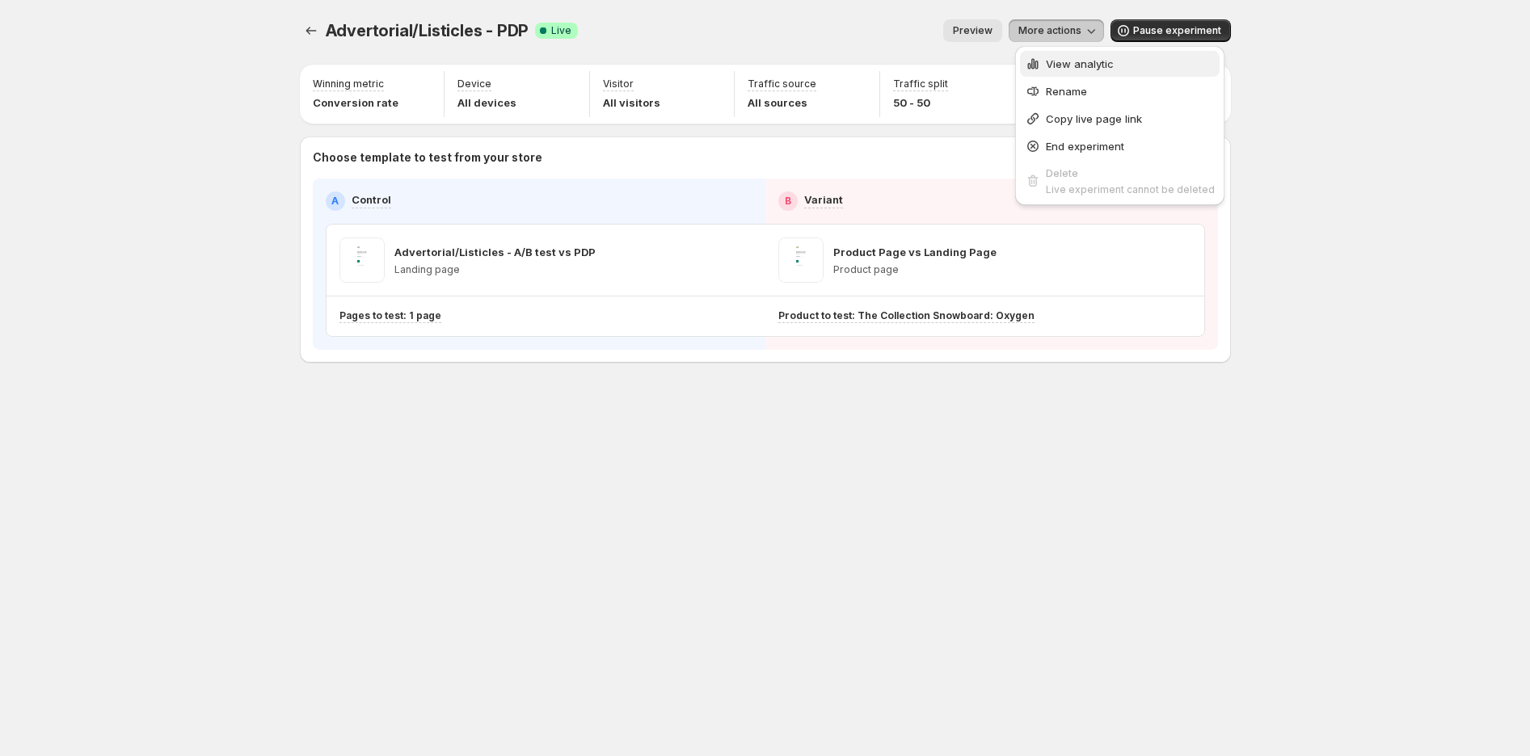
click at [1070, 75] on button "View analytic" at bounding box center [1120, 64] width 200 height 26
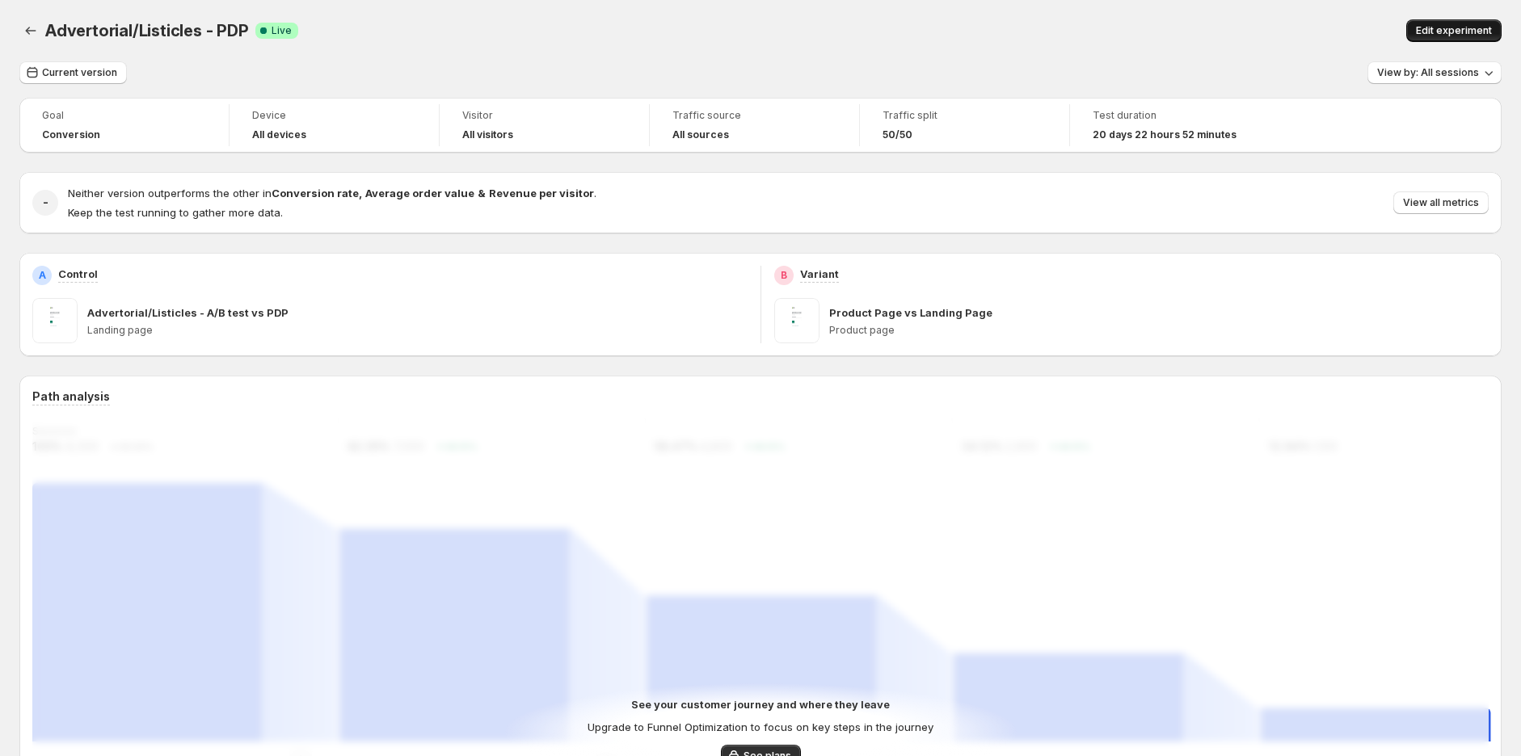
click at [1467, 23] on button "Edit experiment" at bounding box center [1453, 30] width 95 height 23
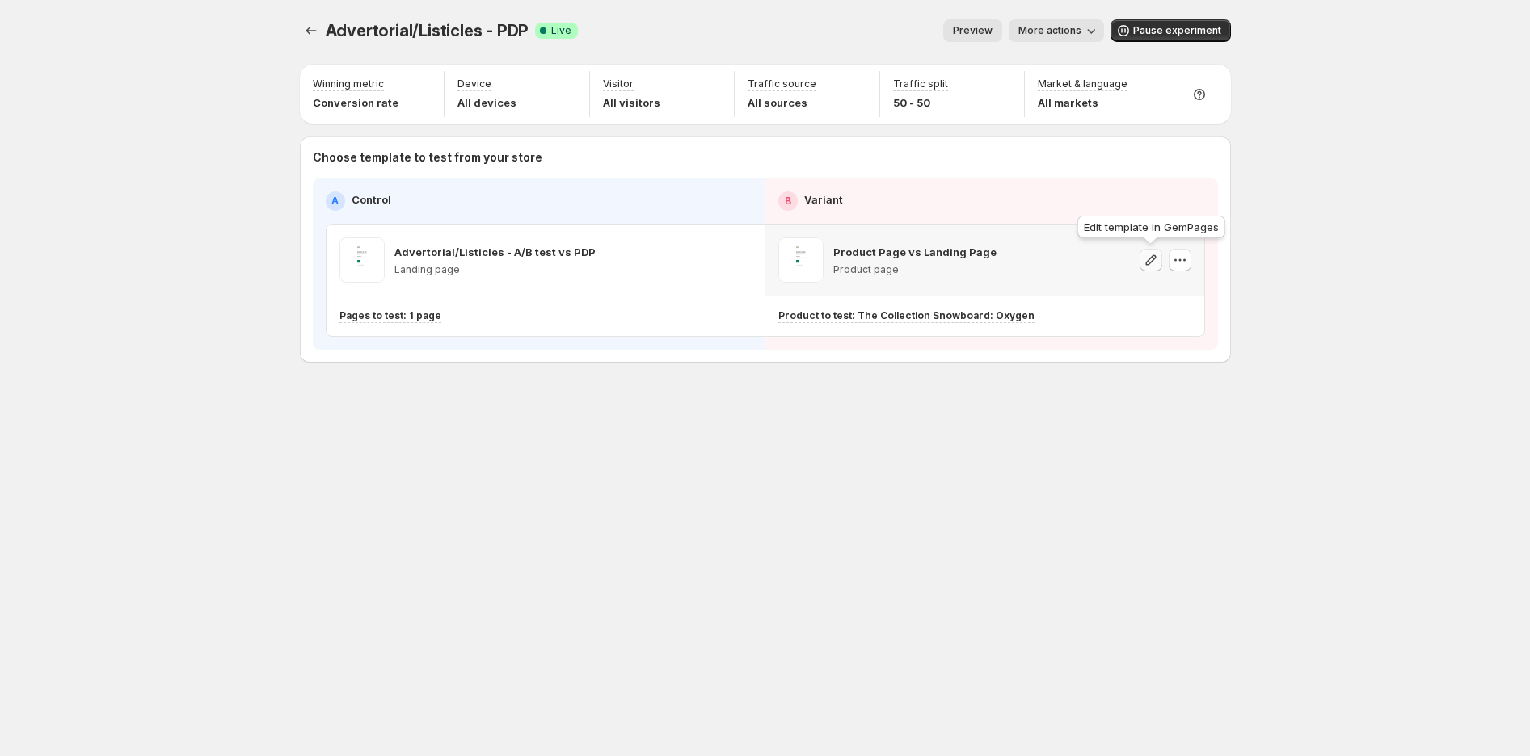
click at [1152, 257] on icon "button" at bounding box center [1151, 260] width 16 height 16
click at [1044, 34] on span "More actions" at bounding box center [1049, 30] width 63 height 13
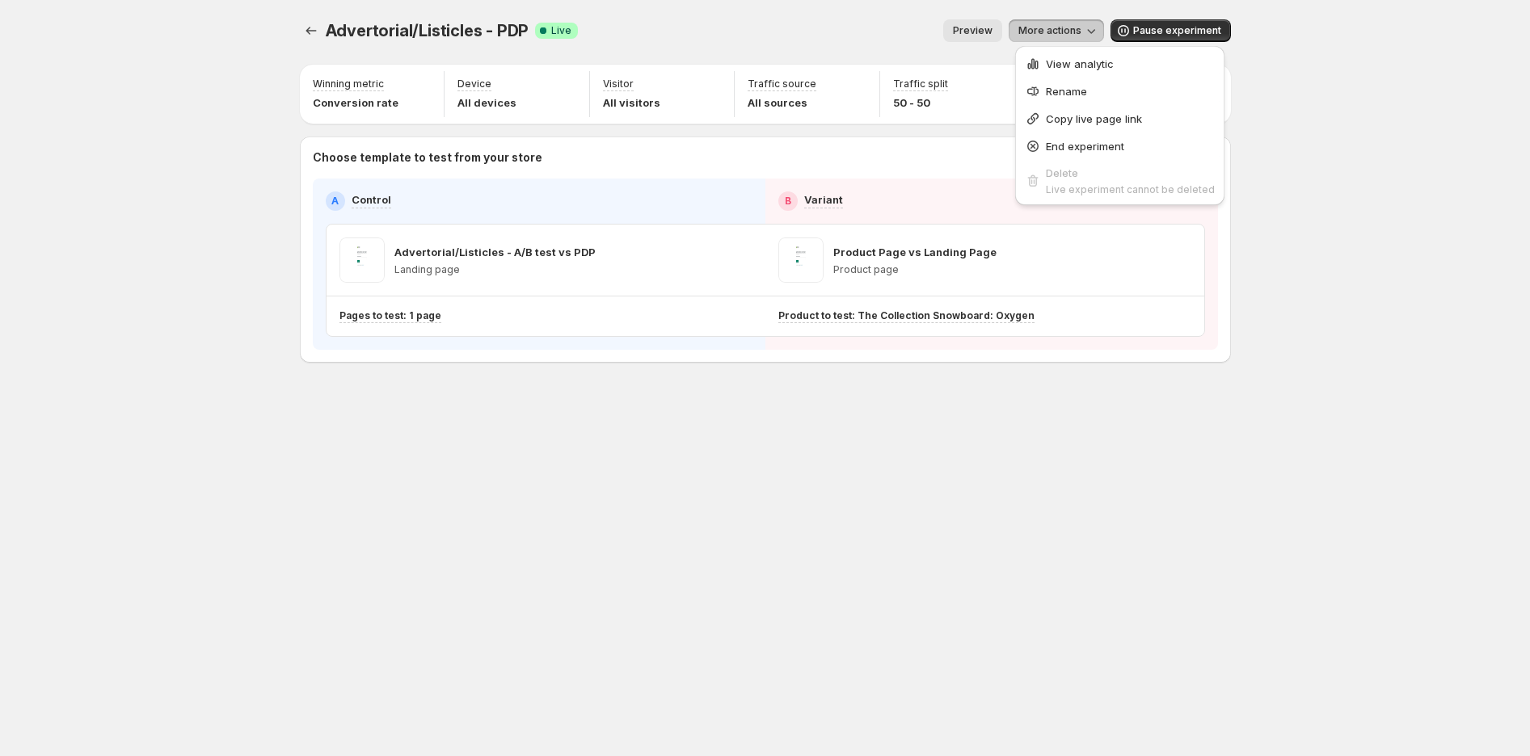
click at [1052, 61] on span "View analytic" at bounding box center [1080, 63] width 68 height 13
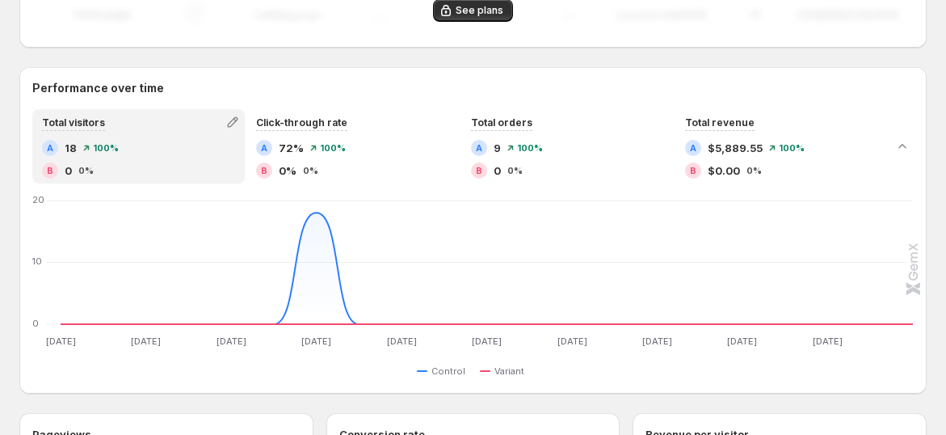
scroll to position [718, 0]
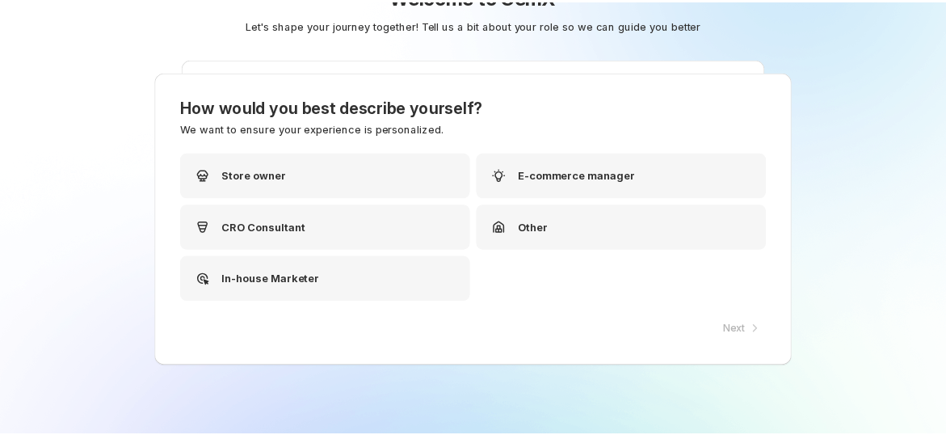
scroll to position [65, 0]
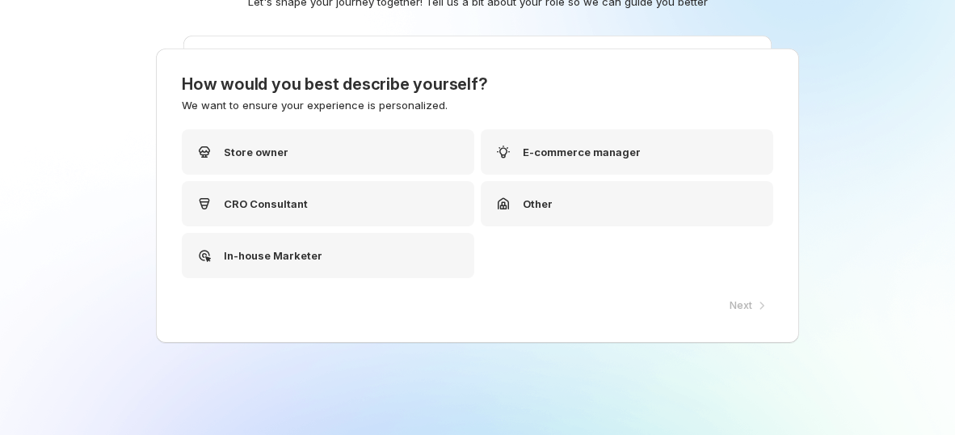
click at [753, 308] on div "Next" at bounding box center [746, 305] width 53 height 23
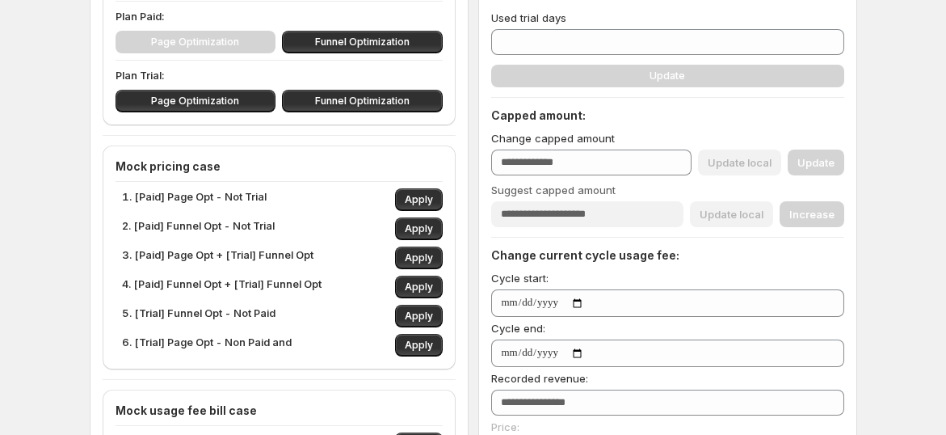
scroll to position [269, 0]
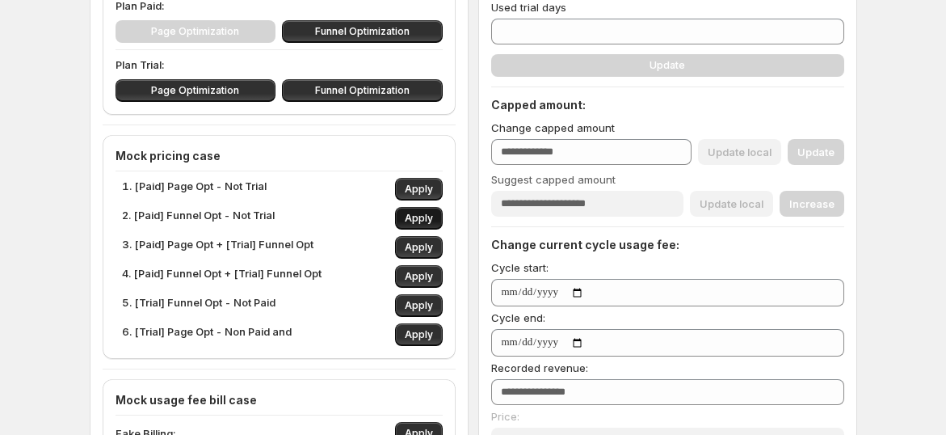
click at [430, 220] on span "Apply" at bounding box center [419, 218] width 28 height 13
type input "***"
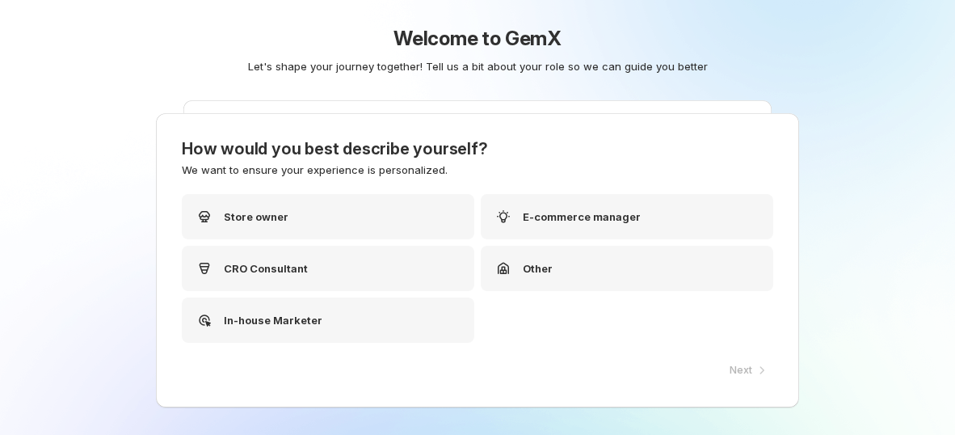
scroll to position [65, 0]
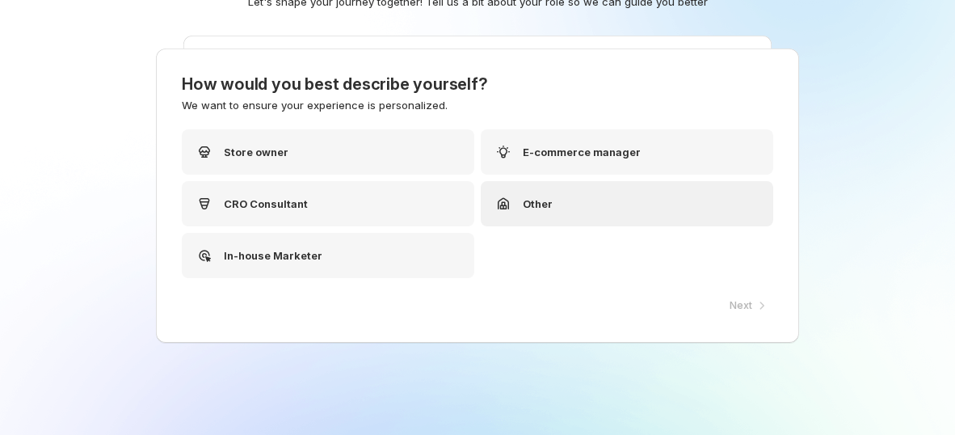
click at [609, 146] on p "E-commerce manager" at bounding box center [582, 152] width 118 height 16
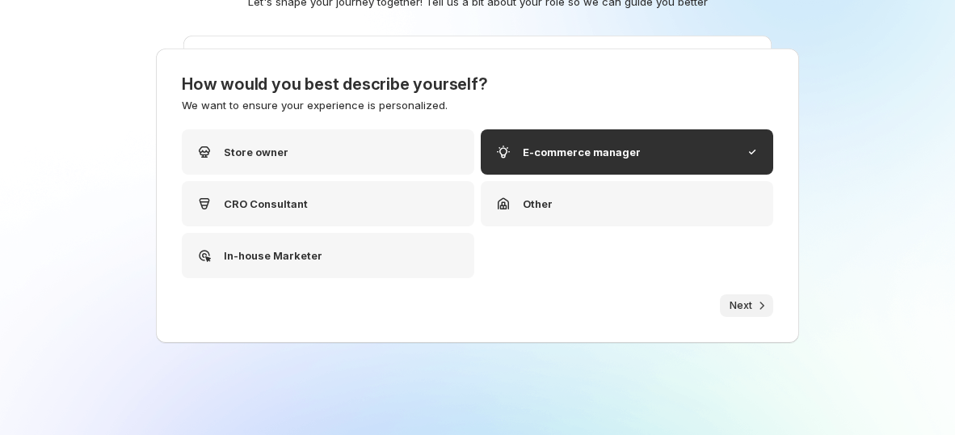
click at [734, 299] on span "Next" at bounding box center [741, 305] width 23 height 13
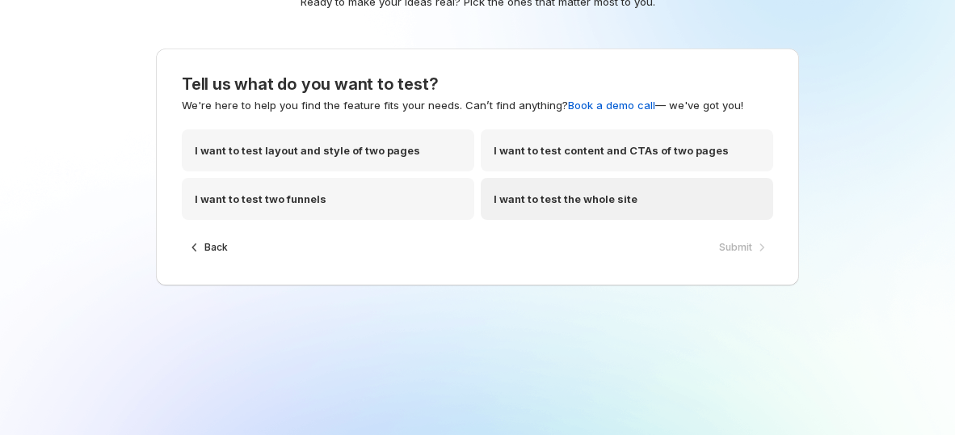
click at [630, 191] on div "I want to test the whole site" at bounding box center [627, 199] width 293 height 42
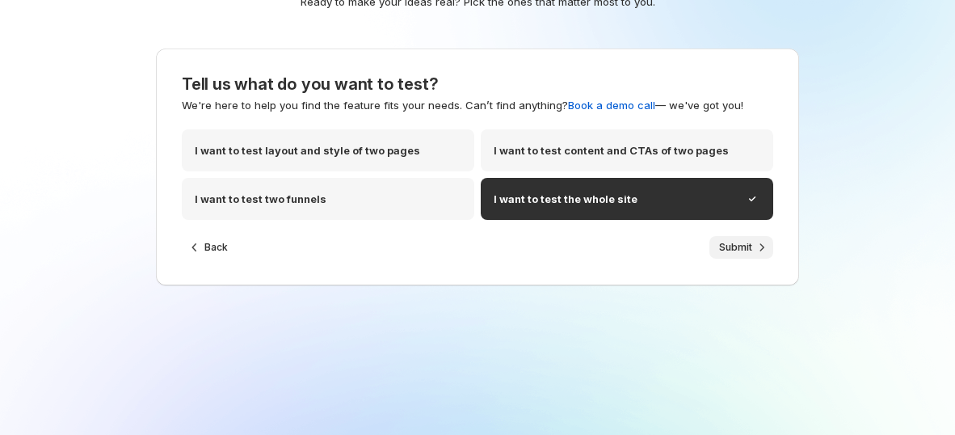
click at [754, 250] on icon "button" at bounding box center [762, 247] width 16 height 16
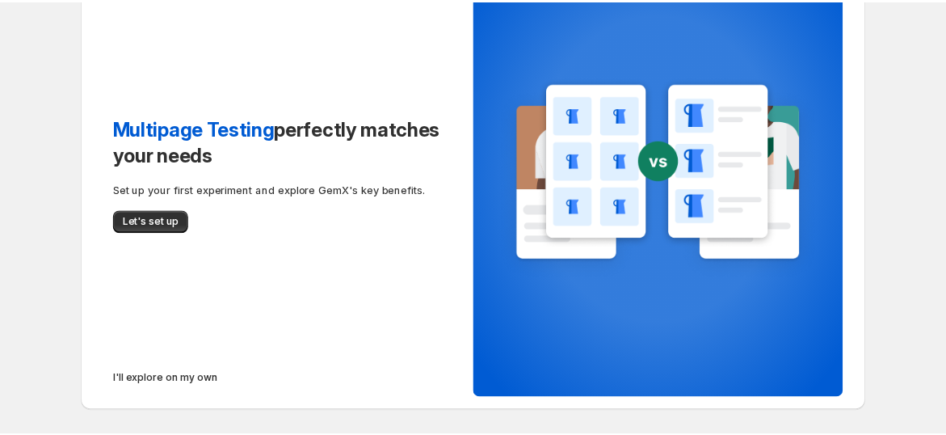
scroll to position [154, 0]
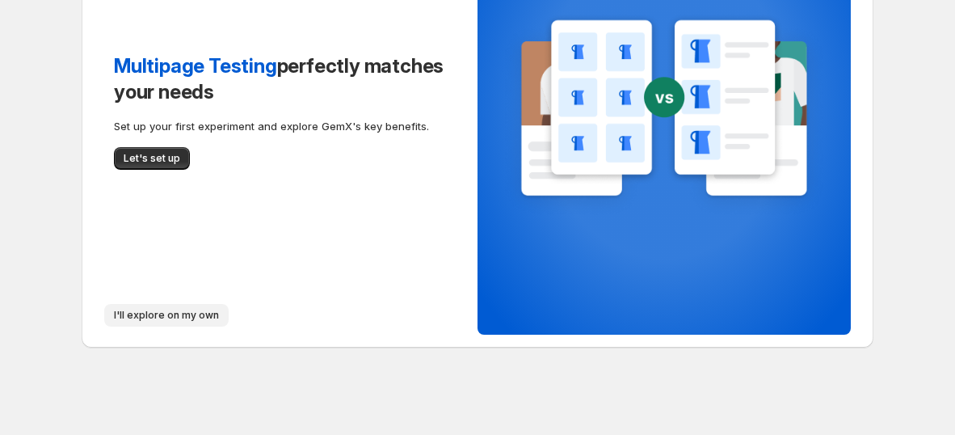
click at [165, 321] on span "I'll explore on my own" at bounding box center [166, 315] width 105 height 13
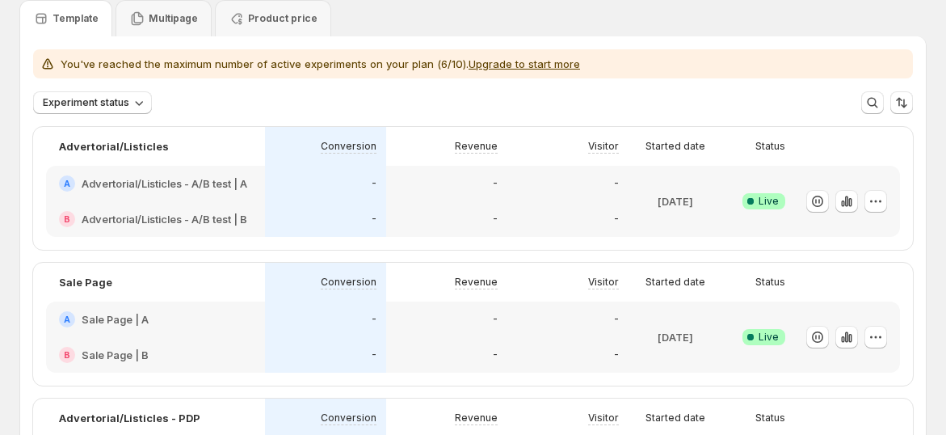
scroll to position [90, 0]
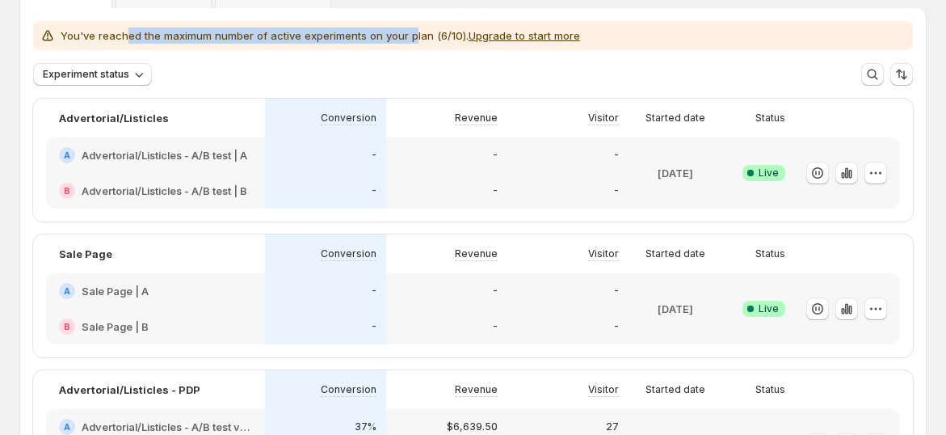
drag, startPoint x: 127, startPoint y: 37, endPoint x: 411, endPoint y: 37, distance: 284.5
click at [411, 37] on p "You've reached the maximum number of active experiments on your plan (6/10). Up…" at bounding box center [321, 35] width 520 height 16
drag, startPoint x: 413, startPoint y: 37, endPoint x: 383, endPoint y: 129, distance: 96.1
click at [414, 37] on p "You've reached the maximum number of active experiments on your plan (6/10). Up…" at bounding box center [321, 35] width 520 height 16
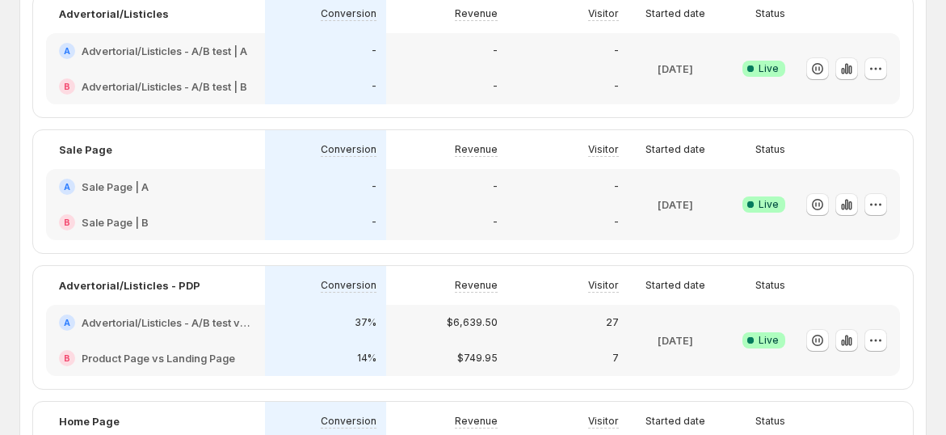
scroll to position [359, 0]
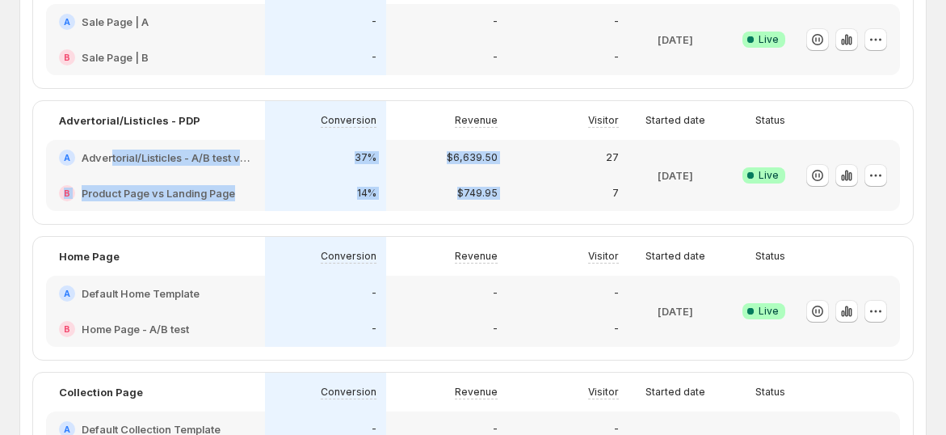
drag, startPoint x: 110, startPoint y: 150, endPoint x: 621, endPoint y: 171, distance: 511.2
click at [621, 171] on div "A Advertorial/Listicles - A/B test vs PDP B Product Page vs Landing Page 37% 14…" at bounding box center [473, 175] width 854 height 71
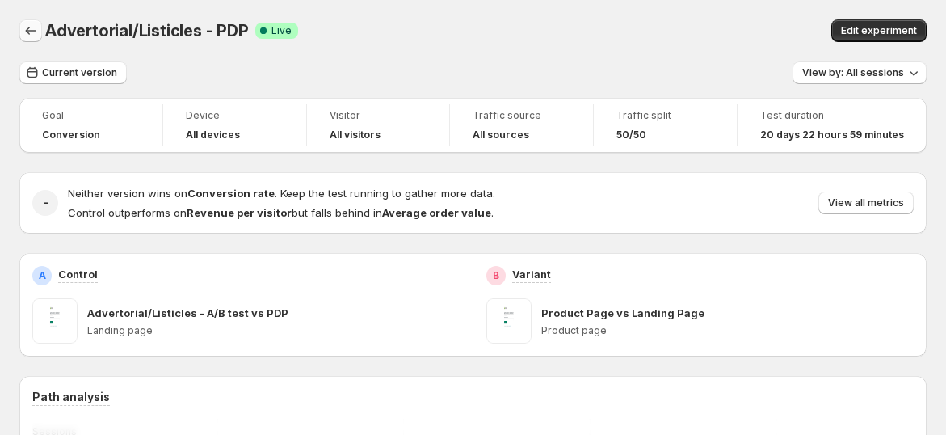
click at [40, 37] on button "Back" at bounding box center [30, 30] width 23 height 23
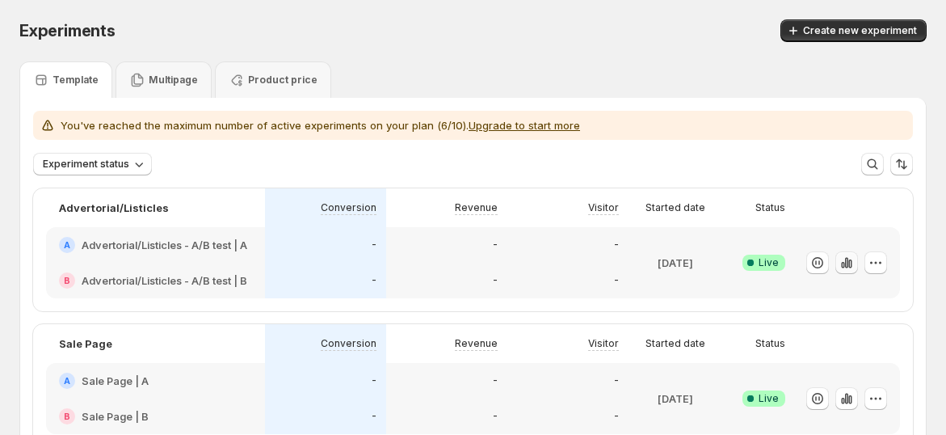
click at [849, 264] on icon "button" at bounding box center [846, 262] width 3 height 11
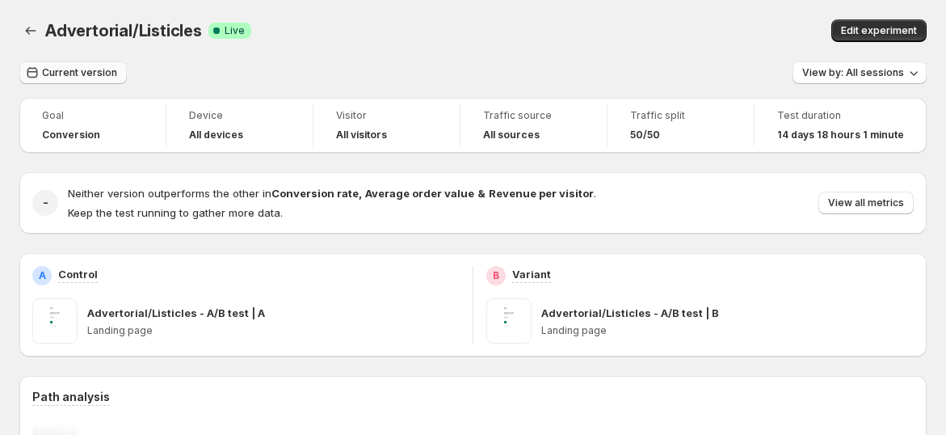
click at [66, 74] on span "Current version" at bounding box center [79, 72] width 75 height 13
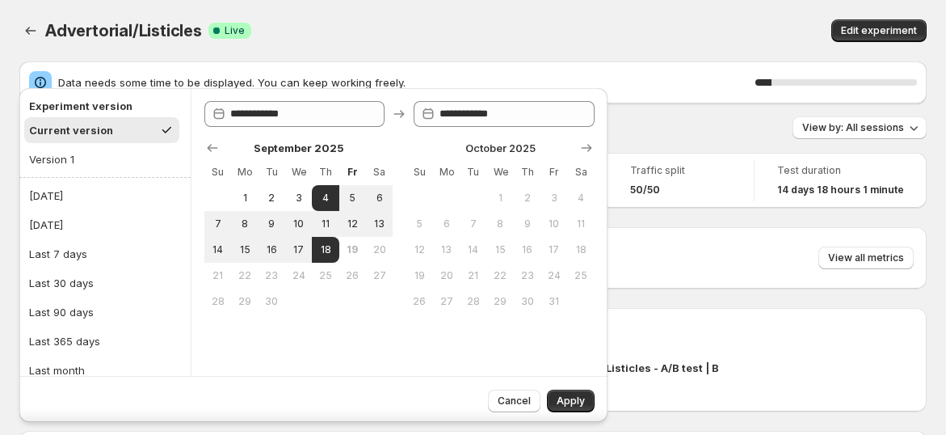
drag, startPoint x: 563, startPoint y: 396, endPoint x: 804, endPoint y: 213, distance: 302.3
click at [582, 383] on div "Cancel Apply" at bounding box center [538, 397] width 113 height 29
click at [637, 98] on div "Data needs some time to be displayed. You can keep working freely. 25 %" at bounding box center [473, 82] width 908 height 42
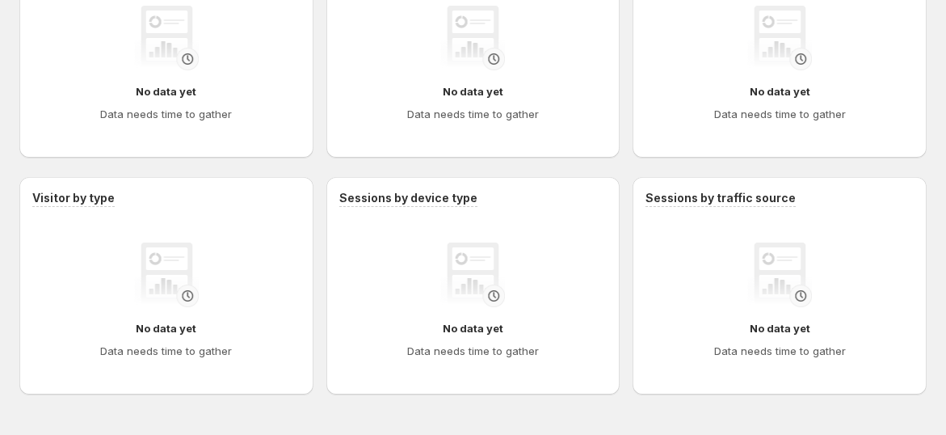
scroll to position [1210, 0]
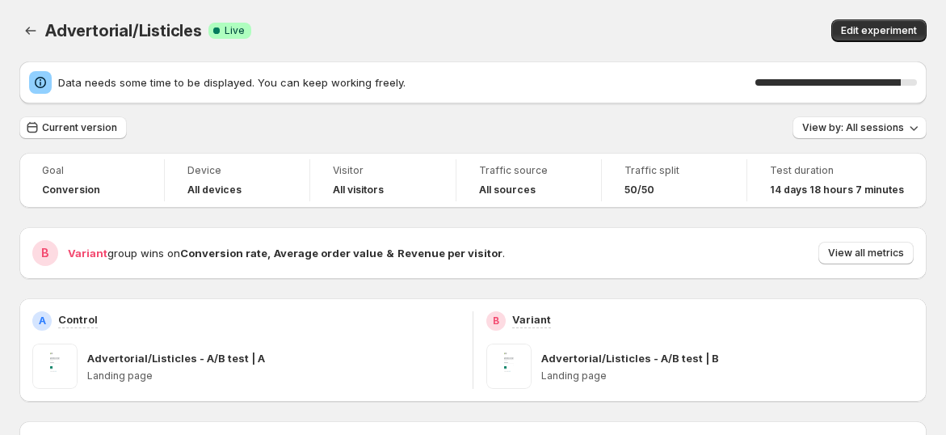
click at [516, 36] on div "Advertorial/Listicles Success Complete Live" at bounding box center [288, 30] width 487 height 23
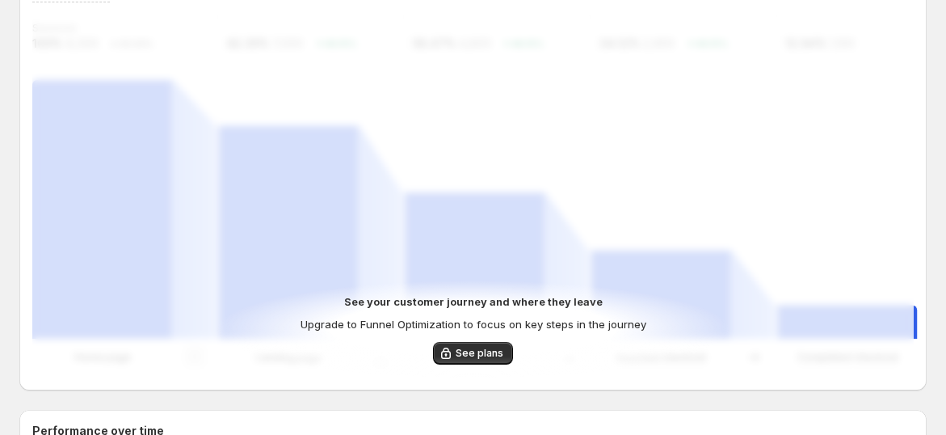
click at [685, 125] on div "See your customer journey and where they leave Upgrade to Funnel Optimization t…" at bounding box center [473, 196] width 882 height 362
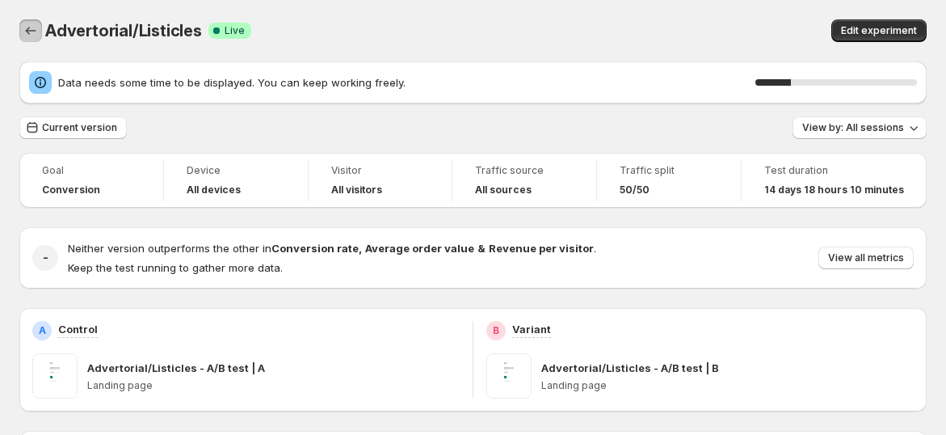
click at [37, 20] on button "Back" at bounding box center [30, 30] width 23 height 23
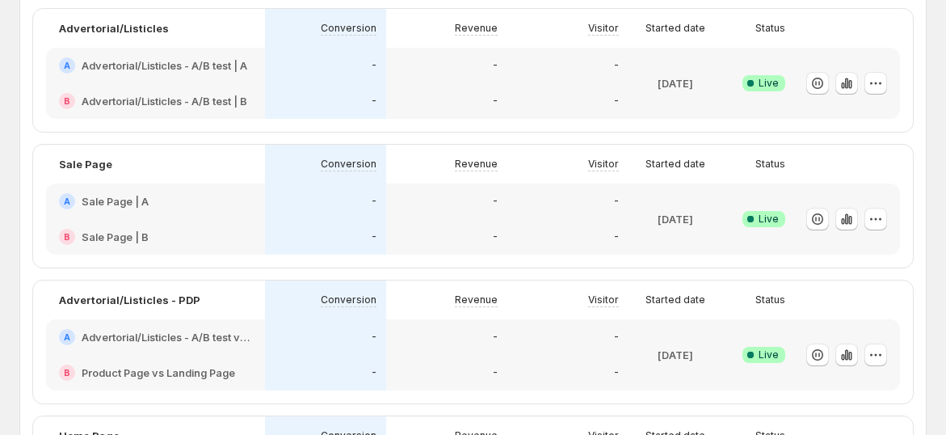
scroll to position [359, 0]
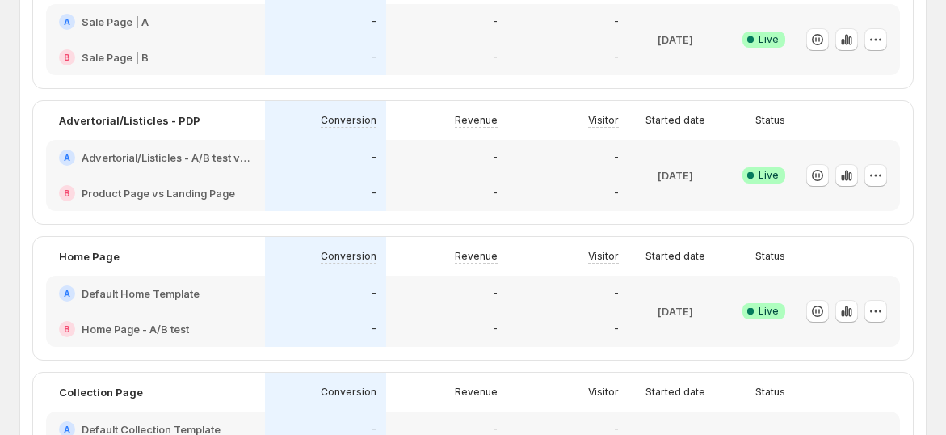
click at [212, 163] on h2 "Advertorial/Listicles - A/B test vs PDP" at bounding box center [167, 158] width 171 height 16
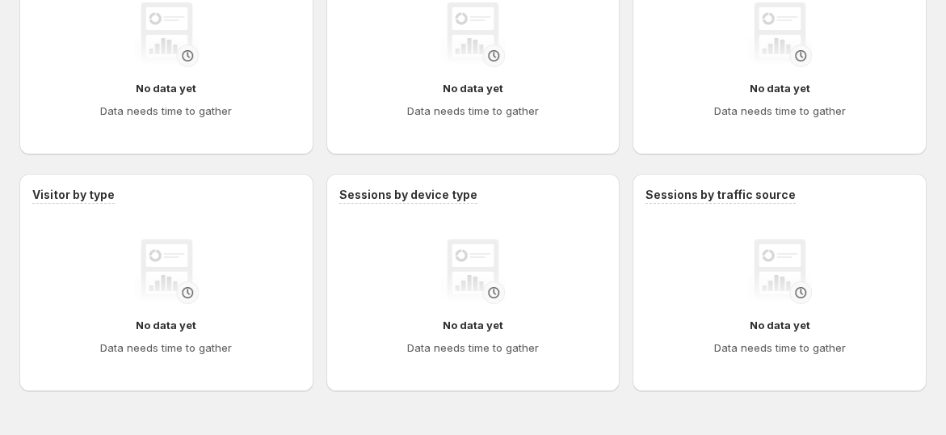
scroll to position [1210, 0]
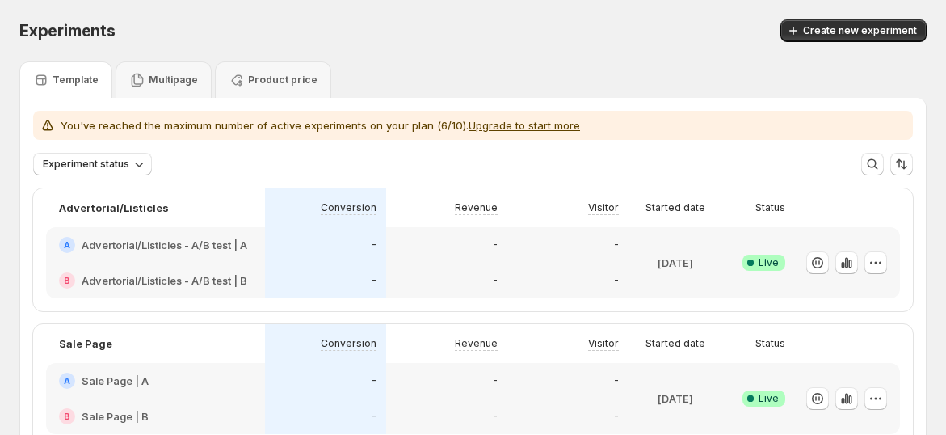
click at [438, 166] on div "Experiment status More views More views Create new view" at bounding box center [473, 164] width 880 height 23
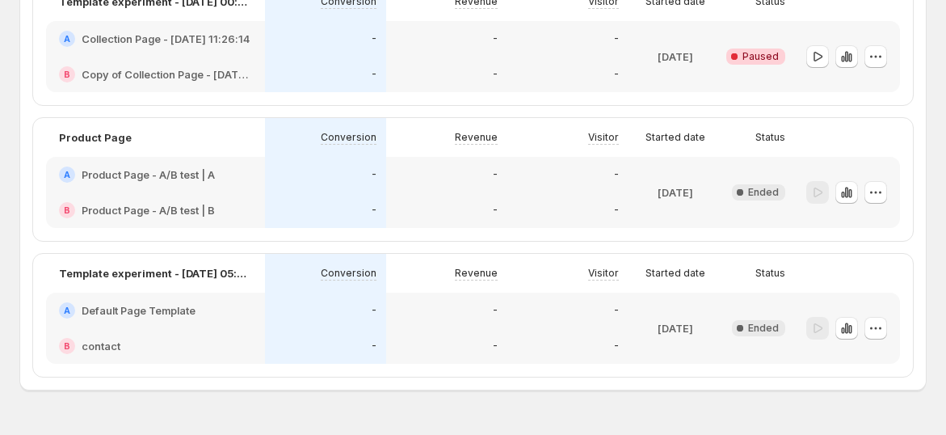
scroll to position [988, 0]
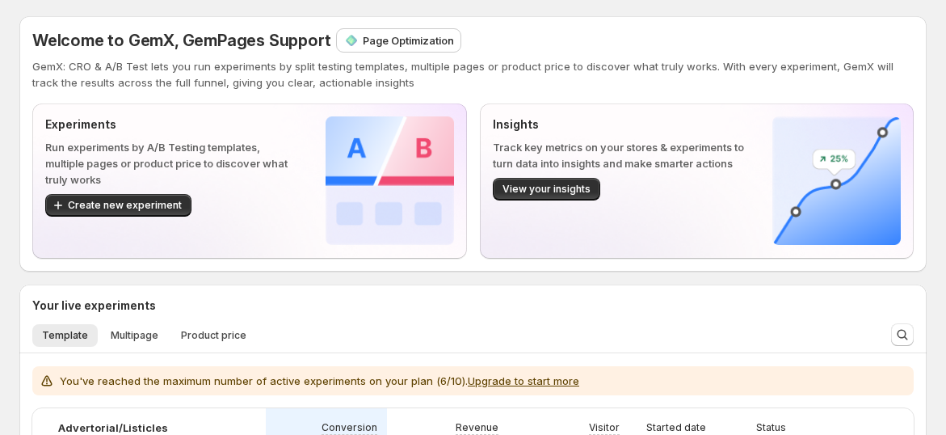
scroll to position [359, 0]
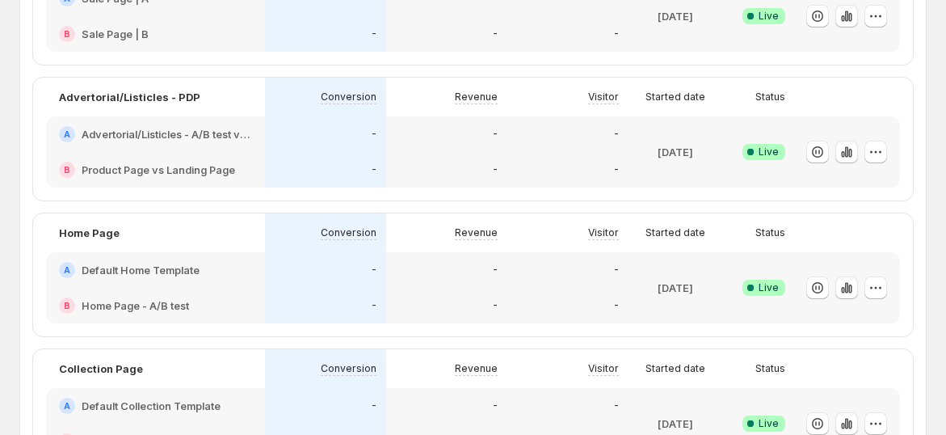
scroll to position [269, 0]
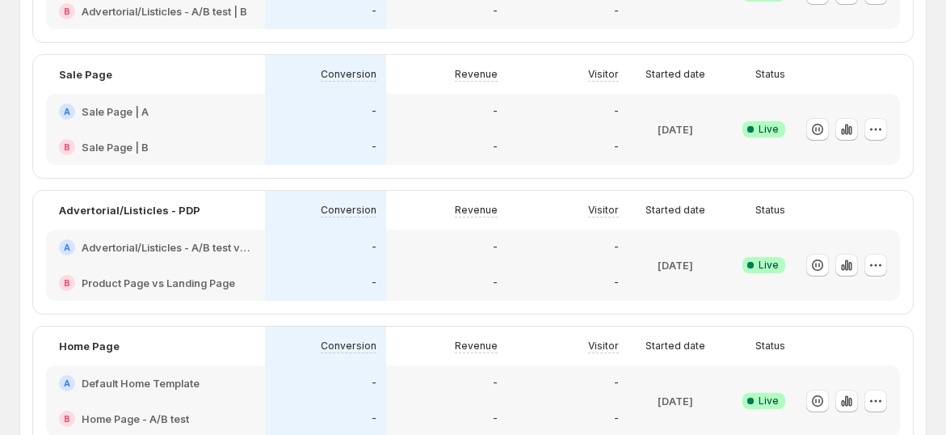
click at [209, 246] on h2 "Advertorial/Listicles - A/B test vs PDP" at bounding box center [167, 247] width 171 height 16
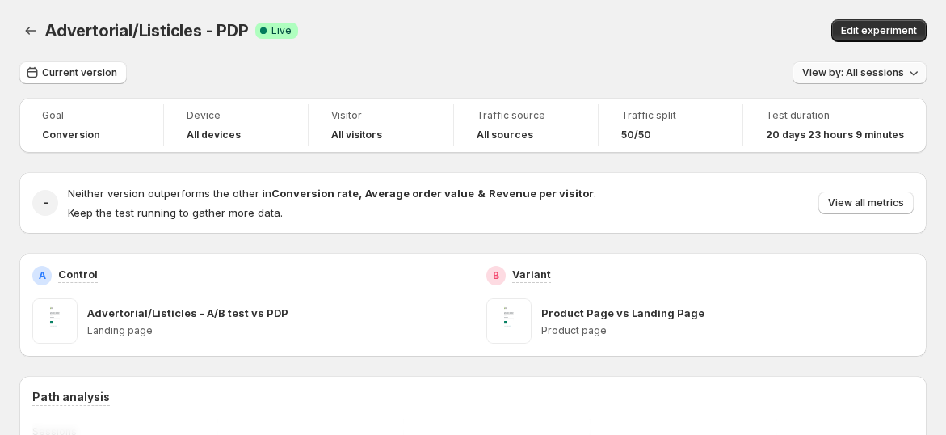
click at [833, 83] on button "View by: All sessions" at bounding box center [860, 72] width 134 height 23
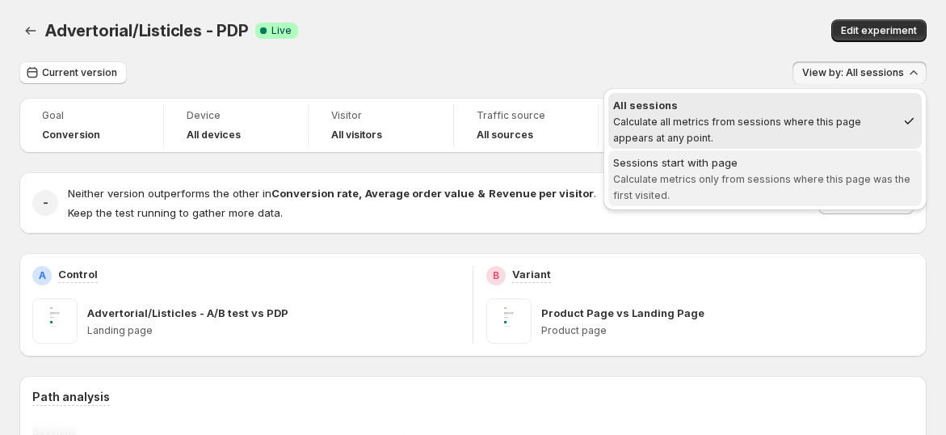
drag, startPoint x: 792, startPoint y: 177, endPoint x: 637, endPoint y: 133, distance: 161.4
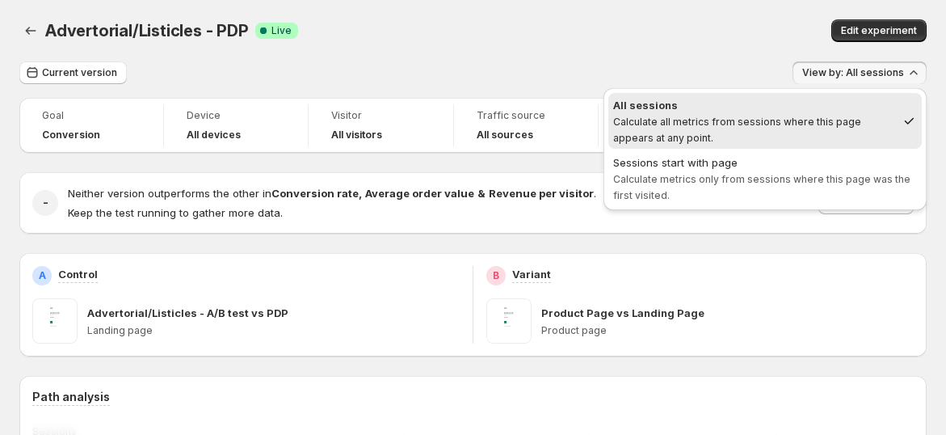
click at [792, 177] on span "Calculate metrics only from sessions where this page was the first visited." at bounding box center [761, 187] width 297 height 28
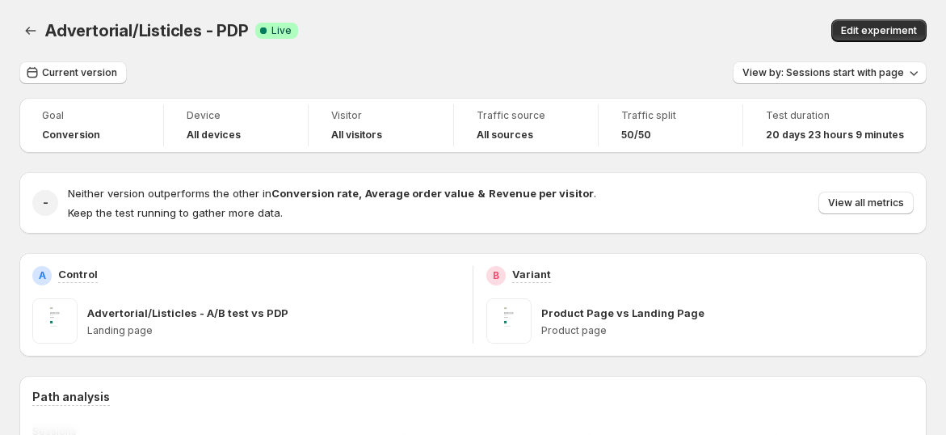
click at [588, 74] on div "Current version View by: Sessions start with page" at bounding box center [473, 72] width 908 height 23
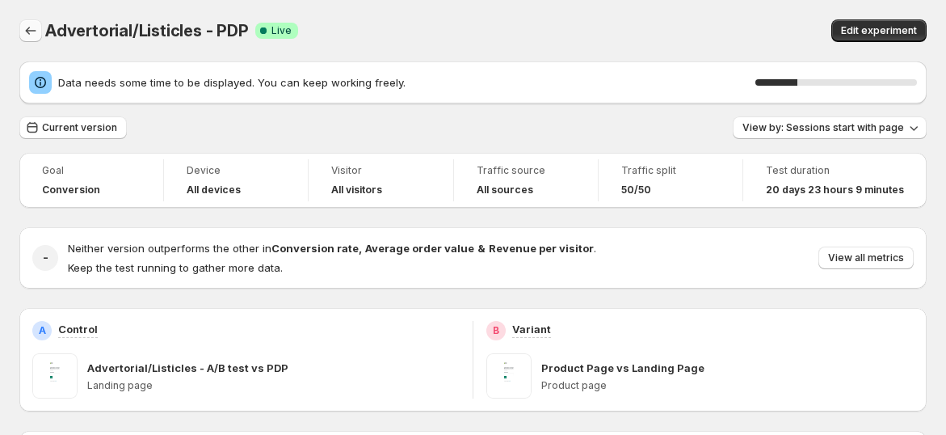
click at [36, 28] on icon "Back" at bounding box center [31, 31] width 16 height 16
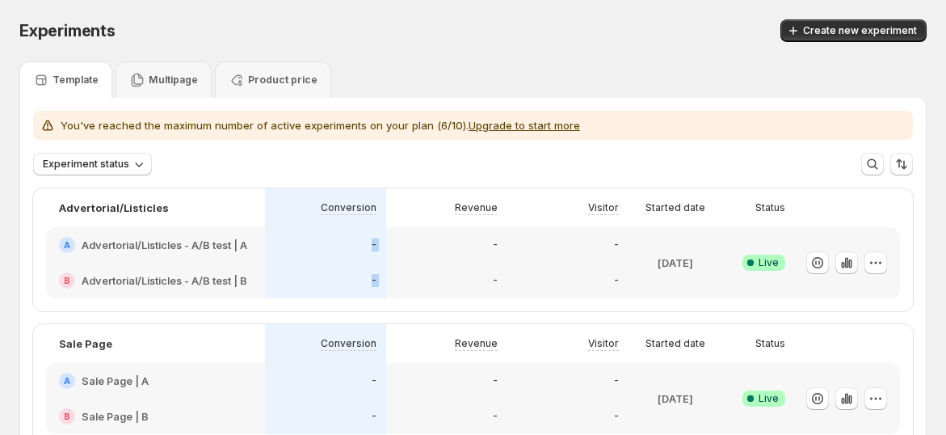
drag, startPoint x: 436, startPoint y: 226, endPoint x: 482, endPoint y: 232, distance: 47.2
click at [482, 232] on div "A Advertorial/Listicles - A/B test | A B Advertorial/Listicles - A/B test | B -…" at bounding box center [473, 262] width 854 height 71
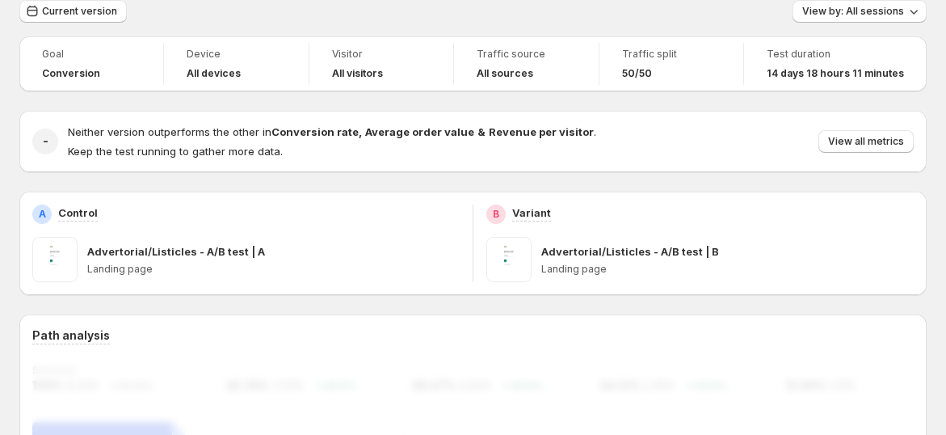
scroll to position [90, 0]
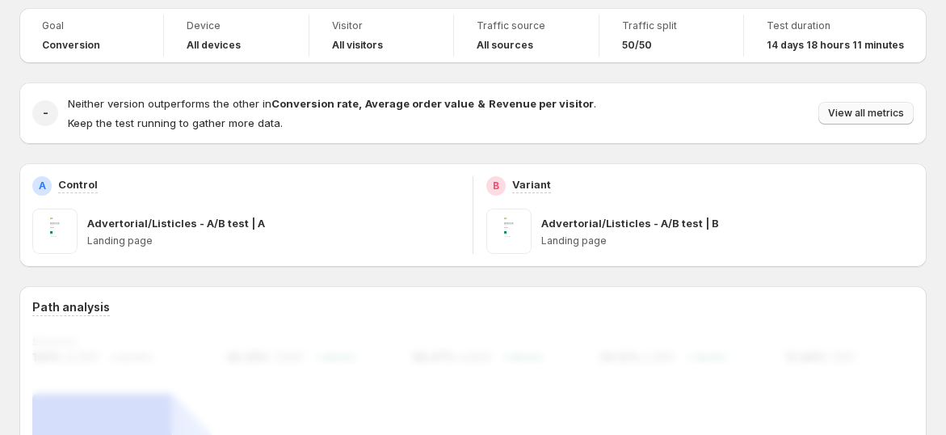
click at [857, 118] on span "View all metrics" at bounding box center [866, 113] width 76 height 13
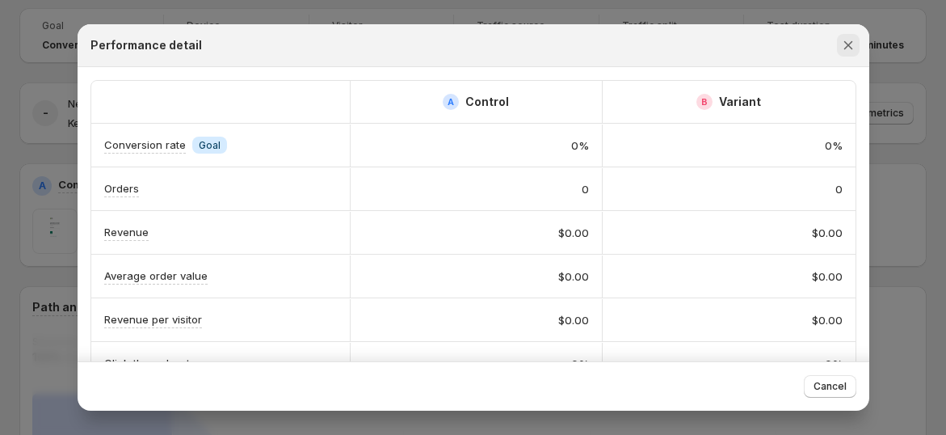
click at [842, 54] on button "Close" at bounding box center [848, 45] width 23 height 23
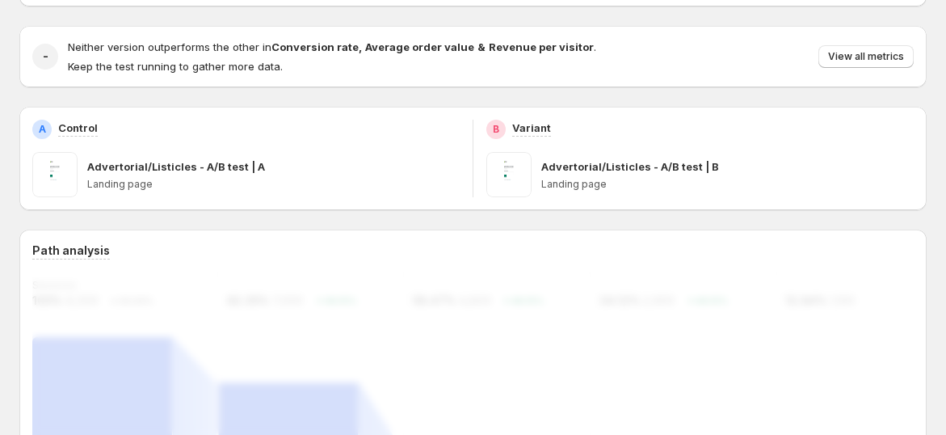
scroll to position [0, 0]
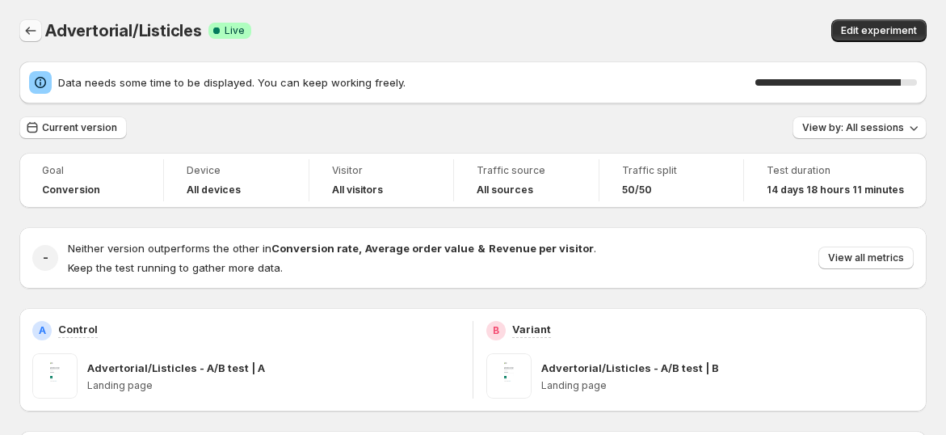
click at [40, 21] on button "Back" at bounding box center [30, 30] width 23 height 23
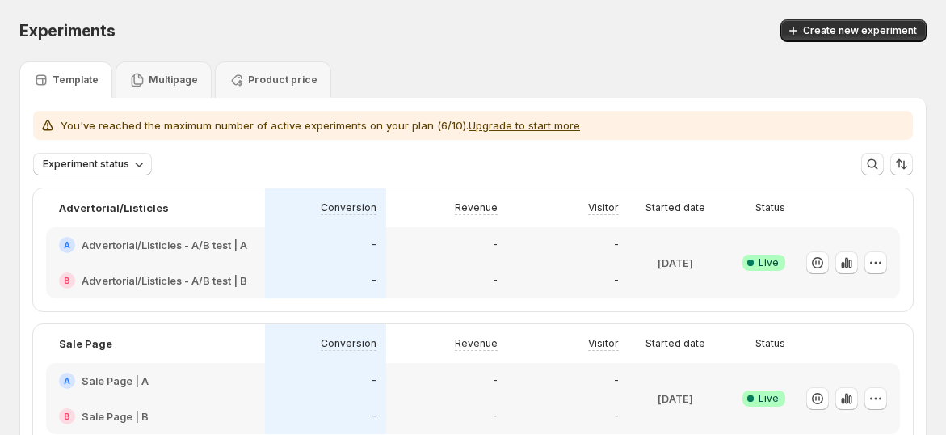
click at [542, 11] on div "Experiments. This page is ready Experiments Create new experiment" at bounding box center [473, 30] width 908 height 61
click at [178, 79] on p "Multipage" at bounding box center [173, 80] width 49 height 13
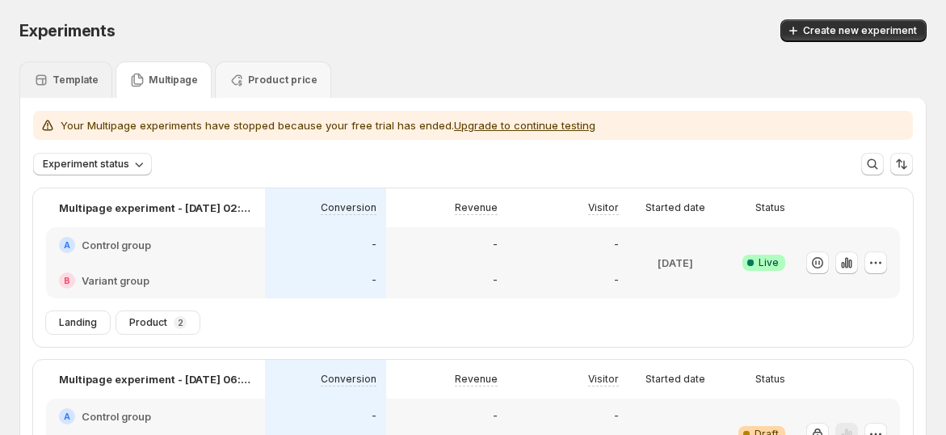
click at [59, 83] on p "Template" at bounding box center [76, 80] width 46 height 13
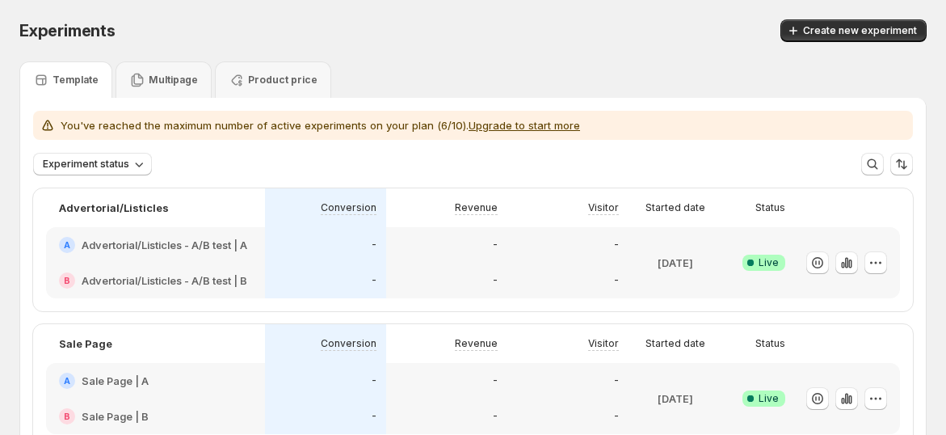
scroll to position [179, 0]
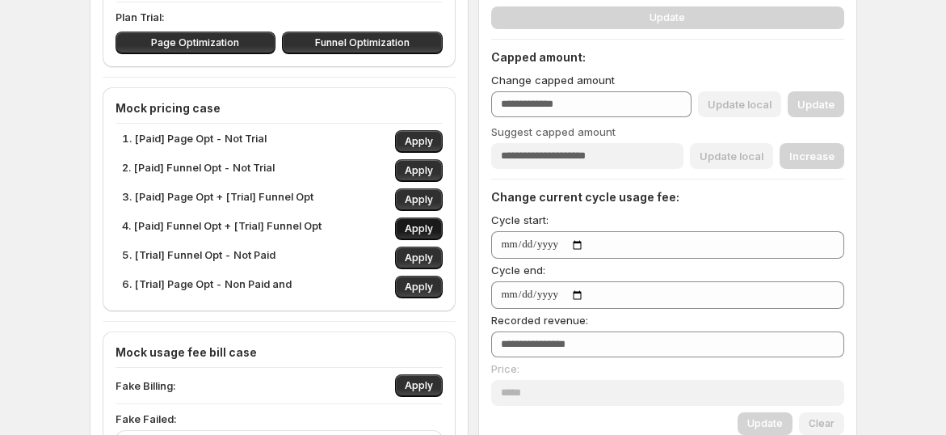
scroll to position [359, 0]
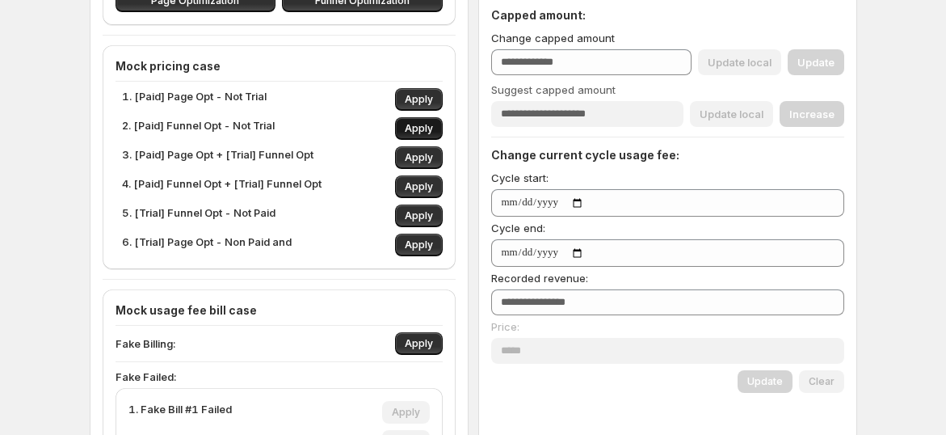
click at [415, 127] on span "Apply" at bounding box center [419, 128] width 28 height 13
type input "***"
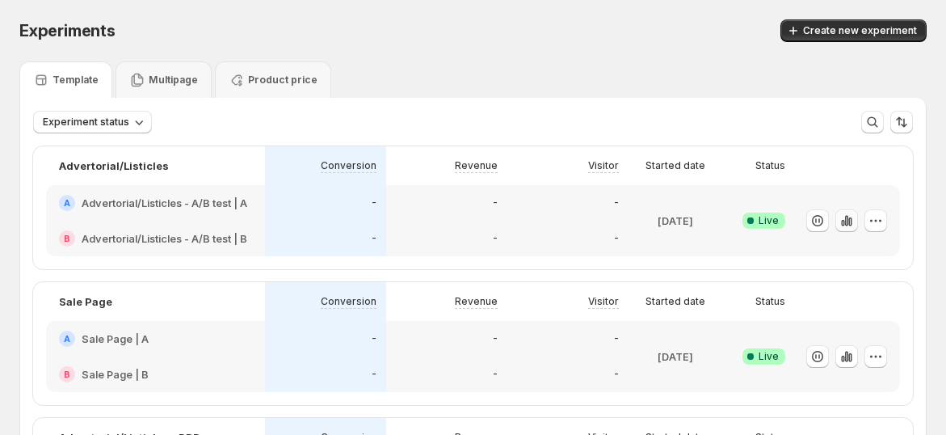
click at [849, 221] on icon "button" at bounding box center [847, 221] width 16 height 16
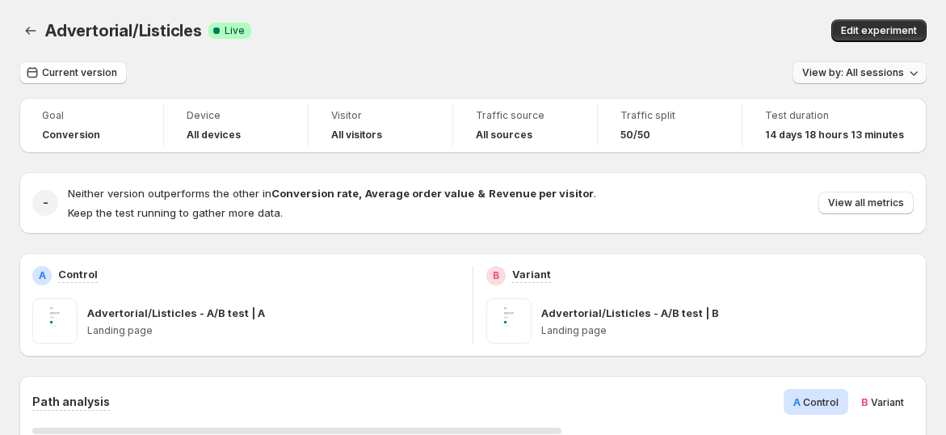
click at [870, 78] on span "View by: All sessions" at bounding box center [854, 72] width 102 height 13
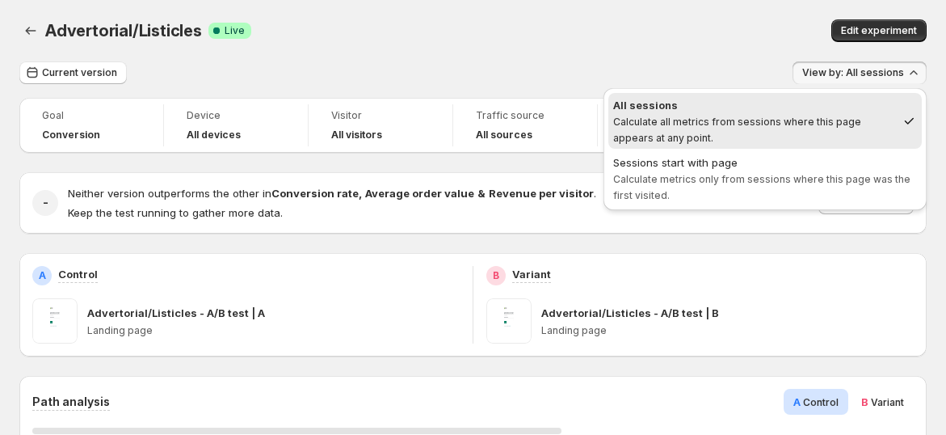
click at [831, 170] on span "Sessions start with page Calculate metrics only from sessions where this page w…" at bounding box center [765, 178] width 304 height 48
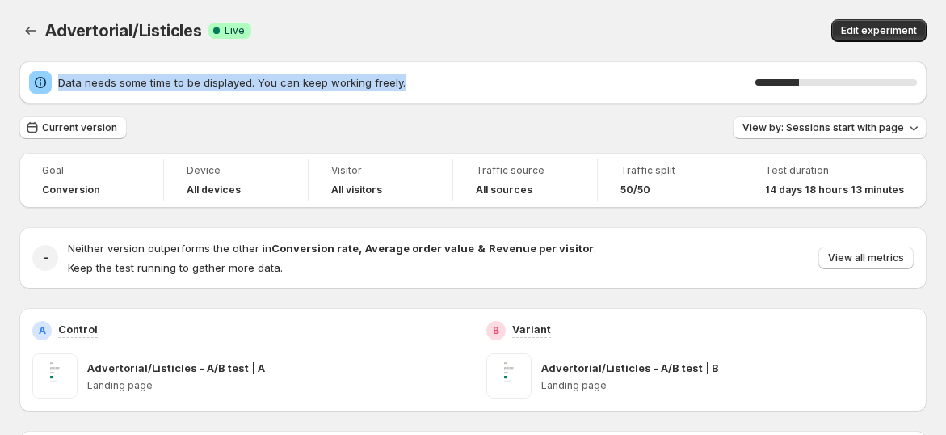
drag, startPoint x: 60, startPoint y: 87, endPoint x: 512, endPoint y: 84, distance: 451.8
click at [512, 84] on span "Data needs some time to be displayed. You can keep working freely." at bounding box center [406, 82] width 697 height 16
click at [512, 83] on span "Data needs some time to be displayed. You can keep working freely." at bounding box center [406, 82] width 697 height 16
drag, startPoint x: 554, startPoint y: 77, endPoint x: 748, endPoint y: 76, distance: 193.2
click at [65, 73] on div "Data needs some time to be displayed. You can keep working freely. 30 %" at bounding box center [473, 82] width 888 height 23
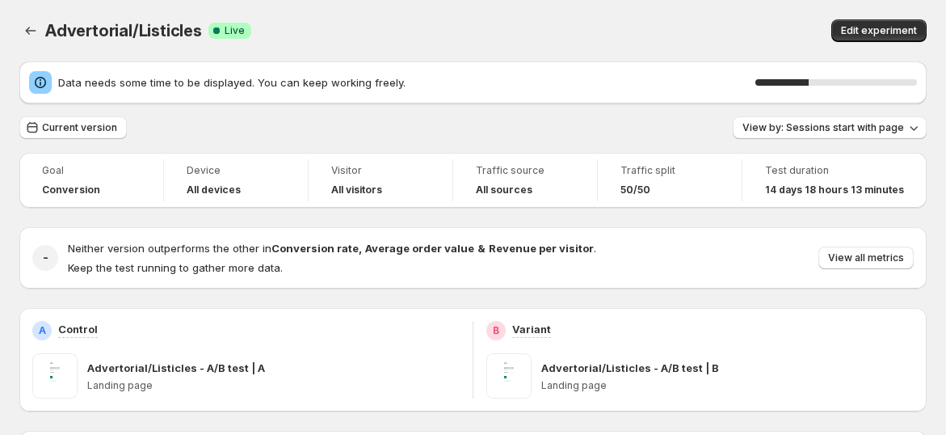
drag, startPoint x: 765, startPoint y: 83, endPoint x: 873, endPoint y: 82, distance: 107.5
click at [873, 82] on div "33 %" at bounding box center [837, 82] width 162 height 6
drag, startPoint x: 753, startPoint y: 83, endPoint x: 925, endPoint y: 84, distance: 172.1
click at [917, 84] on div "Data needs some time to be displayed. You can keep working freely. 40 %" at bounding box center [487, 82] width 859 height 16
click at [74, 125] on span "Current version" at bounding box center [79, 127] width 75 height 13
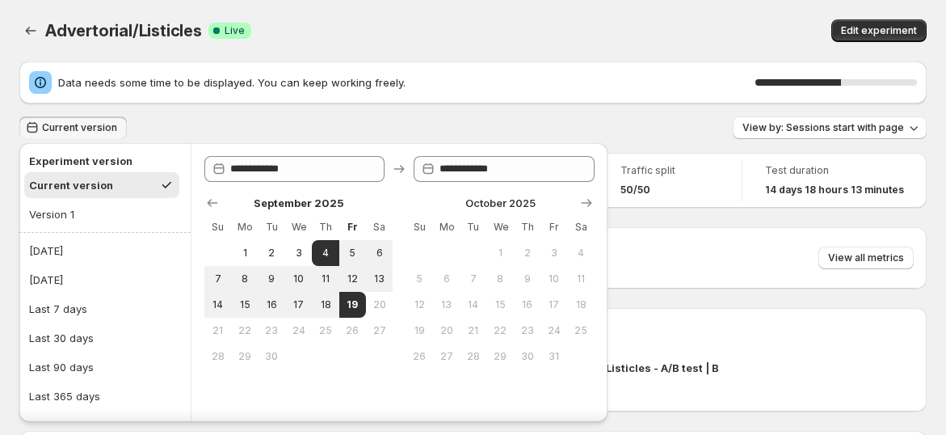
click at [55, 43] on div "Advertorial/Listicles. This page is ready Advertorial/Listicles Success Complet…" at bounding box center [473, 30] width 908 height 61
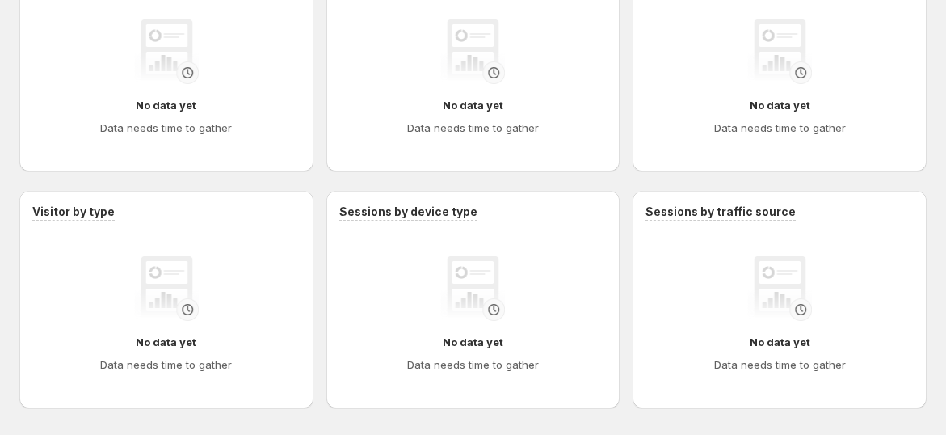
scroll to position [1165, 0]
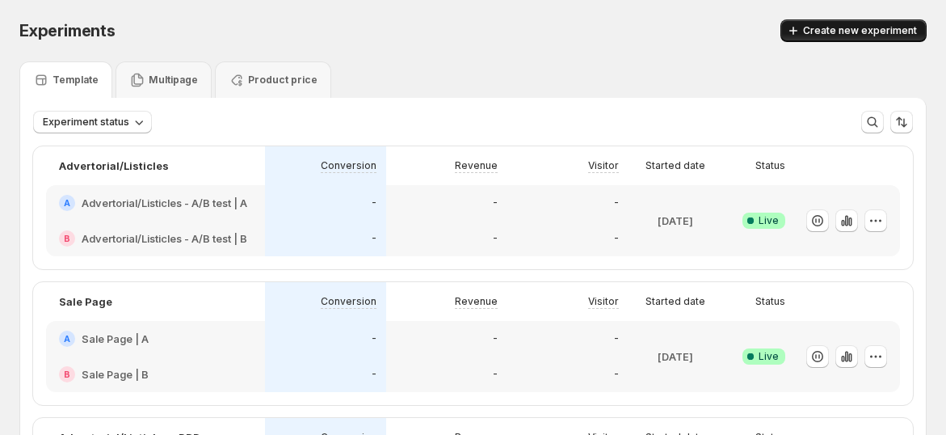
click at [822, 28] on span "Create new experiment" at bounding box center [860, 30] width 114 height 13
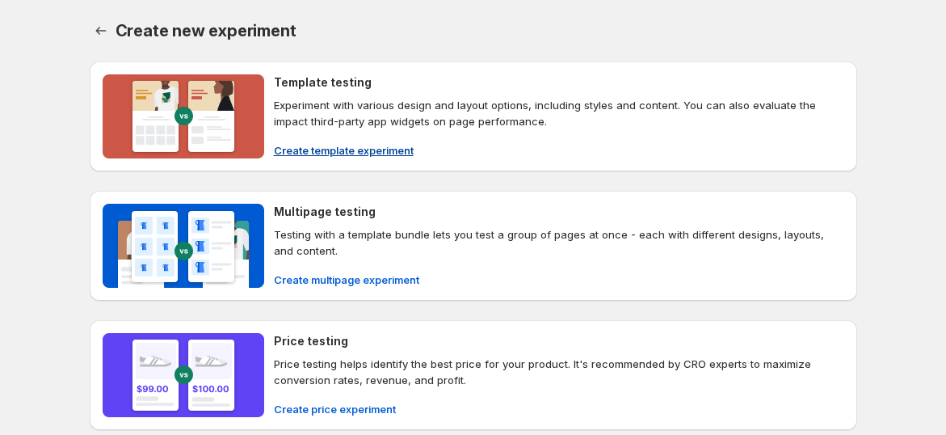
click at [238, 116] on img at bounding box center [184, 116] width 162 height 84
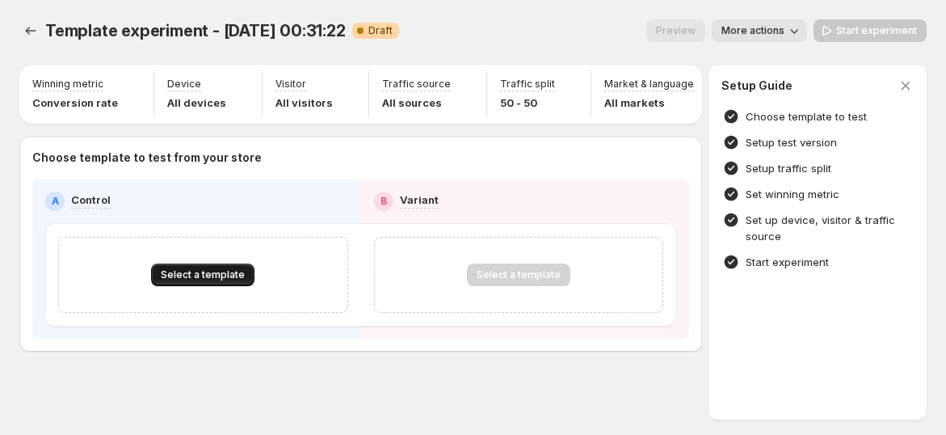
click at [233, 277] on span "Select a template" at bounding box center [203, 274] width 84 height 13
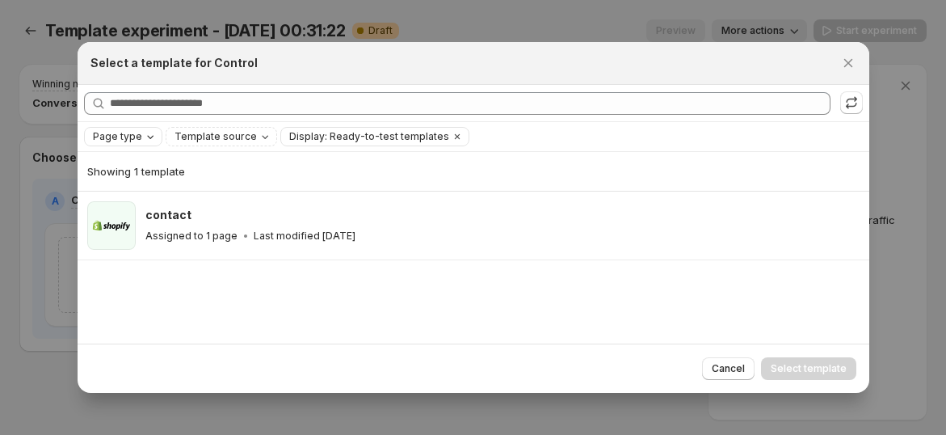
drag, startPoint x: 131, startPoint y: 131, endPoint x: 143, endPoint y: 133, distance: 12.4
click at [131, 132] on span "Page type" at bounding box center [117, 136] width 49 height 13
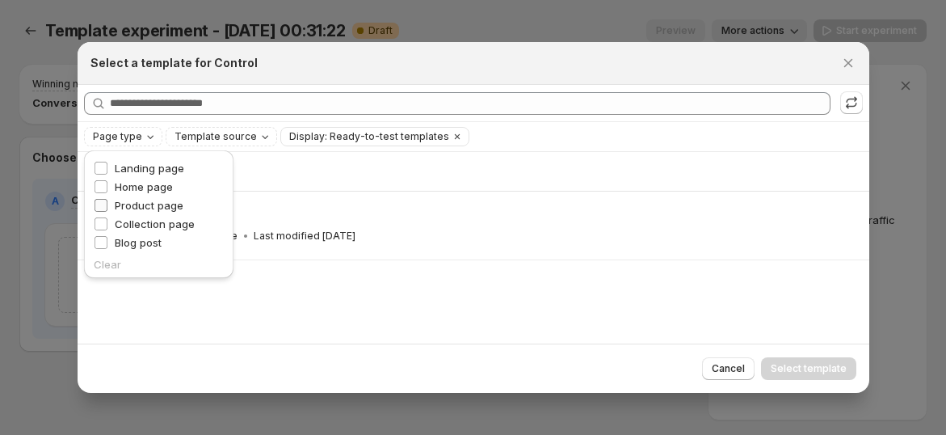
click at [145, 200] on span "Product page" at bounding box center [149, 205] width 69 height 13
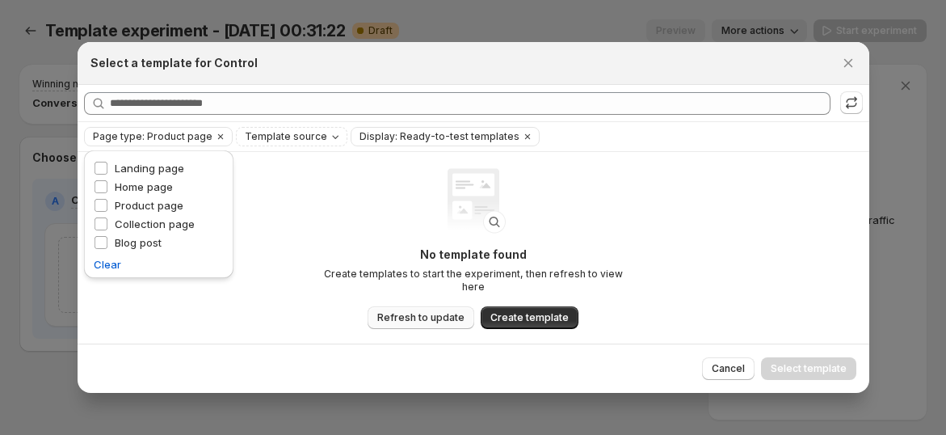
click at [427, 311] on span "Refresh to update" at bounding box center [420, 317] width 87 height 13
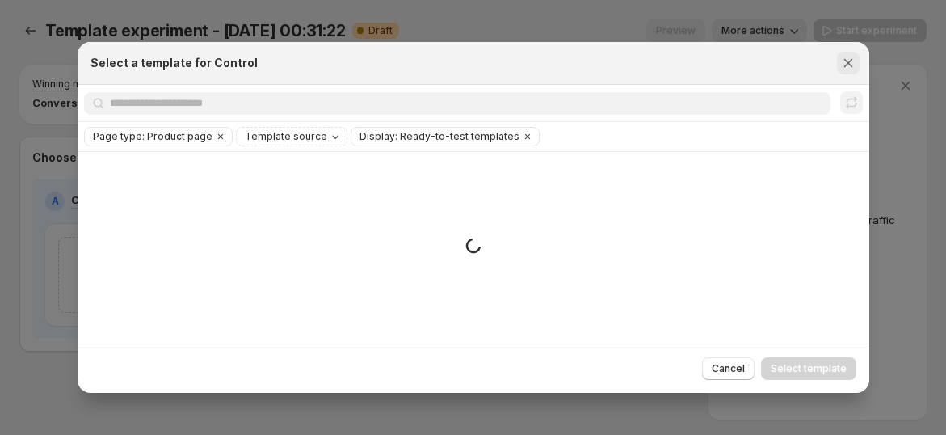
click at [853, 63] on icon "Close" at bounding box center [849, 63] width 16 height 16
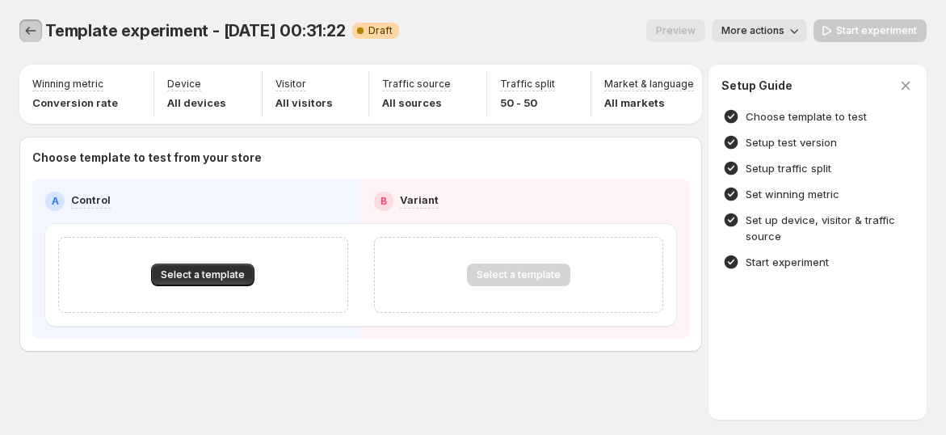
click at [36, 31] on icon "Experiments" at bounding box center [31, 31] width 16 height 16
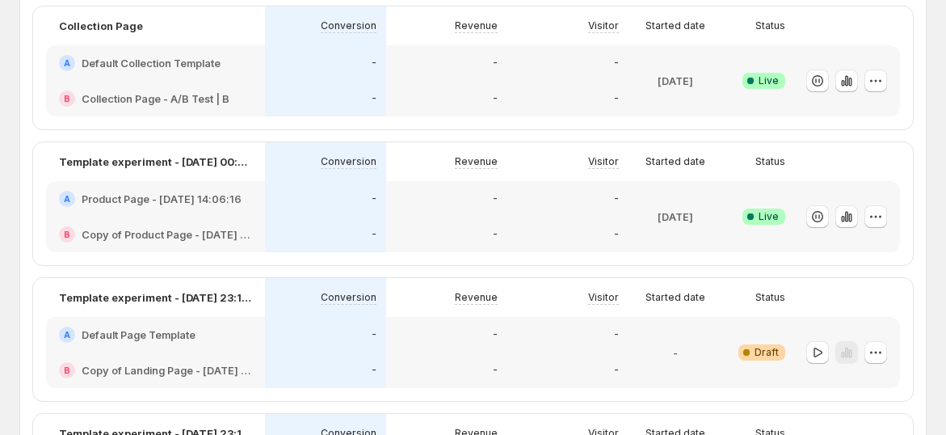
scroll to position [718, 0]
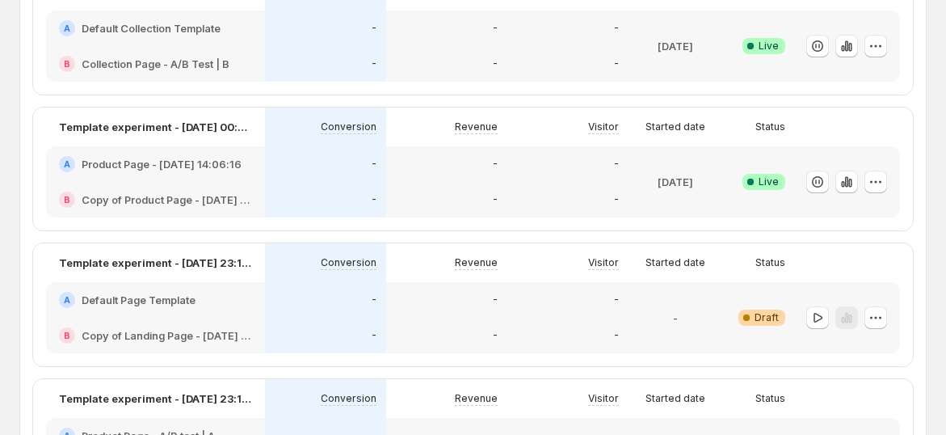
click at [189, 167] on h2 "Product Page - [DATE] 14:06:16" at bounding box center [162, 164] width 160 height 16
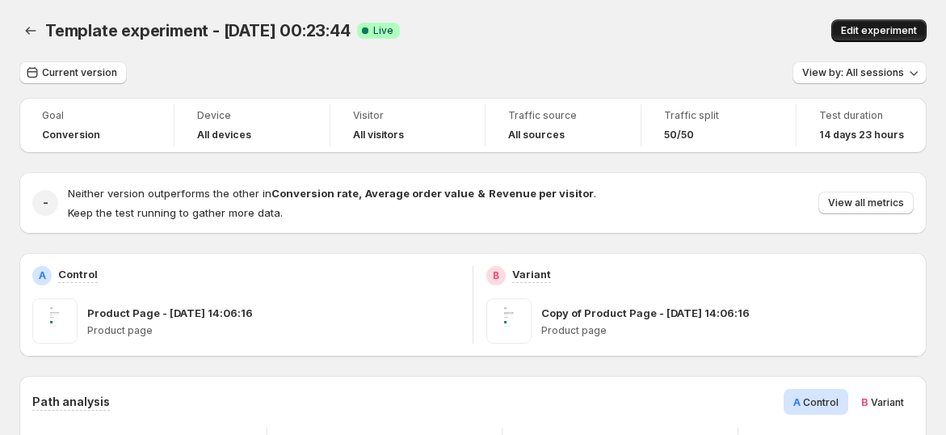
click at [870, 27] on span "Edit experiment" at bounding box center [879, 30] width 76 height 13
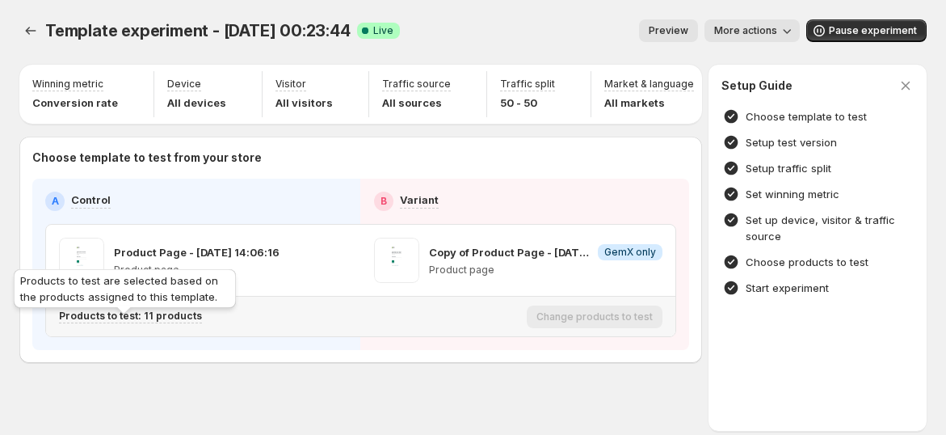
click at [152, 322] on p "Products to test: 11 products" at bounding box center [130, 316] width 143 height 13
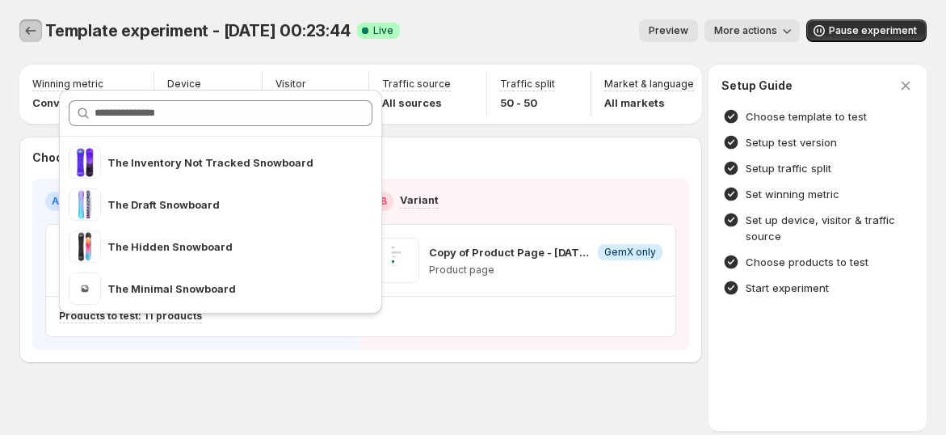
click at [32, 25] on icon "Experiments" at bounding box center [31, 31] width 16 height 16
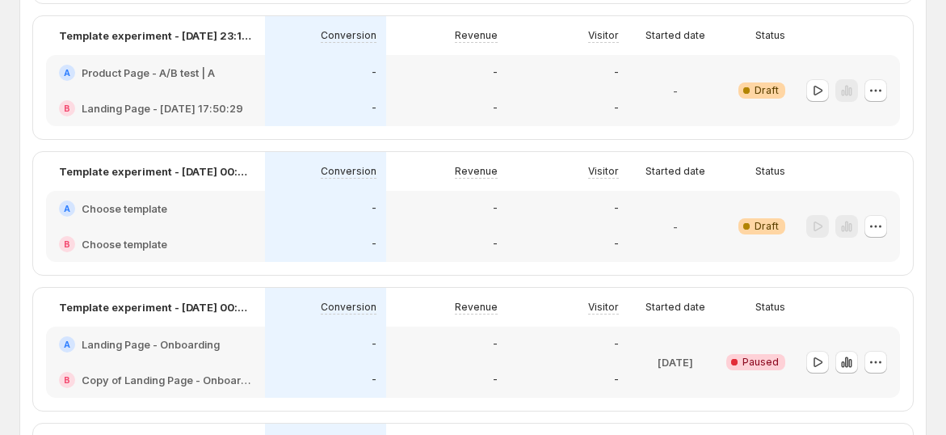
scroll to position [1526, 0]
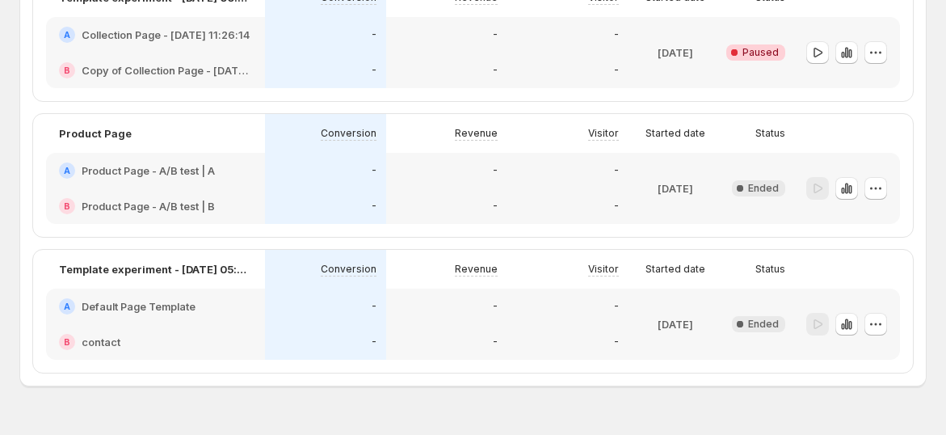
click at [159, 171] on h2 "Product Page - A/B test | A" at bounding box center [148, 170] width 133 height 16
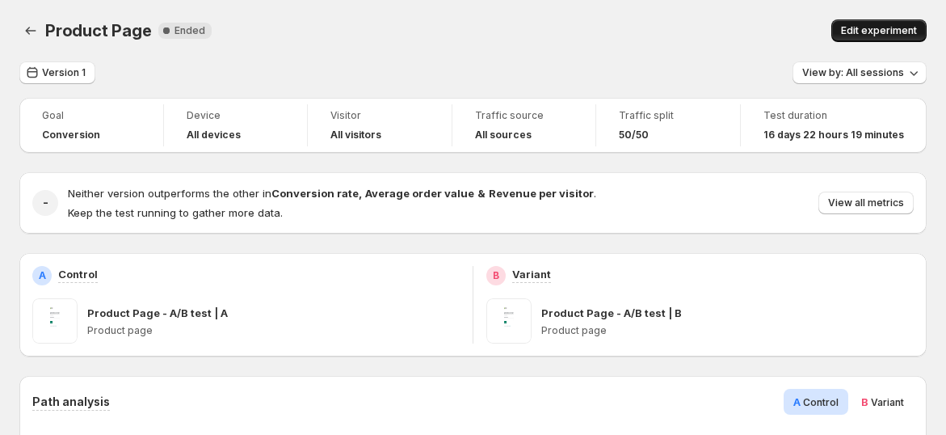
click at [860, 29] on span "Edit experiment" at bounding box center [879, 30] width 76 height 13
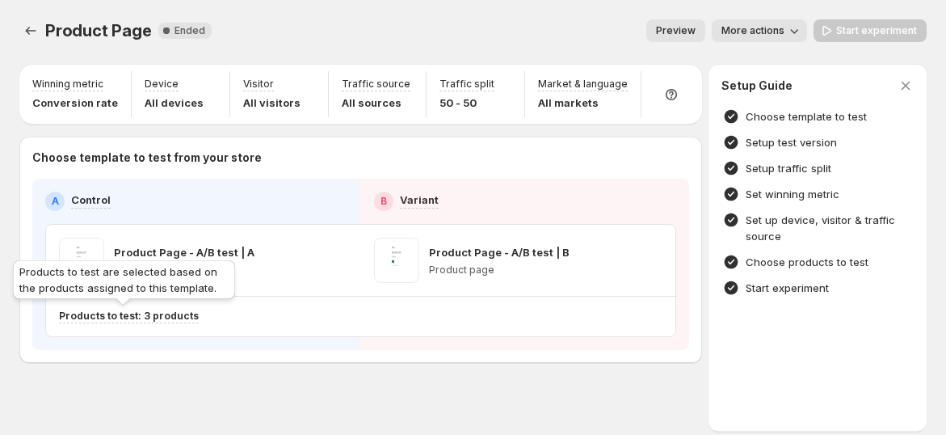
click at [138, 317] on p "Products to test: 3 products" at bounding box center [129, 316] width 140 height 13
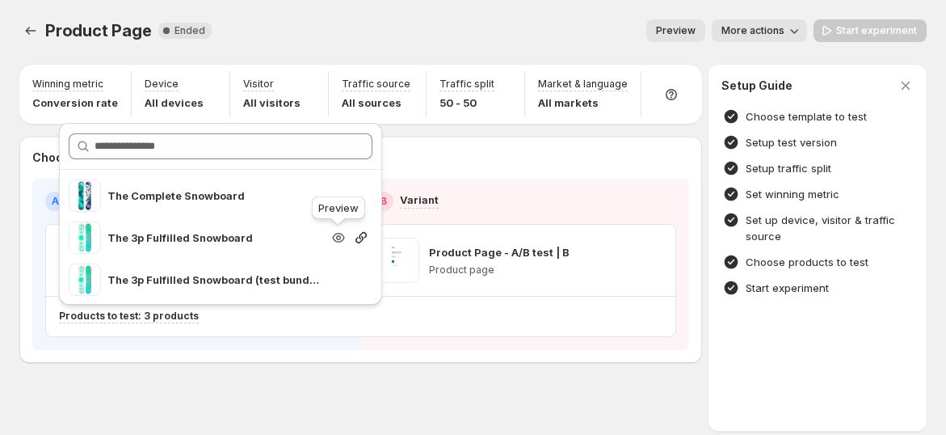
click at [342, 239] on icon "button" at bounding box center [338, 238] width 12 height 10
click at [460, 411] on div "Product Page. This page is ready Product Page New Complete Ended Preview More a…" at bounding box center [473, 225] width 946 height 450
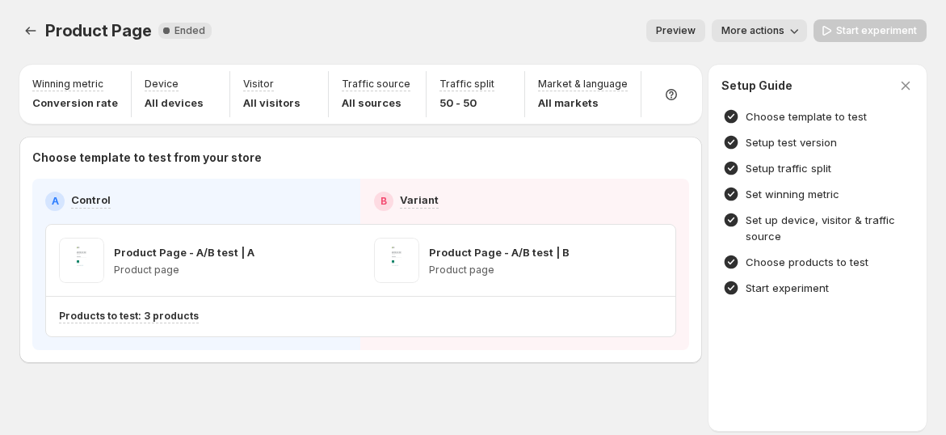
click at [178, 254] on p "Product Page - A/B test | A" at bounding box center [184, 252] width 141 height 16
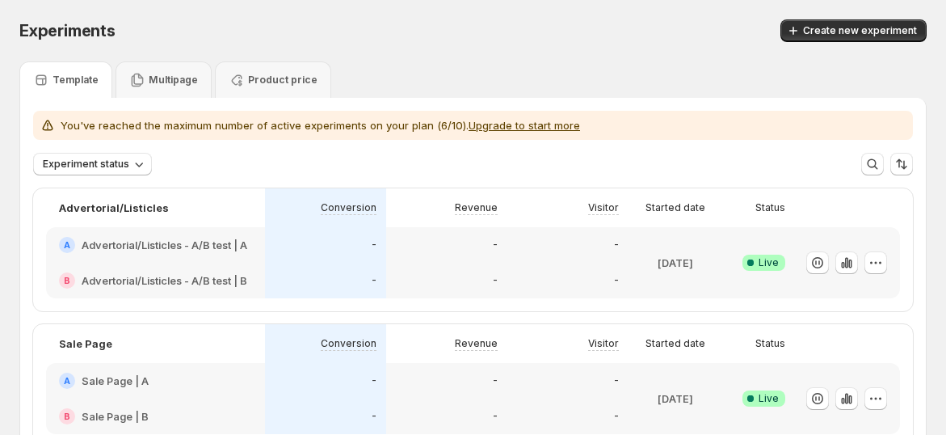
scroll to position [179, 0]
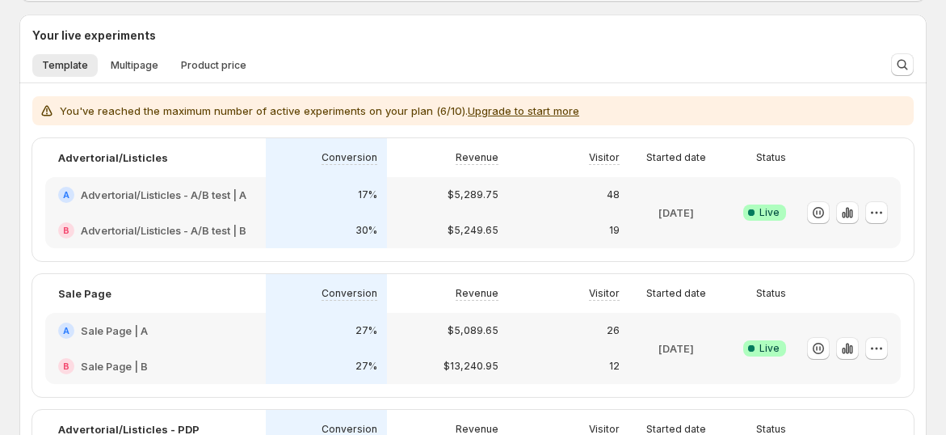
scroll to position [269, 0]
click at [855, 217] on icon "button" at bounding box center [848, 213] width 16 height 16
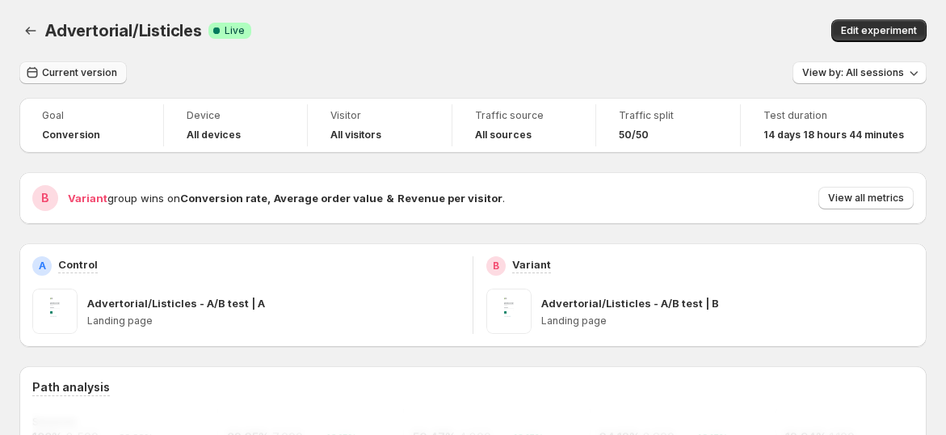
click at [78, 74] on span "Current version" at bounding box center [79, 72] width 75 height 13
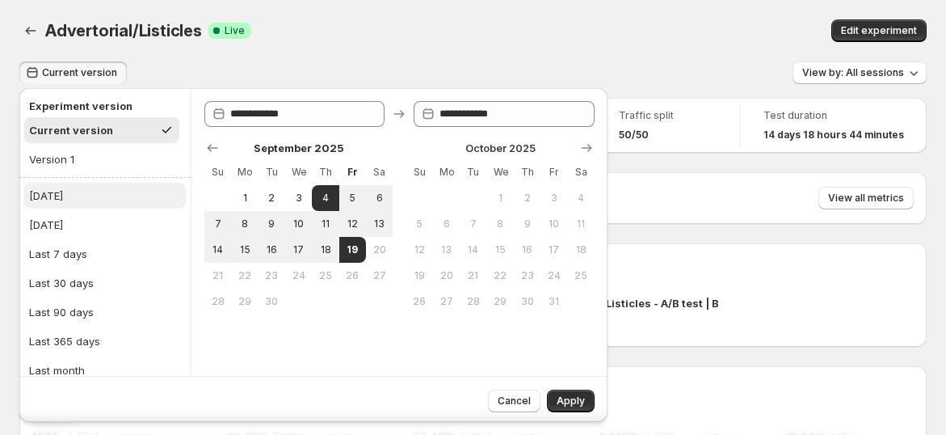
click at [106, 185] on button "[DATE]" at bounding box center [105, 196] width 162 height 26
type input "**********"
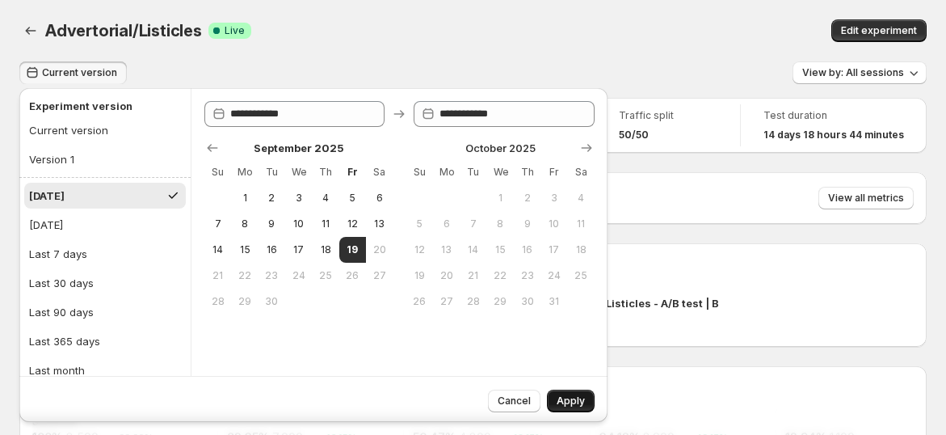
click at [571, 398] on span "Apply" at bounding box center [571, 400] width 28 height 13
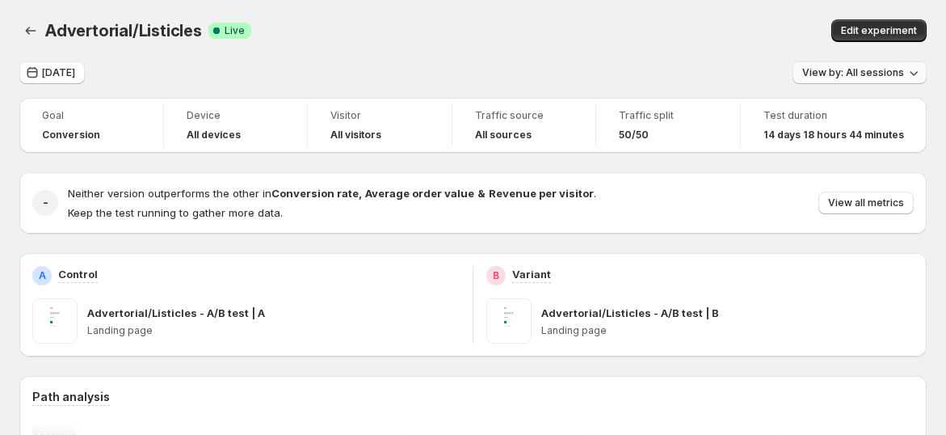
click at [853, 74] on span "View by: All sessions" at bounding box center [854, 72] width 102 height 13
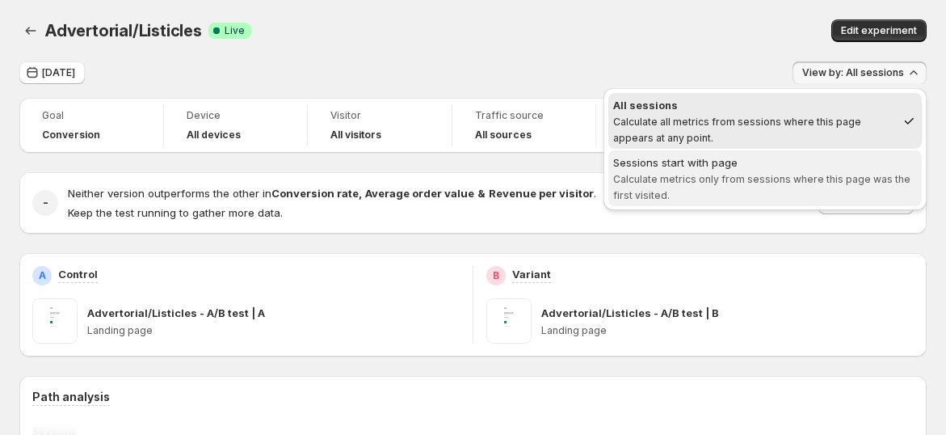
click at [772, 165] on div "Sessions start with page" at bounding box center [765, 162] width 304 height 16
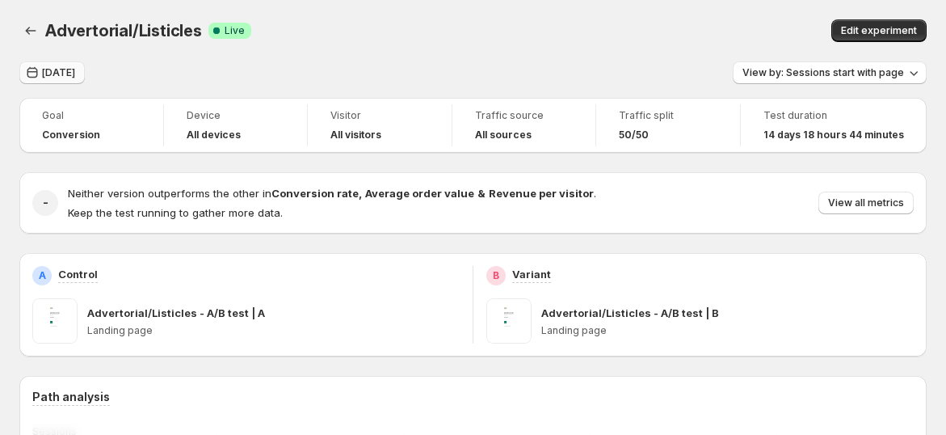
click at [23, 70] on button "[DATE]" at bounding box center [51, 72] width 65 height 23
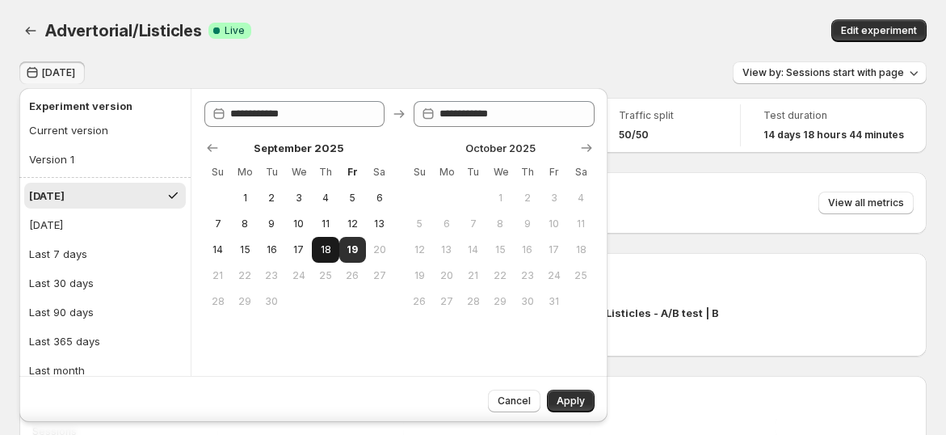
click at [315, 246] on button "18" at bounding box center [325, 250] width 27 height 26
type input "**********"
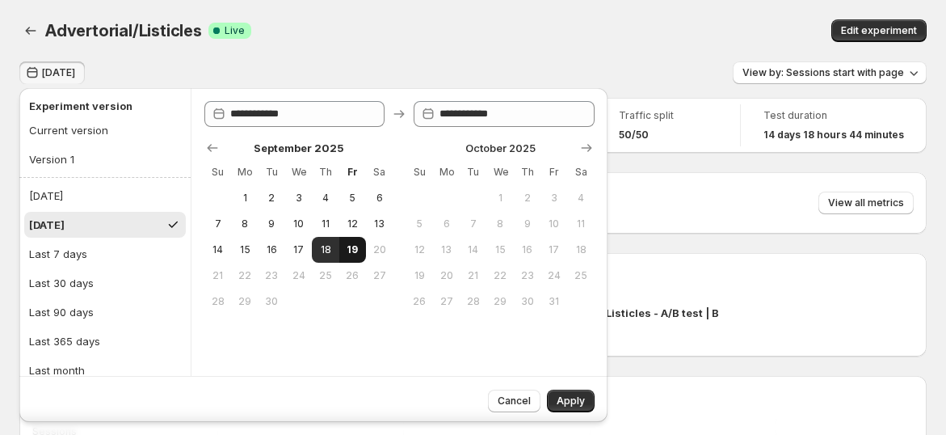
click at [341, 247] on button "19" at bounding box center [352, 250] width 27 height 26
type input "**********"
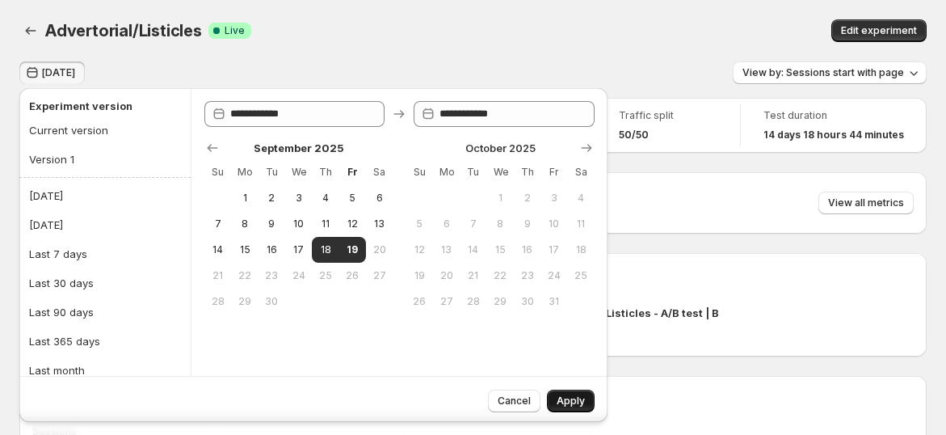
click at [577, 401] on span "Apply" at bounding box center [571, 400] width 28 height 13
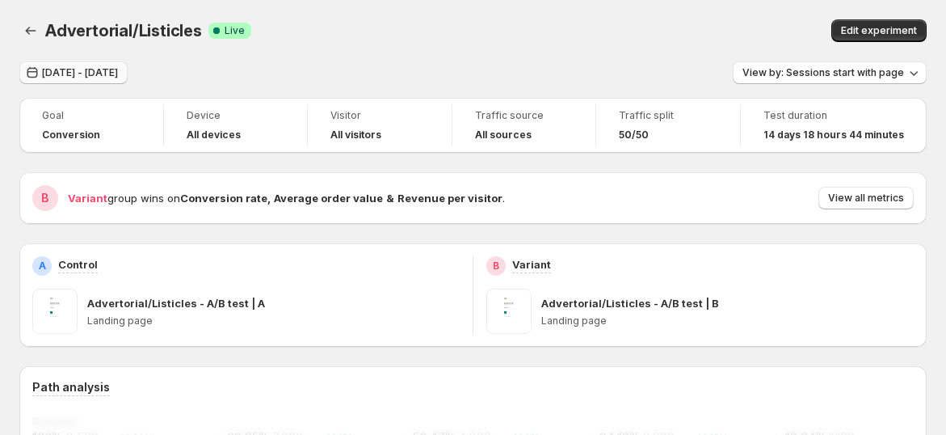
click at [77, 81] on button "Sep 18, 2025 - Sep 19, 2025" at bounding box center [73, 72] width 108 height 23
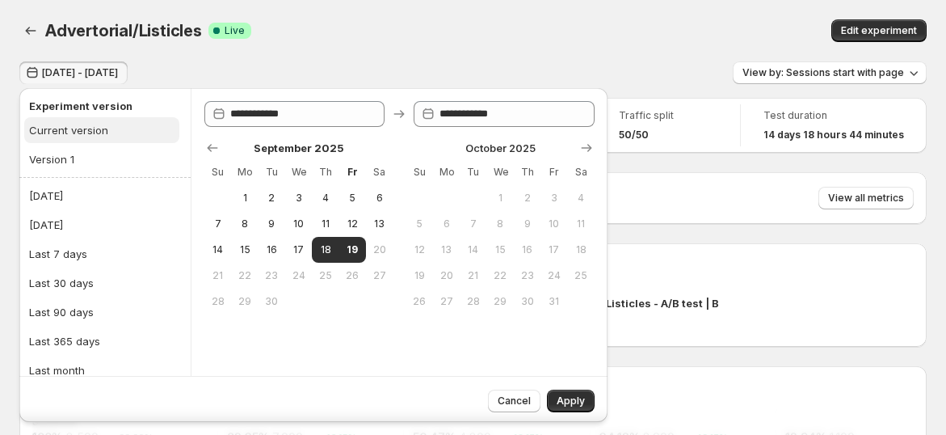
click at [73, 135] on div "Current version" at bounding box center [68, 130] width 79 height 16
type input "**********"
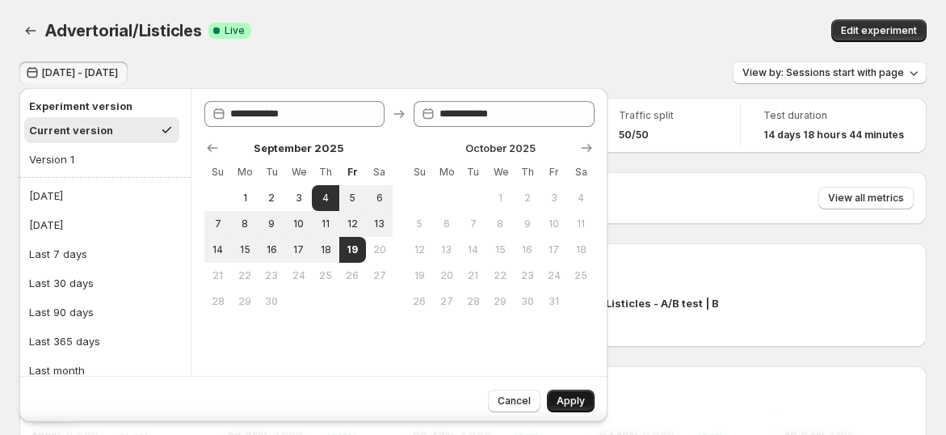
click at [588, 393] on button "Apply" at bounding box center [571, 401] width 48 height 23
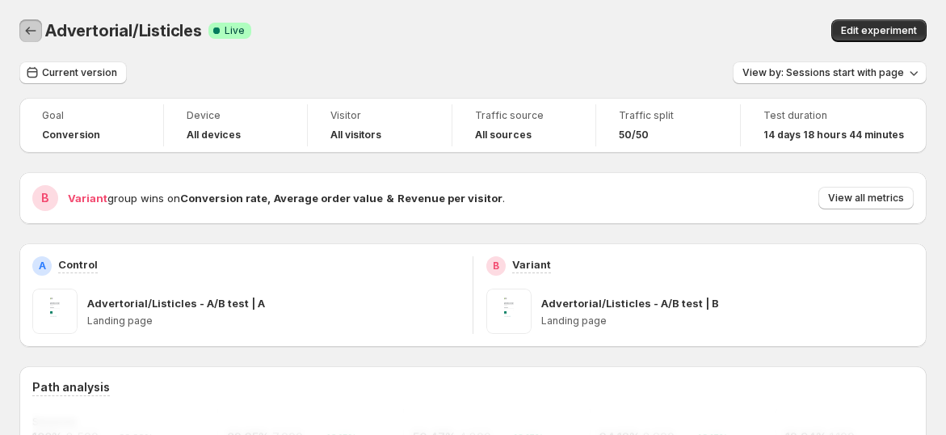
click at [28, 38] on icon "Back" at bounding box center [31, 31] width 16 height 16
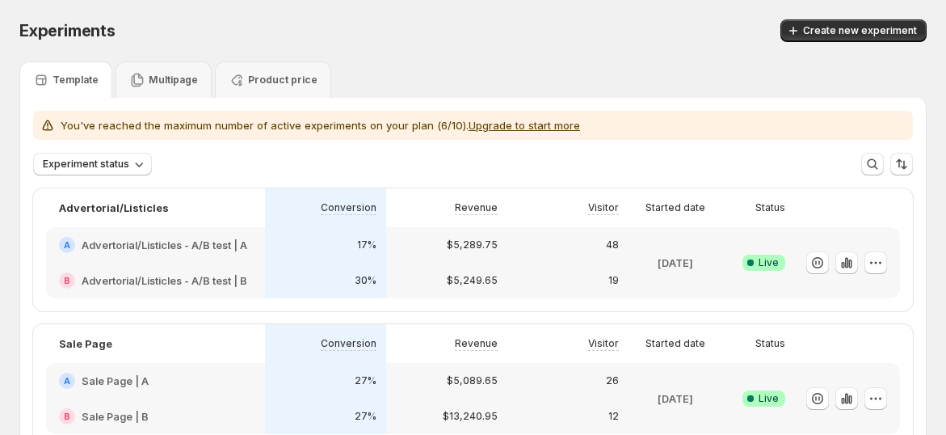
scroll to position [179, 0]
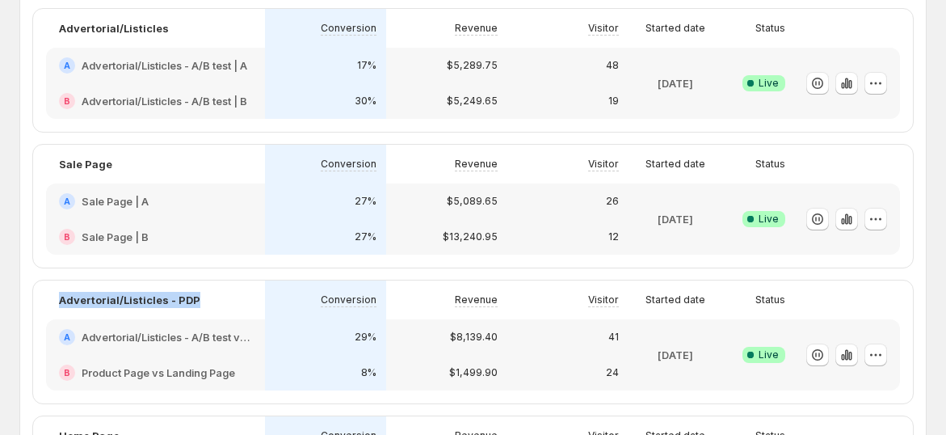
drag, startPoint x: 86, startPoint y: 301, endPoint x: 249, endPoint y: 301, distance: 162.4
click at [249, 301] on div "Advertorial/Listicles - PDP" at bounding box center [155, 299] width 219 height 39
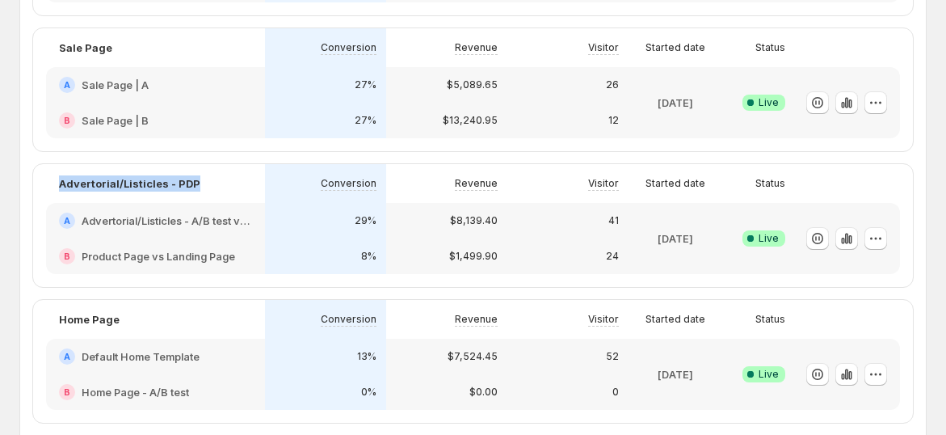
scroll to position [359, 0]
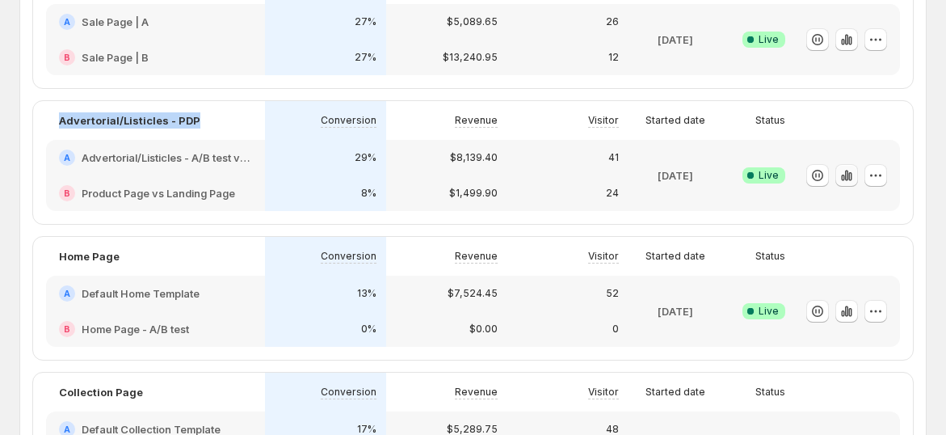
click at [849, 177] on icon "button" at bounding box center [846, 175] width 3 height 11
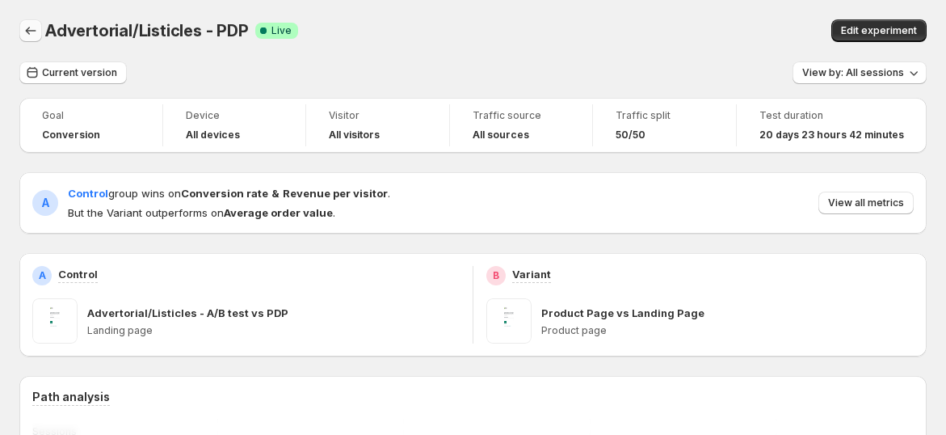
click at [35, 32] on icon "Back" at bounding box center [31, 31] width 16 height 16
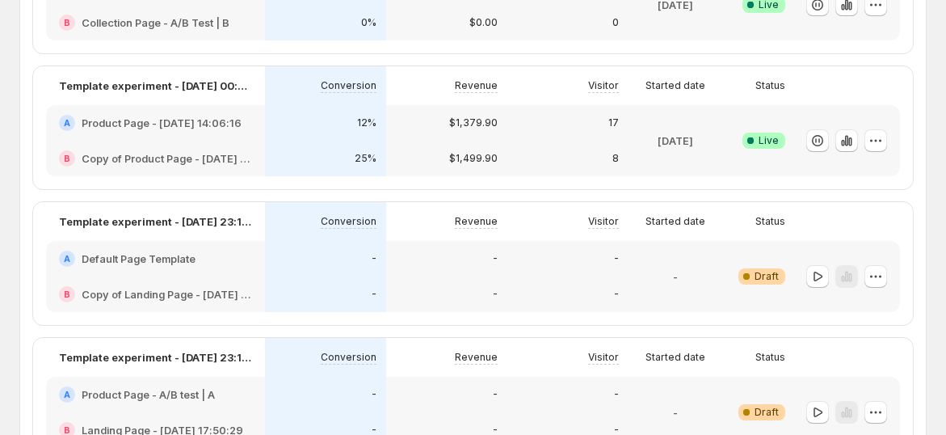
scroll to position [808, 0]
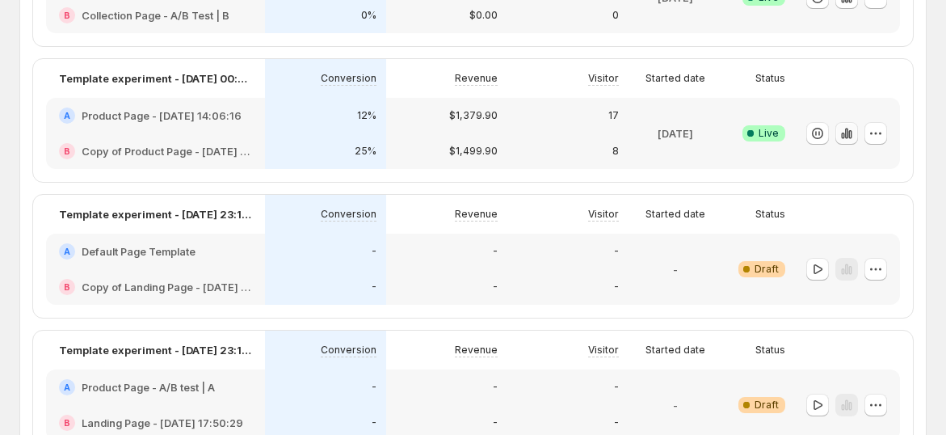
click at [853, 128] on icon "button" at bounding box center [847, 133] width 16 height 16
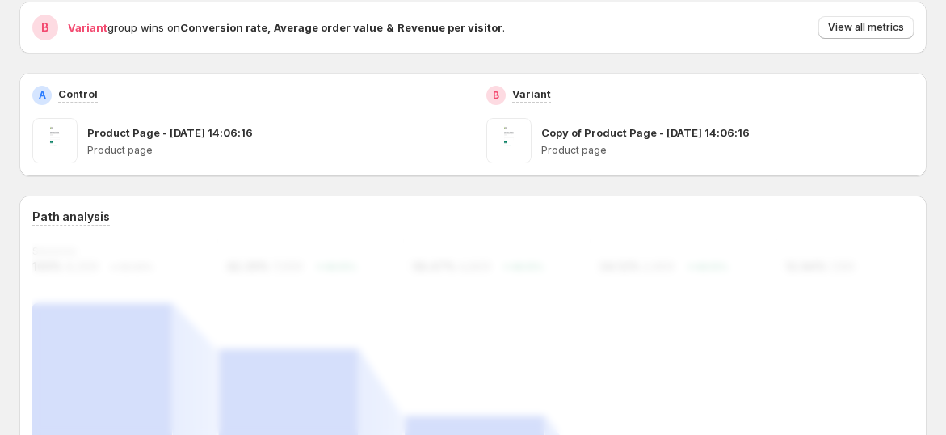
scroll to position [76, 0]
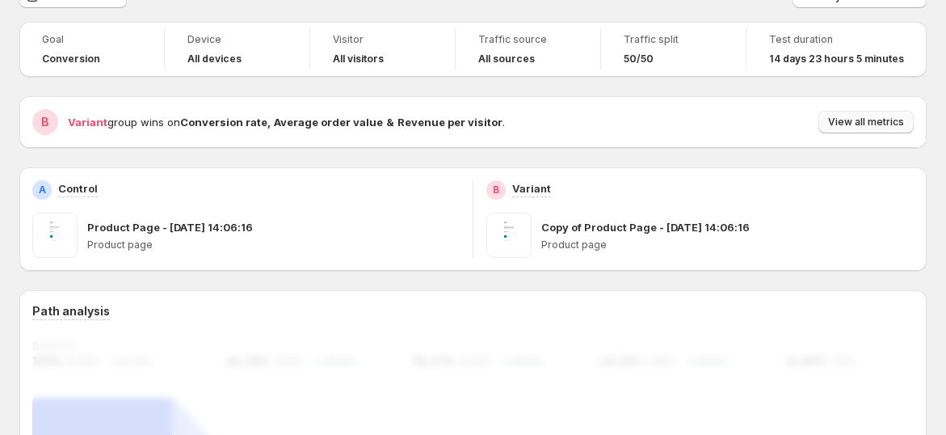
click at [895, 122] on span "View all metrics" at bounding box center [866, 122] width 76 height 13
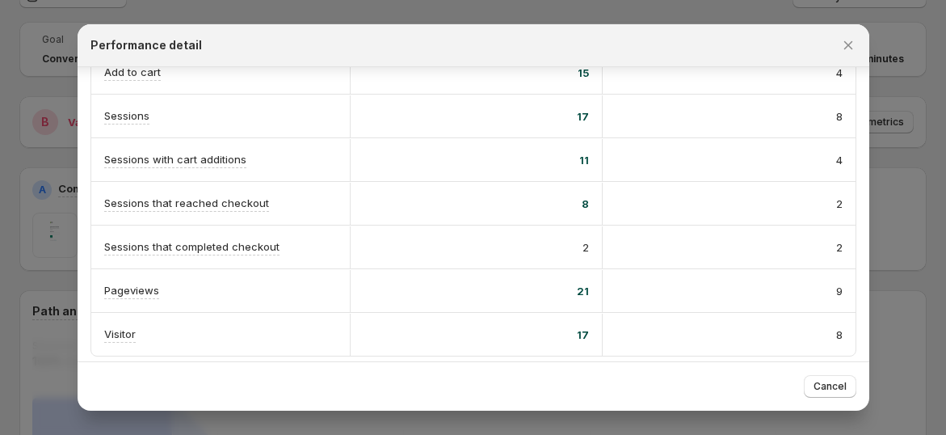
scroll to position [166, 0]
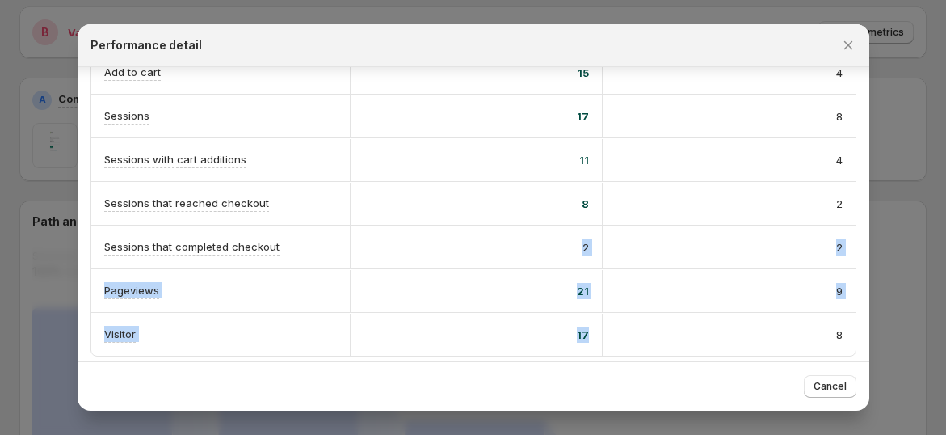
drag, startPoint x: 615, startPoint y: 308, endPoint x: 541, endPoint y: 229, distance: 108.1
click at [541, 229] on div "A Control B Variant Conversion rate Info Goal 22.06% probability to win 12% 77.…" at bounding box center [473, 6] width 765 height 699
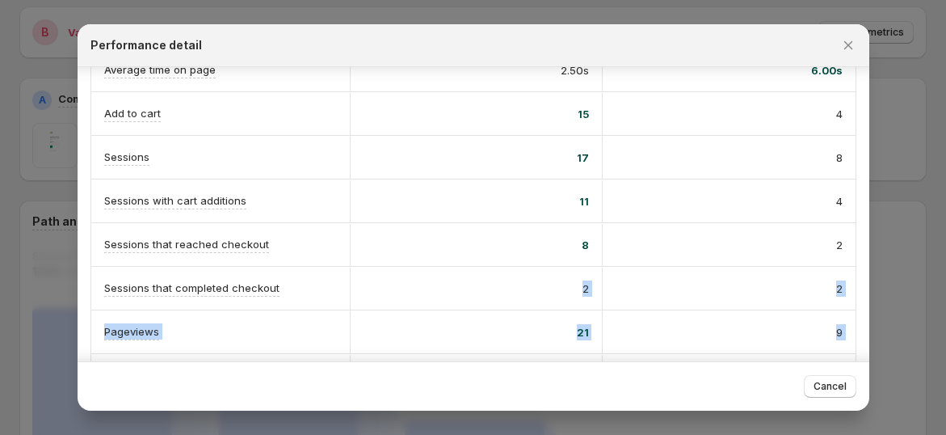
scroll to position [424, 0]
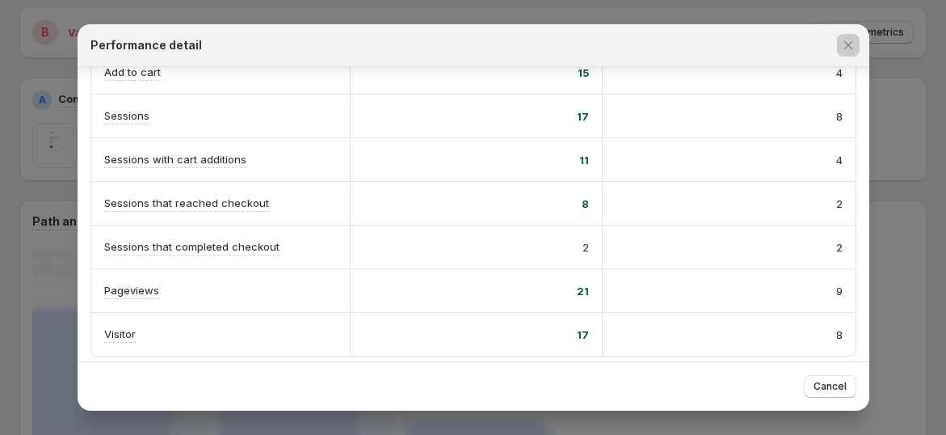
click at [893, 250] on div at bounding box center [473, 217] width 946 height 435
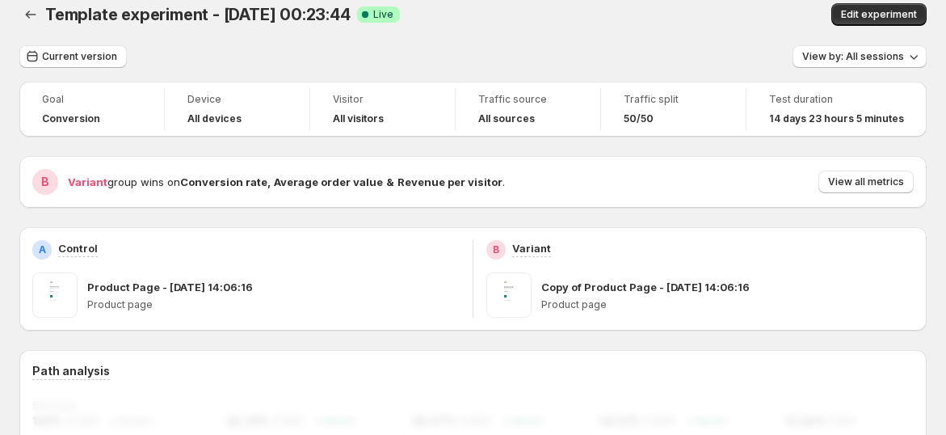
scroll to position [0, 0]
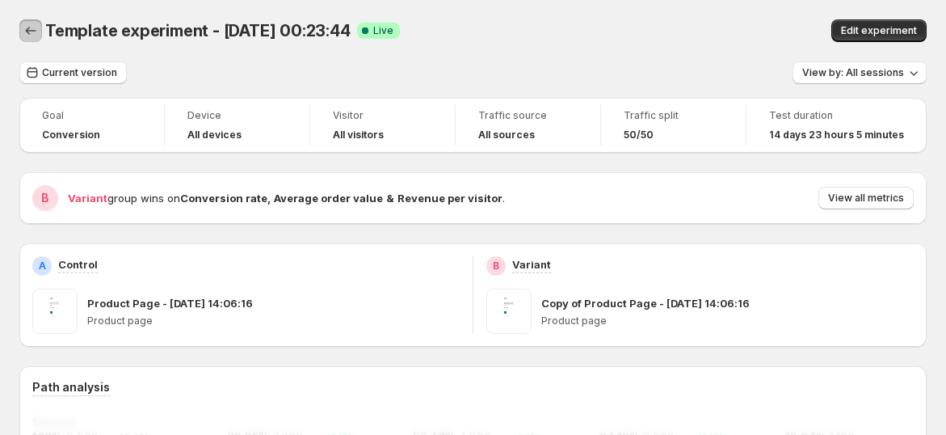
click at [37, 32] on icon "Back" at bounding box center [31, 31] width 16 height 16
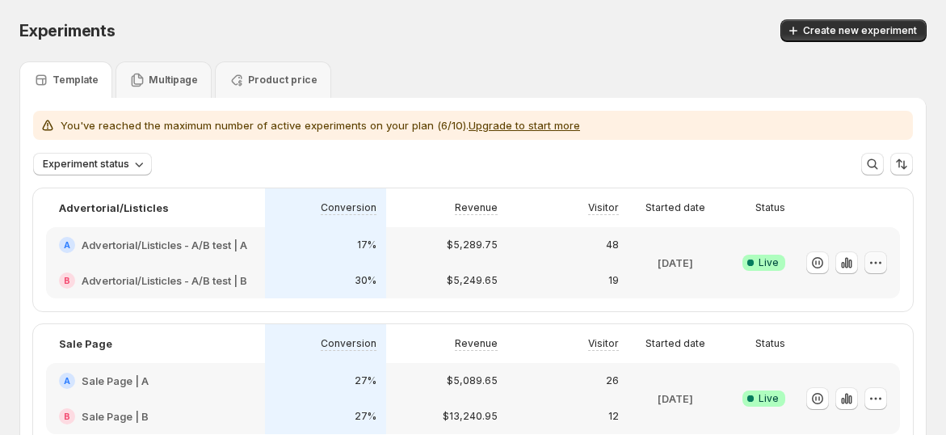
click at [884, 257] on icon "button" at bounding box center [876, 263] width 16 height 16
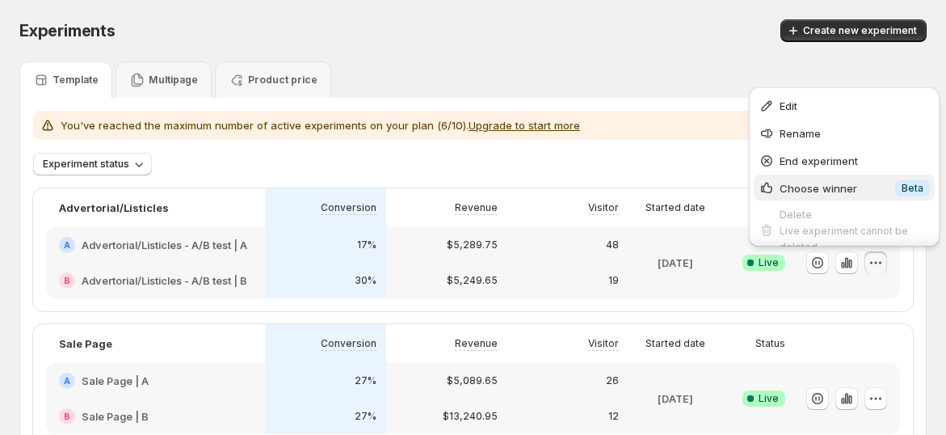
click at [844, 190] on span "Choose winner" at bounding box center [819, 188] width 78 height 13
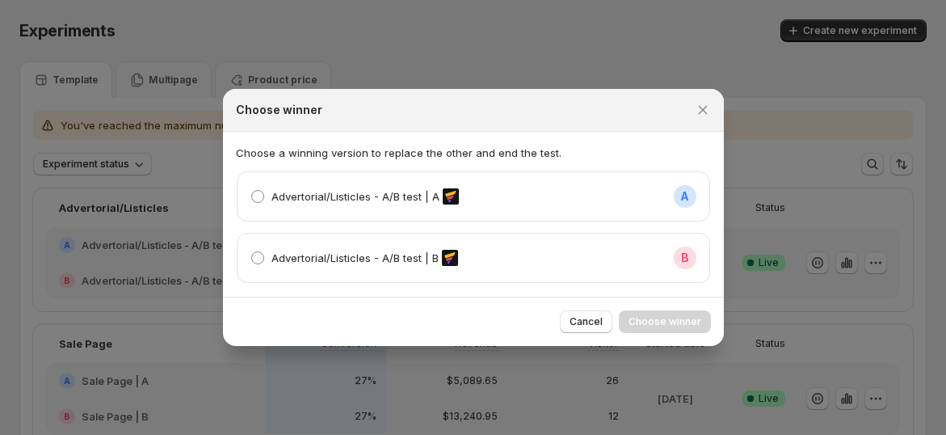
drag, startPoint x: 547, startPoint y: 214, endPoint x: 553, endPoint y: 257, distance: 43.2
click at [547, 214] on div "Advertorial/Listicles - A/B test | A A" at bounding box center [474, 196] width 472 height 48
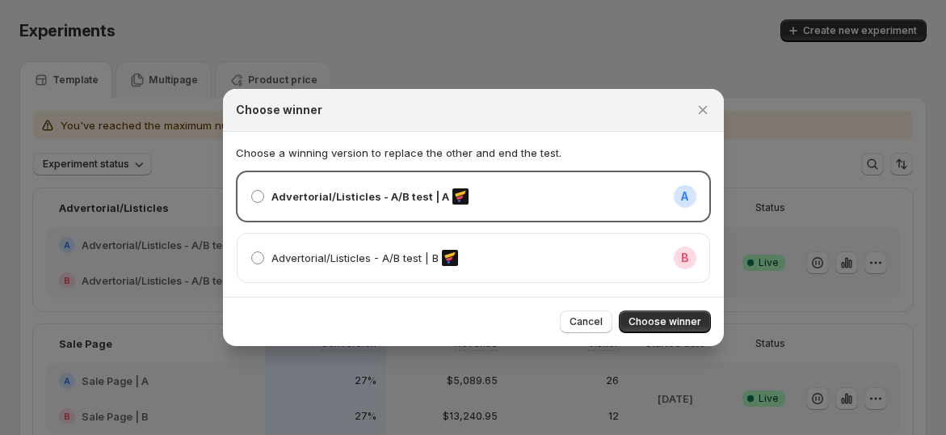
click at [553, 263] on div "Advertorial/Listicles - A/B test | B B" at bounding box center [474, 257] width 446 height 23
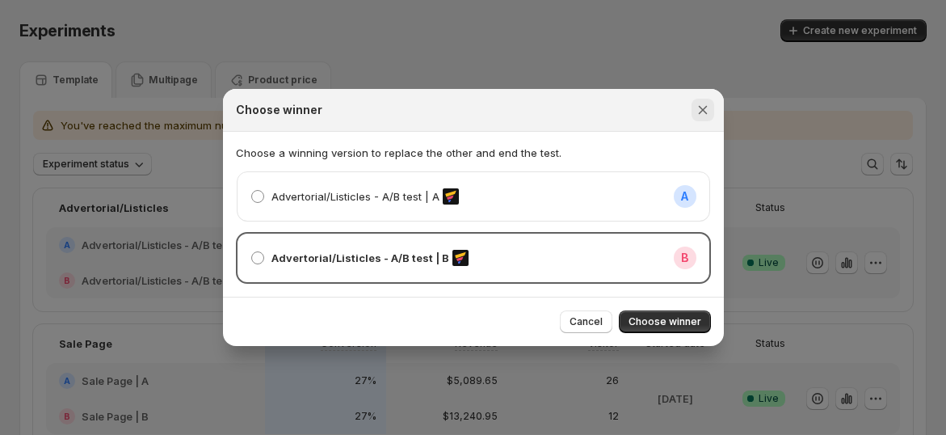
click at [699, 107] on icon "Close" at bounding box center [702, 110] width 9 height 9
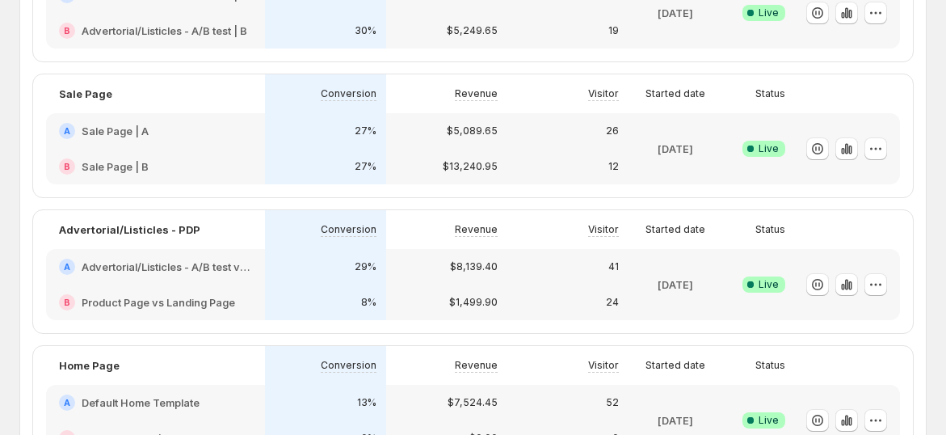
scroll to position [269, 0]
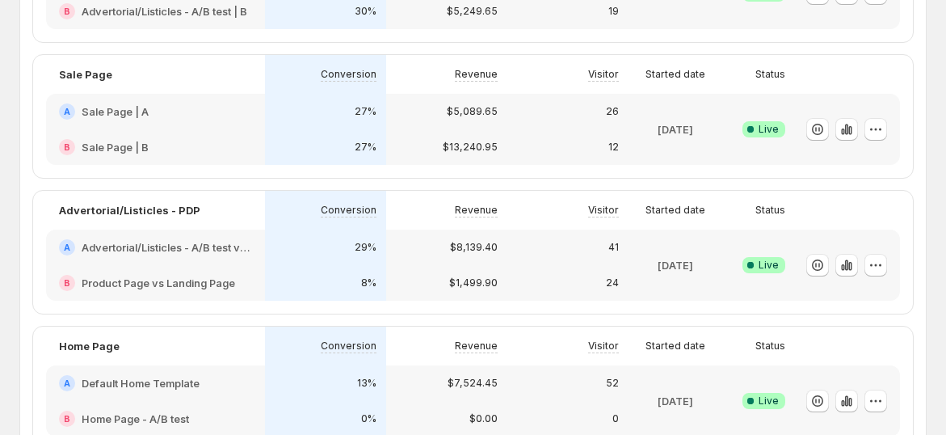
click at [887, 140] on div at bounding box center [876, 129] width 23 height 23
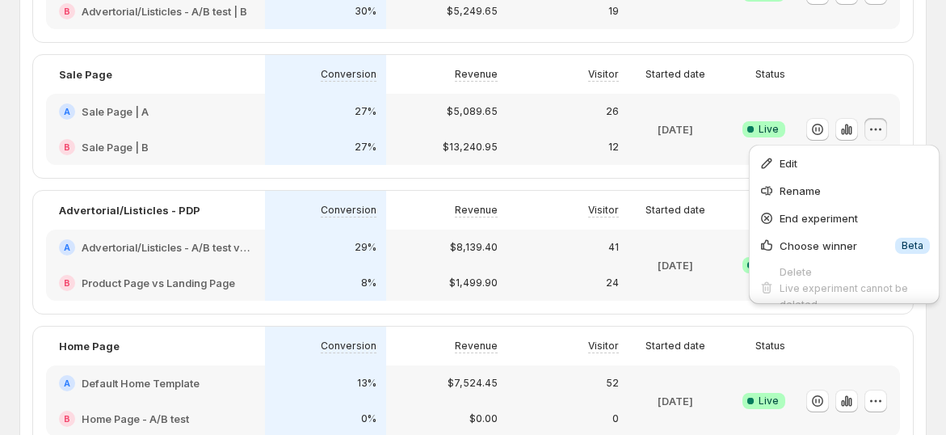
click at [884, 133] on icon "button" at bounding box center [876, 129] width 16 height 16
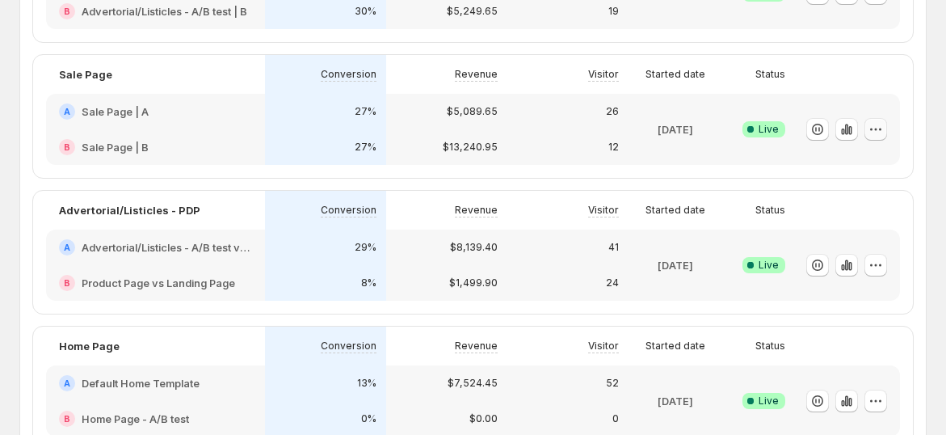
click at [884, 129] on icon "button" at bounding box center [876, 129] width 16 height 16
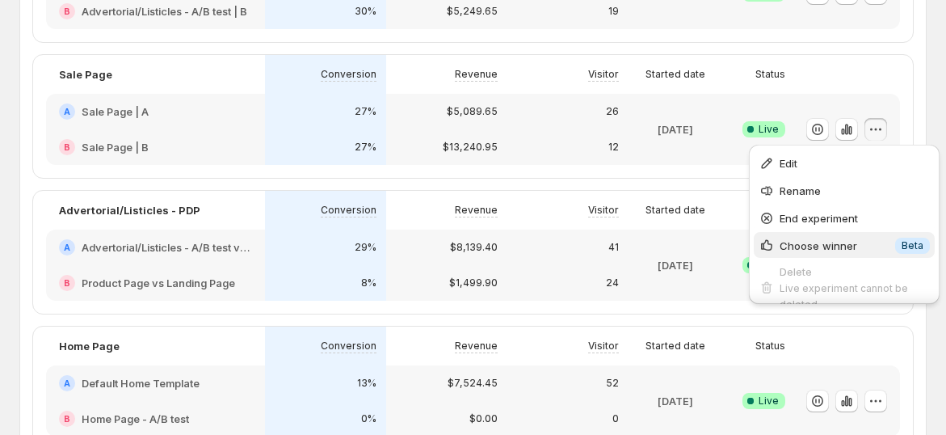
click at [848, 251] on span "Choose winner" at bounding box center [819, 245] width 78 height 13
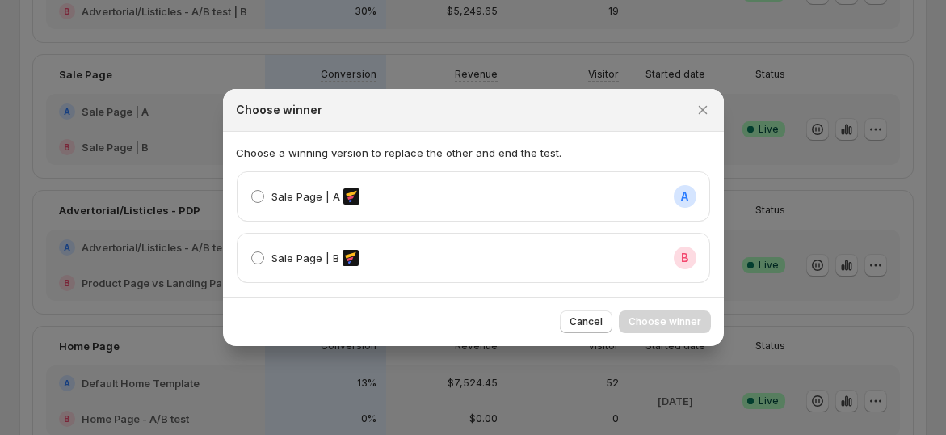
click at [519, 209] on div "Sale Page | A A" at bounding box center [474, 196] width 472 height 48
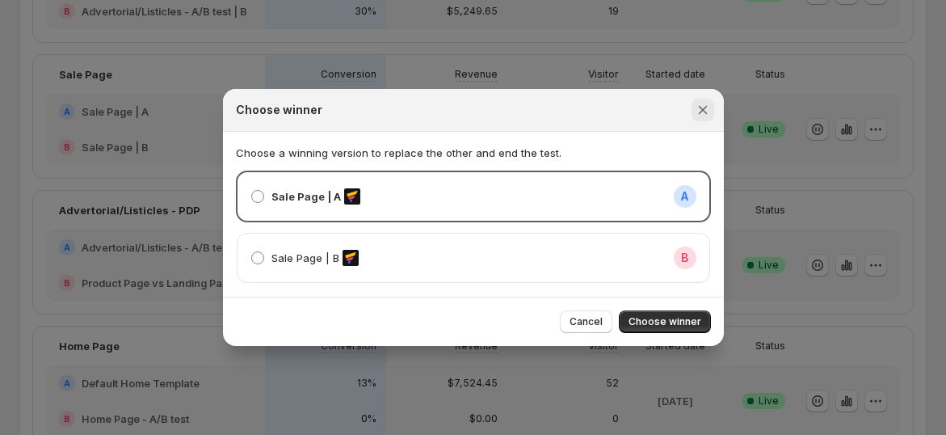
click at [706, 112] on icon "Close" at bounding box center [703, 110] width 16 height 16
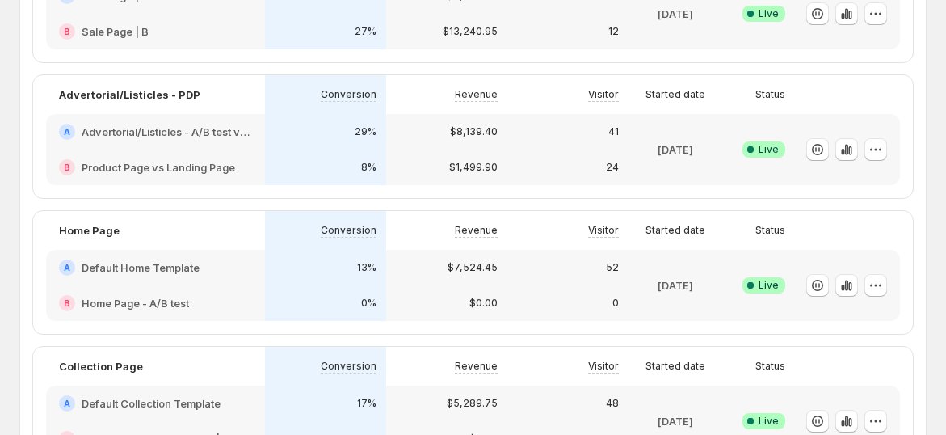
scroll to position [449, 0]
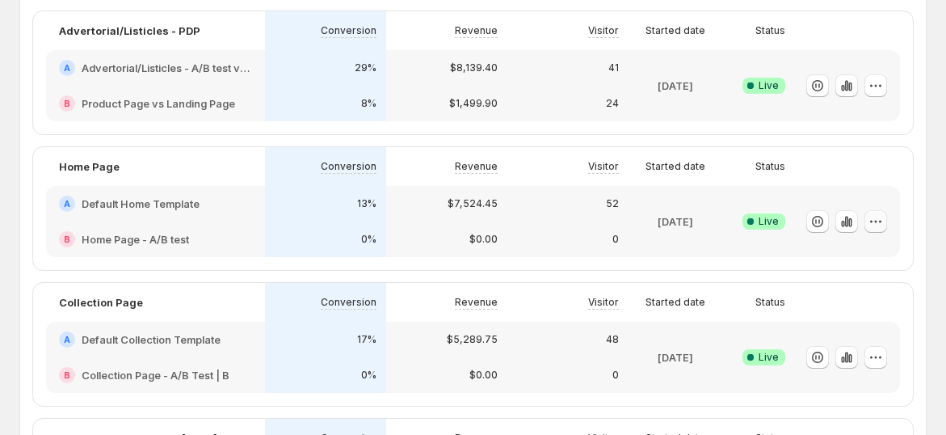
click at [876, 217] on button "button" at bounding box center [876, 221] width 23 height 23
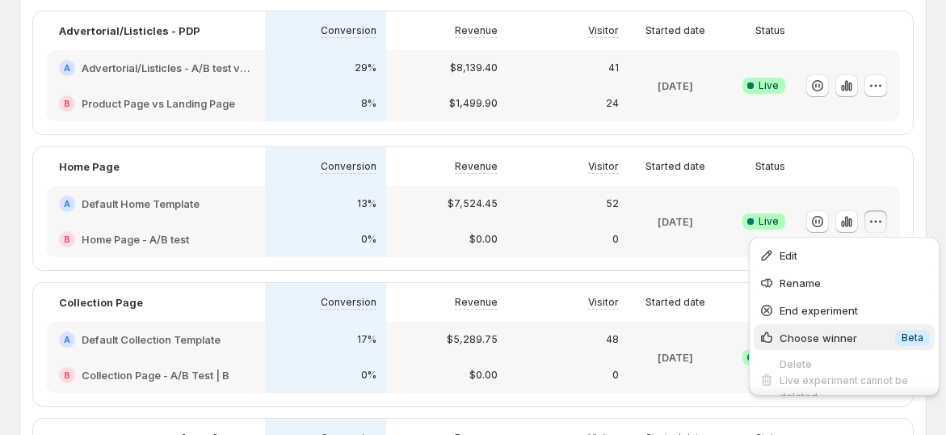
click at [798, 330] on span "Choose winner" at bounding box center [835, 338] width 111 height 16
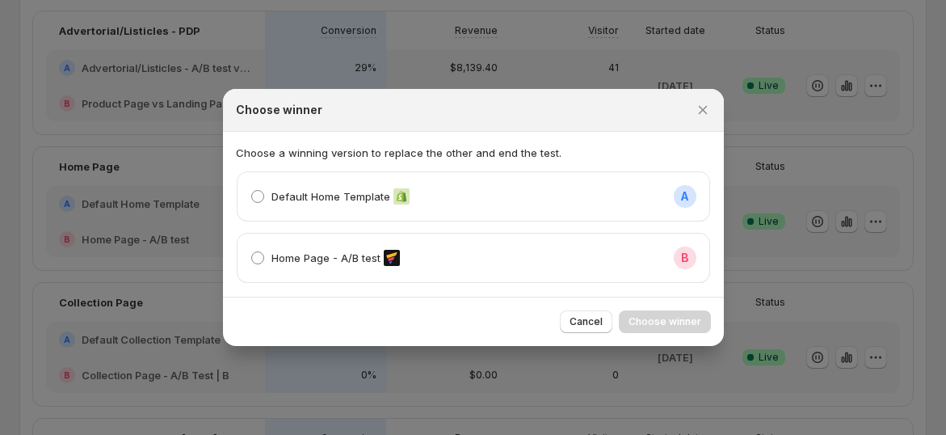
click at [766, 263] on div at bounding box center [473, 217] width 946 height 435
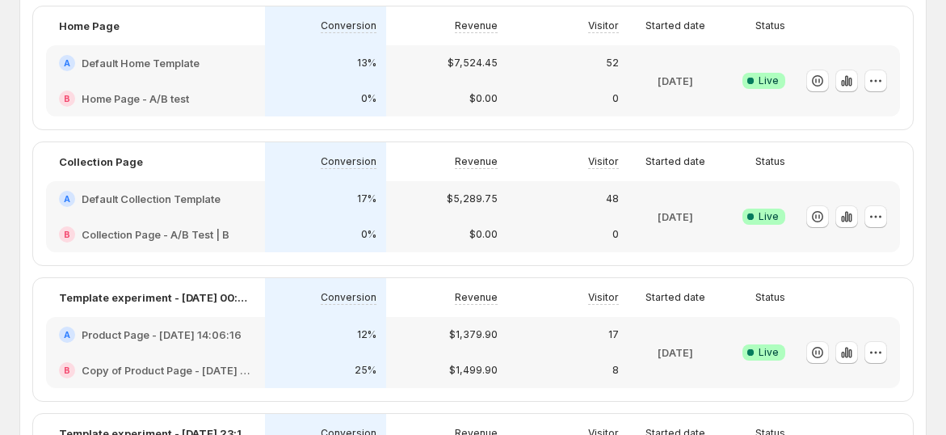
scroll to position [718, 0]
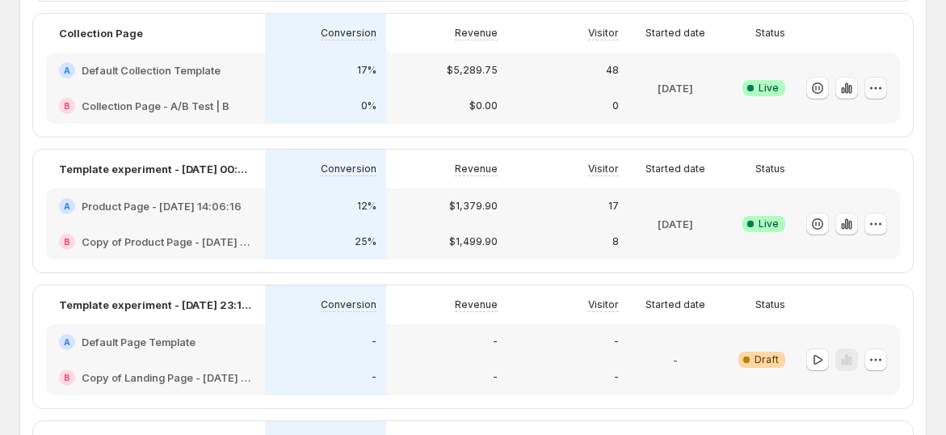
click at [880, 88] on icon "button" at bounding box center [876, 88] width 16 height 16
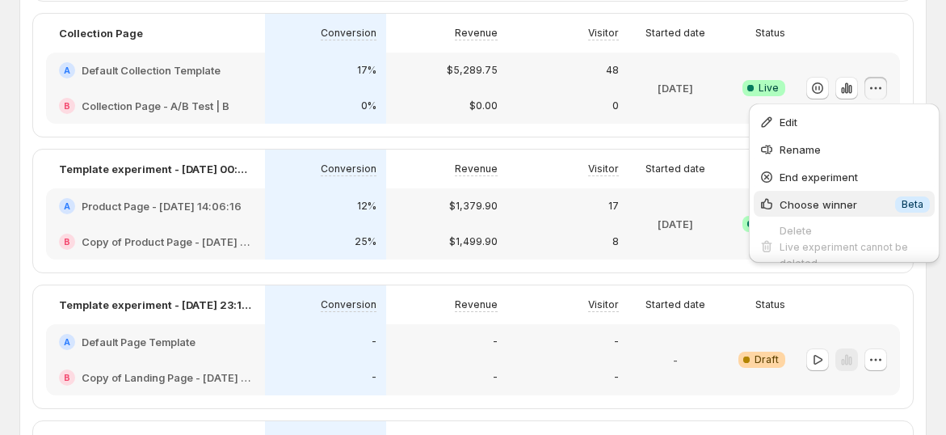
click at [831, 198] on span "Choose winner" at bounding box center [819, 204] width 78 height 13
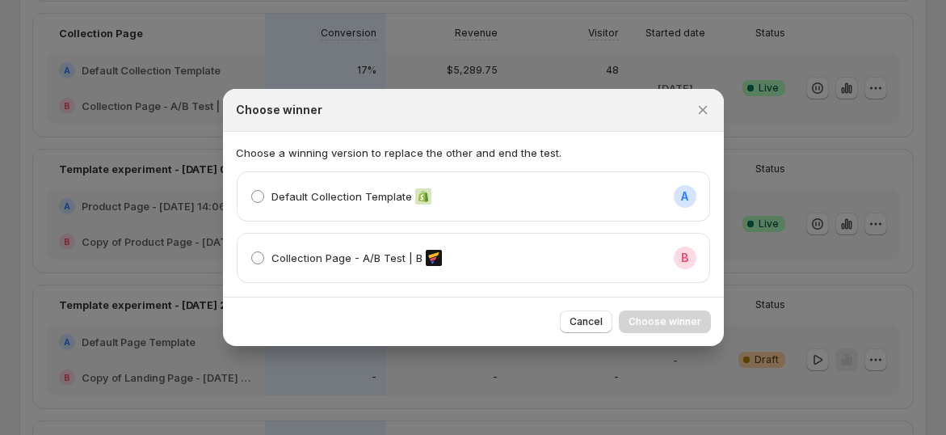
click at [870, 317] on div at bounding box center [473, 217] width 946 height 435
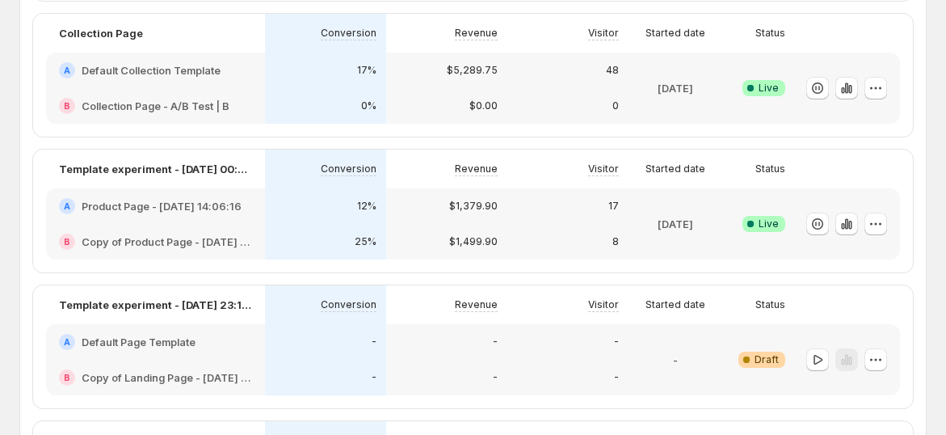
click at [900, 360] on div at bounding box center [847, 359] width 105 height 71
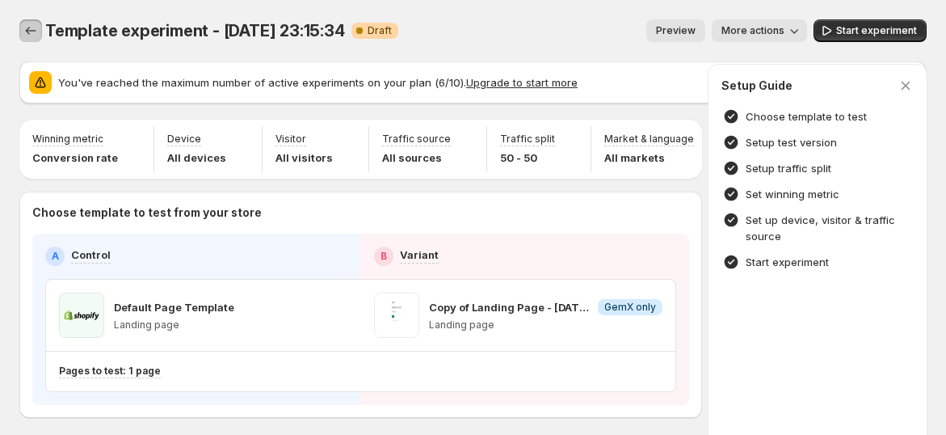
click at [38, 20] on button "Experiments" at bounding box center [30, 30] width 23 height 23
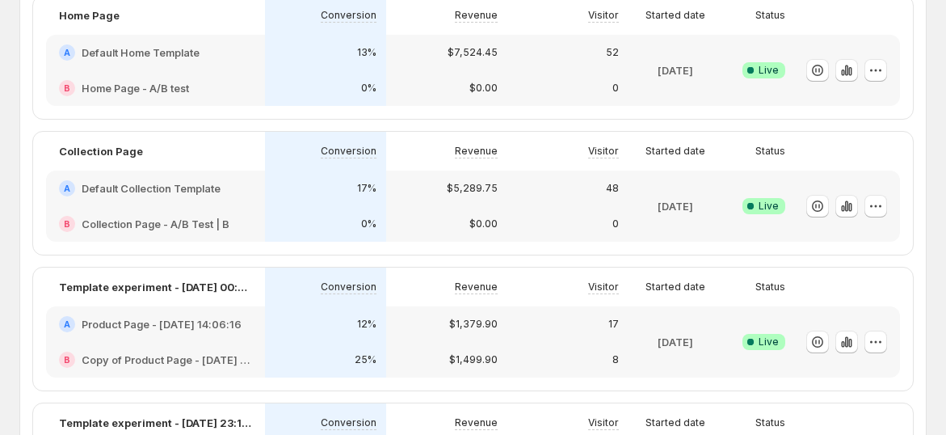
scroll to position [628, 0]
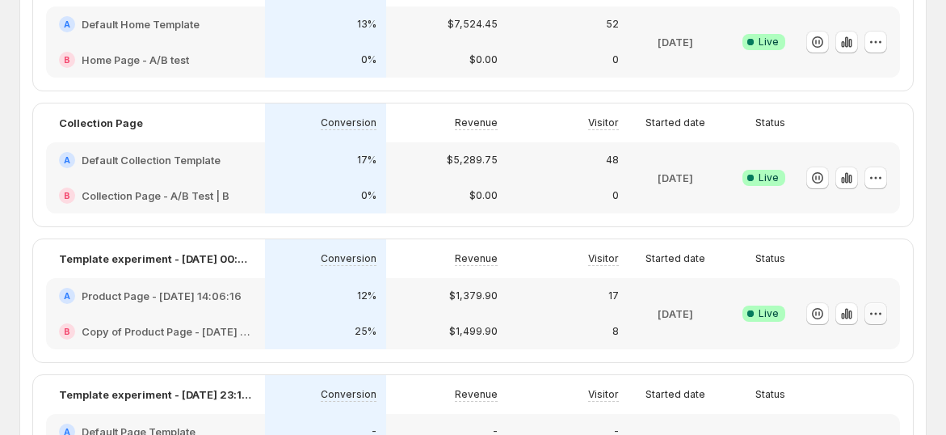
click at [887, 310] on button "button" at bounding box center [876, 313] width 23 height 23
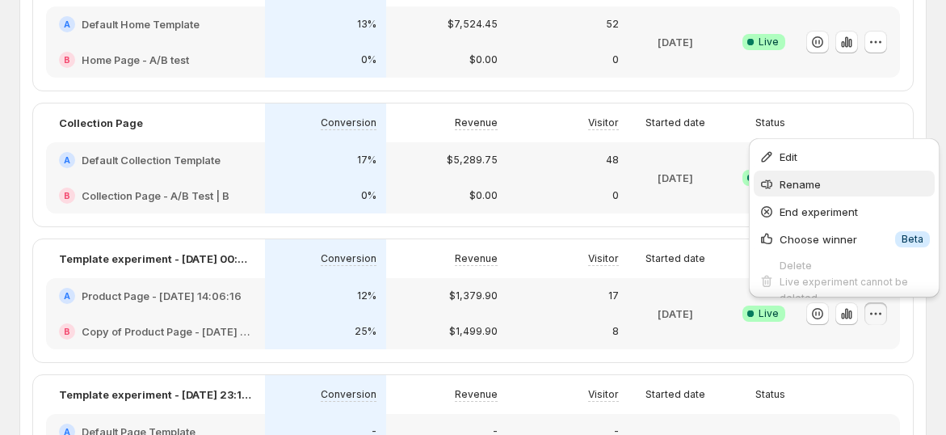
click at [848, 179] on span "Rename" at bounding box center [855, 184] width 150 height 16
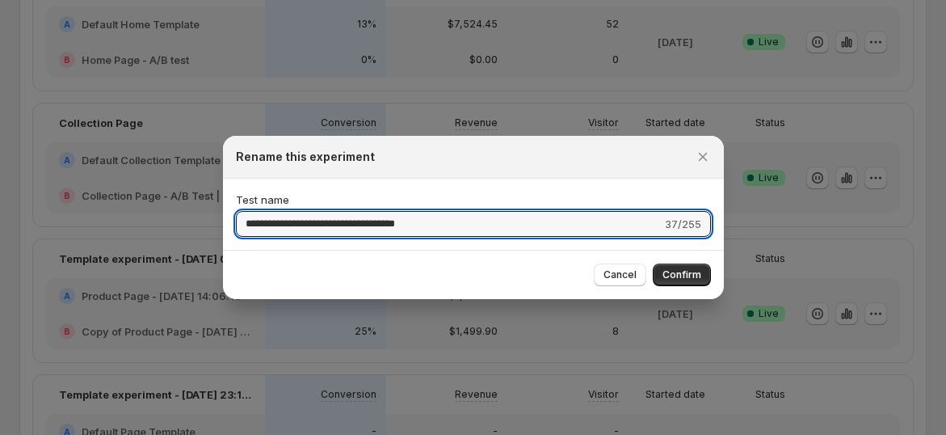
drag, startPoint x: 481, startPoint y: 221, endPoint x: 232, endPoint y: 225, distance: 249.0
click at [232, 225] on div "**********" at bounding box center [473, 214] width 501 height 71
type input "**********"
click at [679, 270] on span "Confirm" at bounding box center [682, 274] width 39 height 13
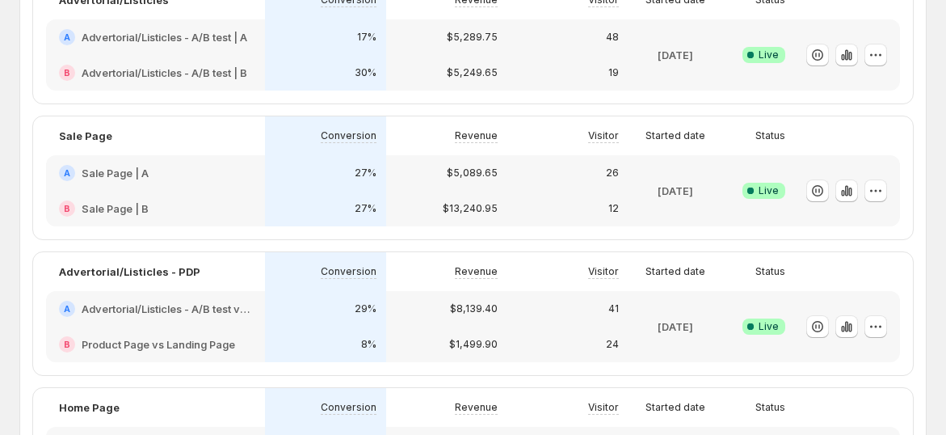
scroll to position [0, 0]
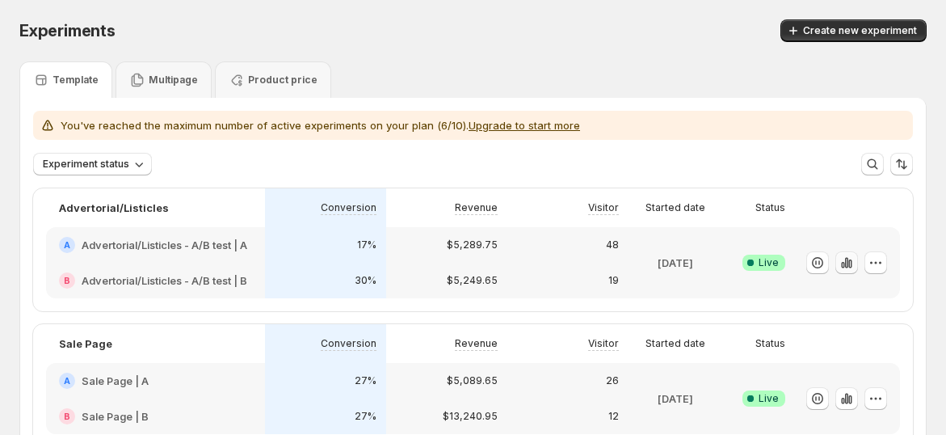
click at [855, 259] on icon "button" at bounding box center [847, 263] width 16 height 16
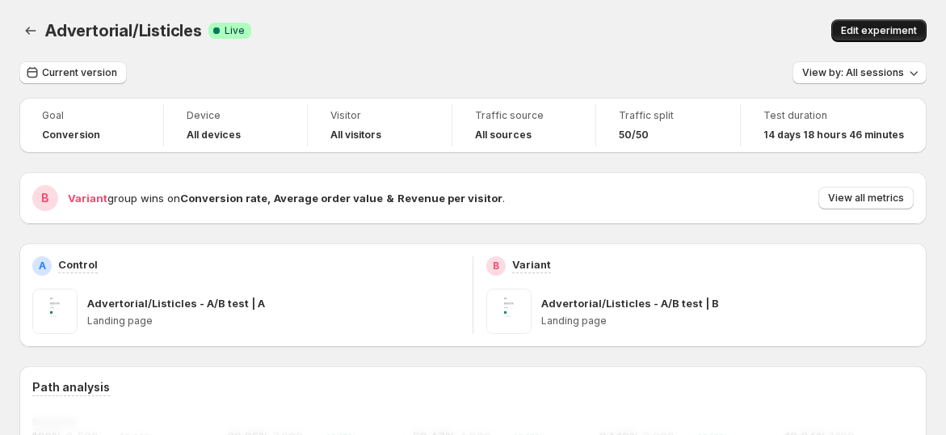
click at [865, 25] on span "Edit experiment" at bounding box center [879, 30] width 76 height 13
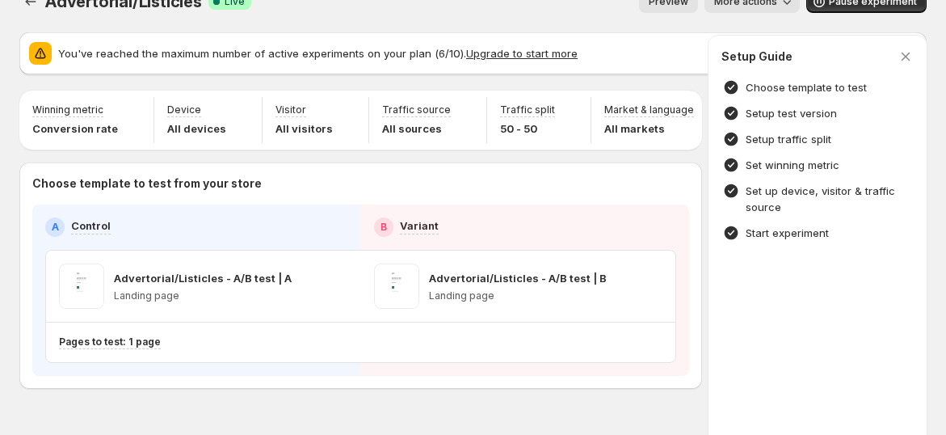
scroll to position [78, 0]
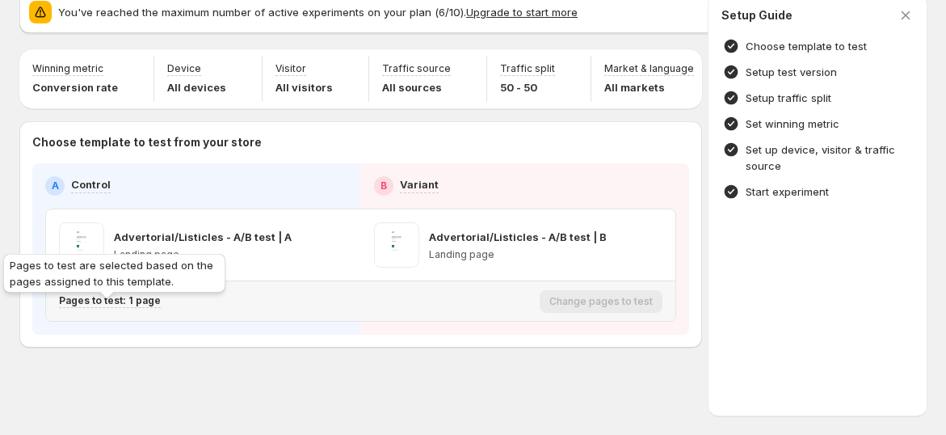
click at [143, 301] on p "Pages to test: 1 page" at bounding box center [110, 300] width 102 height 13
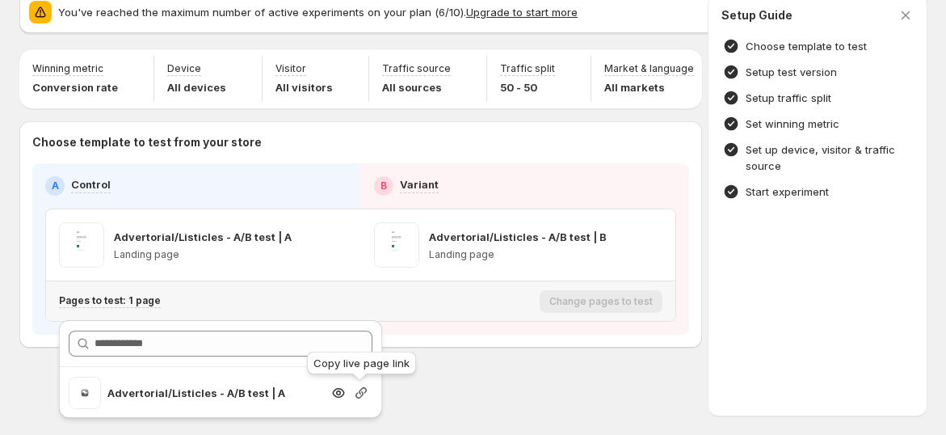
click at [360, 385] on icon "button" at bounding box center [361, 393] width 16 height 16
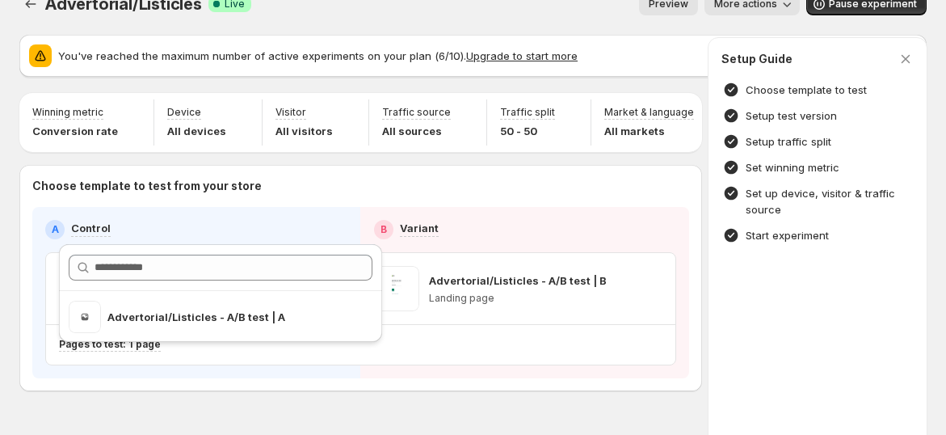
scroll to position [0, 0]
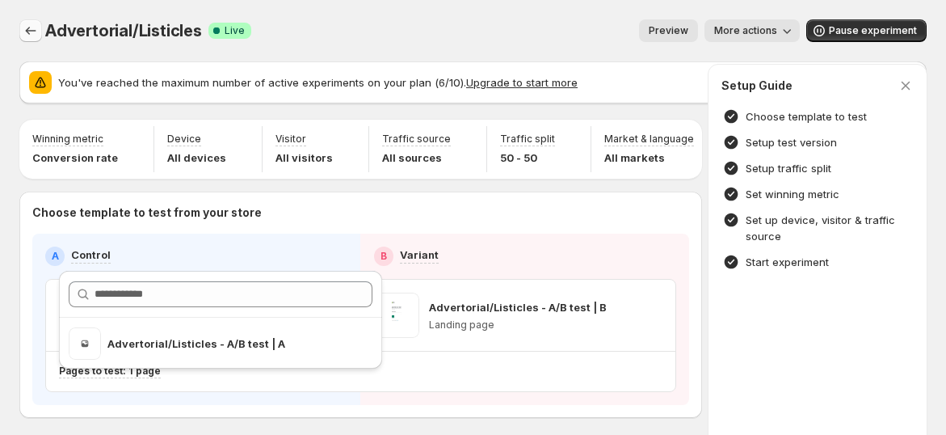
click at [29, 25] on icon "Experiments" at bounding box center [31, 31] width 16 height 16
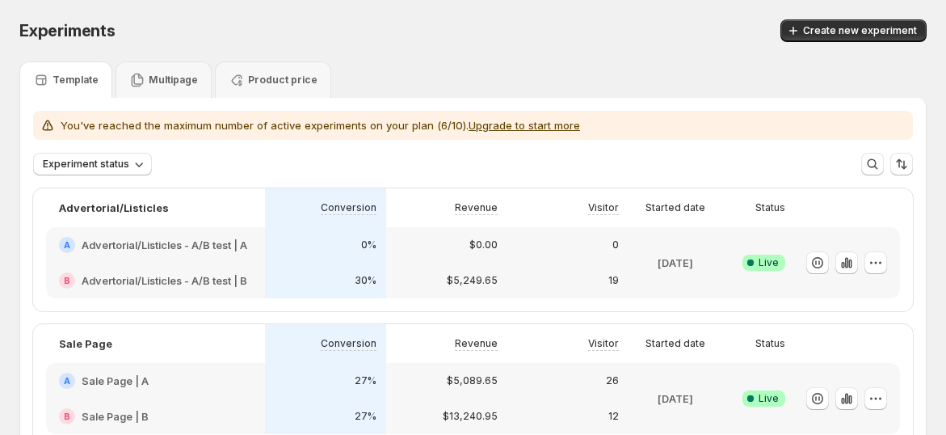
click at [593, 42] on div "Experiments. This page is ready Experiments Create new experiment" at bounding box center [473, 30] width 908 height 61
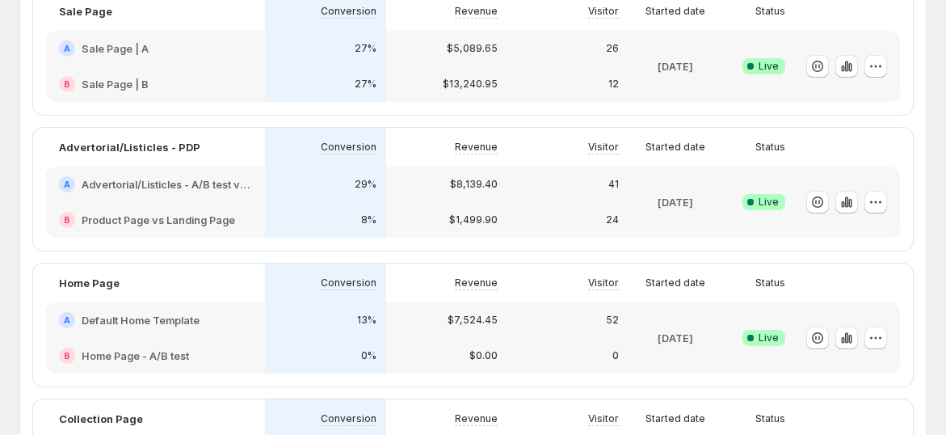
scroll to position [359, 0]
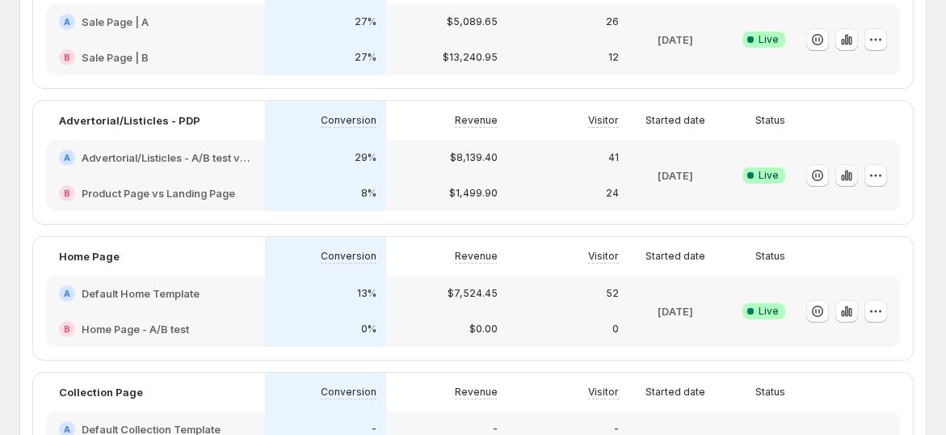
click at [850, 176] on icon "button" at bounding box center [847, 175] width 16 height 16
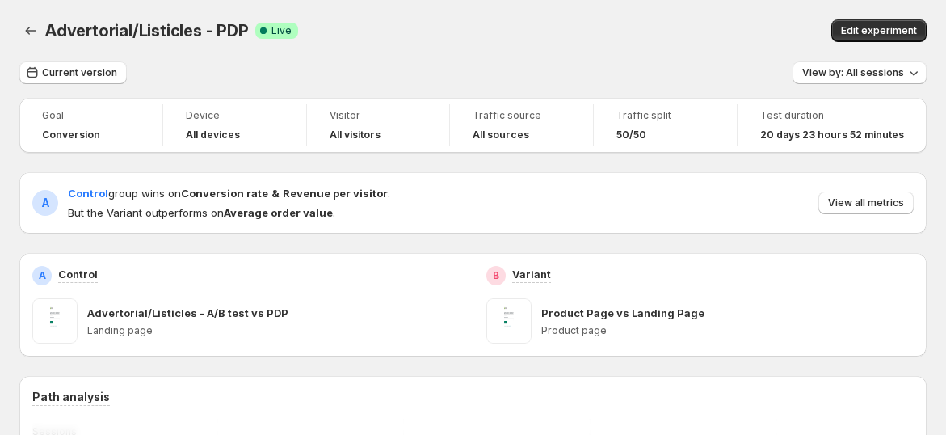
click at [868, 35] on span "Edit experiment" at bounding box center [879, 30] width 76 height 13
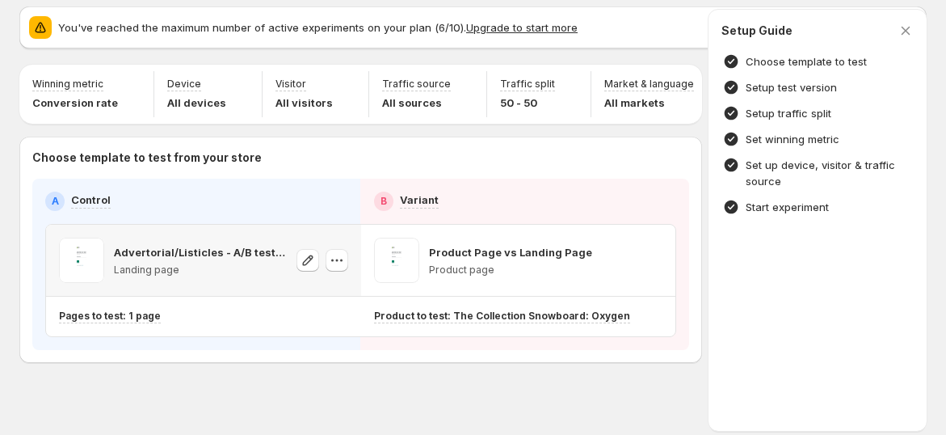
scroll to position [78, 0]
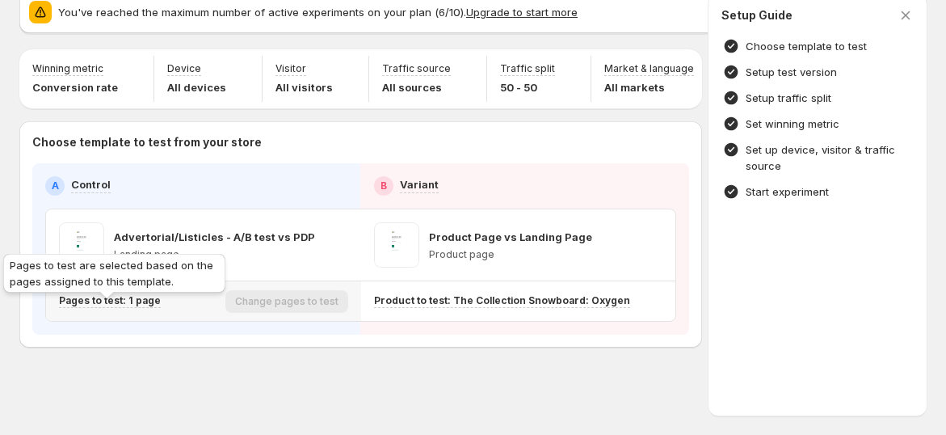
click at [129, 306] on p "Pages to test: 1 page" at bounding box center [110, 300] width 102 height 13
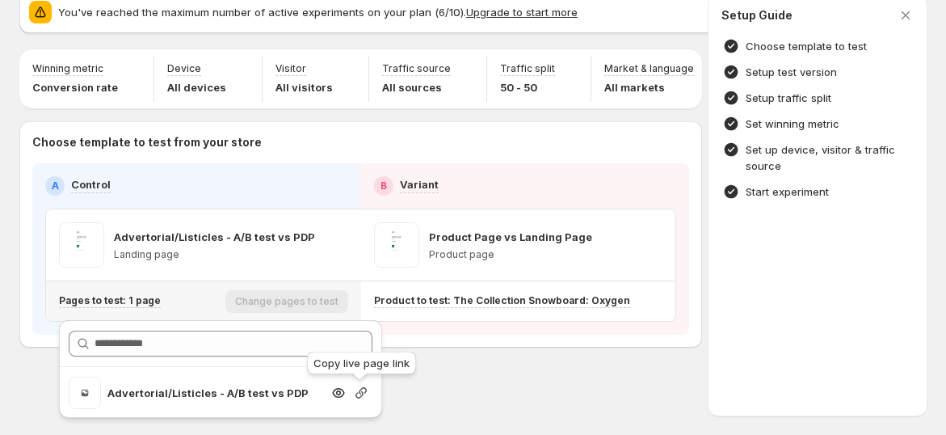
click at [360, 387] on icon "button" at bounding box center [361, 392] width 11 height 11
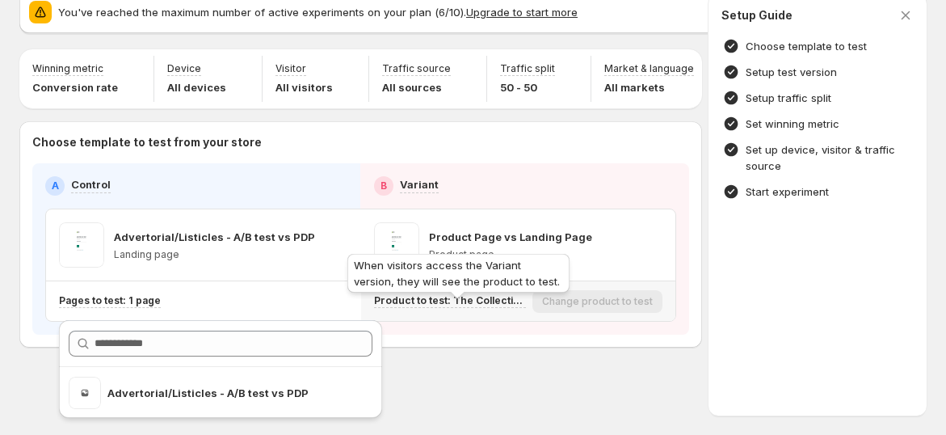
click at [480, 307] on div "Product to test: The Collection Snowboard: Oxygen" at bounding box center [450, 301] width 153 height 14
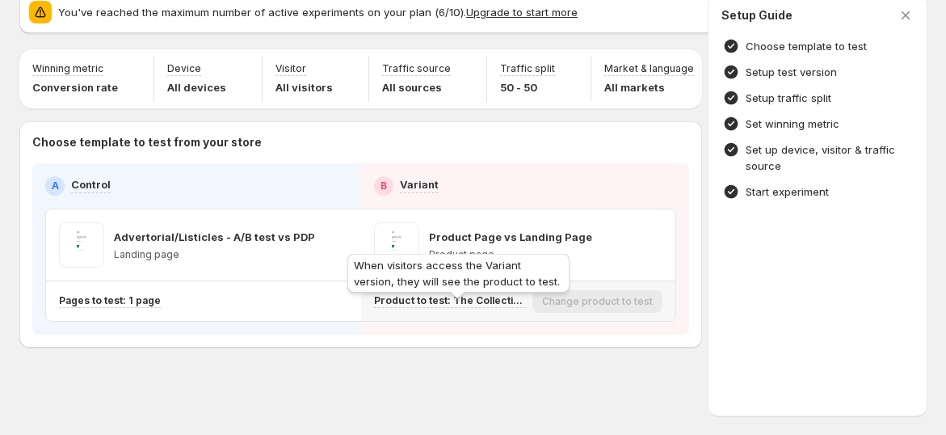
click at [482, 302] on p "Product to test: The Collection Snowboard: Oxygen" at bounding box center [450, 300] width 153 height 13
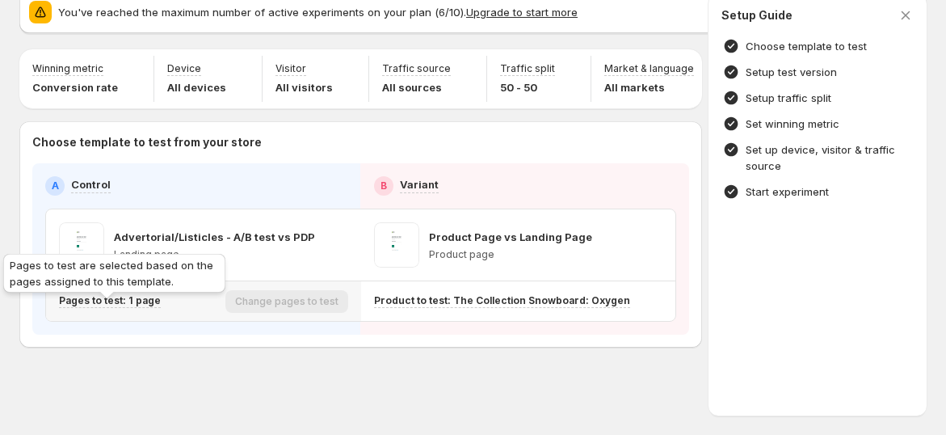
click at [114, 299] on p "Pages to test: 1 page" at bounding box center [110, 300] width 102 height 13
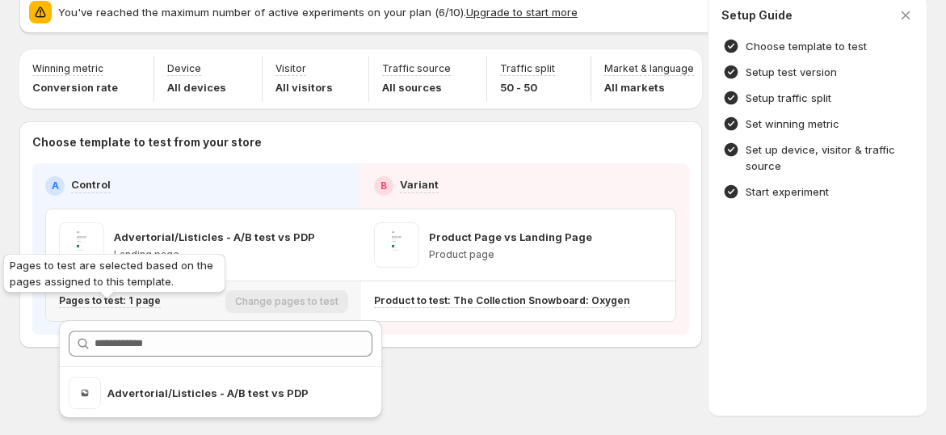
click at [126, 300] on p "Pages to test: 1 page" at bounding box center [110, 300] width 102 height 13
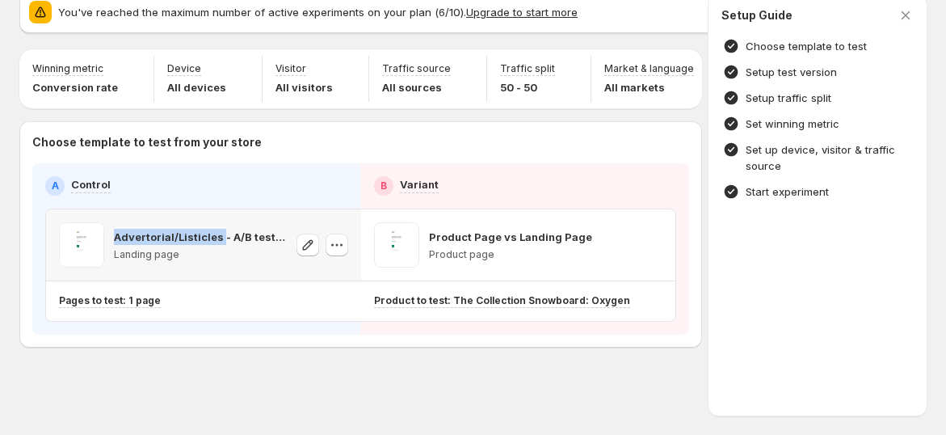
drag, startPoint x: 115, startPoint y: 241, endPoint x: 221, endPoint y: 238, distance: 106.7
click at [221, 238] on p "Advertorial/Listicles - A/B test vs PDP" at bounding box center [200, 237] width 173 height 16
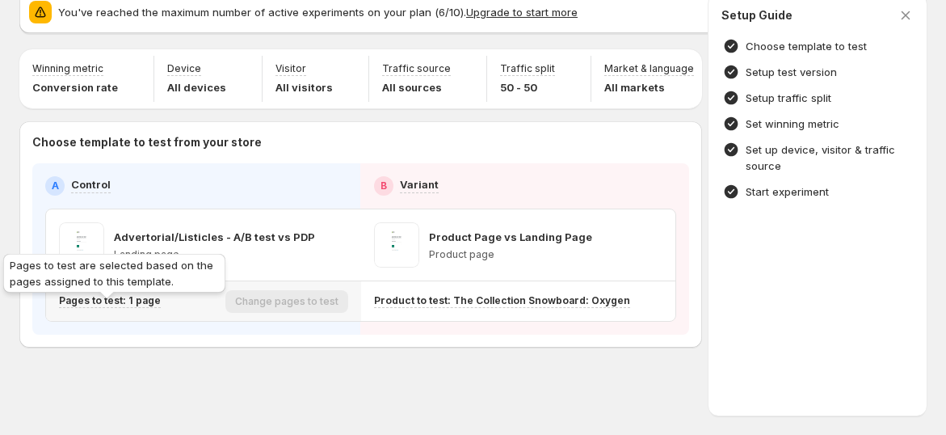
click at [137, 301] on p "Pages to test: 1 page" at bounding box center [110, 300] width 102 height 13
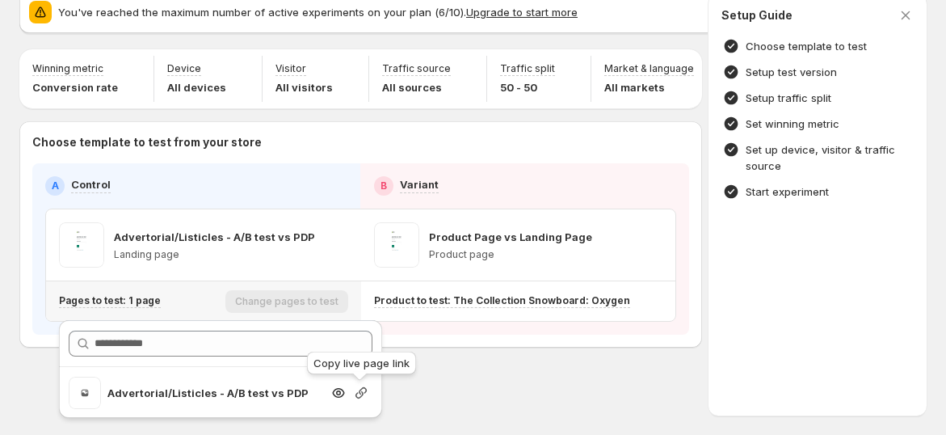
click at [363, 386] on icon "button" at bounding box center [361, 393] width 16 height 16
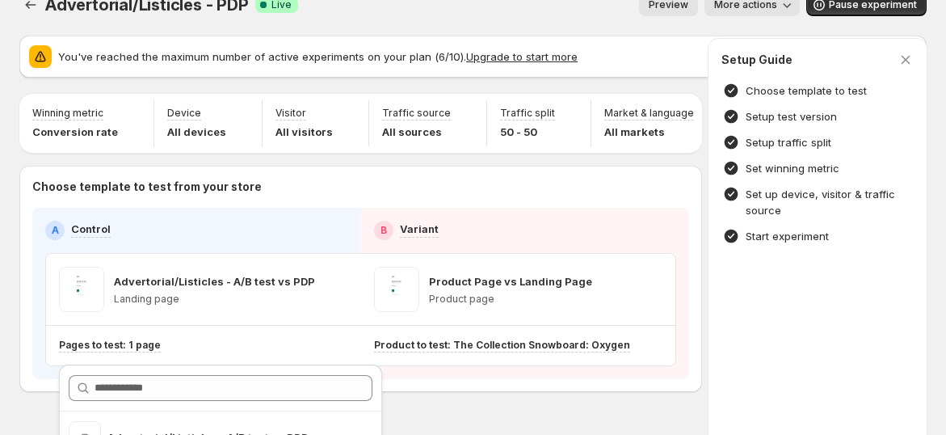
scroll to position [0, 0]
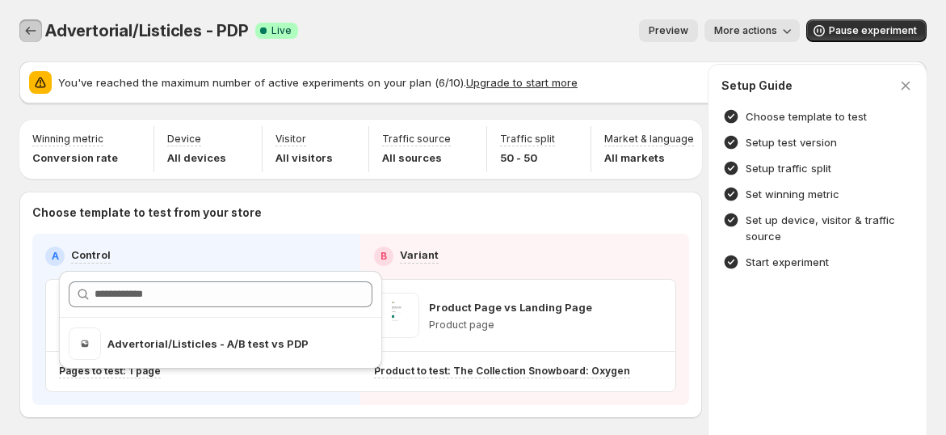
click at [23, 26] on icon "Experiments" at bounding box center [31, 31] width 16 height 16
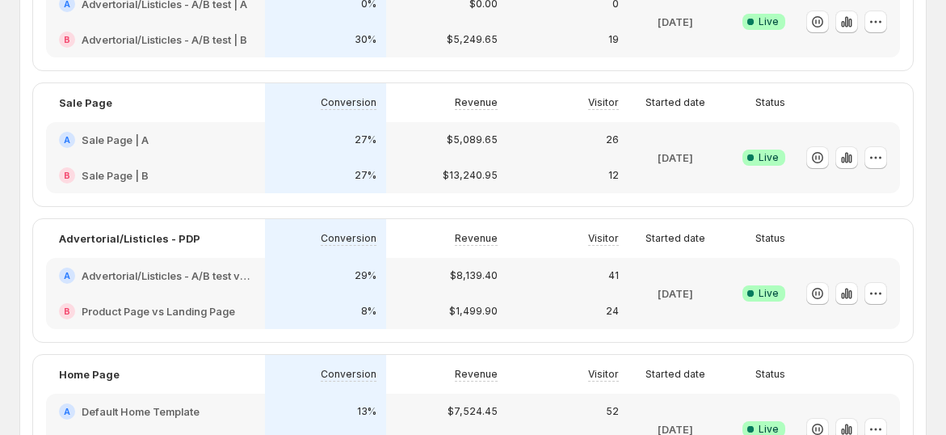
scroll to position [269, 0]
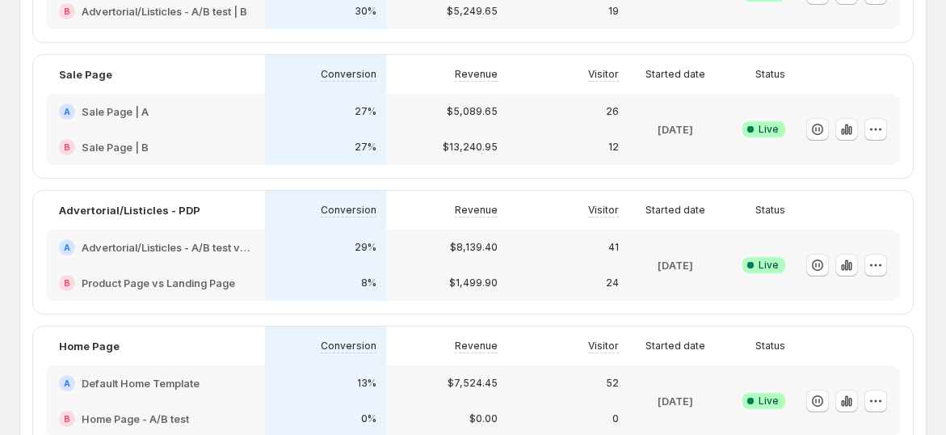
click at [193, 245] on h2 "Advertorial/Listicles - A/B test vs PDP" at bounding box center [167, 247] width 171 height 16
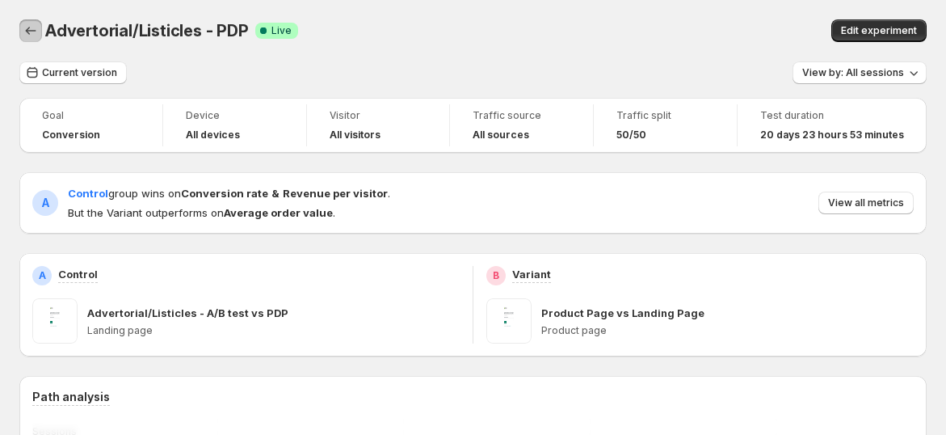
click at [24, 32] on icon "Back" at bounding box center [31, 31] width 16 height 16
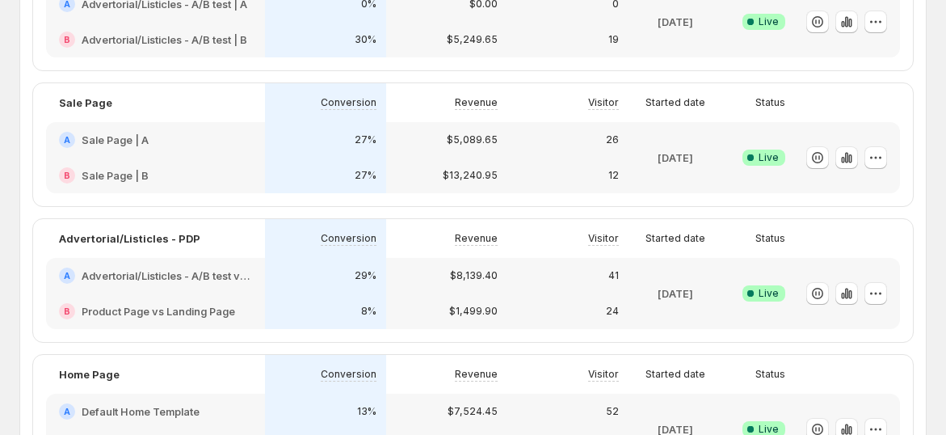
scroll to position [269, 0]
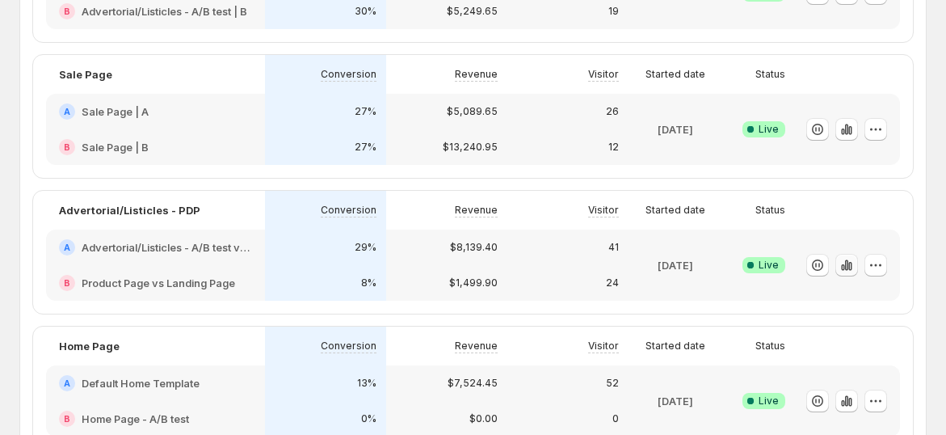
click at [849, 267] on icon "button" at bounding box center [846, 264] width 3 height 11
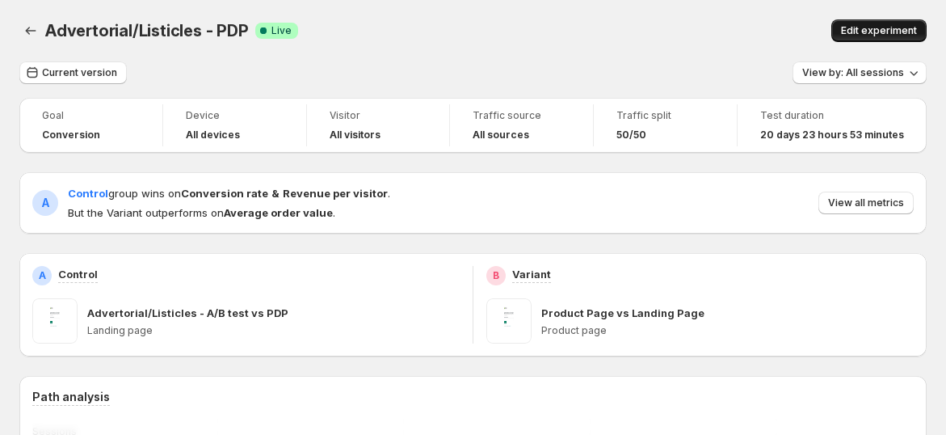
click at [866, 33] on span "Edit experiment" at bounding box center [879, 30] width 76 height 13
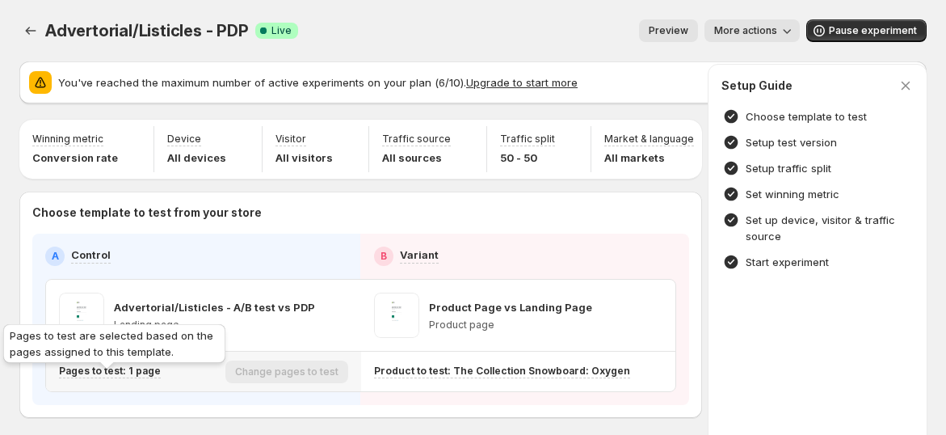
click at [87, 373] on p "Pages to test: 1 page" at bounding box center [110, 370] width 102 height 13
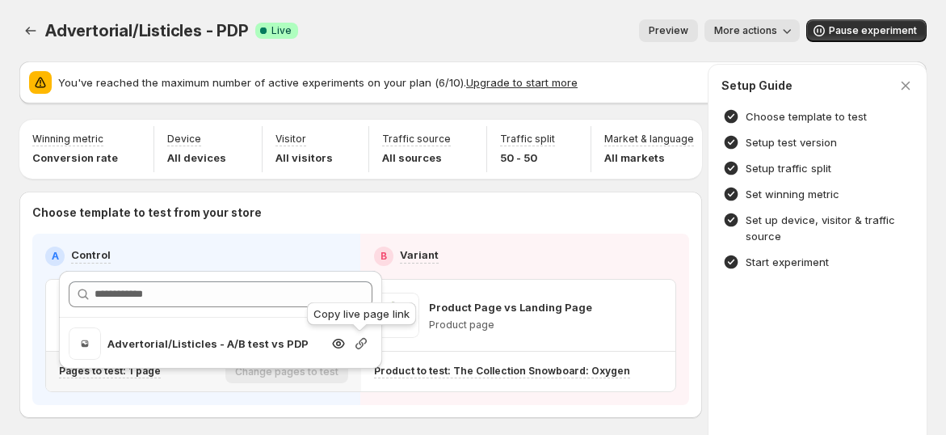
click at [365, 347] on icon "button" at bounding box center [361, 343] width 16 height 16
click at [26, 23] on icon "Experiments" at bounding box center [31, 31] width 16 height 16
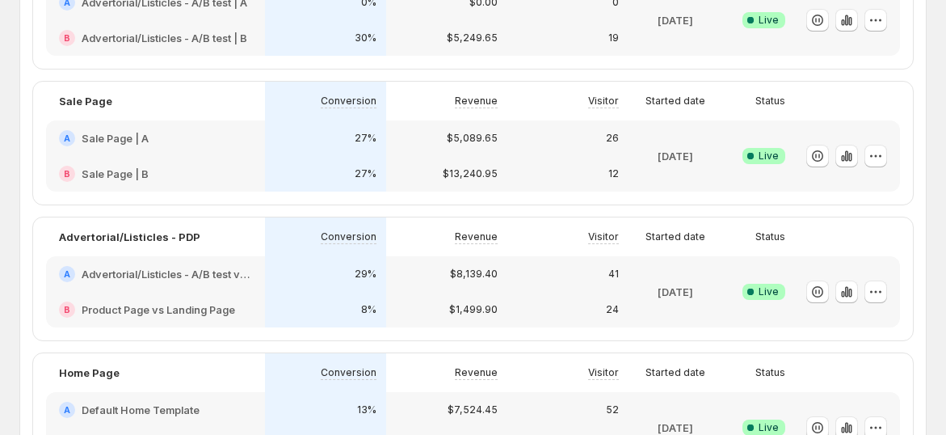
scroll to position [269, 0]
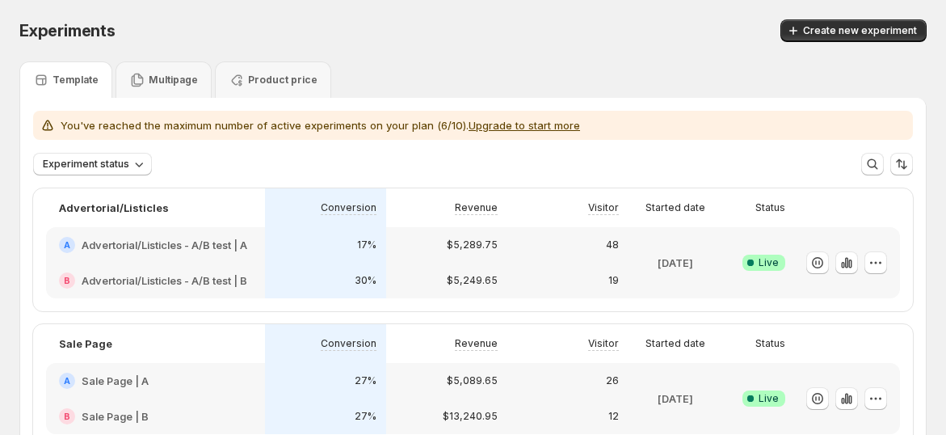
scroll to position [179, 0]
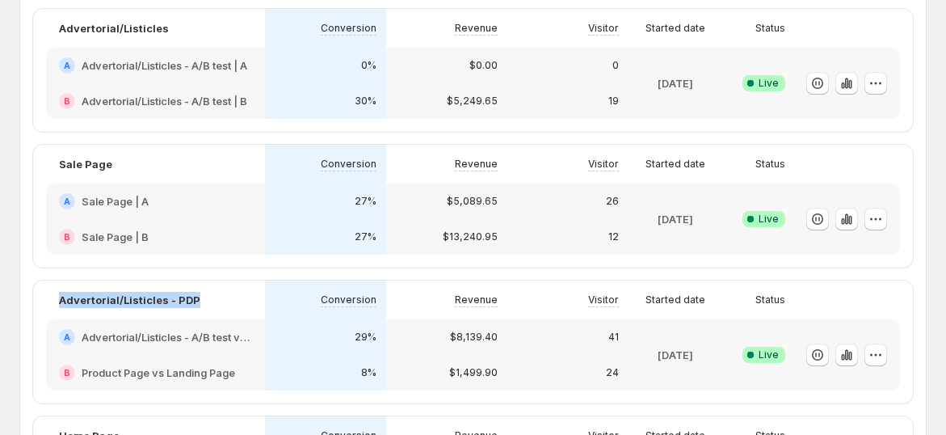
drag, startPoint x: 46, startPoint y: 298, endPoint x: 215, endPoint y: 305, distance: 169.1
click at [215, 305] on div "Advertorial/Listicles - PDP" at bounding box center [155, 299] width 219 height 39
drag, startPoint x: 53, startPoint y: 303, endPoint x: 198, endPoint y: 303, distance: 145.5
click at [198, 303] on div "Advertorial/Listicles - PDP" at bounding box center [155, 299] width 219 height 39
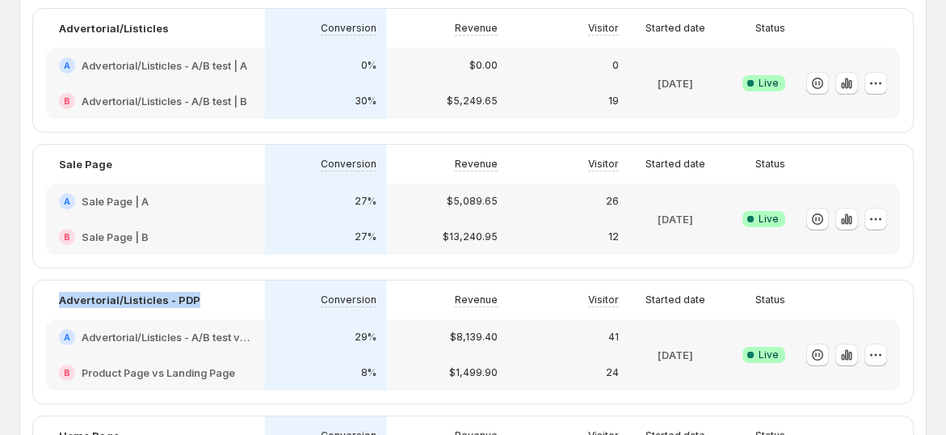
drag, startPoint x: 47, startPoint y: 297, endPoint x: 204, endPoint y: 300, distance: 157.6
click at [204, 300] on div "Advertorial/Listicles - PDP" at bounding box center [155, 299] width 219 height 39
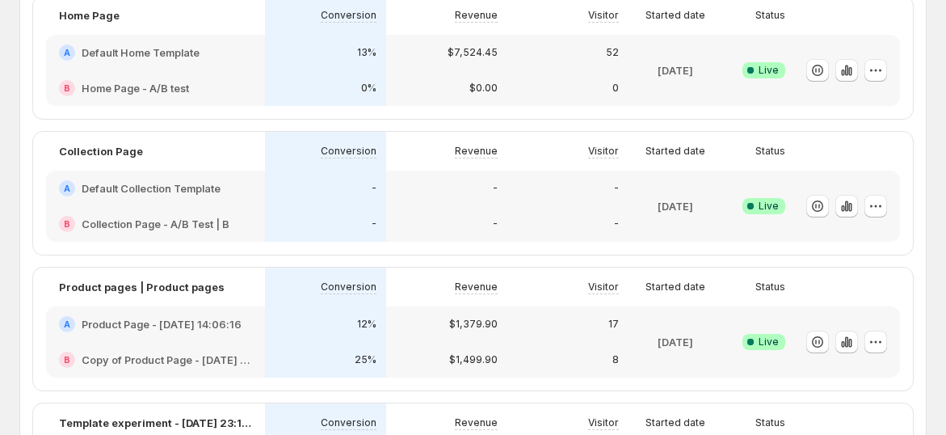
scroll to position [628, 0]
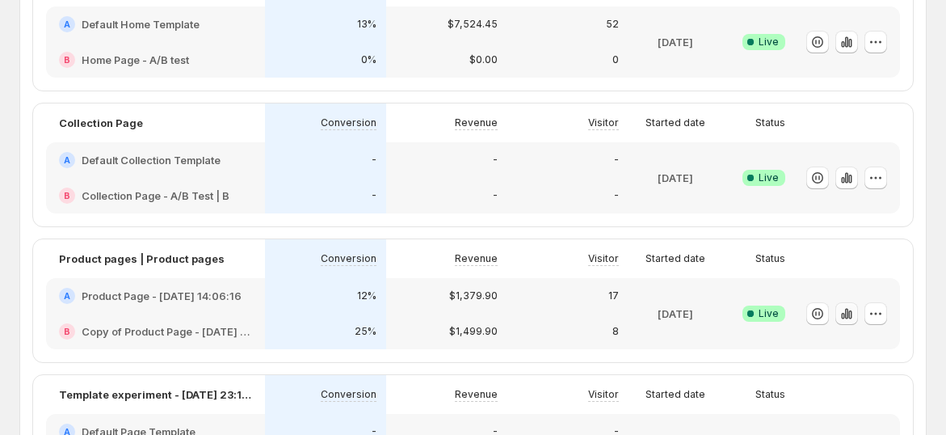
click at [852, 317] on icon "button" at bounding box center [850, 314] width 3 height 9
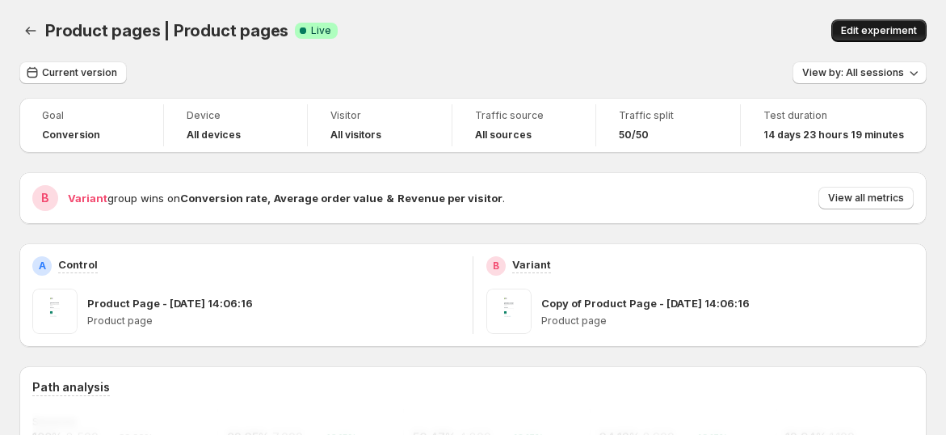
click at [868, 19] on button "Edit experiment" at bounding box center [879, 30] width 95 height 23
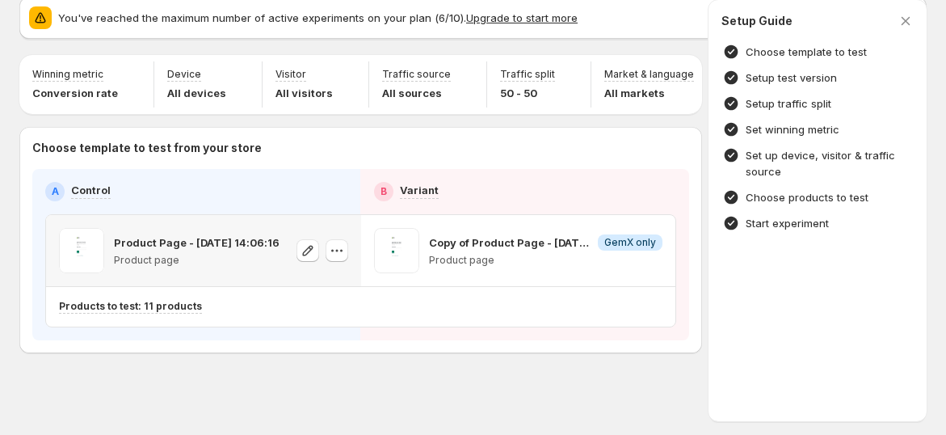
scroll to position [78, 0]
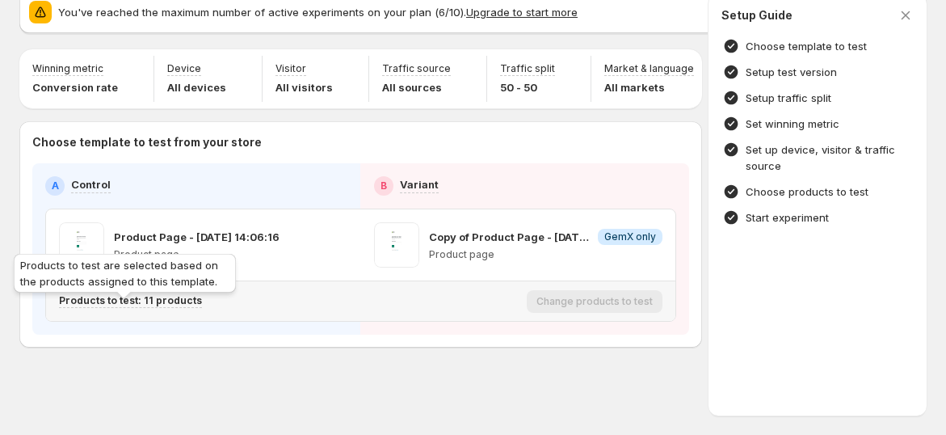
click at [177, 297] on p "Products to test: 11 products" at bounding box center [130, 300] width 143 height 13
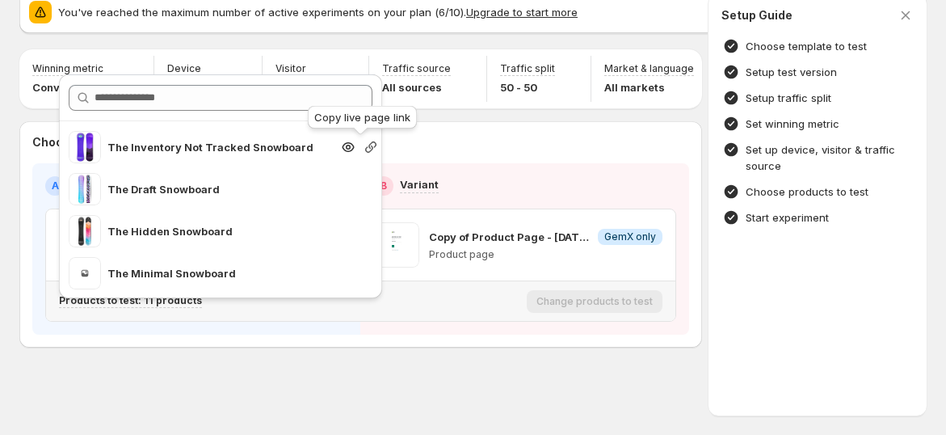
click at [363, 145] on icon "button" at bounding box center [371, 147] width 16 height 16
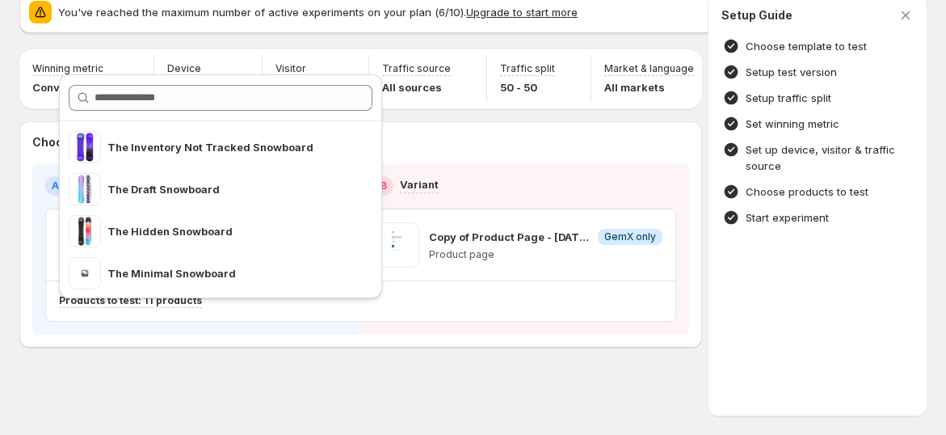
click at [268, 352] on div "Product pages | Product pages. This page is ready Product pages | Product pages…" at bounding box center [473, 182] width 946 height 505
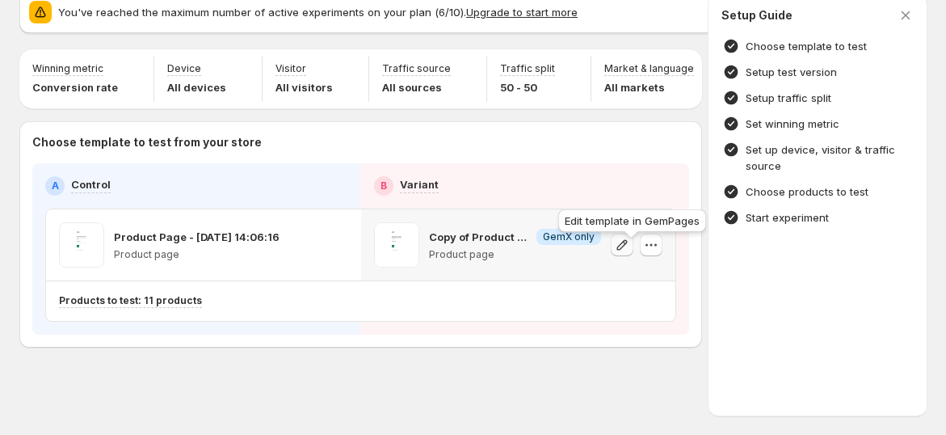
click at [634, 247] on button "button" at bounding box center [622, 245] width 23 height 23
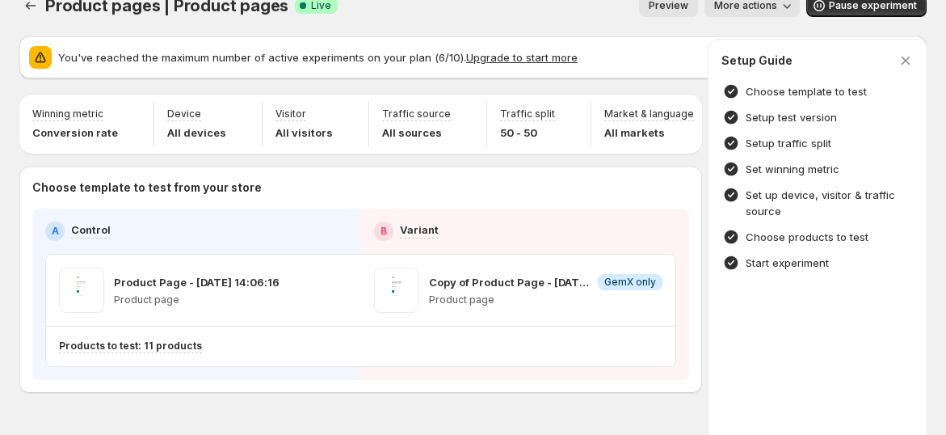
scroll to position [0, 0]
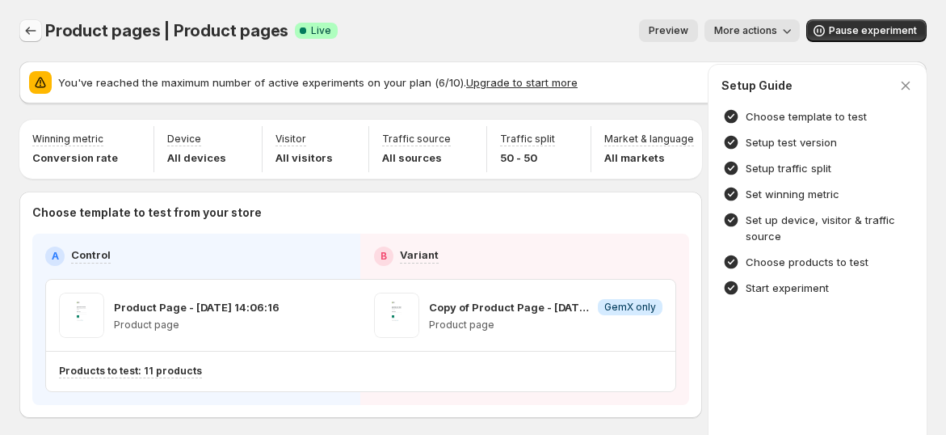
click at [25, 36] on icon "Experiments" at bounding box center [31, 31] width 16 height 16
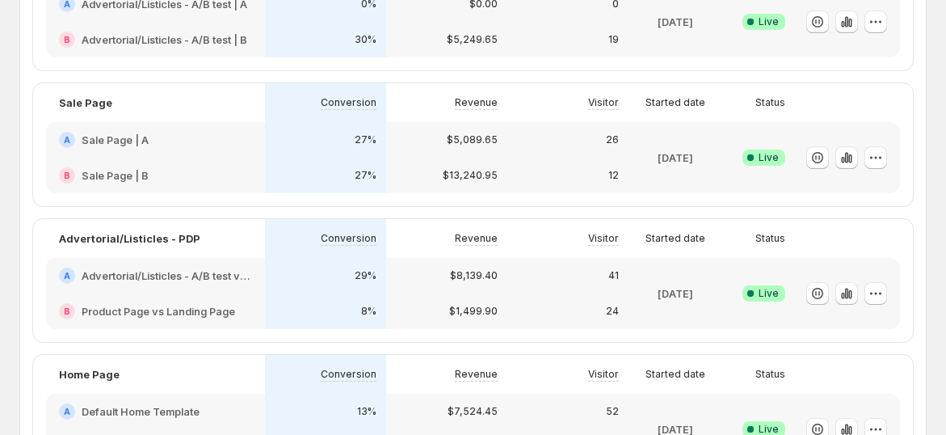
scroll to position [269, 0]
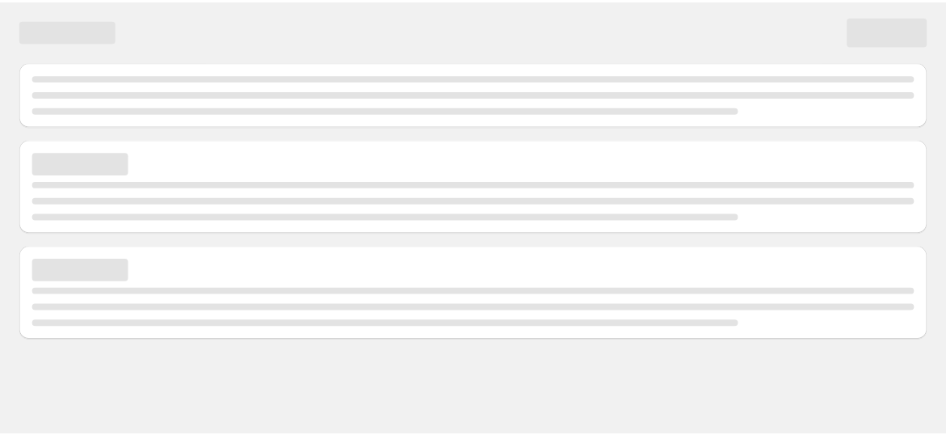
scroll to position [90, 0]
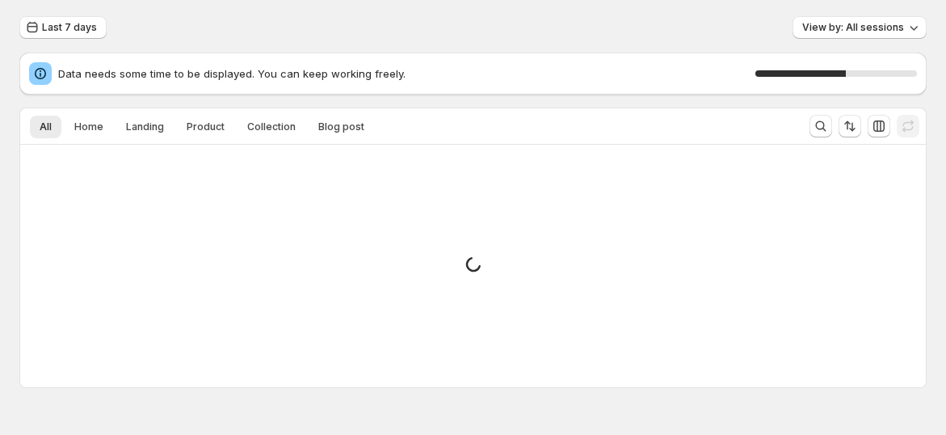
scroll to position [146, 0]
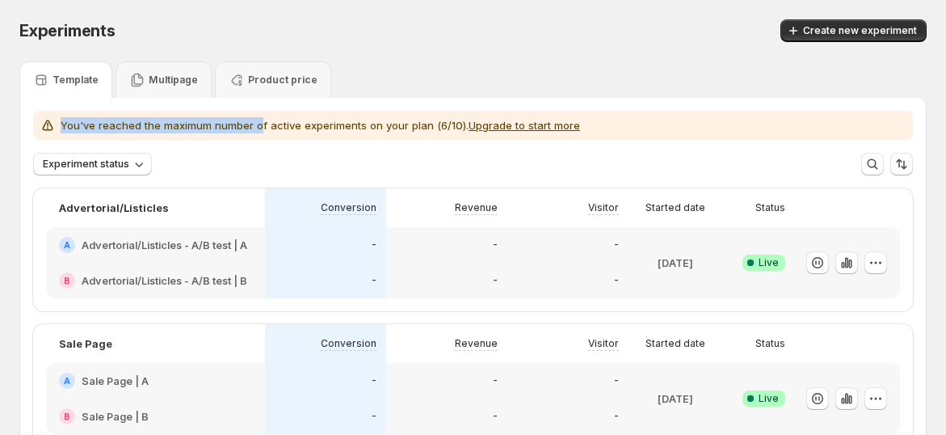
drag, startPoint x: 57, startPoint y: 131, endPoint x: 256, endPoint y: 127, distance: 198.9
click at [256, 127] on div "You've reached the maximum number of active experiments on your plan (6/10). Up…" at bounding box center [310, 125] width 541 height 16
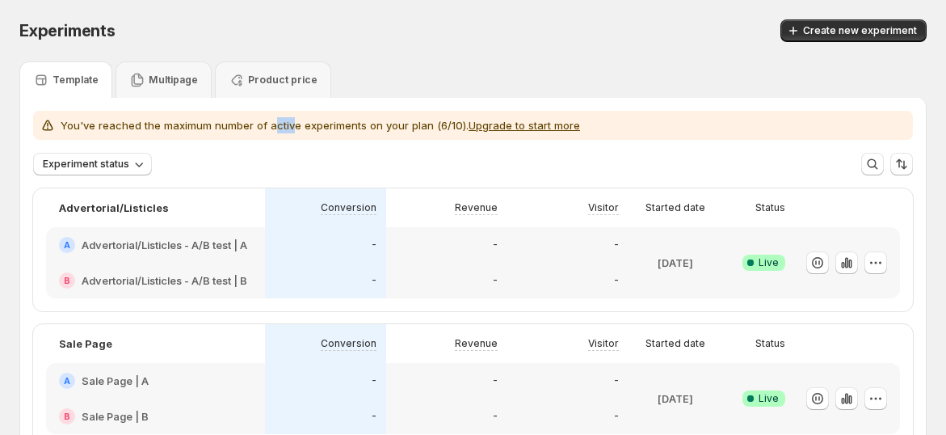
drag, startPoint x: 272, startPoint y: 126, endPoint x: 288, endPoint y: 126, distance: 15.4
click at [288, 126] on p "You've reached the maximum number of active experiments on your plan (6/10). Up…" at bounding box center [321, 125] width 520 height 16
click at [133, 81] on icon at bounding box center [137, 80] width 16 height 16
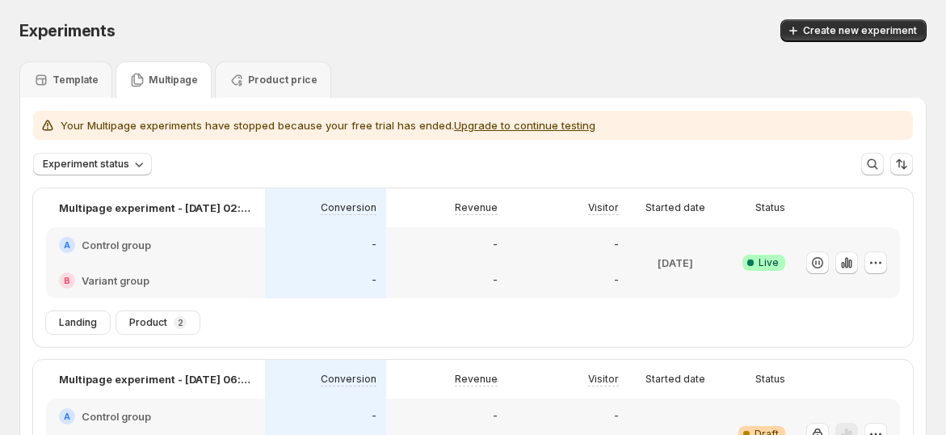
click at [280, 87] on div "Product price" at bounding box center [273, 80] width 89 height 16
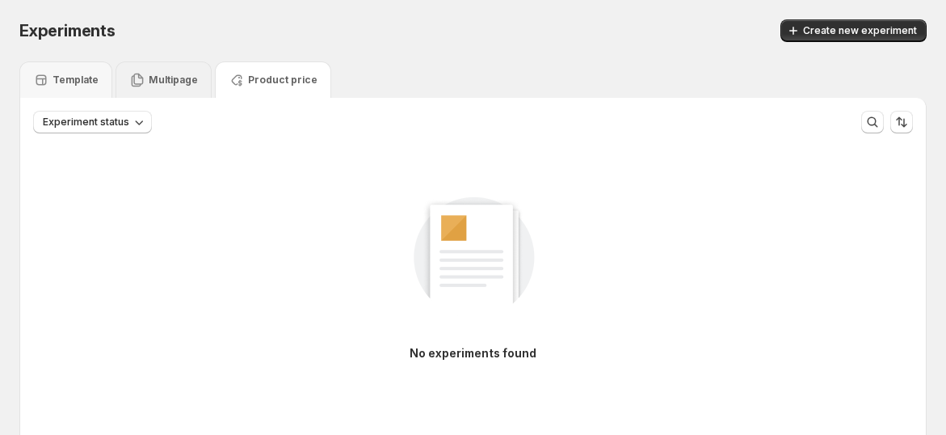
click at [116, 78] on div "Multipage" at bounding box center [164, 79] width 96 height 36
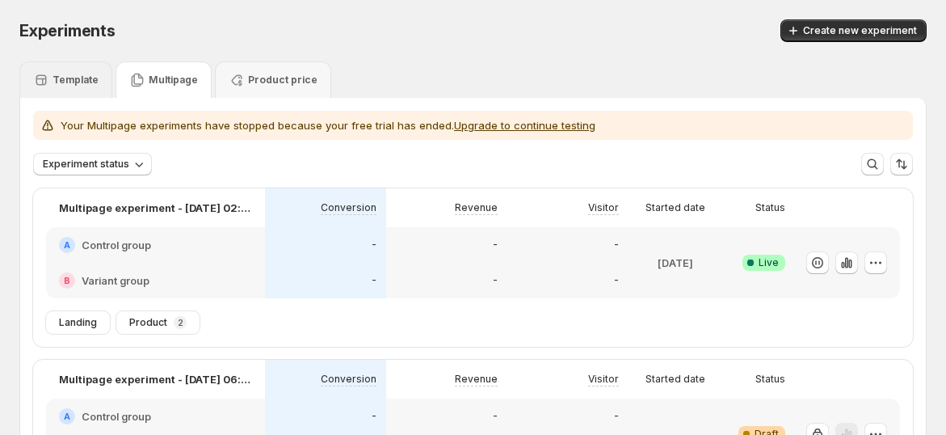
click at [86, 88] on div "Template" at bounding box center [65, 79] width 93 height 36
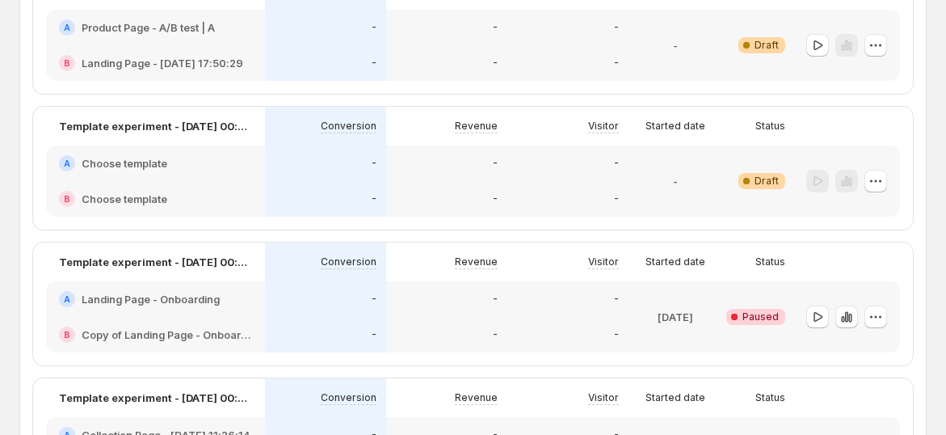
scroll to position [1167, 0]
click at [878, 180] on icon "button" at bounding box center [876, 181] width 2 height 2
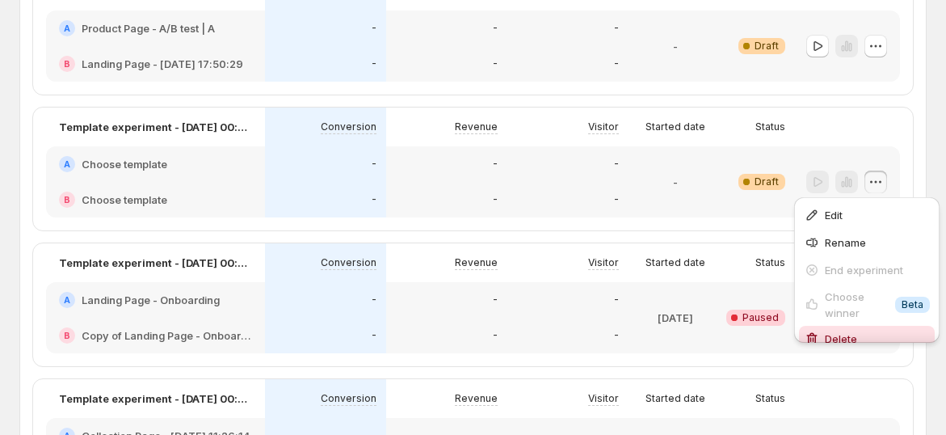
click at [841, 332] on span "Delete" at bounding box center [841, 338] width 32 height 13
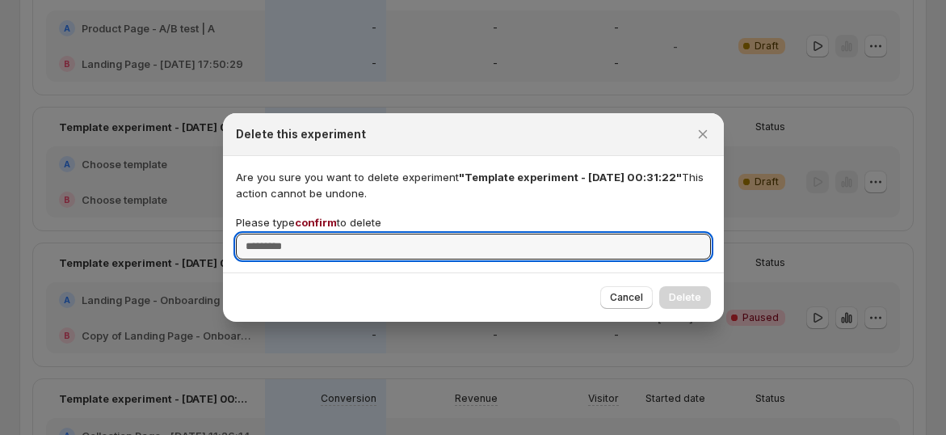
click at [322, 220] on span "confirm" at bounding box center [316, 222] width 42 height 13
click at [322, 234] on input "Please type confirm to delete" at bounding box center [473, 247] width 475 height 26
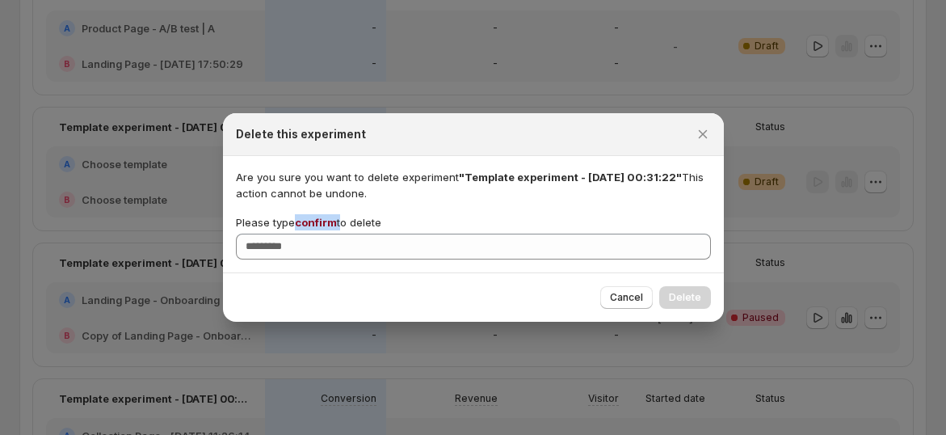
click at [322, 220] on span "confirm" at bounding box center [316, 222] width 42 height 13
click at [322, 234] on input "Please type confirm to delete" at bounding box center [473, 247] width 475 height 26
copy p "confirm"
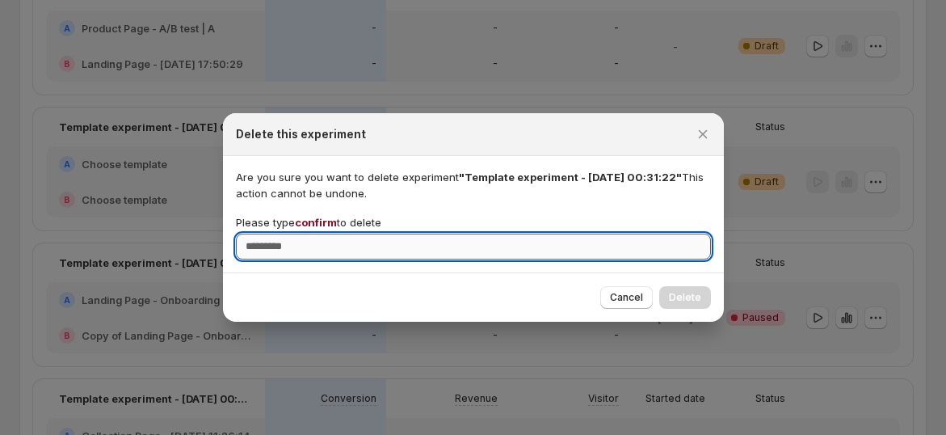
click at [327, 241] on input "Please type confirm to delete" at bounding box center [473, 247] width 475 height 26
paste input "*******"
type input "*******"
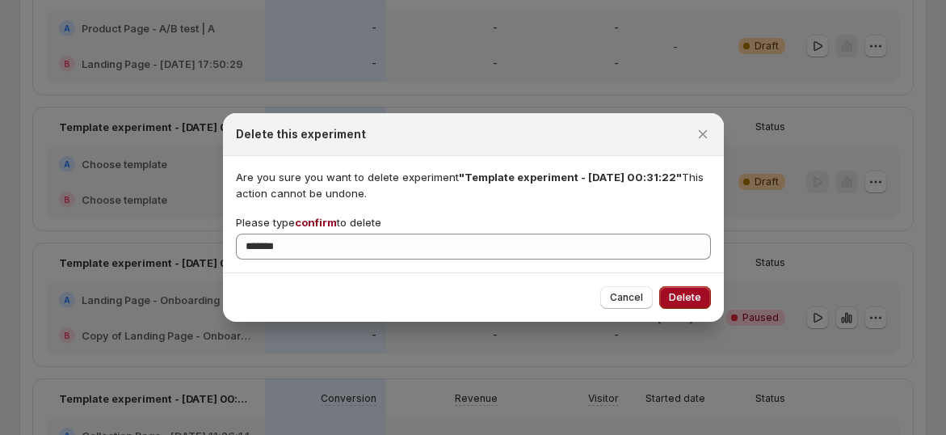
click at [687, 286] on button "Delete" at bounding box center [685, 297] width 52 height 23
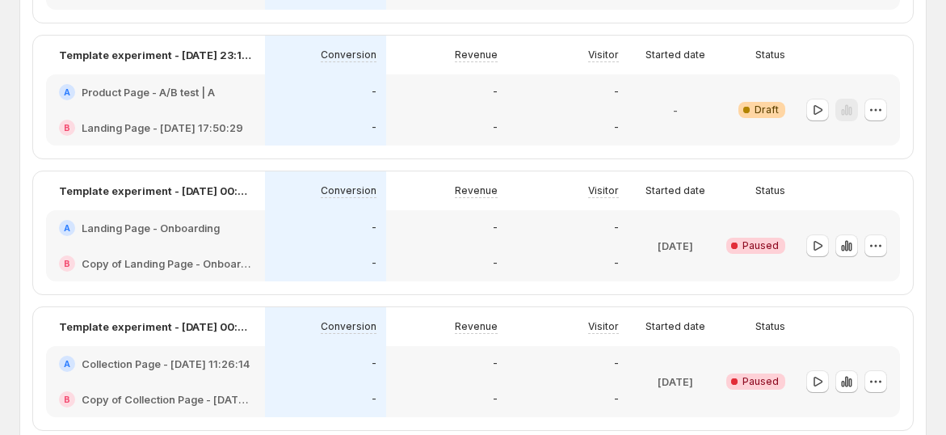
scroll to position [1077, 0]
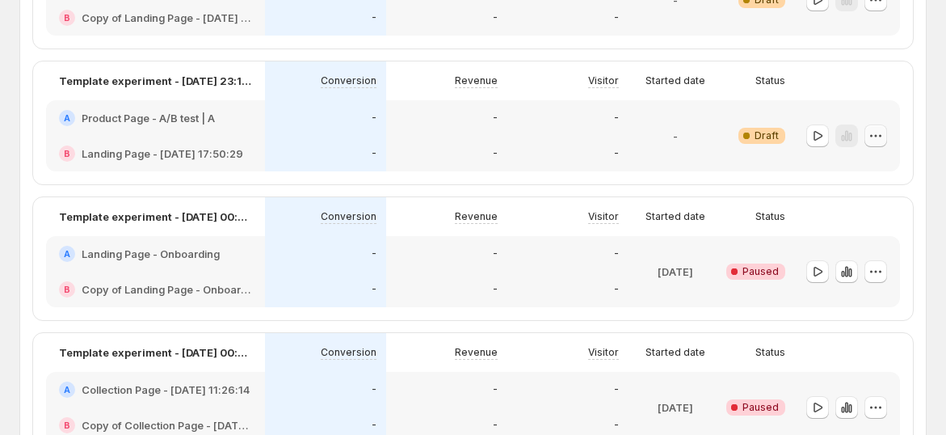
click at [882, 135] on icon "button" at bounding box center [880, 135] width 2 height 2
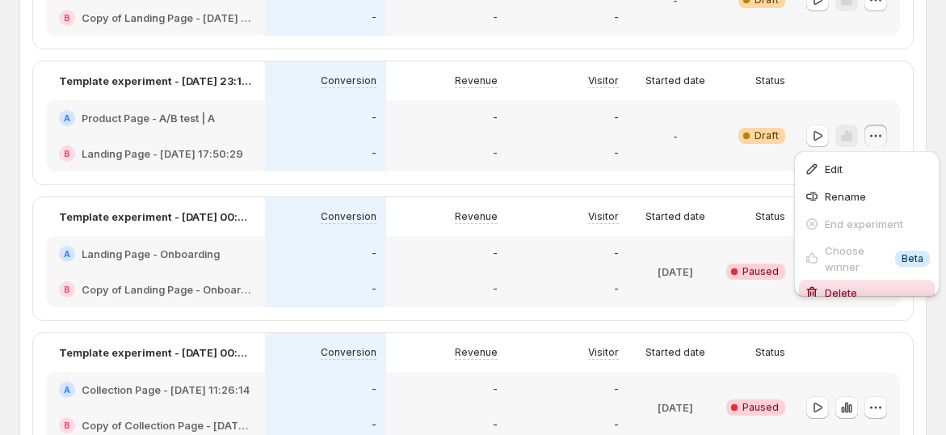
click at [856, 293] on span "Delete" at bounding box center [841, 292] width 32 height 13
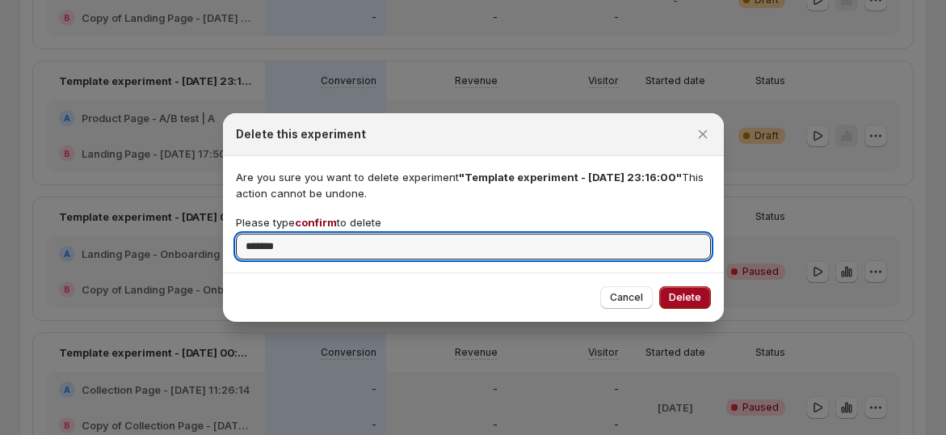
type input "*******"
click at [696, 289] on button "Delete" at bounding box center [685, 297] width 52 height 23
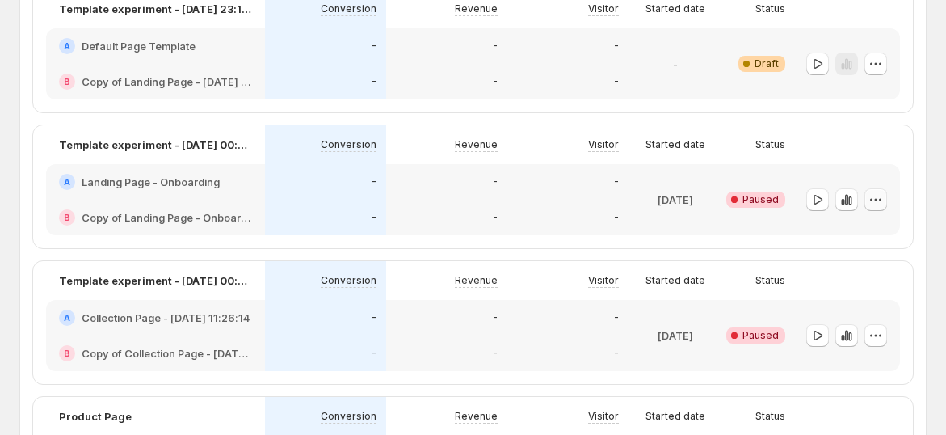
scroll to position [988, 0]
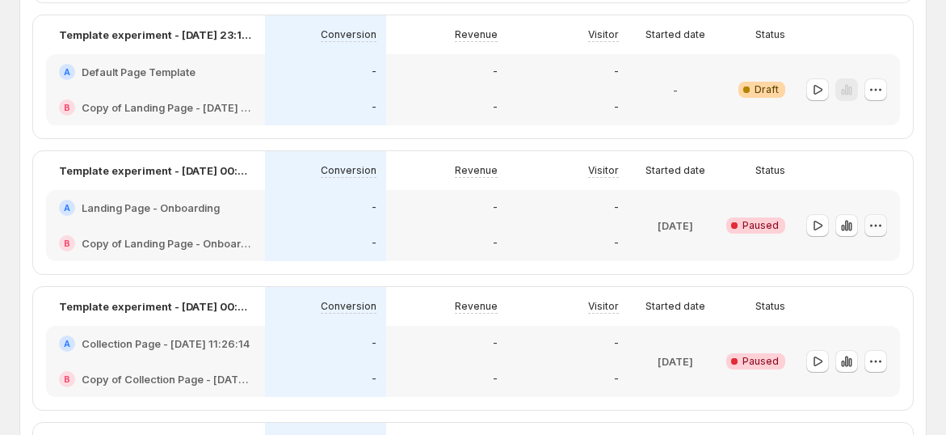
click at [884, 225] on icon "button" at bounding box center [876, 225] width 16 height 16
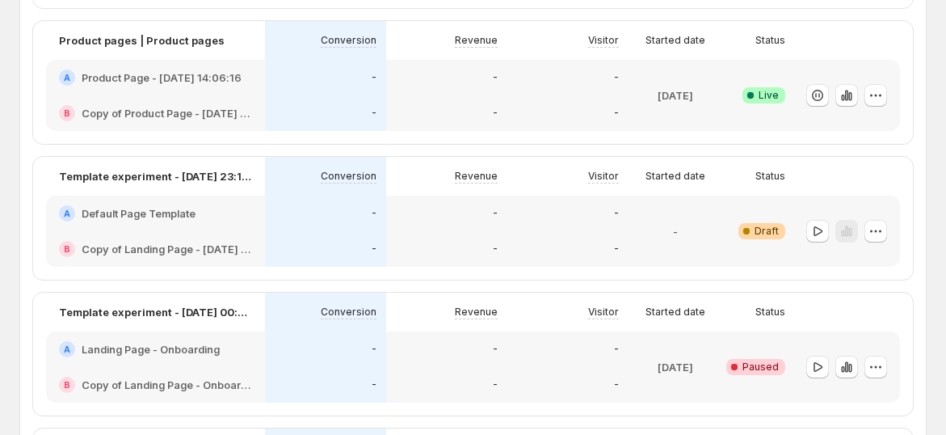
scroll to position [808, 0]
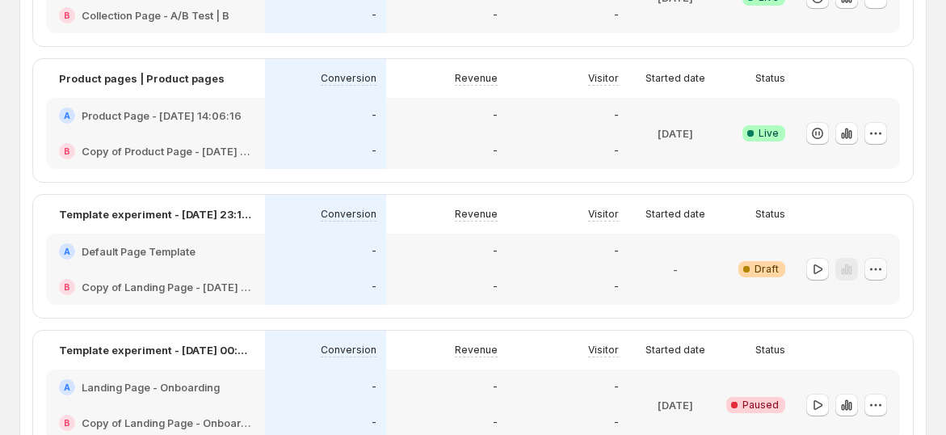
click at [887, 259] on button "button" at bounding box center [876, 269] width 23 height 23
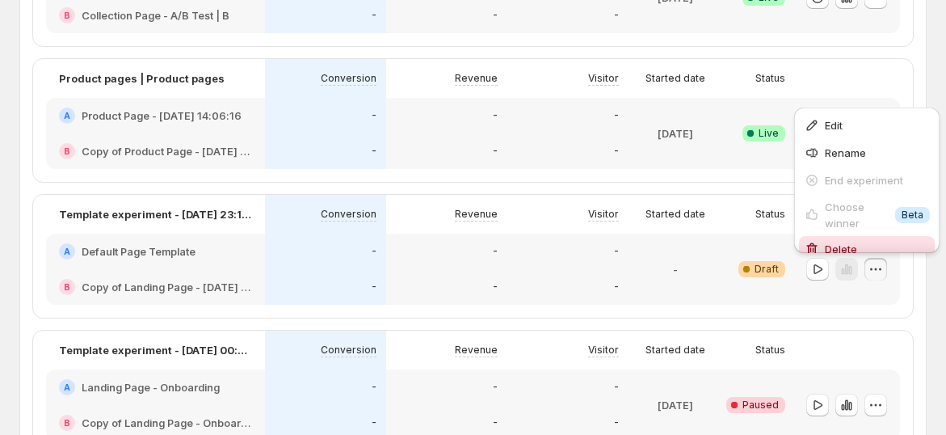
click at [845, 241] on span "Delete" at bounding box center [877, 249] width 105 height 16
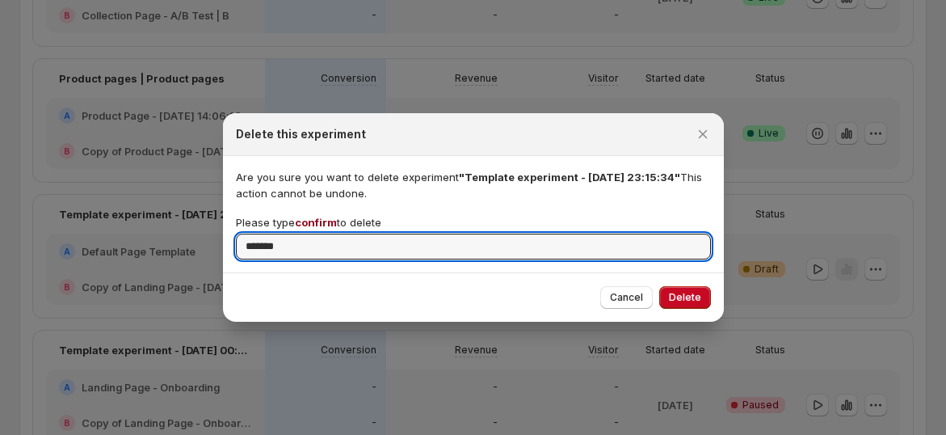
type input "*******"
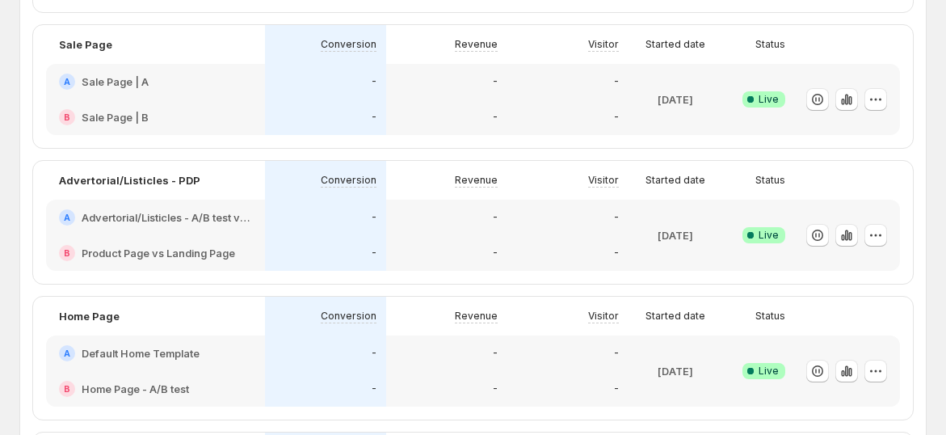
scroll to position [90, 0]
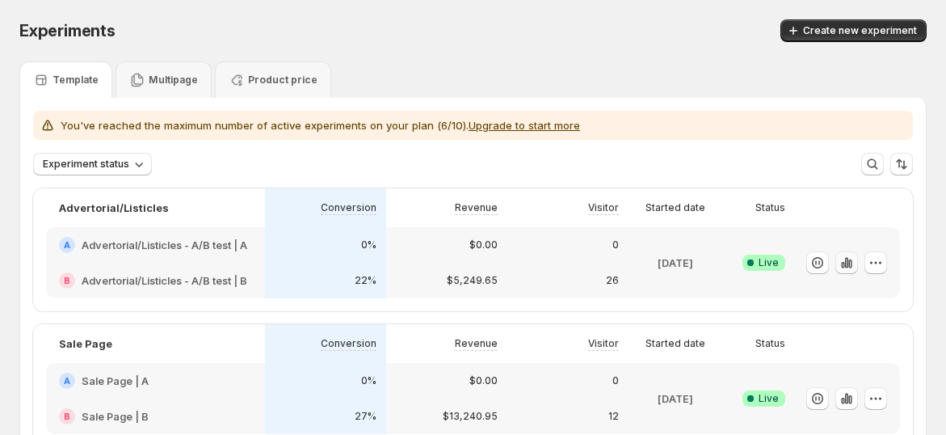
click at [858, 264] on button "button" at bounding box center [847, 262] width 23 height 23
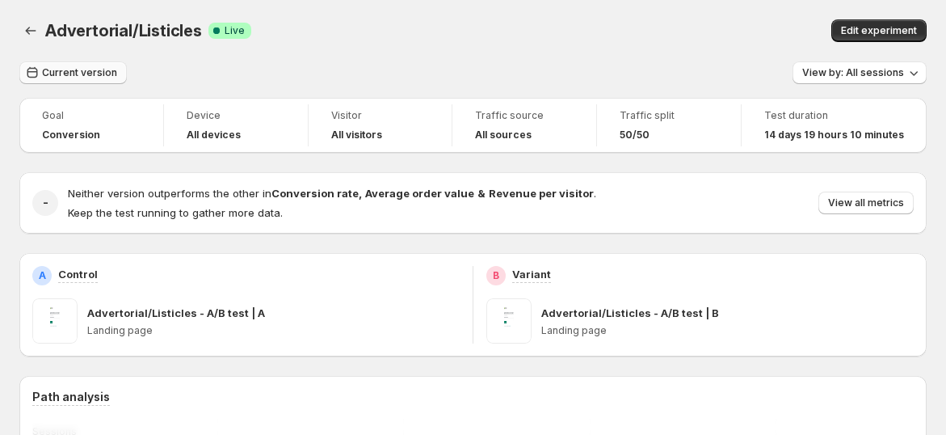
click at [81, 74] on span "Current version" at bounding box center [79, 72] width 75 height 13
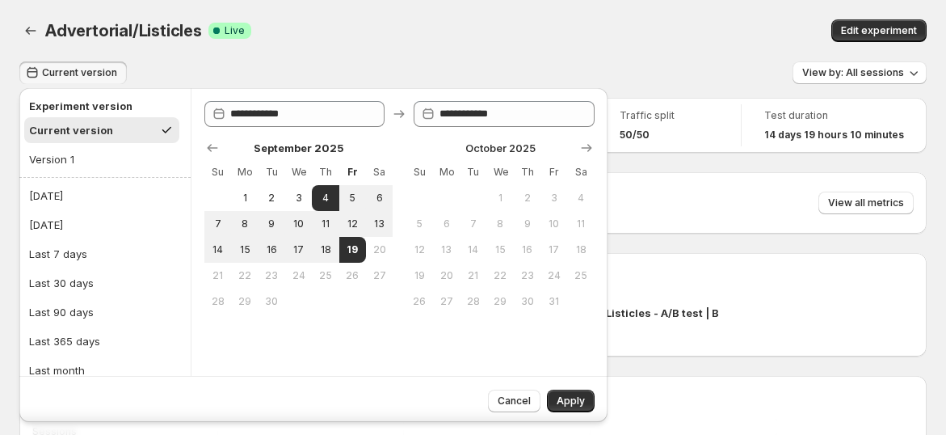
click at [418, 83] on div "Current version View by: All sessions" at bounding box center [473, 72] width 908 height 23
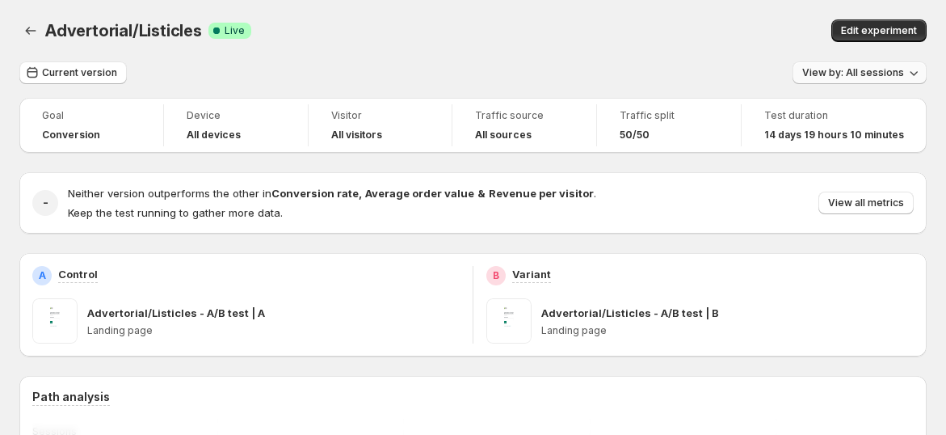
click at [875, 68] on span "View by: All sessions" at bounding box center [854, 72] width 102 height 13
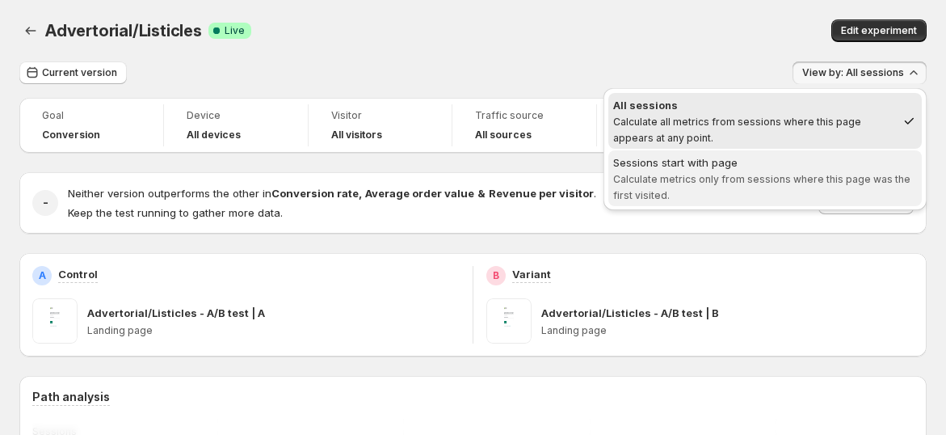
click at [839, 157] on div "Sessions start with page" at bounding box center [765, 162] width 304 height 16
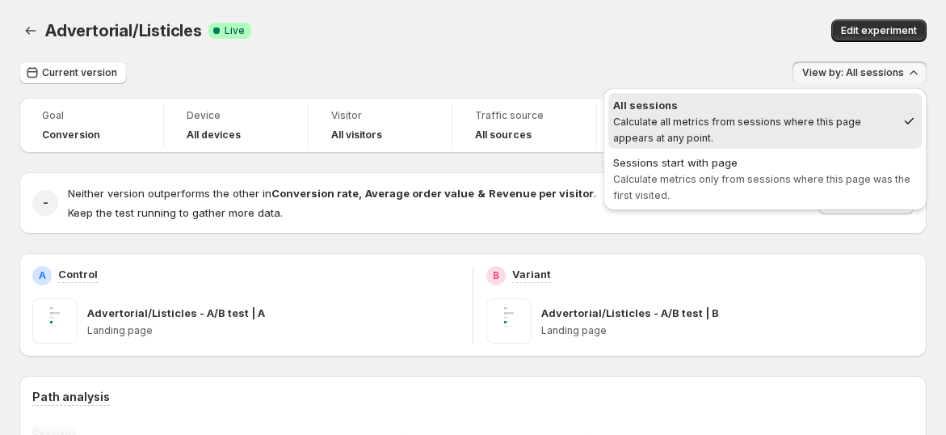
click at [659, 35] on div "Edit experiment" at bounding box center [736, 30] width 382 height 23
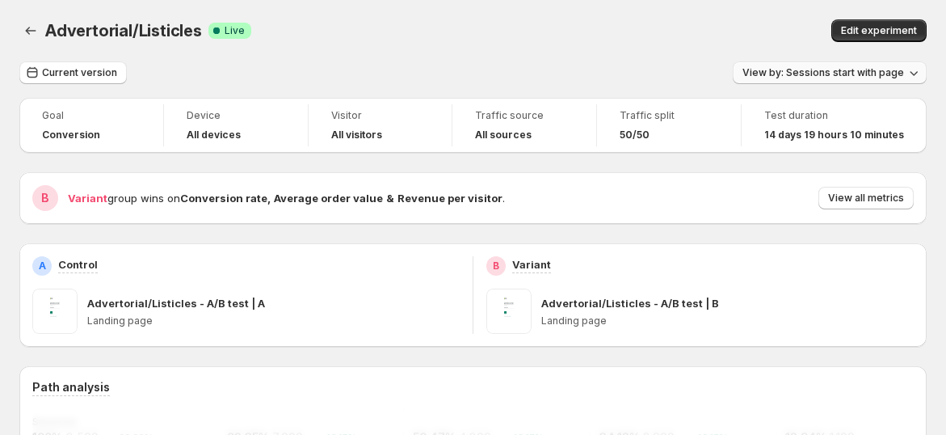
click at [878, 79] on button "View by: Sessions start with page" at bounding box center [830, 72] width 194 height 23
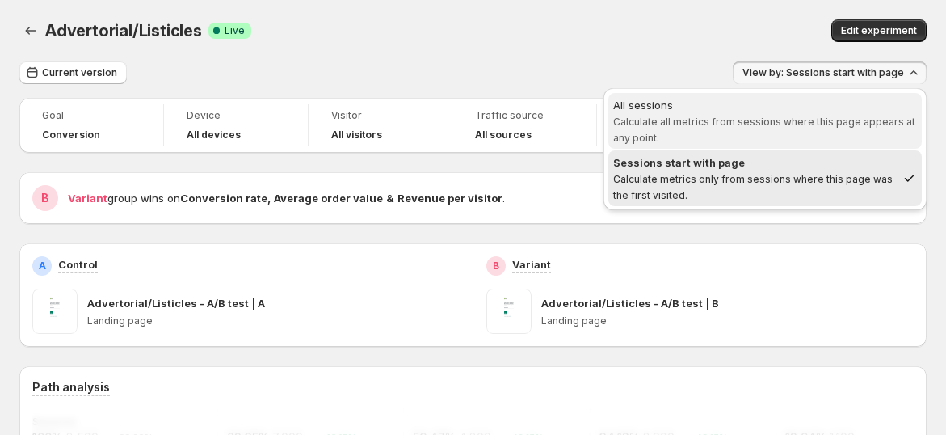
click at [842, 125] on span "Calculate all metrics from sessions where this page appears at any point." at bounding box center [764, 130] width 302 height 28
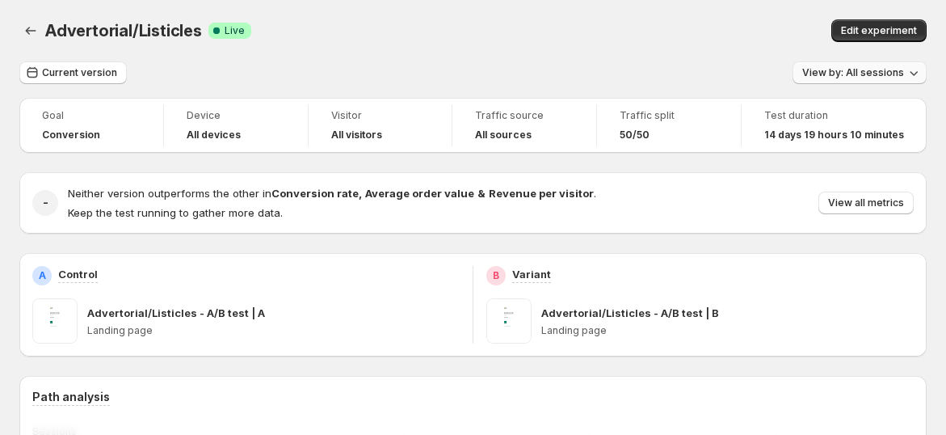
click at [851, 76] on span "View by: All sessions" at bounding box center [854, 72] width 102 height 13
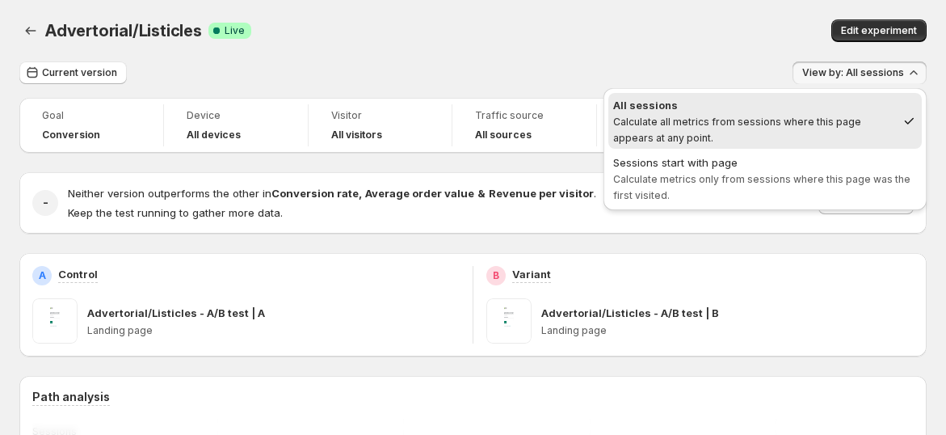
click at [704, 60] on div "Advertorial/Listicles. This page is ready Advertorial/Listicles Success Complet…" at bounding box center [473, 30] width 908 height 61
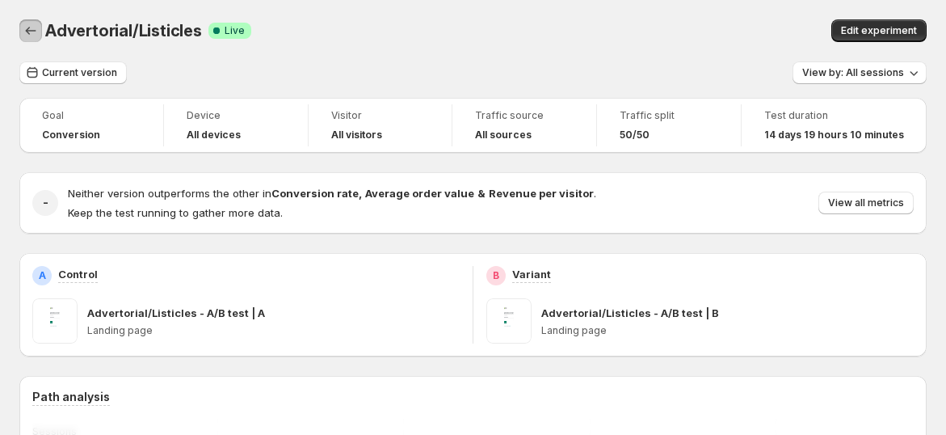
click at [29, 37] on icon "Back" at bounding box center [31, 31] width 16 height 16
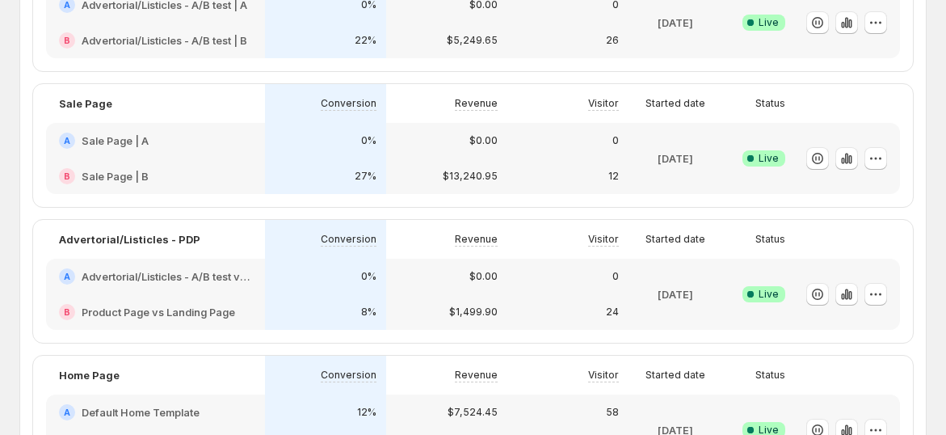
scroll to position [269, 0]
